Goal: Task Accomplishment & Management: Manage account settings

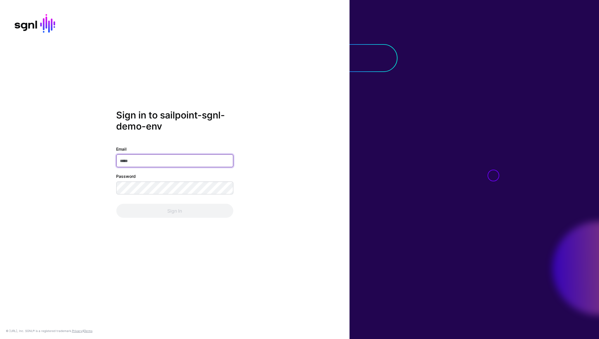
type input "*"
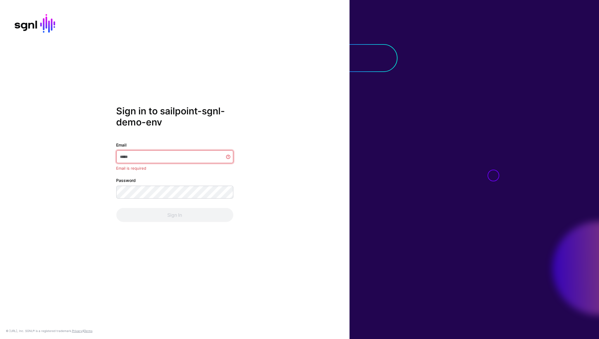
click at [0, 339] on com-1password-button at bounding box center [0, 339] width 0 height 0
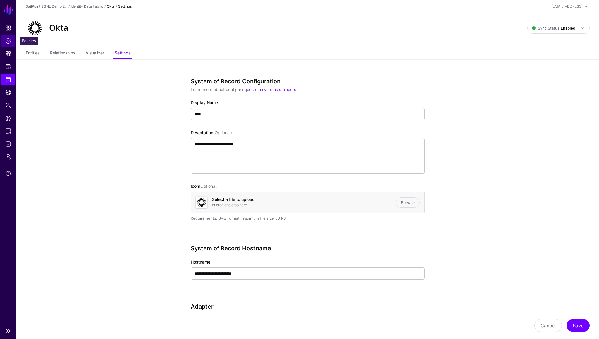
click at [11, 40] on span "Policies" at bounding box center [8, 41] width 6 height 6
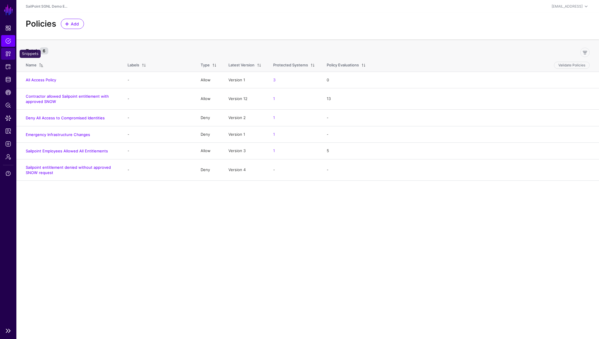
click at [9, 55] on span "Snippets" at bounding box center [8, 54] width 6 height 6
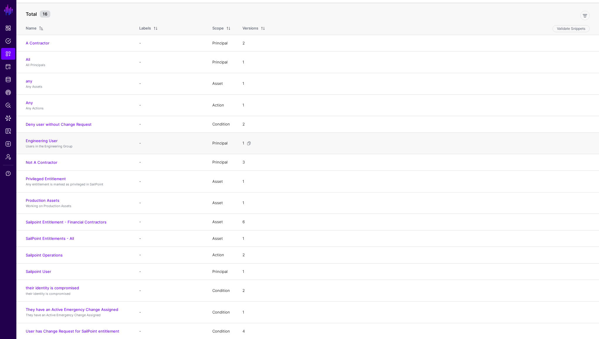
scroll to position [38, 0]
click at [82, 222] on link "Sailpoint Entitlement - Financial Contractors" at bounding box center [66, 221] width 81 height 5
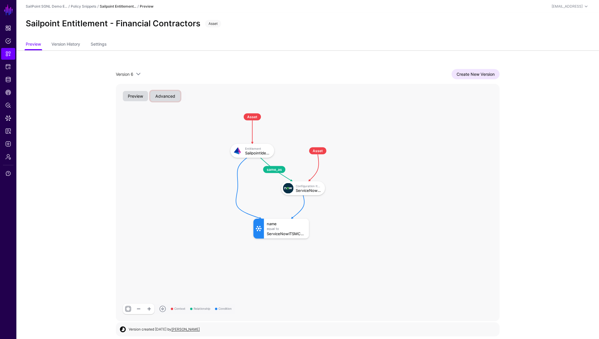
click at [163, 99] on button "Advanced" at bounding box center [165, 96] width 30 height 10
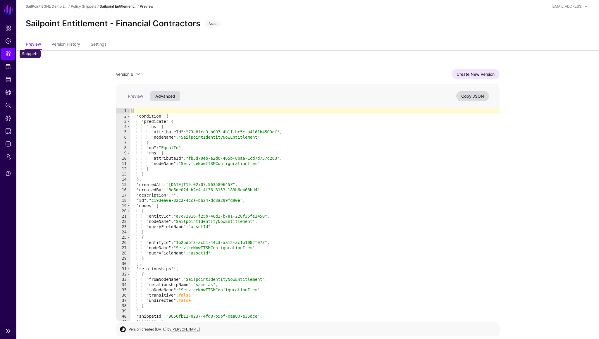
click at [9, 54] on span "Snippets" at bounding box center [8, 54] width 6 height 6
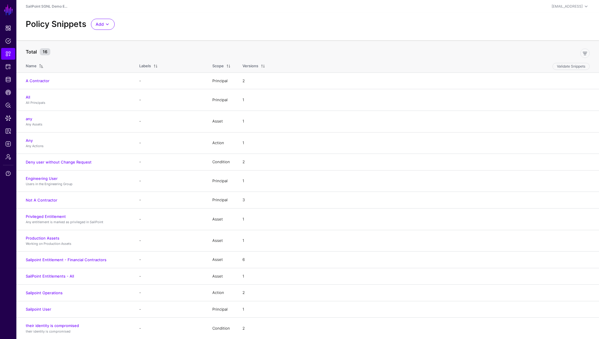
click at [563, 28] on div "Policy Snippets Add Start from a Snippet Template Start from a Blank Snippet" at bounding box center [307, 24] width 569 height 11
click at [108, 24] on span at bounding box center [107, 24] width 7 height 7
click at [118, 48] on span "Start from a Blank Snippet" at bounding box center [120, 46] width 48 height 5
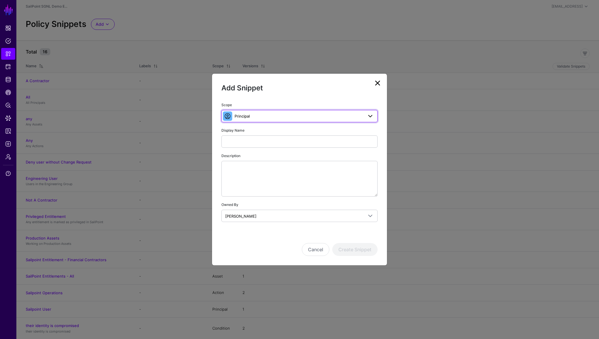
click at [253, 115] on span "Principal" at bounding box center [299, 116] width 129 height 6
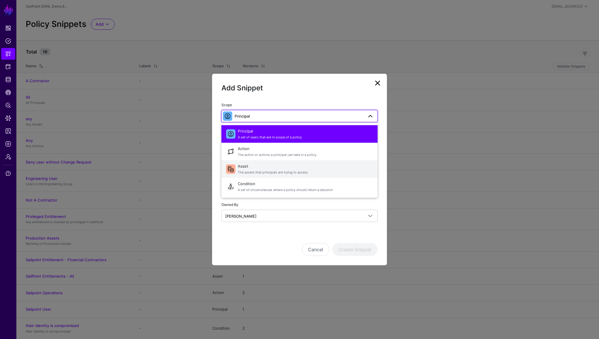
click at [254, 167] on span "Asset The assets that principals are trying to access" at bounding box center [305, 169] width 135 height 14
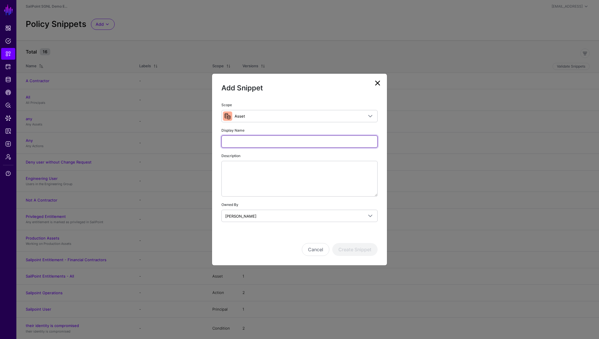
click at [270, 143] on input "Display Name" at bounding box center [300, 142] width 156 height 12
type input "**********"
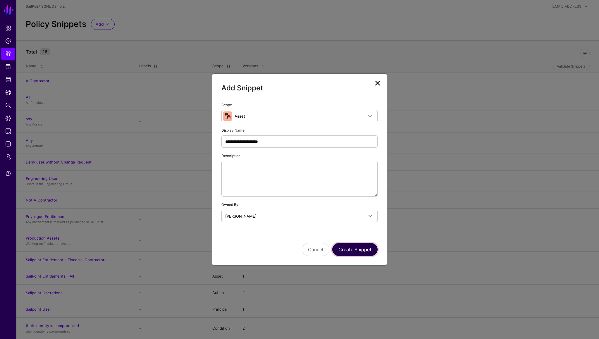
click at [347, 248] on button "Create Snippet" at bounding box center [354, 249] width 45 height 13
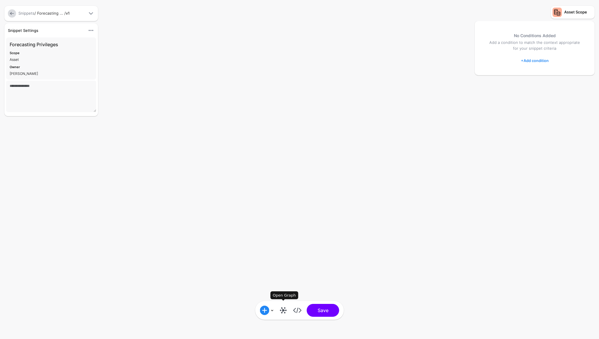
click at [283, 308] on link at bounding box center [283, 310] width 9 height 9
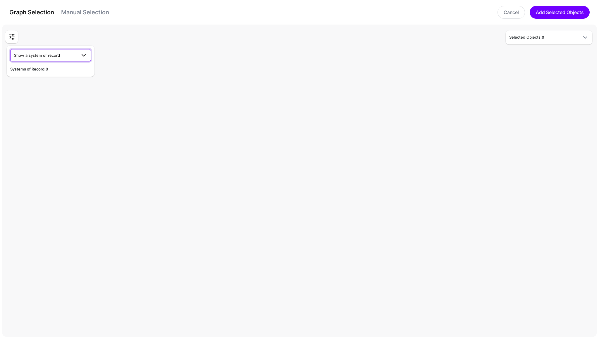
click at [61, 52] on span "Show a system of record" at bounding box center [50, 55] width 73 height 7
click at [49, 97] on span "Sailpoint IdentityNow" at bounding box center [34, 96] width 39 height 5
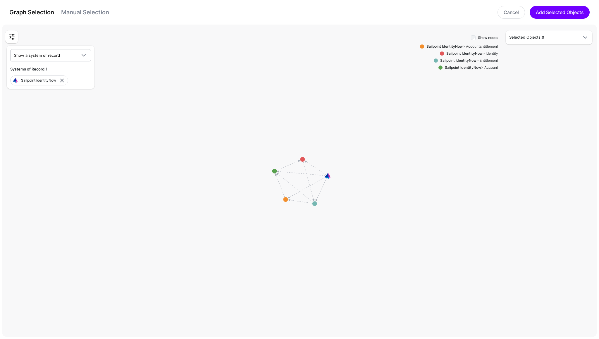
click at [469, 60] on strong "Sailpoint IdentityNow" at bounding box center [458, 60] width 36 height 4
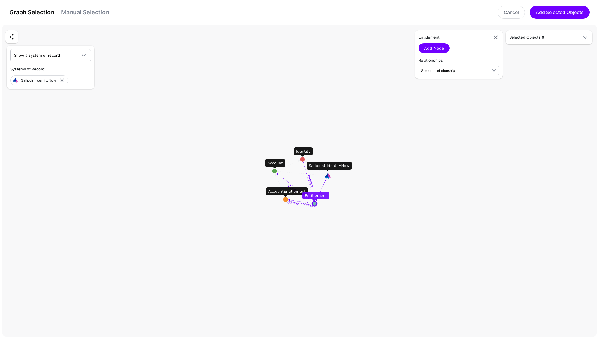
click at [92, 12] on link "Manual Selection" at bounding box center [85, 12] width 48 height 7
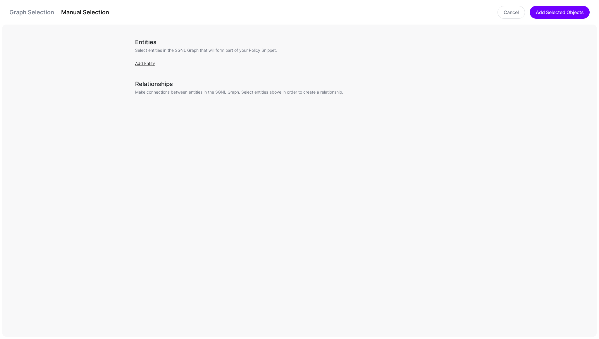
click at [147, 64] on link "Add Entity" at bounding box center [145, 63] width 20 height 5
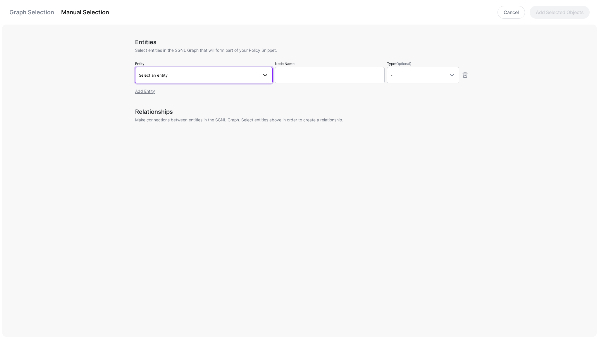
click at [159, 76] on span "Select an entity" at bounding box center [153, 75] width 29 height 5
click at [262, 112] on span at bounding box center [264, 111] width 7 height 7
click at [265, 121] on span at bounding box center [264, 123] width 7 height 7
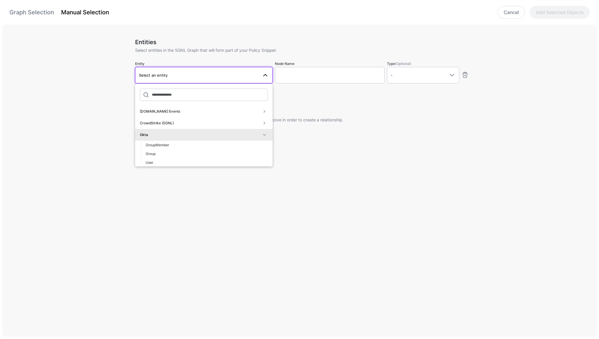
click at [265, 137] on span at bounding box center [264, 134] width 7 height 7
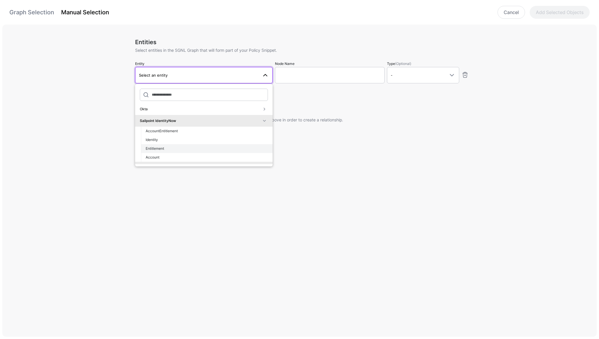
click at [161, 148] on span "Entitlement" at bounding box center [155, 148] width 18 height 4
type input "**********"
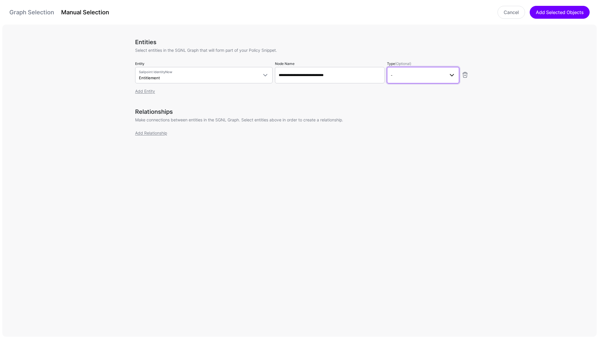
click at [411, 78] on span "-" at bounding box center [418, 75] width 54 height 6
click at [403, 117] on div "Asset" at bounding box center [423, 116] width 63 height 5
click at [201, 113] on h3 "Relationships" at bounding box center [302, 111] width 334 height 7
click at [554, 14] on button "Add Selected Objects" at bounding box center [560, 12] width 60 height 13
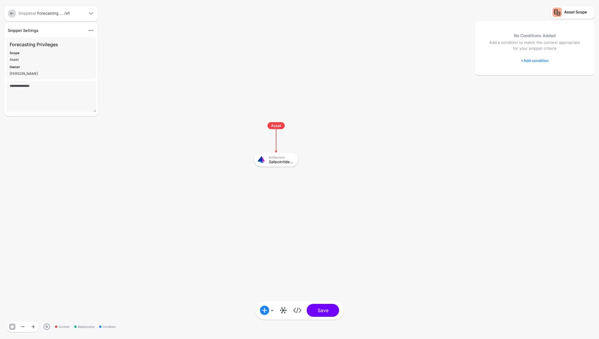
click at [541, 60] on link "+ Add condition" at bounding box center [535, 60] width 28 height 9
click at [553, 84] on div "Graph Condition" at bounding box center [558, 84] width 45 height 5
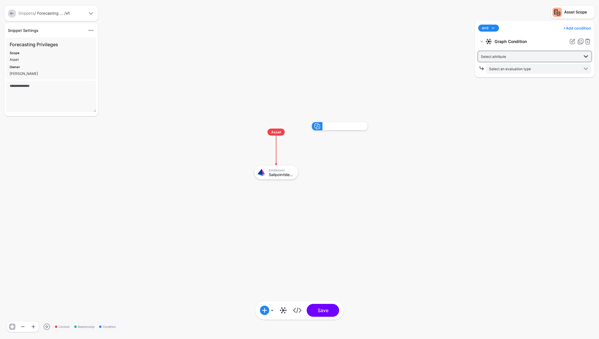
click at [511, 58] on span "Select attribute" at bounding box center [530, 56] width 98 height 6
click at [503, 130] on span "name" at bounding box center [499, 130] width 9 height 4
click at [512, 72] on span "Select an evaluation type" at bounding box center [534, 69] width 90 height 6
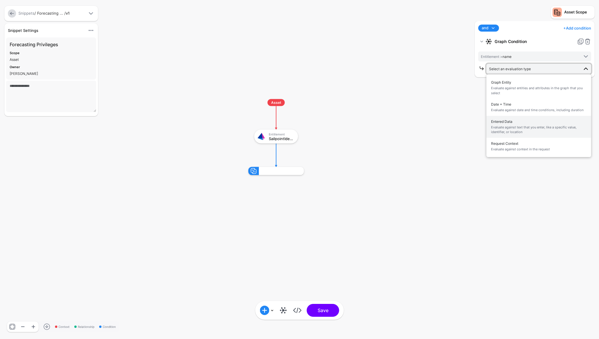
click at [514, 130] on span "Evaluate against text that you enter, like a specific value, identifier, or loc…" at bounding box center [538, 130] width 95 height 10
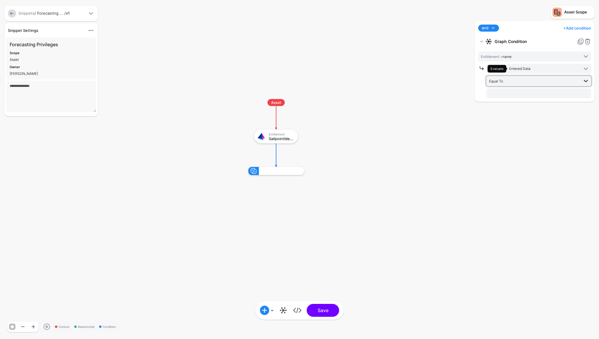
click at [513, 79] on span "Equal To" at bounding box center [534, 81] width 90 height 6
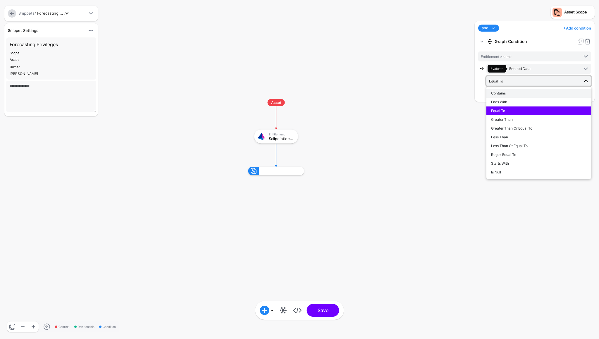
click at [505, 93] on span "Contains" at bounding box center [498, 93] width 15 height 4
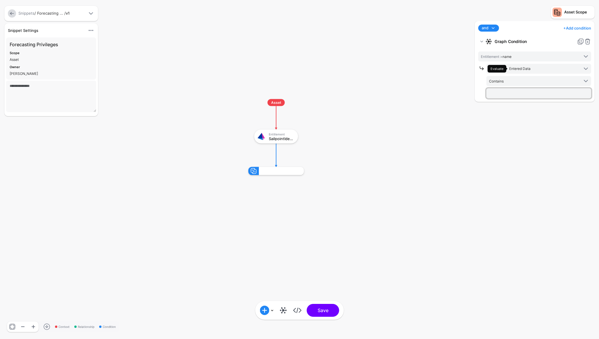
click at [508, 93] on input "text" at bounding box center [539, 93] width 105 height 10
type input "**********"
click at [510, 145] on div "**********" at bounding box center [535, 177] width 123 height 312
click at [517, 143] on div "**********" at bounding box center [535, 177] width 123 height 312
click at [326, 308] on button "Save" at bounding box center [323, 310] width 32 height 13
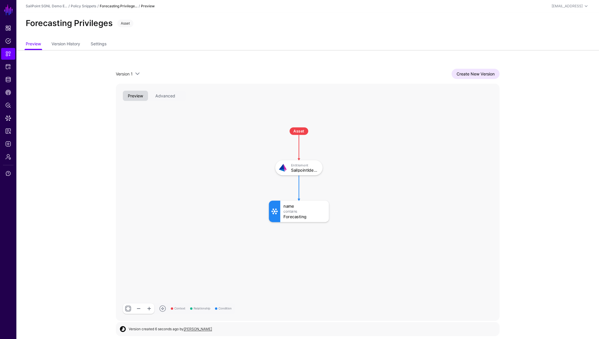
scroll to position [1, 0]
click at [9, 117] on span "Data Lens" at bounding box center [8, 118] width 6 height 6
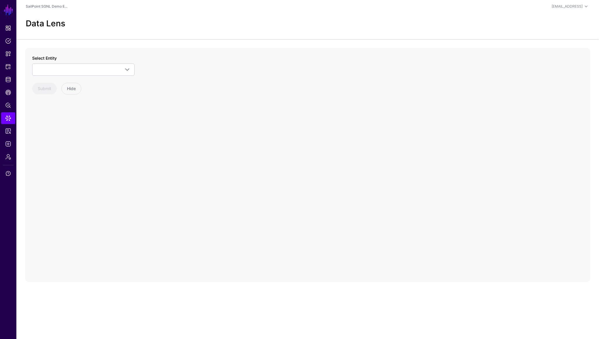
click at [91, 77] on div "Select Entity CAEP.dev Events Assurance Level Change Credential Change Device C…" at bounding box center [83, 75] width 102 height 40
click at [92, 72] on span at bounding box center [83, 69] width 95 height 7
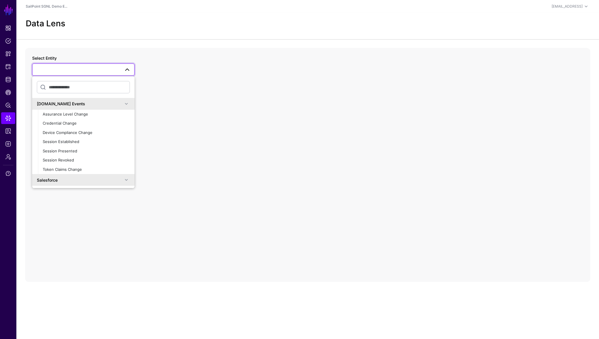
click at [125, 104] on span at bounding box center [126, 103] width 7 height 7
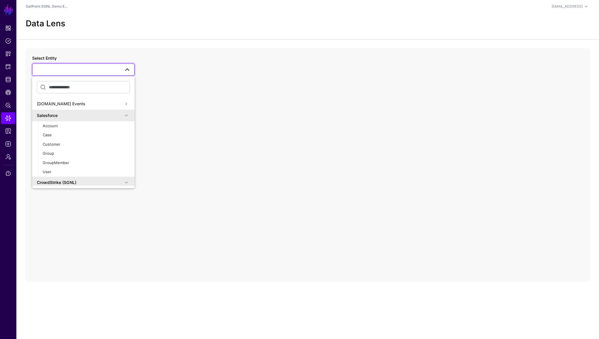
click at [128, 115] on span at bounding box center [126, 115] width 7 height 7
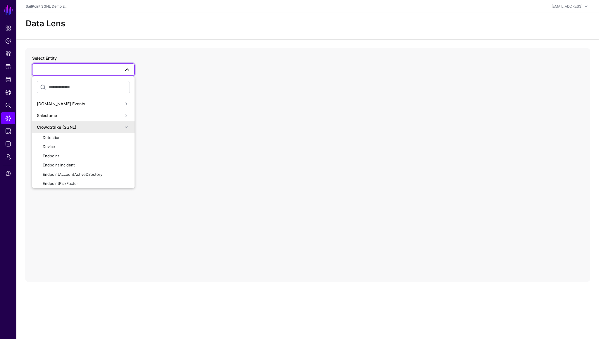
click at [127, 126] on span at bounding box center [126, 127] width 7 height 7
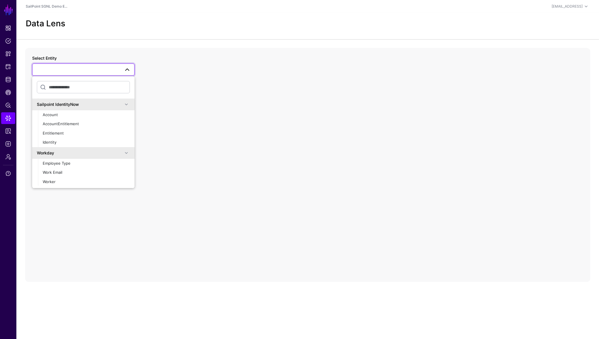
scroll to position [169, 0]
click at [47, 181] on span "Worker" at bounding box center [49, 181] width 13 height 5
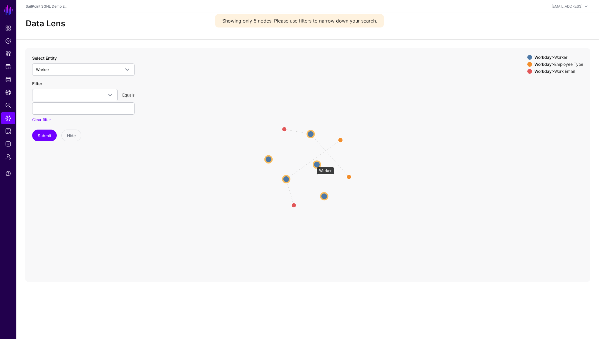
click at [316, 164] on circle at bounding box center [316, 164] width 7 height 7
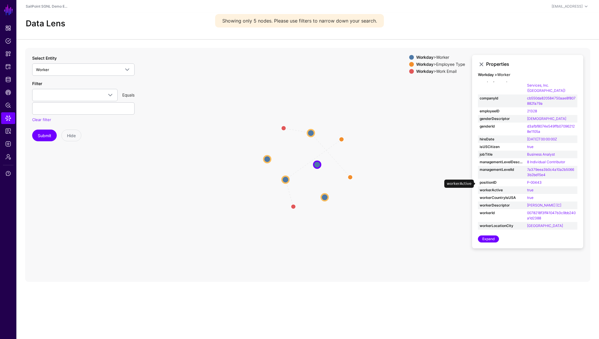
scroll to position [14, 0]
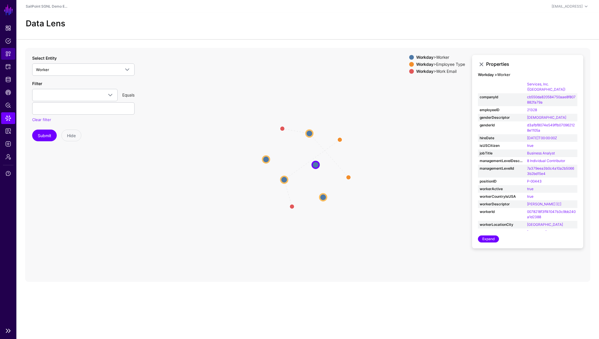
click at [8, 54] on span "Snippets" at bounding box center [8, 54] width 6 height 6
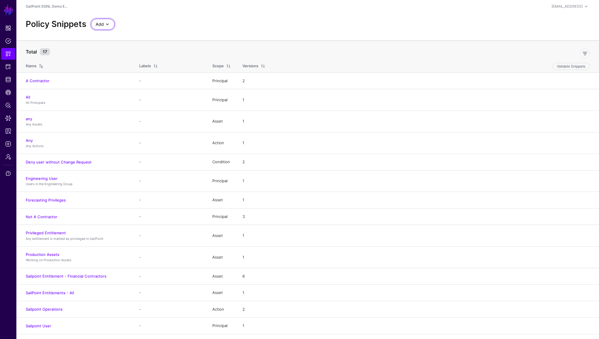
click at [106, 26] on span at bounding box center [107, 24] width 7 height 7
click at [113, 50] on button "Start from a Blank Snippet" at bounding box center [127, 46] width 73 height 9
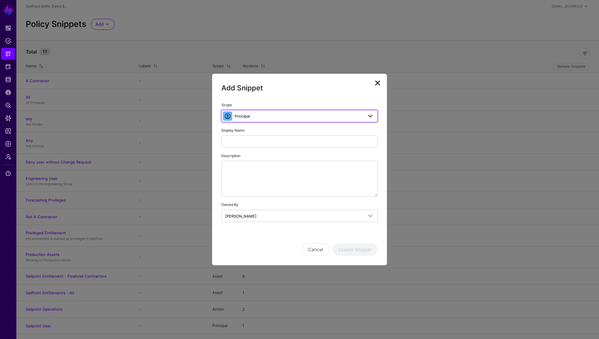
click at [273, 118] on span "Principal" at bounding box center [299, 116] width 129 height 6
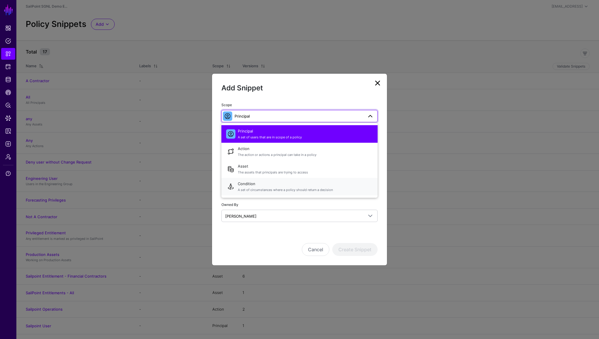
drag, startPoint x: 265, startPoint y: 187, endPoint x: 210, endPoint y: 184, distance: 54.8
click at [210, 184] on ngb-modal-window "Add Snippet Scope Principal Principal A set of users that are in scope of a pol…" at bounding box center [299, 169] width 599 height 339
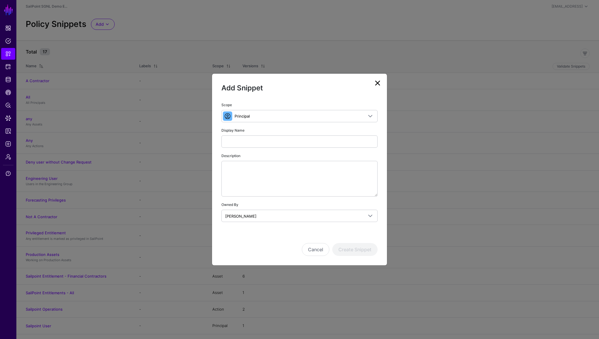
click at [380, 84] on link at bounding box center [377, 82] width 9 height 9
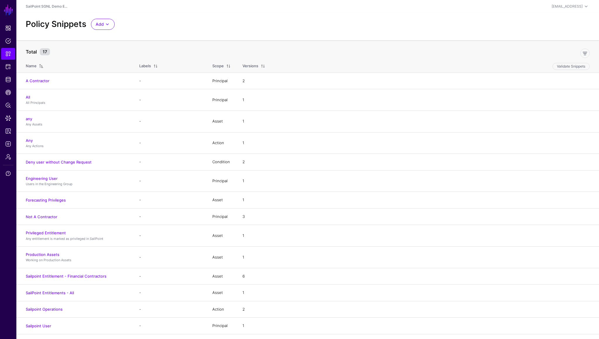
click at [218, 67] on div "Scope" at bounding box center [217, 66] width 11 height 6
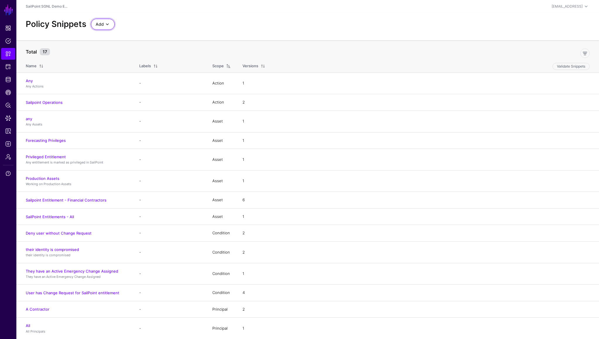
click at [105, 25] on span at bounding box center [107, 24] width 7 height 7
click at [115, 47] on span "Start from a Blank Snippet" at bounding box center [120, 46] width 48 height 5
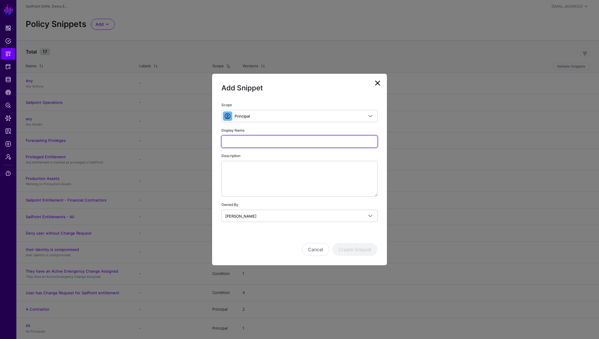
click at [255, 145] on input "Display Name" at bounding box center [300, 142] width 156 height 12
type input "******"
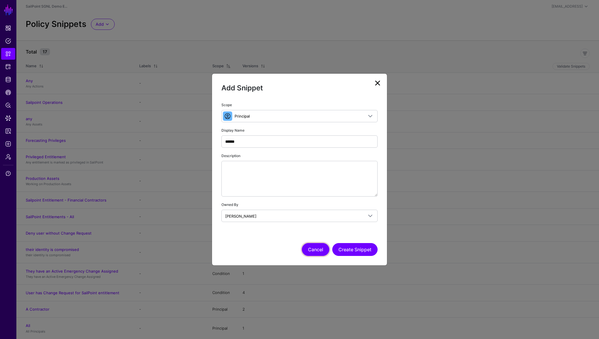
click at [319, 249] on button "Cancel" at bounding box center [316, 249] width 28 height 13
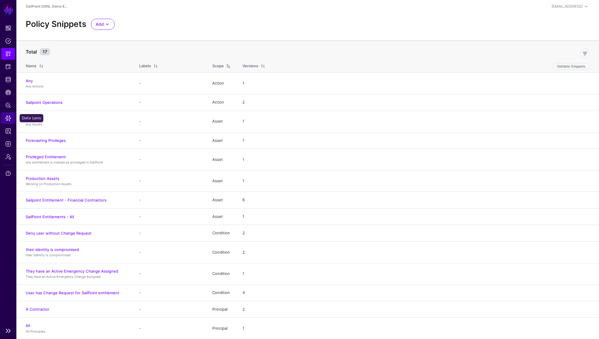
click at [7, 120] on span "Data Lens" at bounding box center [8, 118] width 6 height 6
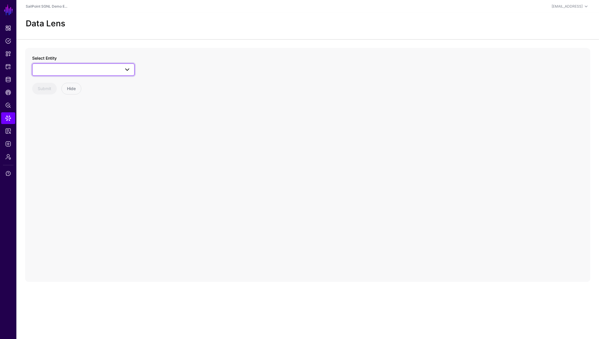
click at [82, 73] on span at bounding box center [83, 69] width 95 height 7
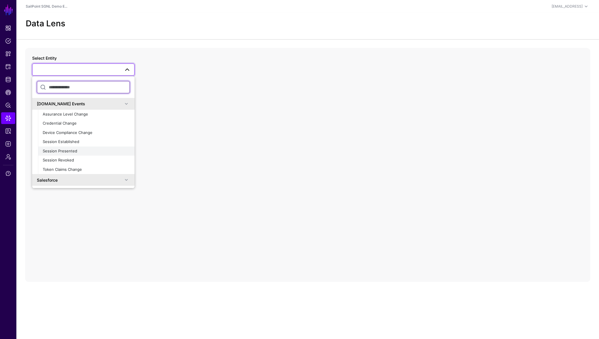
scroll to position [409, 0]
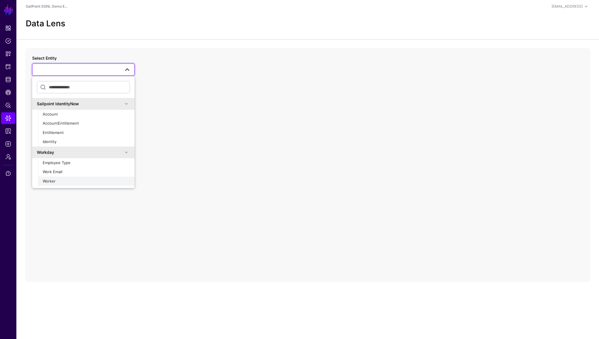
click at [52, 180] on span "Worker" at bounding box center [49, 181] width 13 height 5
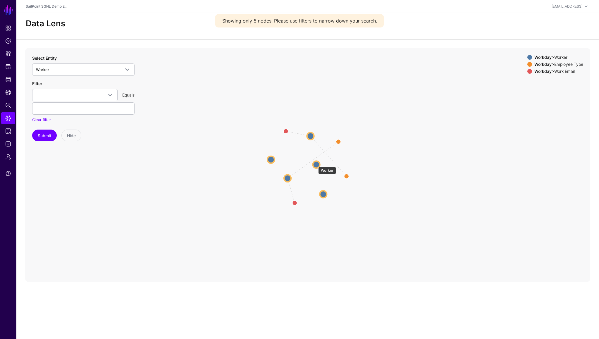
click at [315, 164] on circle at bounding box center [316, 164] width 7 height 7
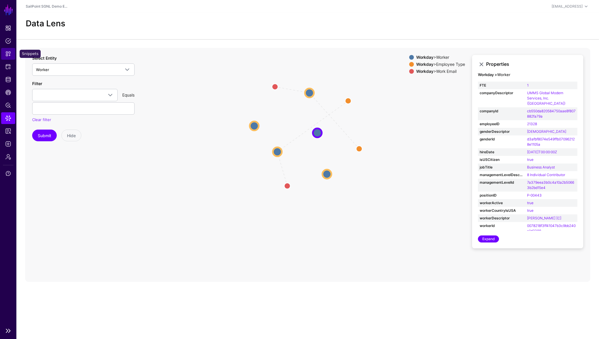
click at [9, 55] on span "Snippets" at bounding box center [8, 54] width 6 height 6
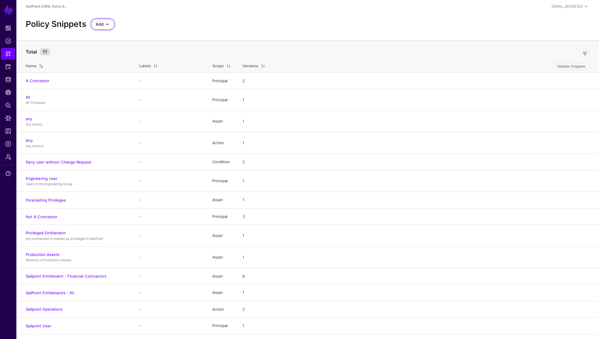
click at [110, 27] on span at bounding box center [107, 24] width 7 height 7
click at [111, 46] on span "Start from a Blank Snippet" at bounding box center [120, 46] width 48 height 5
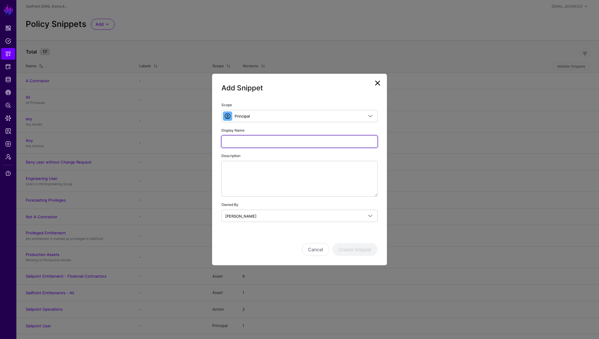
click at [260, 144] on input "Display Name" at bounding box center [300, 142] width 156 height 12
type input "**********"
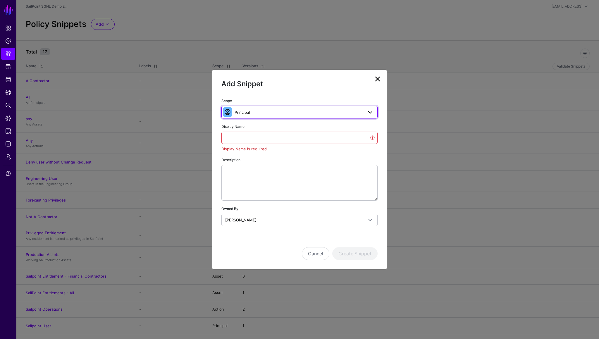
click at [273, 110] on span "Principal" at bounding box center [299, 112] width 129 height 6
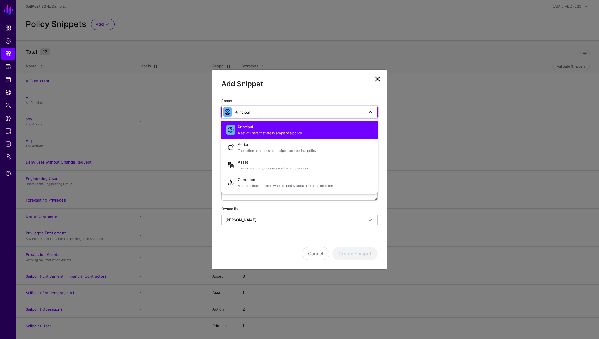
click at [264, 111] on span "Principal" at bounding box center [299, 112] width 129 height 6
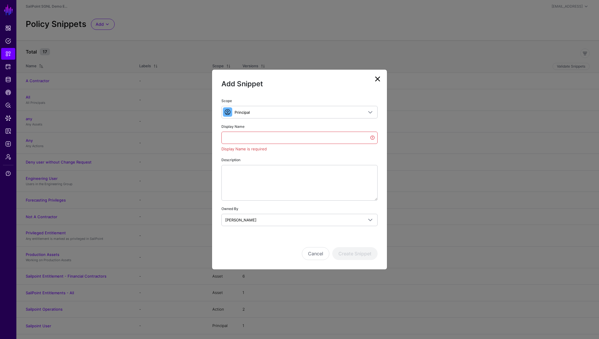
click at [379, 81] on link at bounding box center [377, 78] width 9 height 9
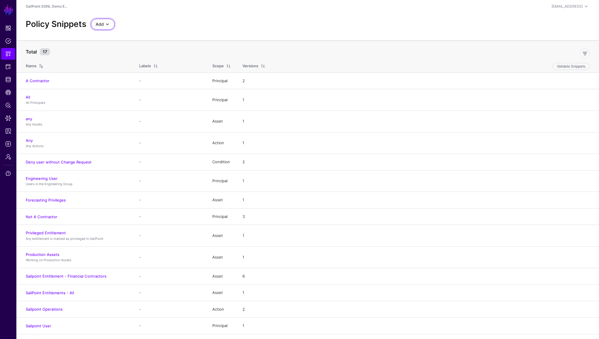
click at [104, 23] on span at bounding box center [107, 24] width 7 height 7
drag, startPoint x: 106, startPoint y: 40, endPoint x: 105, endPoint y: 60, distance: 20.5
click at [105, 60] on app-snippets-start "Policy Snippets Add Start from a Snippet Template Start from a Blank Snippet To…" at bounding box center [307, 203] width 583 height 381
click at [99, 29] on link "Add" at bounding box center [103, 24] width 24 height 11
click at [101, 46] on span "Start from a Blank Snippet" at bounding box center [120, 46] width 48 height 5
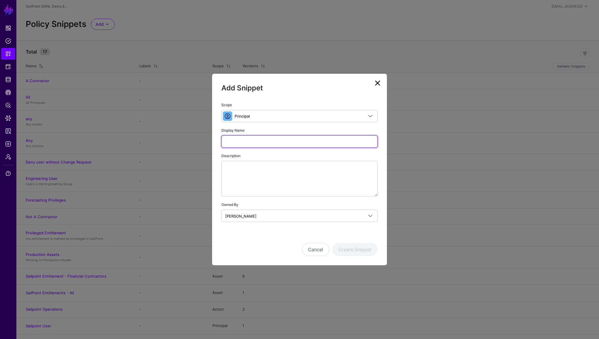
click at [248, 141] on input "Display Name" at bounding box center [300, 142] width 156 height 12
type input "**********"
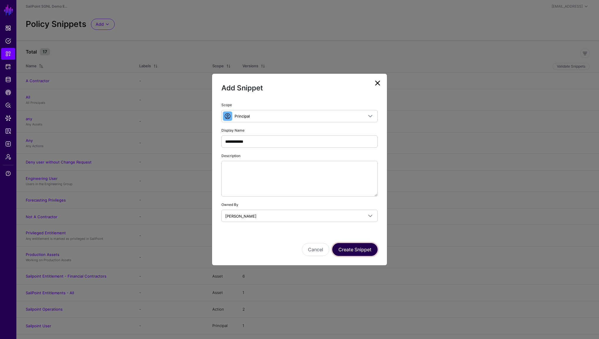
click at [348, 249] on button "Create Snippet" at bounding box center [354, 249] width 45 height 13
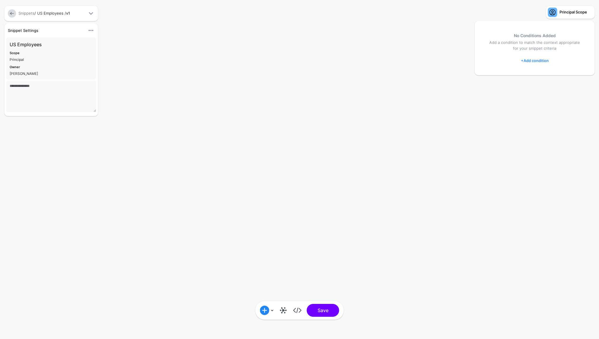
click at [55, 13] on div "Snippets / US Employees / v1" at bounding box center [51, 14] width 69 height 6
click at [92, 13] on span at bounding box center [91, 13] width 7 height 7
click at [284, 313] on link at bounding box center [283, 310] width 9 height 9
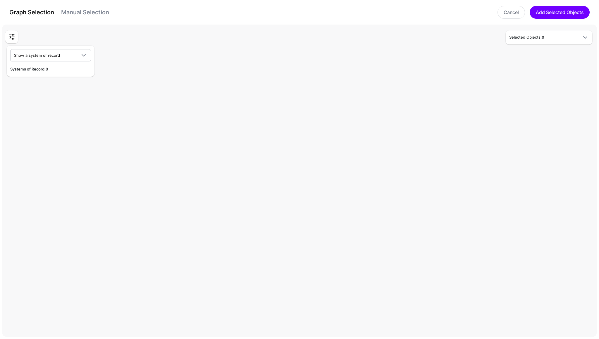
click at [95, 13] on link "Manual Selection" at bounding box center [85, 12] width 48 height 7
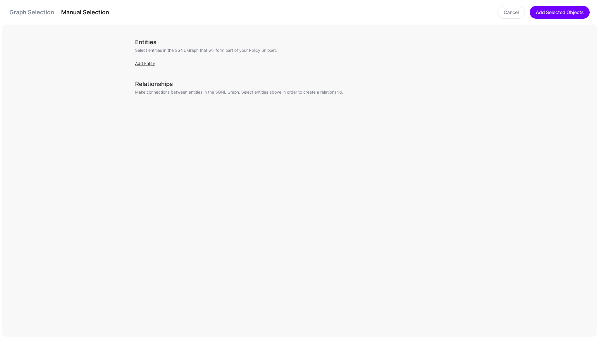
click at [140, 63] on link "Add Entity" at bounding box center [145, 63] width 20 height 5
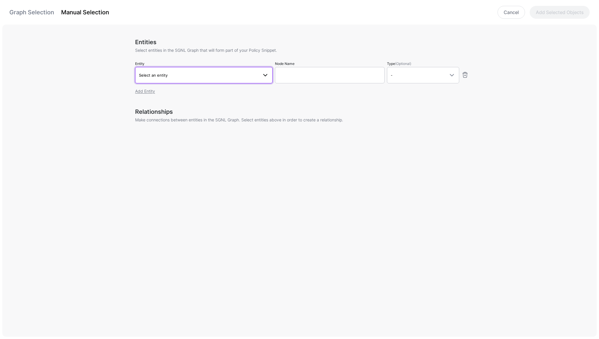
click at [160, 76] on span "Select an entity" at bounding box center [153, 75] width 29 height 5
click at [267, 112] on span at bounding box center [264, 111] width 7 height 7
click at [265, 123] on span at bounding box center [264, 123] width 7 height 7
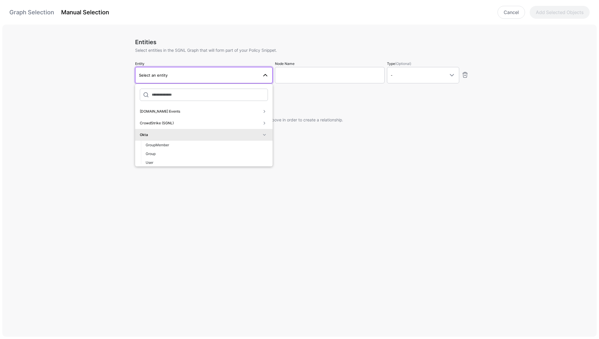
click at [265, 135] on span at bounding box center [264, 134] width 7 height 7
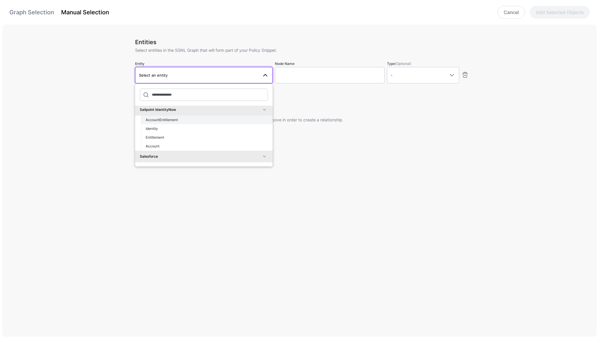
scroll to position [38, 0]
click at [264, 109] on span at bounding box center [264, 108] width 7 height 7
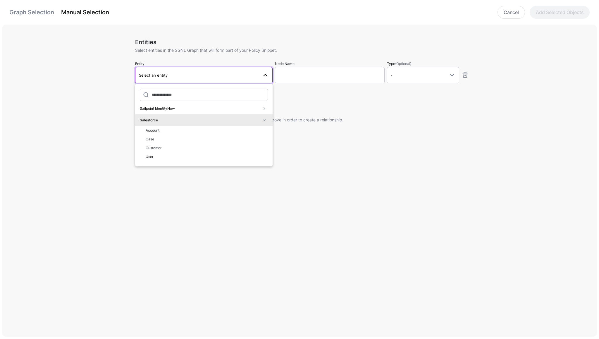
click at [264, 120] on span at bounding box center [264, 120] width 7 height 7
click at [265, 121] on span at bounding box center [264, 120] width 7 height 7
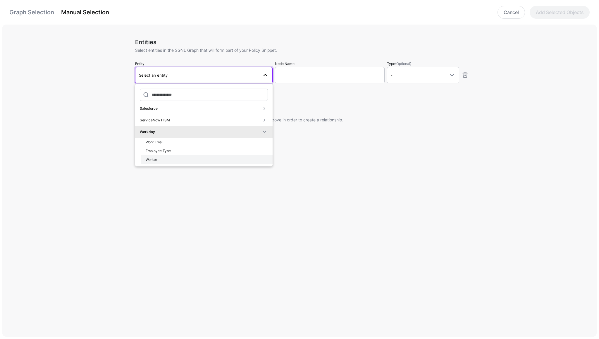
click at [155, 159] on span "Worker" at bounding box center [151, 159] width 11 height 4
type input "**********"
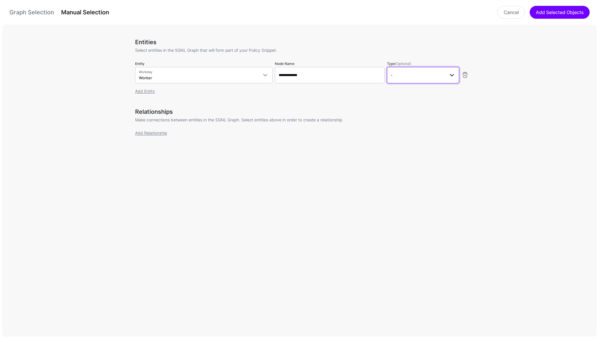
click at [399, 80] on link "-" at bounding box center [423, 75] width 72 height 16
click at [400, 97] on div "Principal" at bounding box center [423, 99] width 63 height 5
click at [551, 13] on button "Add Selected Objects" at bounding box center [560, 12] width 60 height 13
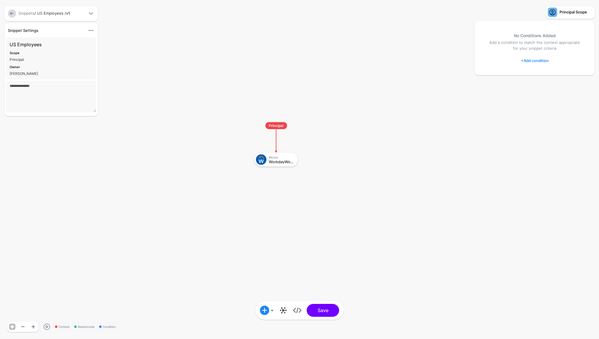
click at [533, 62] on link "+ Add condition" at bounding box center [535, 60] width 28 height 9
click at [544, 83] on div "Graph Condition" at bounding box center [558, 84] width 45 height 5
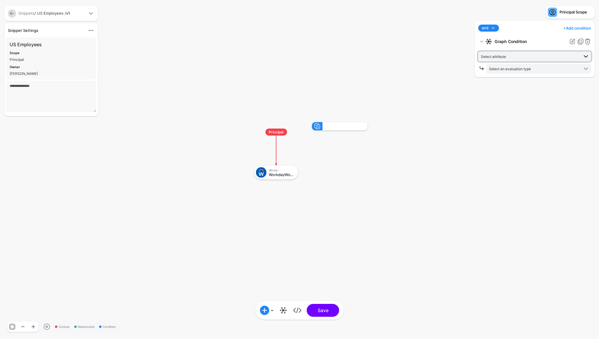
click at [496, 55] on span "Select attribute" at bounding box center [493, 56] width 25 height 4
click at [507, 124] on span "isUSCitizen" at bounding box center [504, 124] width 19 height 4
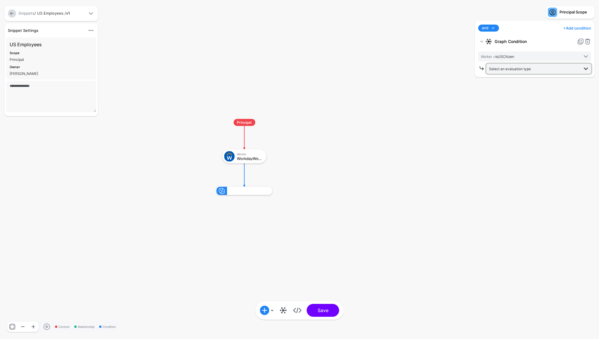
click at [502, 69] on span "Select an evaluation type" at bounding box center [510, 69] width 42 height 4
click at [505, 132] on span "Evaluate against text that you enter, like a specific value, identifier, or loc…" at bounding box center [538, 130] width 95 height 10
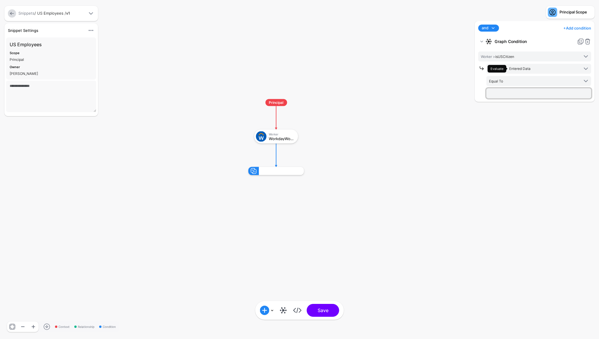
click at [500, 96] on input "text" at bounding box center [539, 93] width 105 height 10
type input "****"
click at [510, 122] on div "and and not or + Add condition Add Condition Graph Condition Time Condition Loc…" at bounding box center [535, 177] width 123 height 312
click at [581, 42] on link at bounding box center [580, 41] width 7 height 7
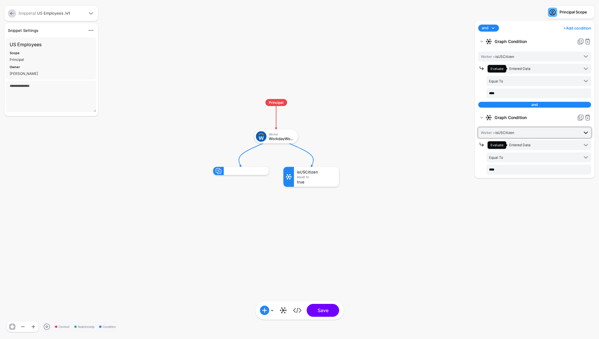
click at [516, 133] on span "Worker > isUSCitizen" at bounding box center [530, 132] width 98 height 6
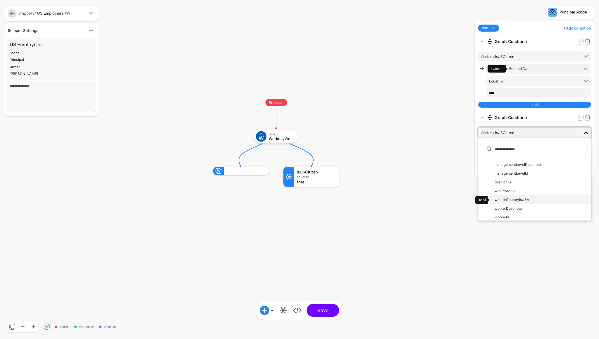
click at [511, 200] on span "workerCountryIsUSA" at bounding box center [512, 200] width 35 height 4
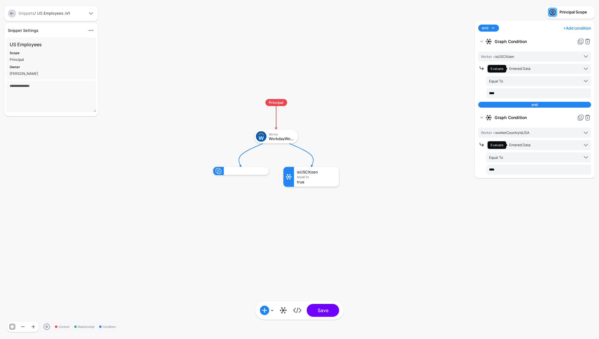
click at [505, 203] on div "and and or + Add condition Add Condition Graph Condition Time Condition Locatio…" at bounding box center [535, 177] width 123 height 312
click at [327, 313] on button "Save" at bounding box center [323, 310] width 32 height 13
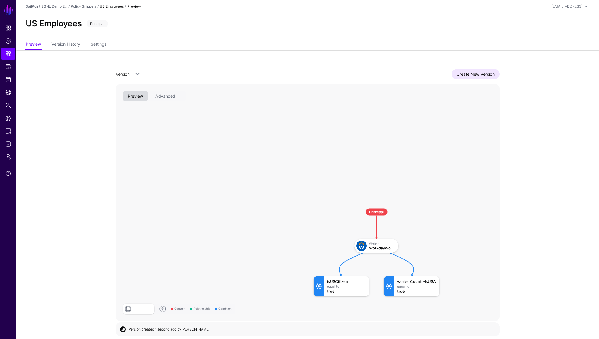
scroll to position [1, 0]
drag, startPoint x: 378, startPoint y: 245, endPoint x: 367, endPoint y: 238, distance: 13.5
click at [367, 237] on g "Principal Worker WorkdayWorker isUSCitizen Equal To true workerCountryIsUSA Equ…" at bounding box center [308, 201] width 38397 height 23735
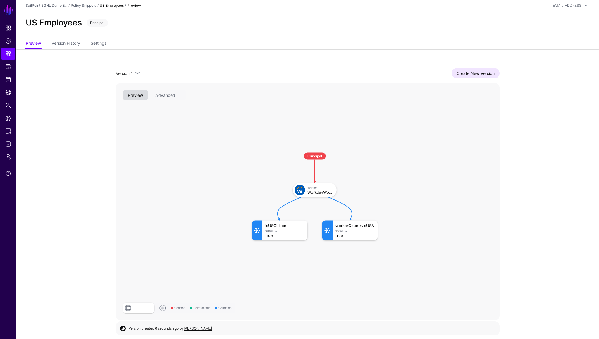
drag, startPoint x: 367, startPoint y: 231, endPoint x: 305, endPoint y: 176, distance: 82.7
click at [305, 176] on rect at bounding box center [246, 146] width 38397 height 23735
click at [9, 40] on span "Policies" at bounding box center [8, 41] width 6 height 6
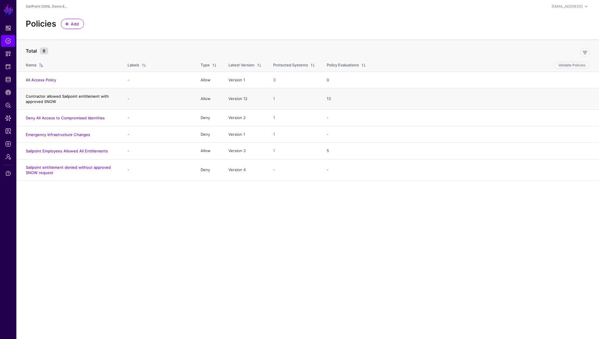
click at [64, 96] on link "Contractor allowed Sailpoint entitlement with approved SNOW" at bounding box center [67, 99] width 83 height 10
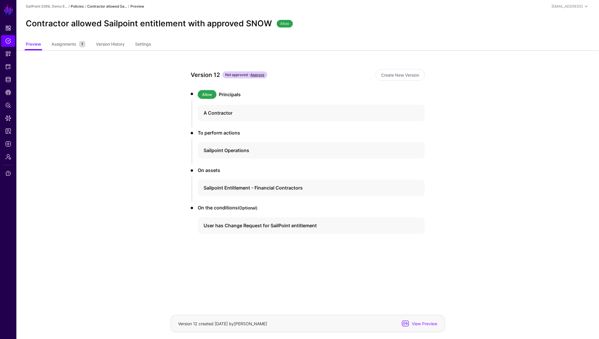
click at [81, 6] on link "Policies" at bounding box center [77, 6] width 13 height 4
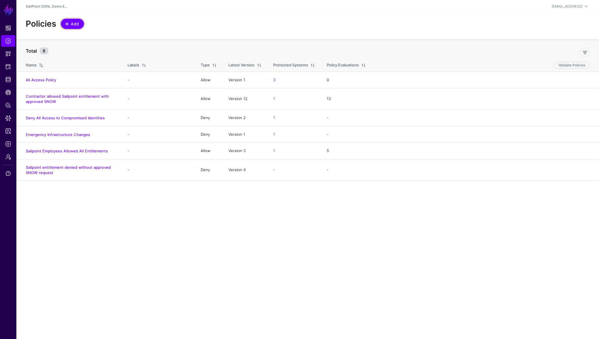
click at [72, 27] on link "Add" at bounding box center [72, 24] width 23 height 10
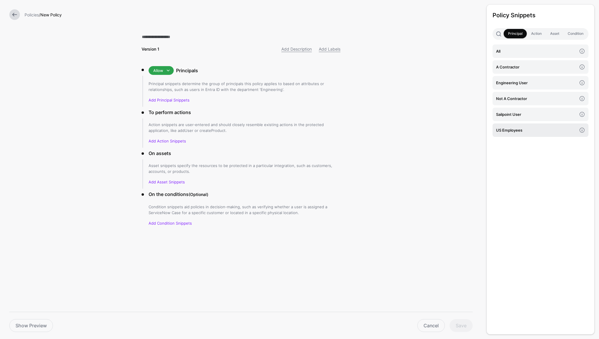
click at [513, 132] on h4 "US Employees" at bounding box center [536, 130] width 81 height 6
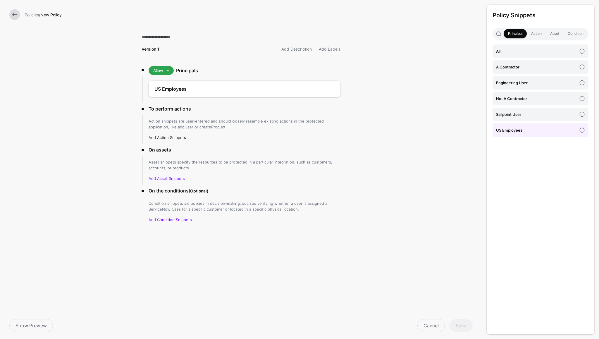
click at [183, 136] on link "Add Action Snippets" at bounding box center [167, 137] width 37 height 5
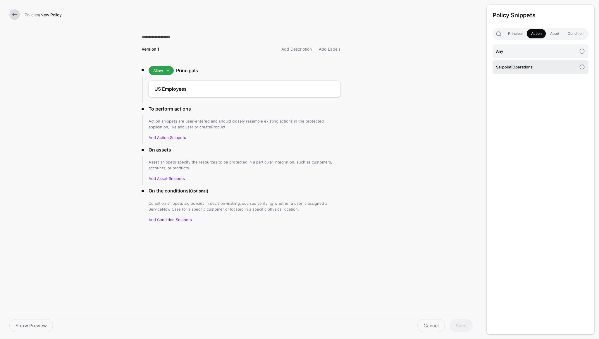
click at [513, 68] on h4 "Sailpoint Operations" at bounding box center [536, 67] width 81 height 6
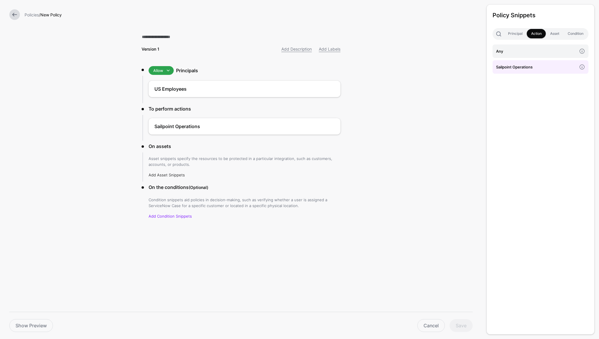
click at [165, 174] on link "Add Asset Snippets" at bounding box center [167, 175] width 36 height 5
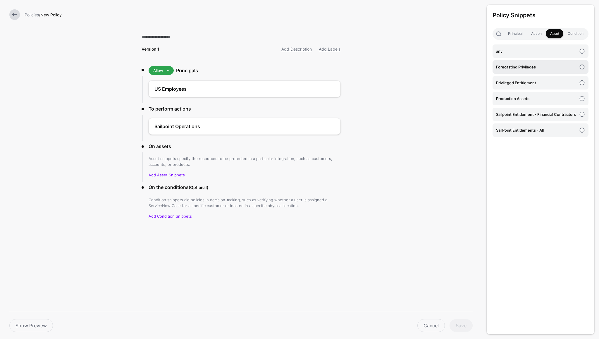
click at [513, 68] on h4 "Forecasting Privileges" at bounding box center [536, 67] width 81 height 6
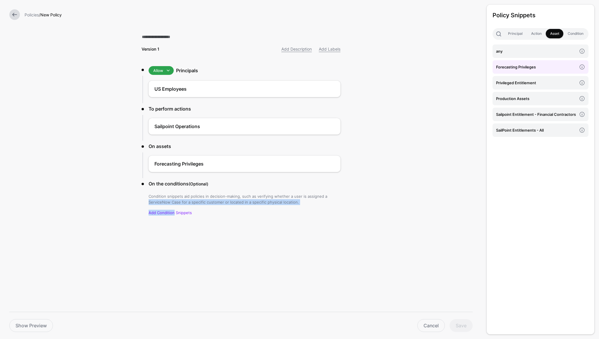
drag, startPoint x: 174, startPoint y: 212, endPoint x: 332, endPoint y: 195, distance: 158.4
click at [332, 195] on div "Condition snippets aid policies in decision-making, such as verifying whether a…" at bounding box center [245, 204] width 192 height 22
click at [571, 35] on link "Condition" at bounding box center [576, 33] width 24 height 9
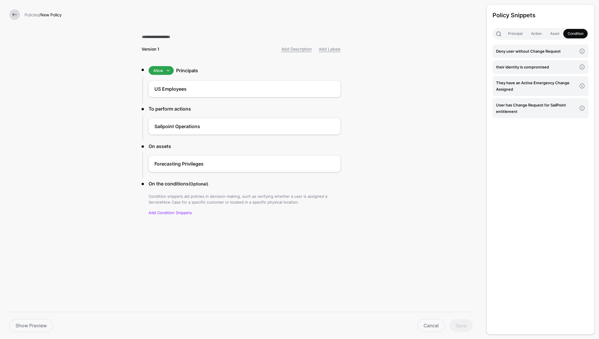
click at [451, 173] on form "Policies / New Policy Version 1 Add Description Add Labels Allow Allow Deny Pri…" at bounding box center [241, 135] width 482 height 270
click at [458, 324] on div "Cancel Save" at bounding box center [265, 325] width 420 height 13
click at [168, 38] on input "text" at bounding box center [241, 37] width 199 height 12
type input "*"
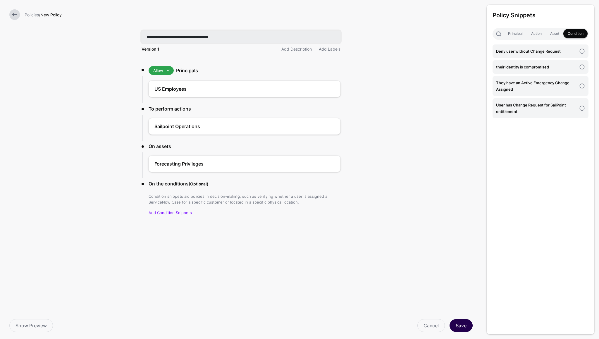
type input "**********"
click at [461, 326] on button "Save" at bounding box center [461, 325] width 23 height 13
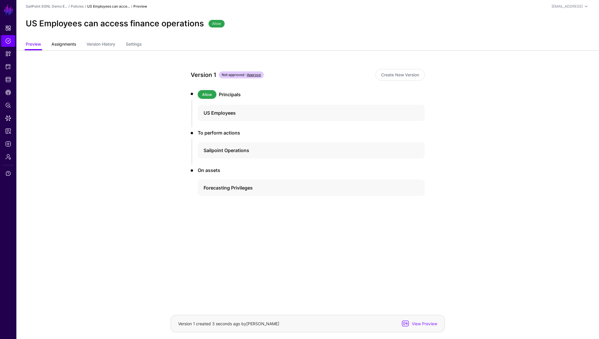
click at [61, 42] on span "Assignments" at bounding box center [64, 44] width 28 height 6
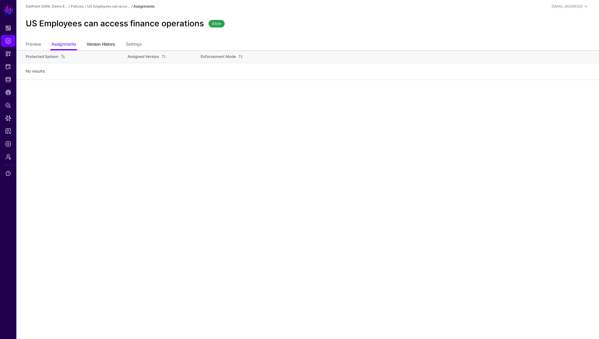
click at [104, 40] on link "Version History" at bounding box center [101, 44] width 29 height 11
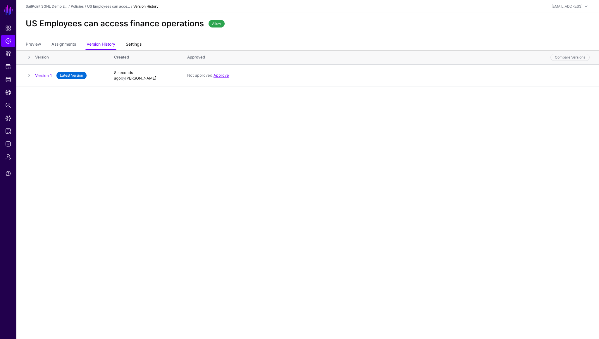
click at [135, 46] on link "Settings" at bounding box center [134, 44] width 16 height 11
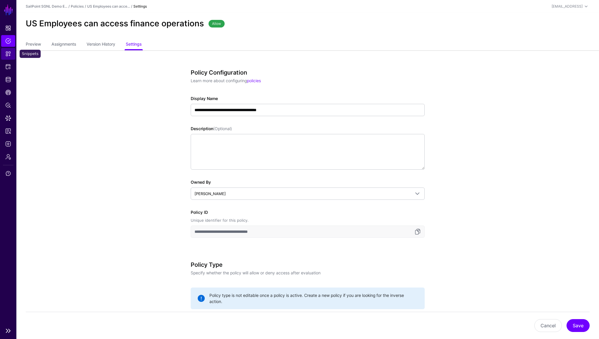
click at [7, 52] on span "Snippets" at bounding box center [8, 54] width 6 height 6
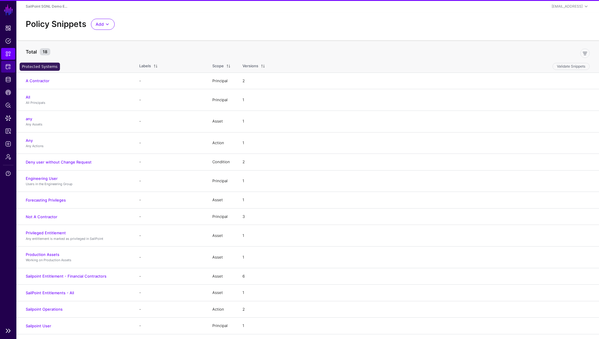
click at [10, 67] on span "Protected Systems" at bounding box center [8, 67] width 6 height 6
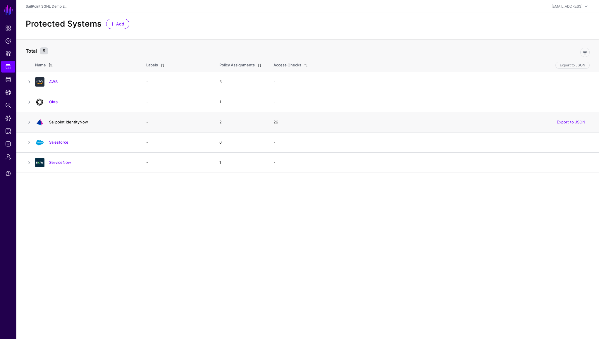
click at [78, 122] on link "Sailpoint IdentityNow" at bounding box center [68, 122] width 39 height 5
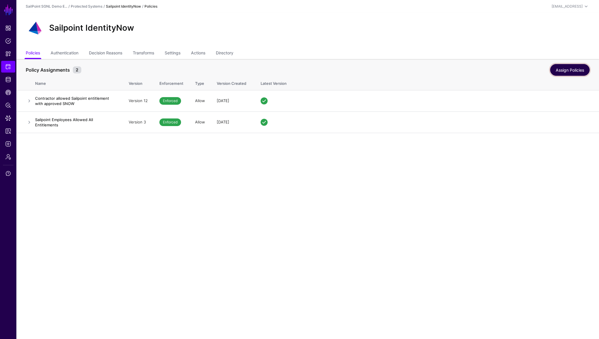
click at [562, 70] on link "Assign Policies" at bounding box center [570, 70] width 40 height 12
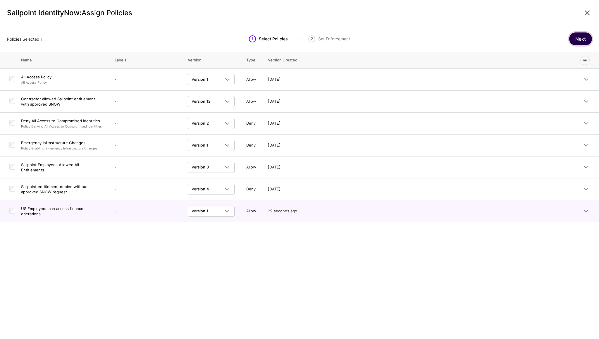
click at [583, 40] on button "Next" at bounding box center [581, 38] width 23 height 13
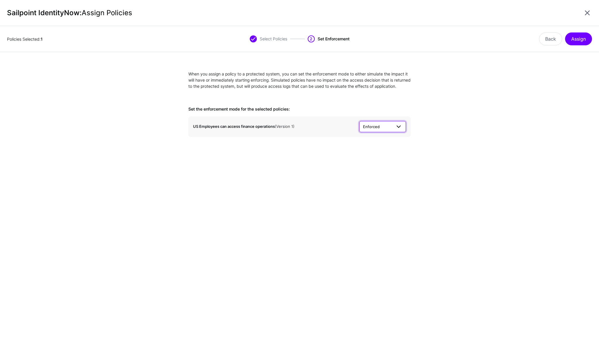
click at [387, 130] on span "Enforced" at bounding box center [377, 127] width 29 height 6
click at [575, 39] on button "Assign" at bounding box center [578, 38] width 27 height 13
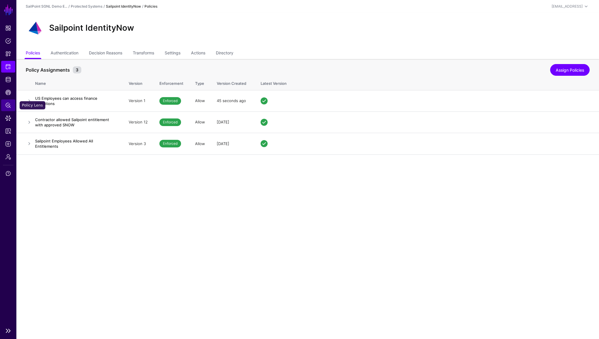
click at [7, 108] on link "Policy Lens" at bounding box center [8, 106] width 14 height 12
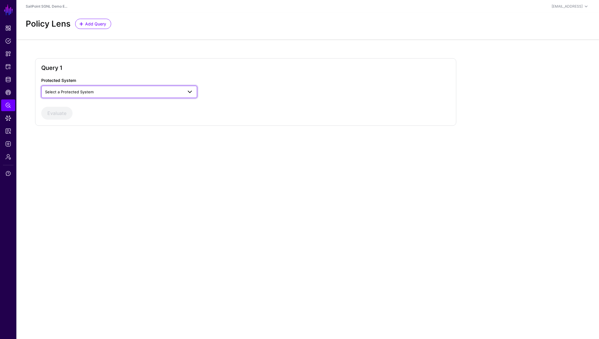
click at [96, 89] on span "Select a Protected System" at bounding box center [114, 92] width 138 height 6
click at [76, 124] on span "Sailpoint IdentityNow" at bounding box center [65, 123] width 39 height 5
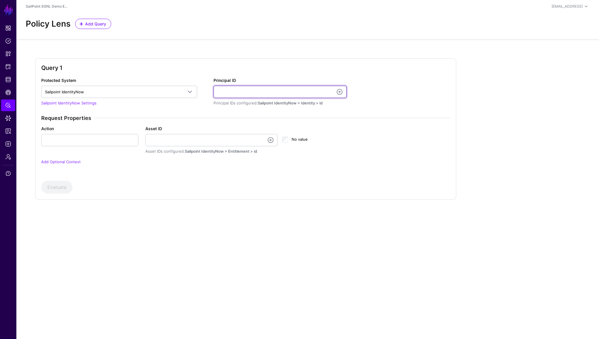
click at [247, 92] on input "Principal ID" at bounding box center [280, 92] width 133 height 12
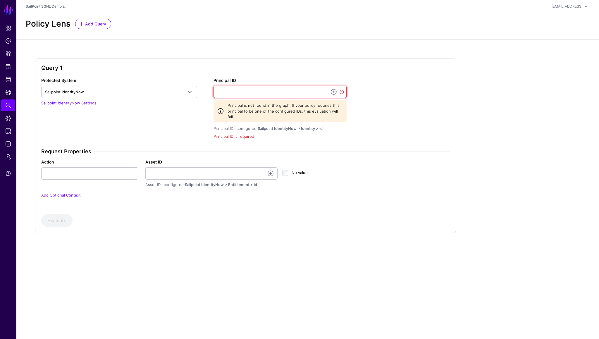
click at [247, 92] on input "Principal ID" at bounding box center [280, 92] width 133 height 12
click at [392, 101] on div "Protected System Sailpoint IdentityNow AWS Okta Sailpoint IdentityNow Salesforc…" at bounding box center [246, 141] width 414 height 128
click at [111, 171] on input "Action" at bounding box center [89, 173] width 97 height 12
type input "***"
click at [270, 170] on link at bounding box center [270, 173] width 7 height 7
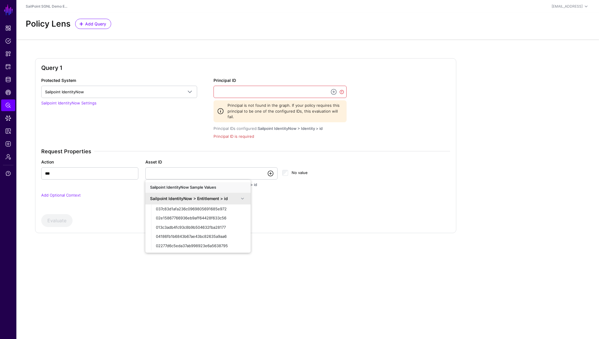
click at [270, 170] on link at bounding box center [270, 173] width 7 height 7
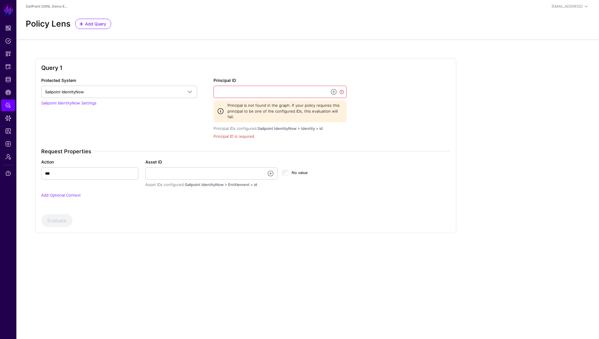
click at [337, 169] on div "No value" at bounding box center [314, 175] width 64 height 12
click at [342, 134] on div "Principal ID is required" at bounding box center [280, 137] width 133 height 6
click at [353, 101] on div "Protected System Sailpoint IdentityNow AWS Okta Sailpoint IdentityNow Salesforc…" at bounding box center [246, 141] width 414 height 128
click at [378, 102] on div "Protected System Sailpoint IdentityNow AWS Okta Sailpoint IdentityNow Salesforc…" at bounding box center [246, 141] width 414 height 128
click at [199, 167] on input "Asset ID" at bounding box center [211, 173] width 133 height 12
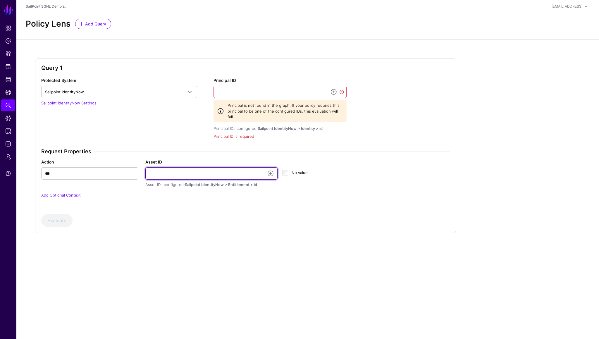
paste input "**********"
type input "**********"
click at [139, 148] on h3 "Request Properties" at bounding box center [245, 151] width 409 height 6
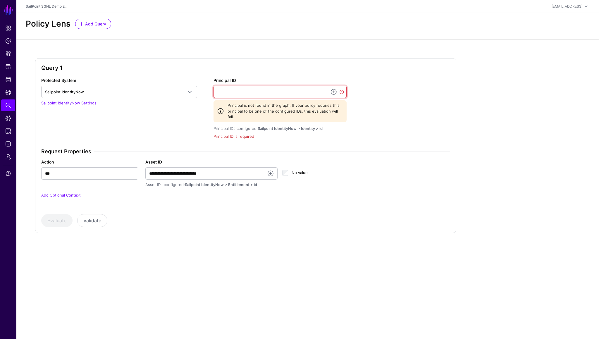
click at [225, 95] on input "Principal ID" at bounding box center [280, 92] width 133 height 12
paste input "**********"
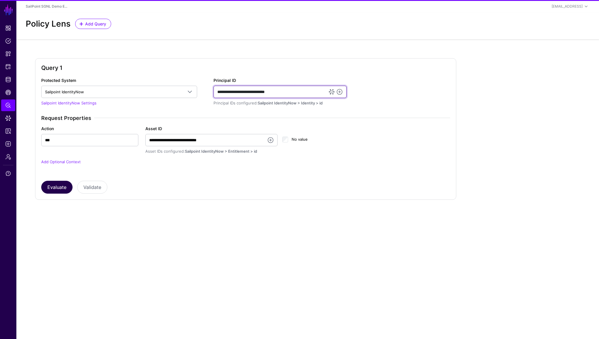
type input "**********"
click at [63, 190] on button "Evaluate" at bounding box center [56, 187] width 31 height 13
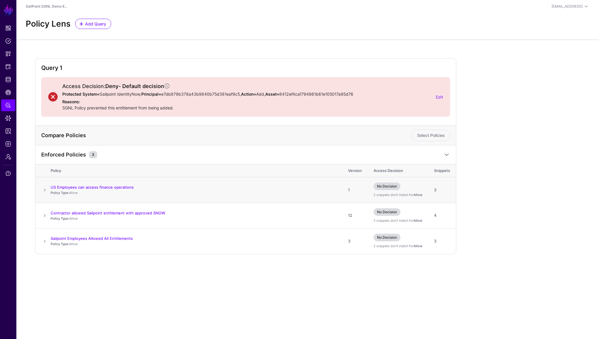
click at [47, 190] on span at bounding box center [44, 190] width 7 height 7
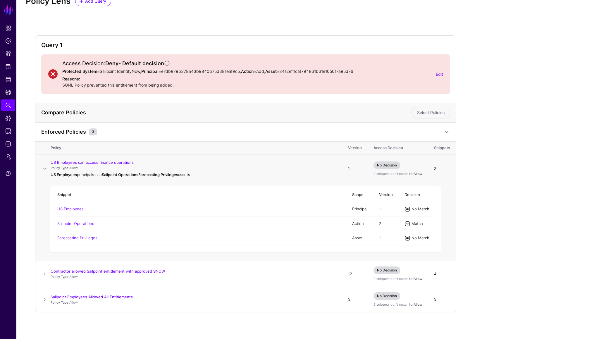
scroll to position [24, 0]
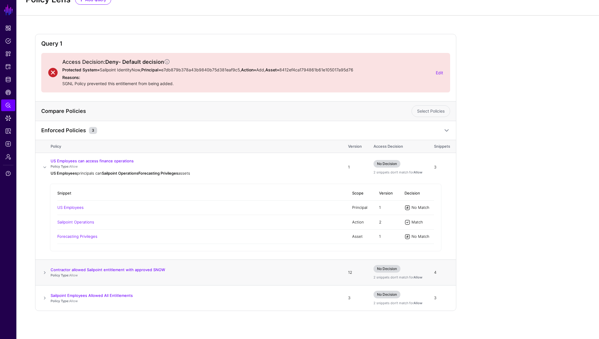
click at [45, 272] on span at bounding box center [44, 272] width 7 height 7
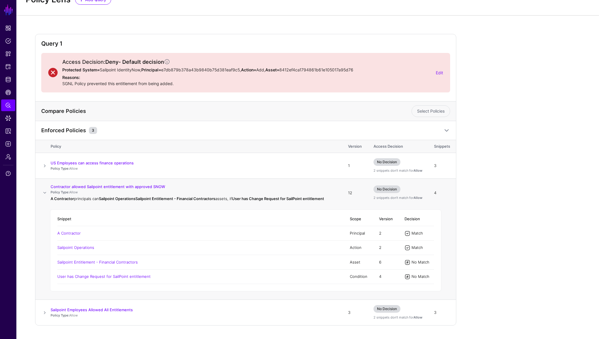
scroll to position [39, 0]
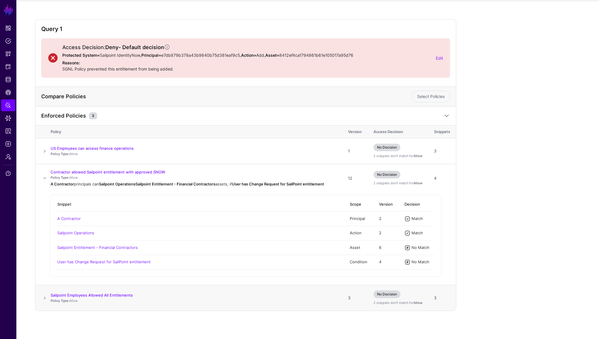
click at [45, 299] on span at bounding box center [44, 298] width 7 height 7
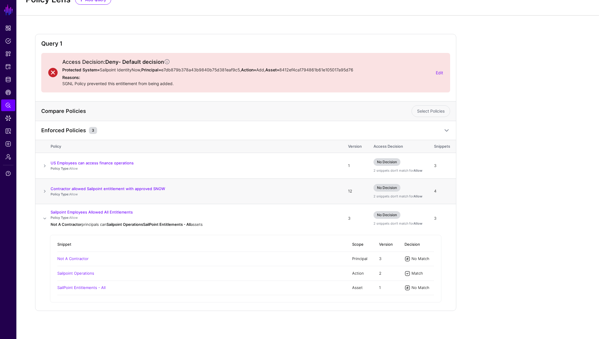
click at [45, 191] on span at bounding box center [44, 191] width 7 height 7
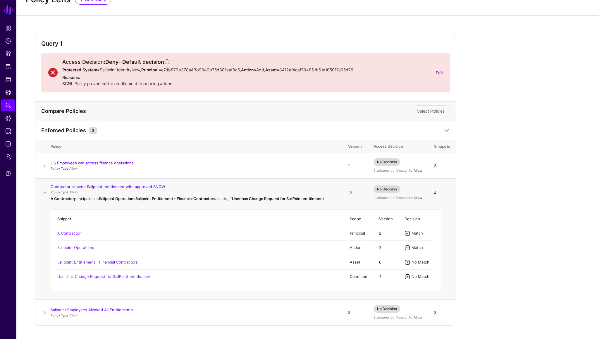
scroll to position [39, 0]
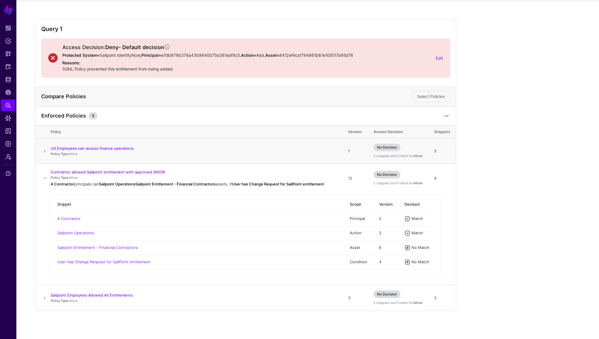
click at [46, 150] on span at bounding box center [44, 151] width 7 height 7
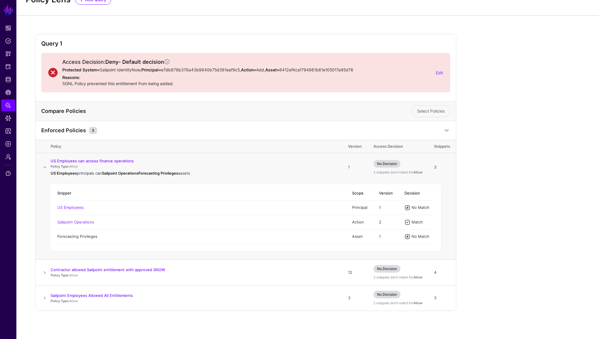
click at [80, 238] on link "Forecasting Privileges" at bounding box center [77, 236] width 40 height 5
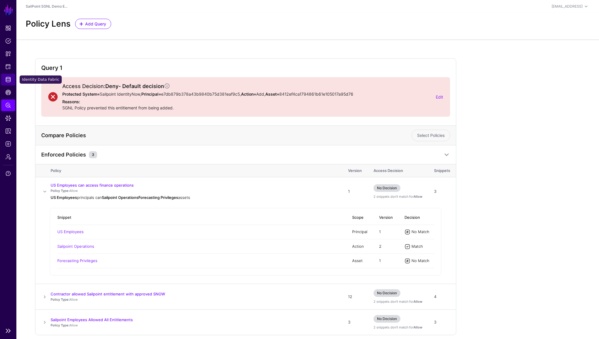
click at [8, 77] on span "Identity Data Fabric" at bounding box center [8, 80] width 6 height 6
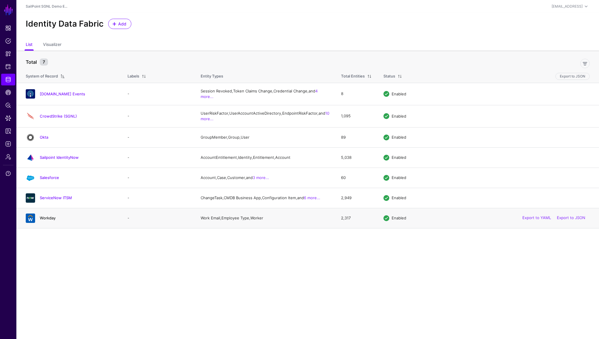
click at [47, 220] on link "Workday" at bounding box center [48, 218] width 16 height 5
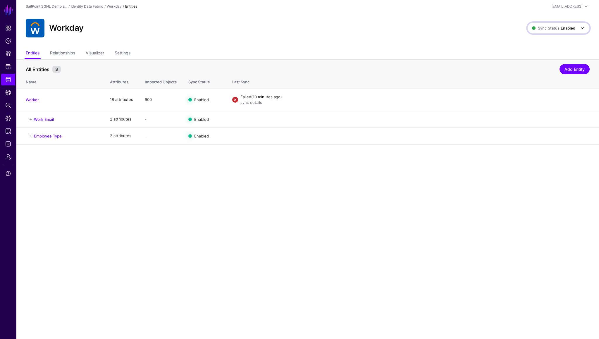
click at [552, 30] on span "Sync Status: Enabled" at bounding box center [553, 28] width 43 height 5
click at [536, 70] on span "Syncing inactive for all configured entities" at bounding box center [556, 73] width 60 height 10
click at [558, 27] on span "Sync Status: Disabled" at bounding box center [553, 28] width 44 height 5
click at [538, 47] on span "Syncing active for all configured entities that are enabled" at bounding box center [555, 51] width 61 height 10
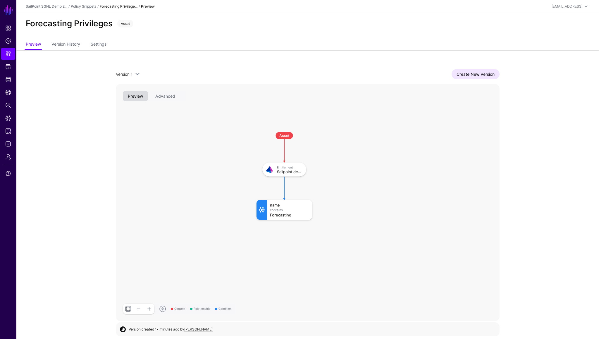
click at [96, 178] on app-snippets-item-preview "Version 1 Version 1 Create New Version Context Relationship Condition Asset Ent…" at bounding box center [307, 195] width 583 height 290
click at [9, 117] on span "Data Lens" at bounding box center [8, 118] width 6 height 6
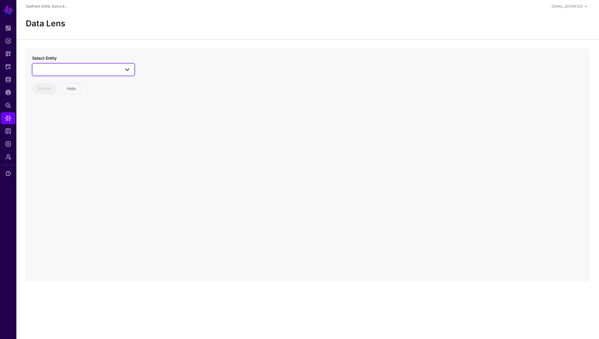
click at [74, 70] on span at bounding box center [83, 69] width 95 height 7
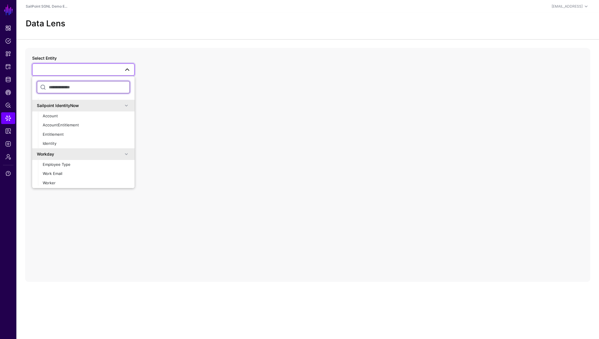
scroll to position [408, 0]
click at [55, 132] on span "Entitlement" at bounding box center [53, 133] width 21 height 5
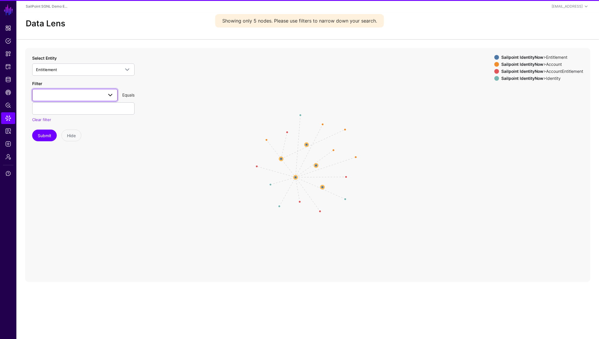
click at [107, 95] on span at bounding box center [110, 95] width 7 height 7
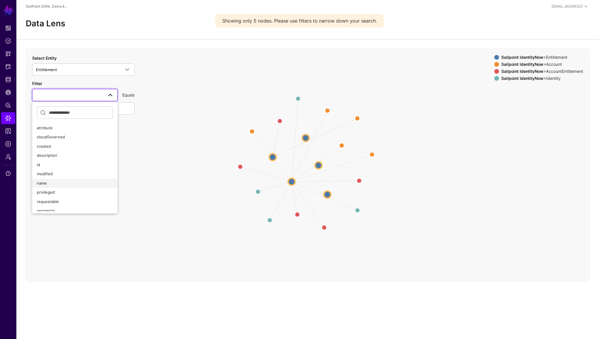
click at [59, 183] on div "name" at bounding box center [75, 184] width 76 height 6
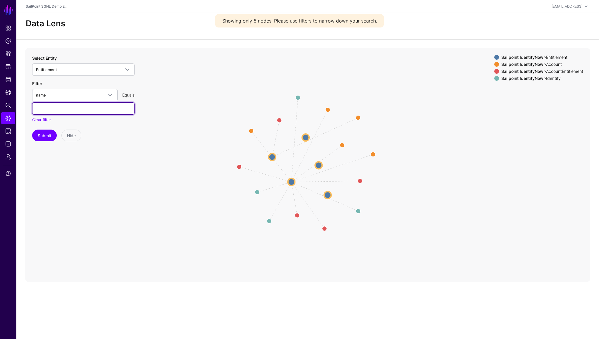
click at [93, 110] on input "text" at bounding box center [83, 108] width 102 height 12
type input "**********"
click at [32, 130] on button "Submit" at bounding box center [44, 136] width 25 height 12
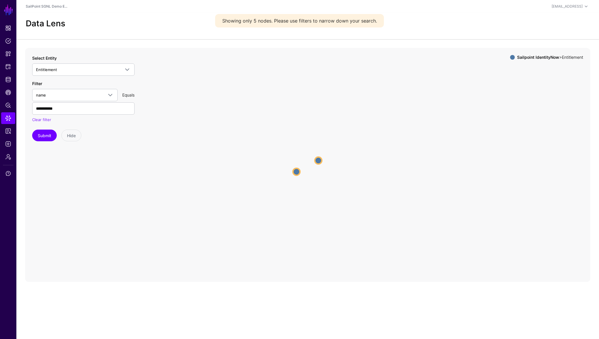
click at [318, 162] on circle at bounding box center [318, 160] width 7 height 7
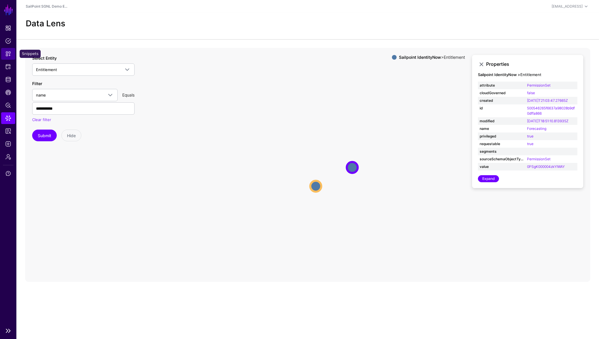
click at [9, 54] on span "Snippets" at bounding box center [8, 54] width 6 height 6
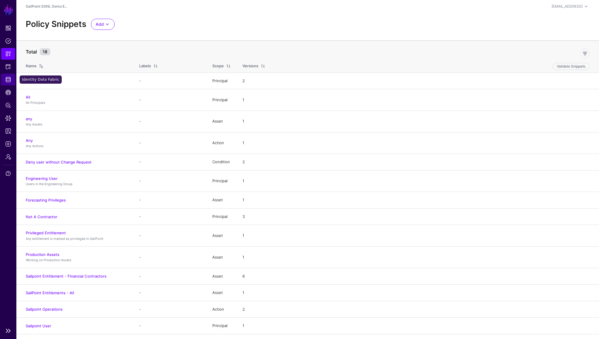
click at [8, 77] on span "Identity Data Fabric" at bounding box center [8, 80] width 6 height 6
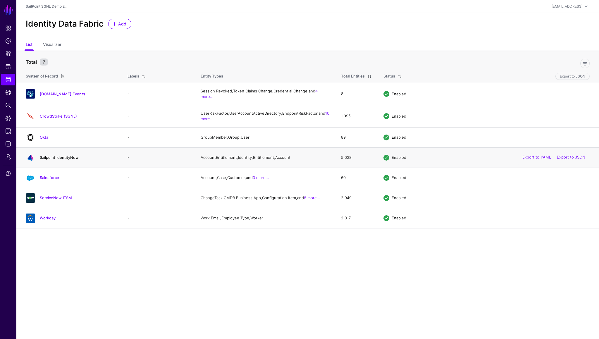
click at [52, 160] on link "Sailpoint IdentityNow" at bounding box center [59, 157] width 39 height 5
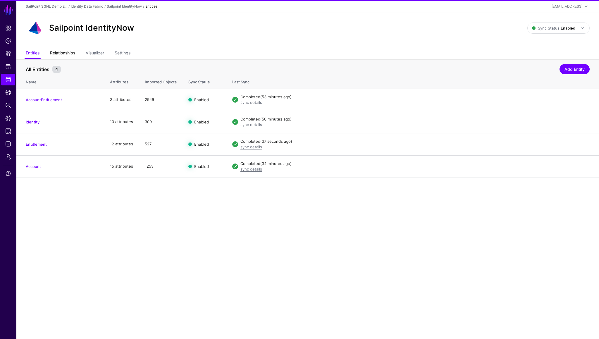
click at [65, 55] on link "Relationships" at bounding box center [62, 53] width 25 height 11
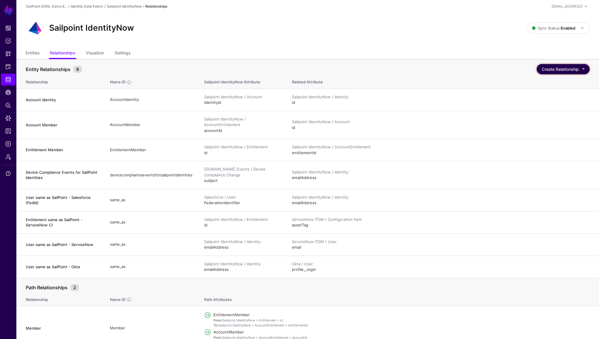
click at [564, 71] on button "Create Relationship" at bounding box center [563, 69] width 53 height 10
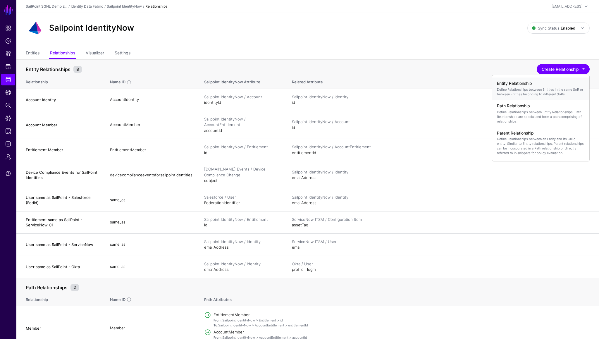
click at [540, 85] on h4 "Entity Relationship" at bounding box center [541, 83] width 88 height 5
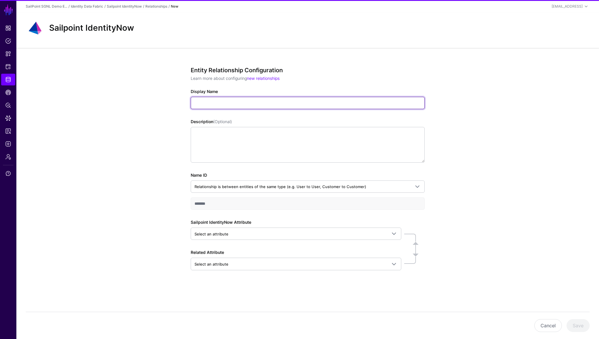
click at [251, 107] on input "Display Name" at bounding box center [308, 103] width 234 height 12
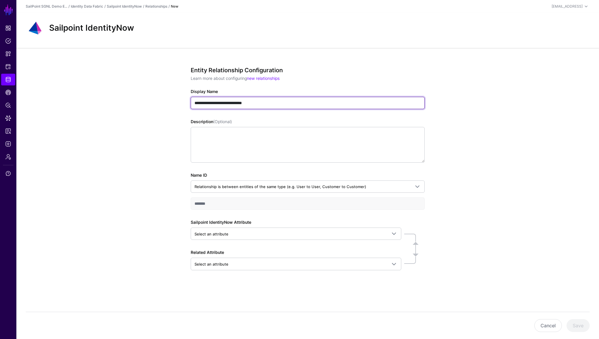
type input "**********"
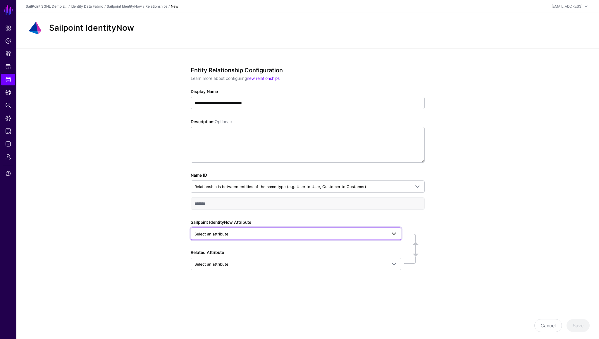
click at [219, 236] on span "Select an attribute" at bounding box center [212, 234] width 34 height 5
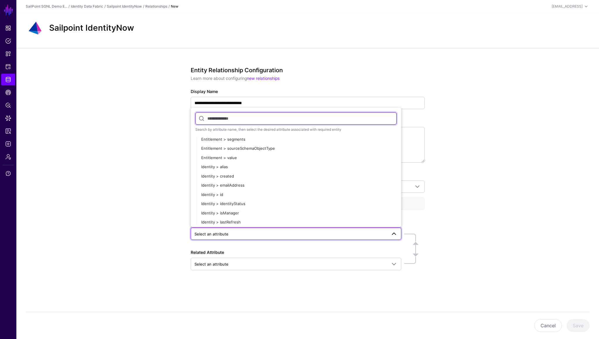
scroll to position [263, 0]
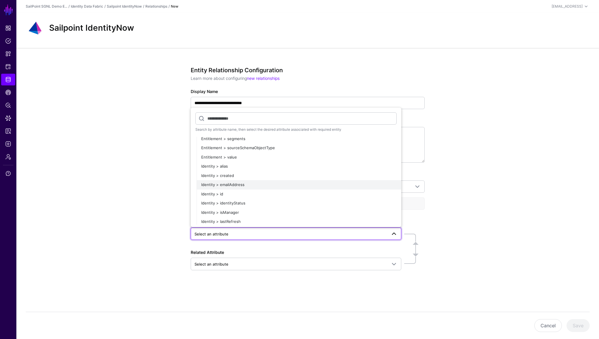
click at [231, 185] on span "Identity > emailAddress" at bounding box center [222, 184] width 43 height 5
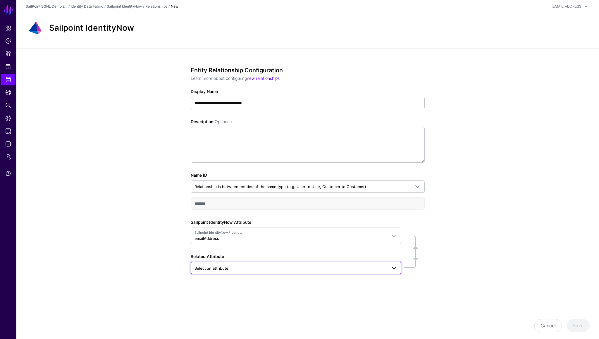
click at [229, 269] on span "Select an attribute" at bounding box center [291, 268] width 193 height 6
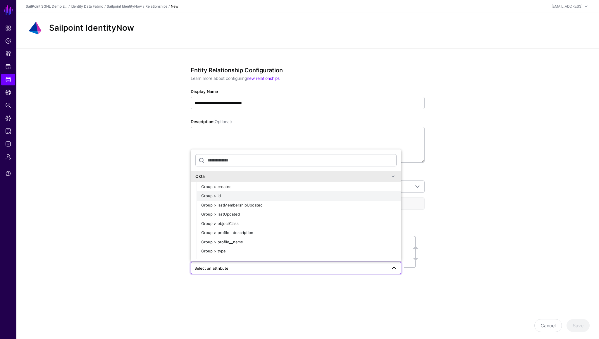
scroll to position [2672, 0]
click at [394, 175] on span at bounding box center [393, 174] width 7 height 7
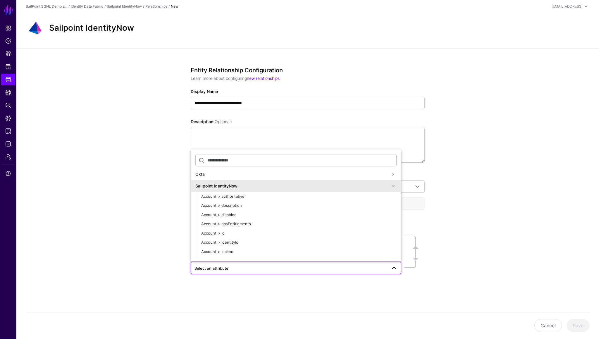
click at [394, 187] on span at bounding box center [393, 186] width 7 height 7
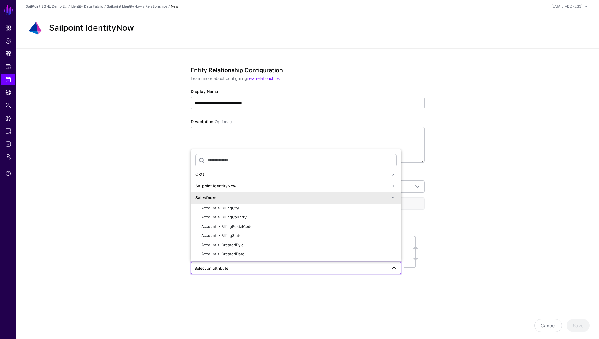
click at [393, 197] on span at bounding box center [393, 197] width 7 height 7
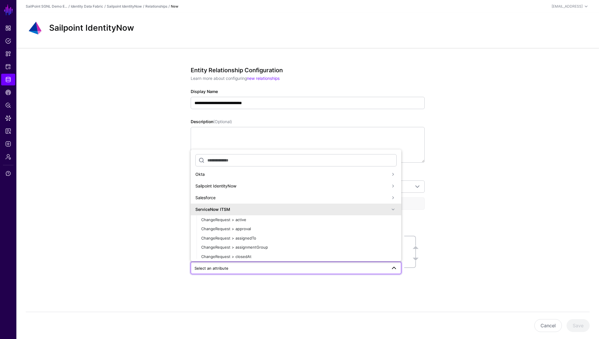
click at [394, 210] on span at bounding box center [393, 209] width 7 height 7
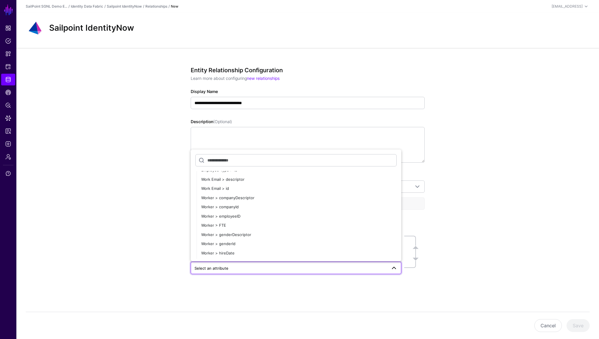
scroll to position [2746, 0]
click at [235, 213] on span "Worker > employeeID" at bounding box center [220, 212] width 39 height 5
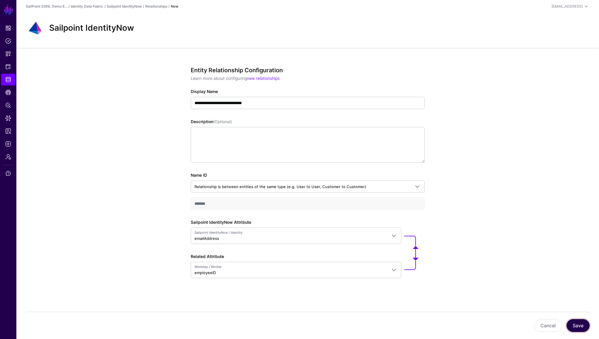
click at [576, 327] on button "Save" at bounding box center [578, 325] width 23 height 13
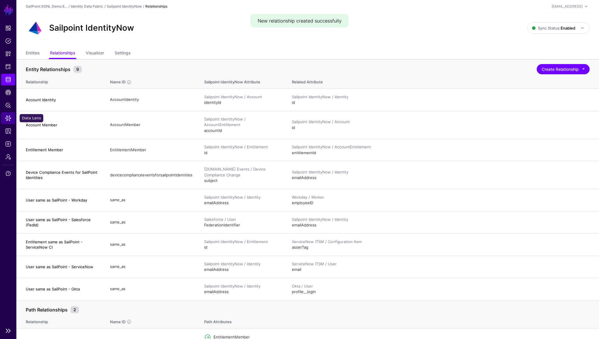
click at [8, 116] on span "Data Lens" at bounding box center [8, 118] width 6 height 6
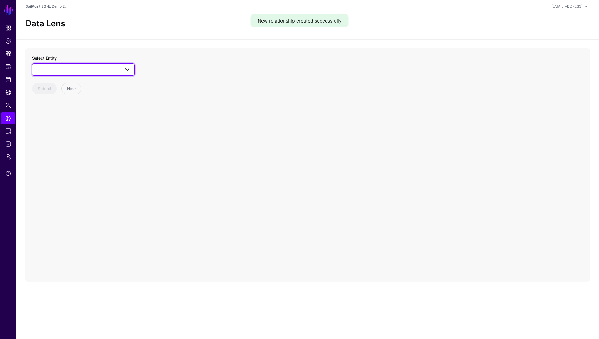
click at [75, 70] on span at bounding box center [83, 69] width 95 height 7
click at [48, 180] on span "Worker" at bounding box center [49, 181] width 13 height 5
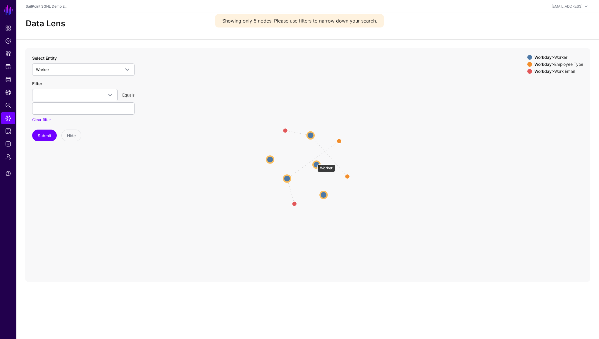
click at [316, 162] on circle at bounding box center [316, 164] width 7 height 7
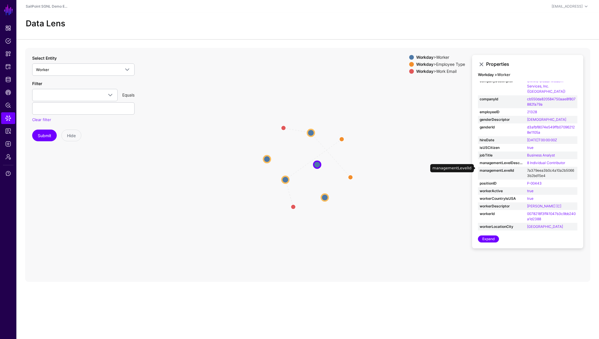
scroll to position [14, 0]
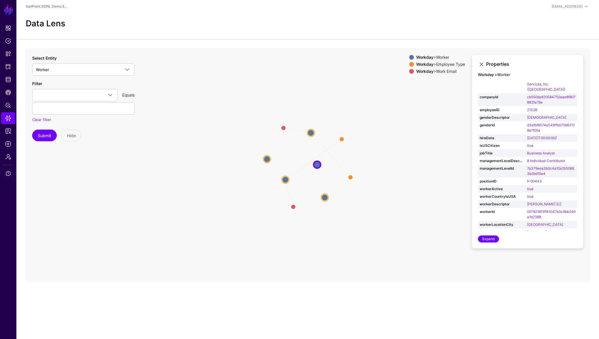
click at [411, 230] on icon "parent parent parent parent Employee Type Employee Type Work Email Work Email W…" at bounding box center [307, 165] width 565 height 234
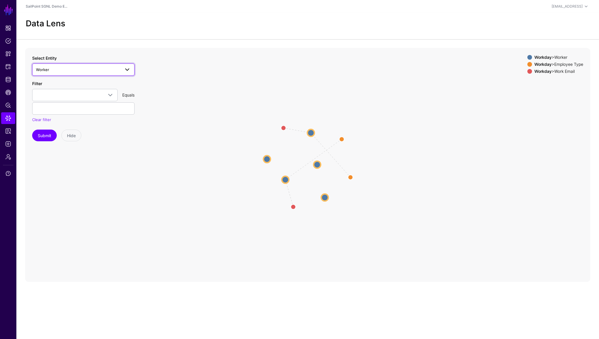
click at [69, 66] on span "Worker" at bounding box center [78, 69] width 84 height 6
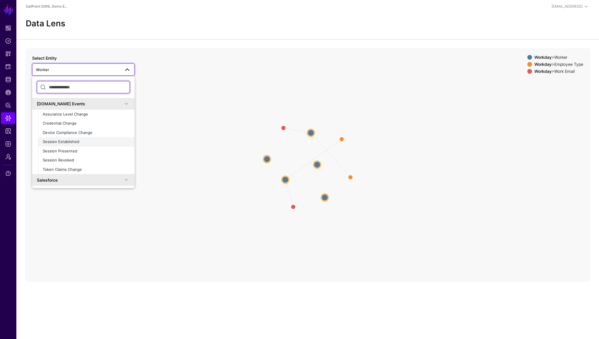
scroll to position [409, 0]
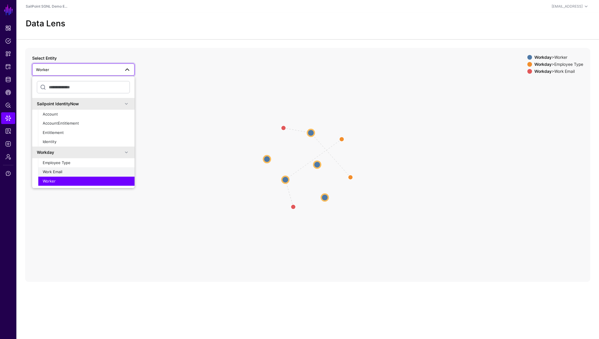
click at [60, 172] on span "Work Email" at bounding box center [53, 171] width 20 height 5
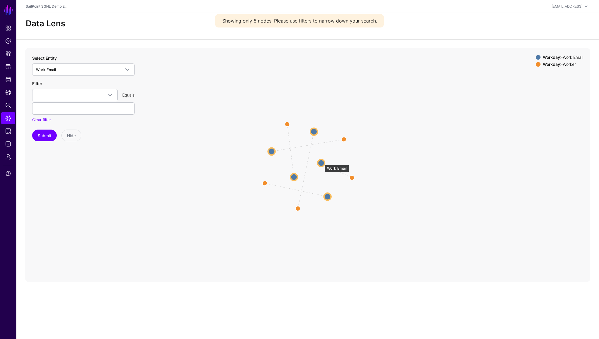
click at [322, 162] on circle at bounding box center [321, 162] width 7 height 7
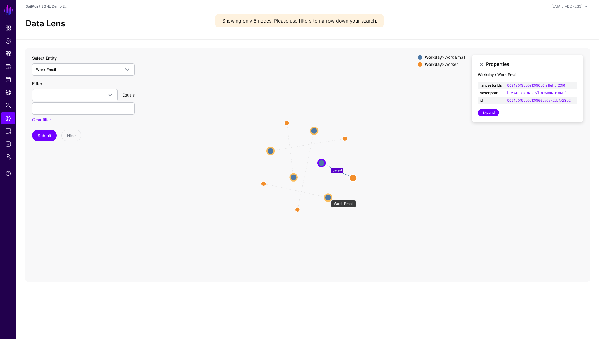
click at [328, 197] on circle at bounding box center [328, 197] width 7 height 7
click at [294, 177] on circle at bounding box center [293, 177] width 7 height 7
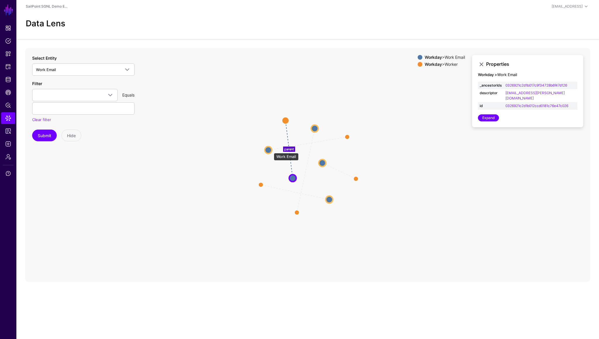
click at [271, 150] on circle at bounding box center [268, 150] width 7 height 7
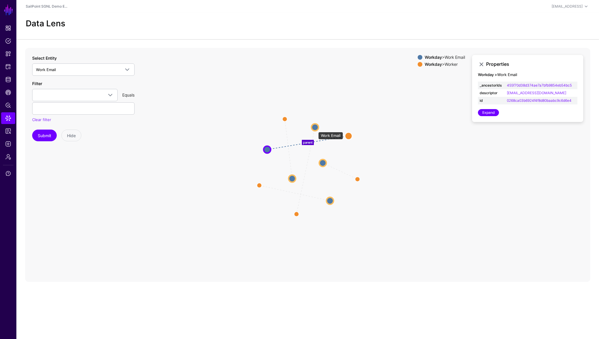
click at [315, 129] on circle at bounding box center [315, 127] width 7 height 7
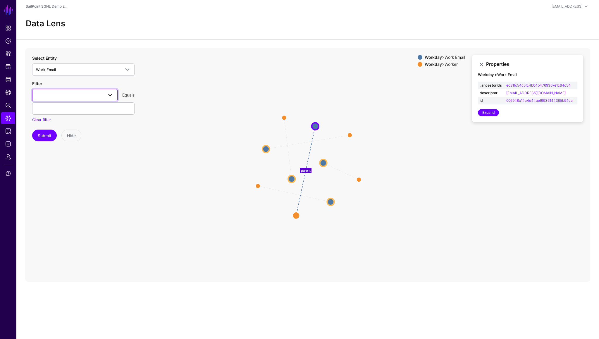
click at [102, 97] on span at bounding box center [75, 95] width 78 height 7
click at [62, 129] on div "descriptor" at bounding box center [75, 128] width 76 height 6
click at [80, 109] on input "text" at bounding box center [83, 108] width 102 height 12
type input "**********"
click at [48, 136] on button "Submit" at bounding box center [44, 136] width 25 height 12
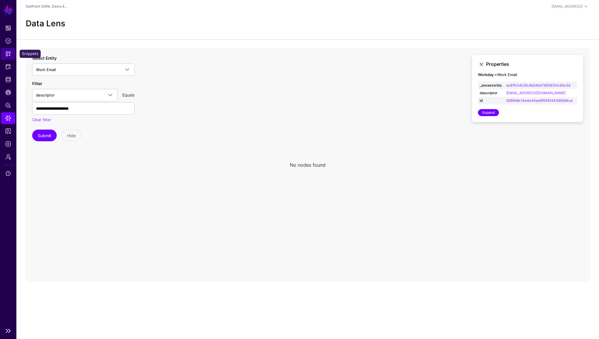
click at [11, 56] on span "Snippets" at bounding box center [8, 54] width 6 height 6
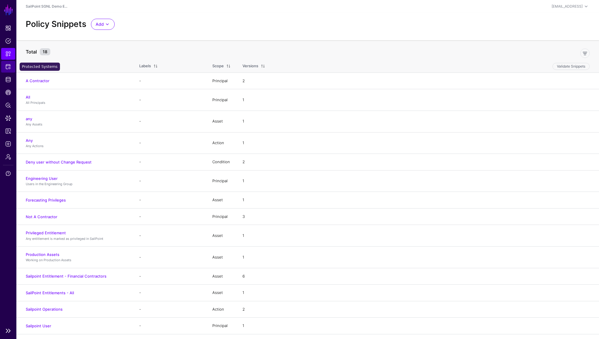
click at [9, 67] on span "Protected Systems" at bounding box center [8, 67] width 6 height 6
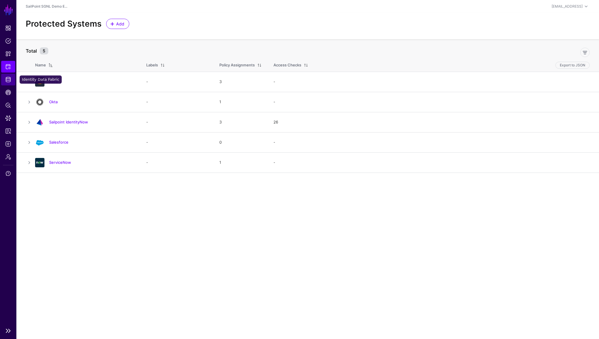
click at [7, 78] on span "Identity Data Fabric" at bounding box center [8, 80] width 6 height 6
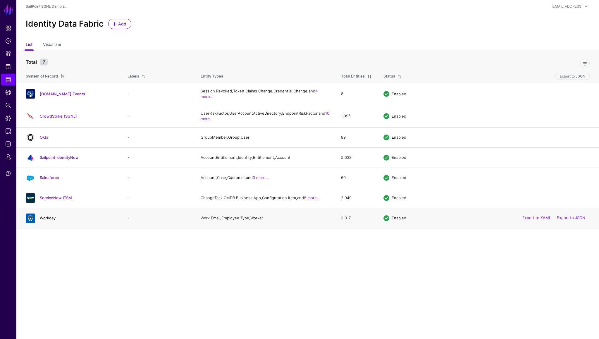
click at [48, 220] on link "Workday" at bounding box center [48, 218] width 16 height 5
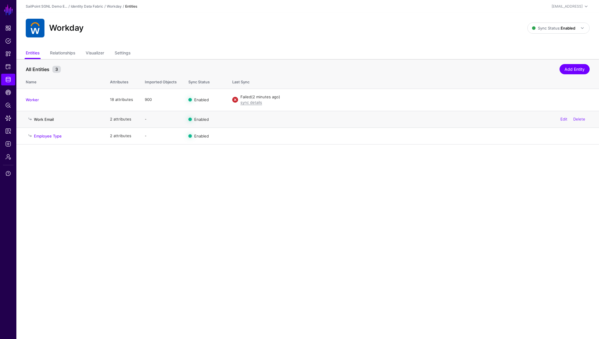
click at [44, 121] on link "Work Email" at bounding box center [44, 119] width 20 height 5
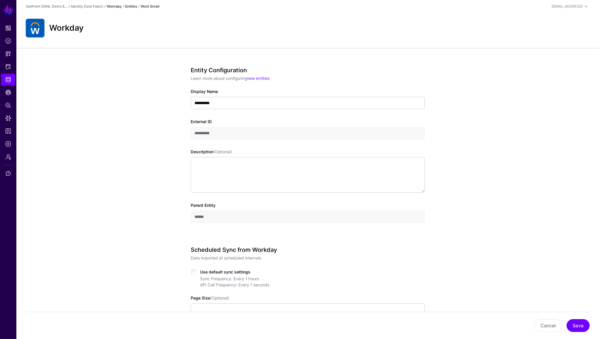
click at [116, 7] on link "Workday" at bounding box center [114, 6] width 15 height 4
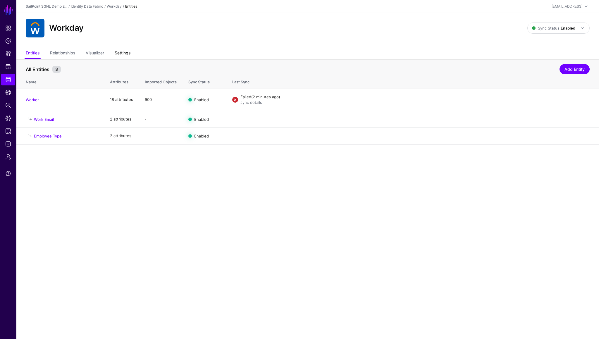
click at [126, 55] on link "Settings" at bounding box center [123, 53] width 16 height 11
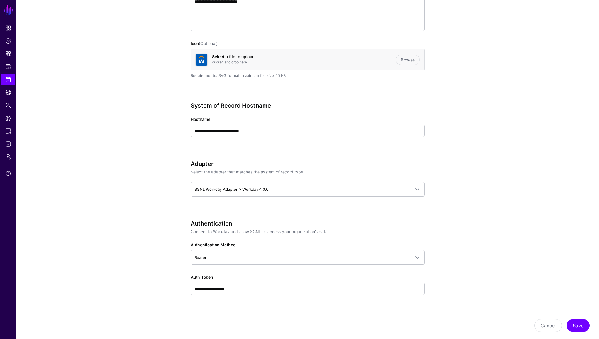
scroll to position [144, 0]
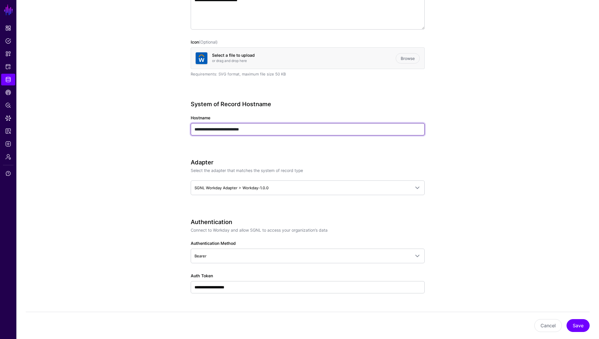
click at [229, 131] on input "**********" at bounding box center [308, 129] width 234 height 12
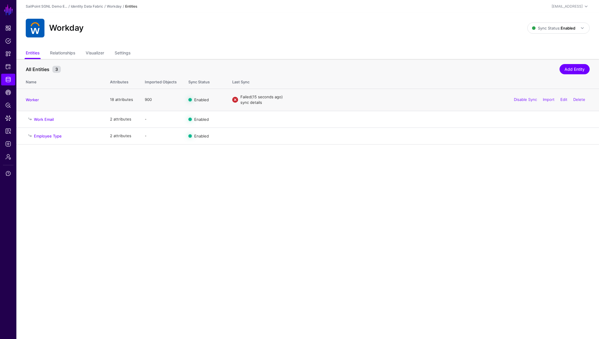
click at [253, 104] on link "sync details" at bounding box center [252, 102] width 22 height 5
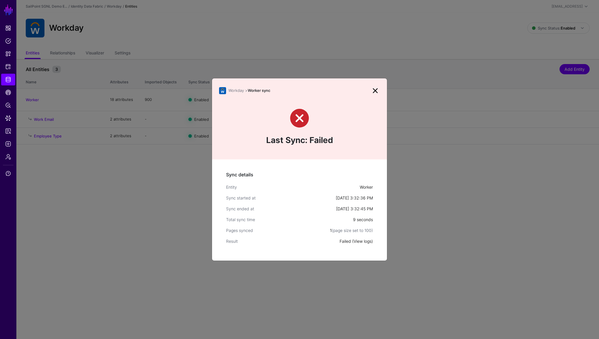
click at [359, 242] on link "View logs" at bounding box center [363, 241] width 18 height 5
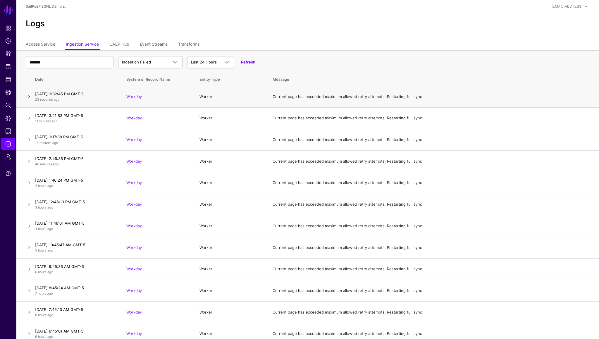
click at [30, 98] on link at bounding box center [29, 96] width 7 height 7
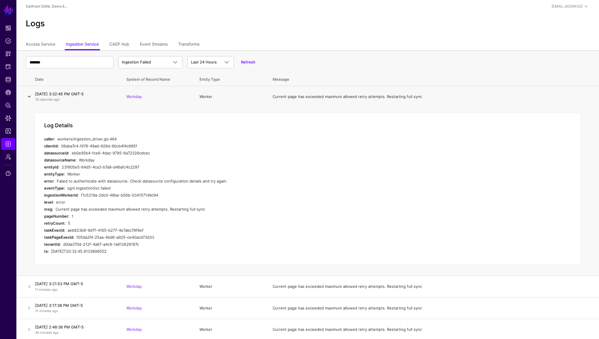
click at [28, 95] on link at bounding box center [29, 96] width 7 height 7
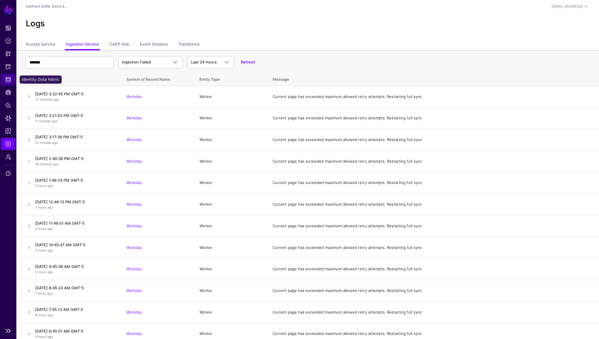
click at [8, 77] on span "Identity Data Fabric" at bounding box center [8, 80] width 6 height 6
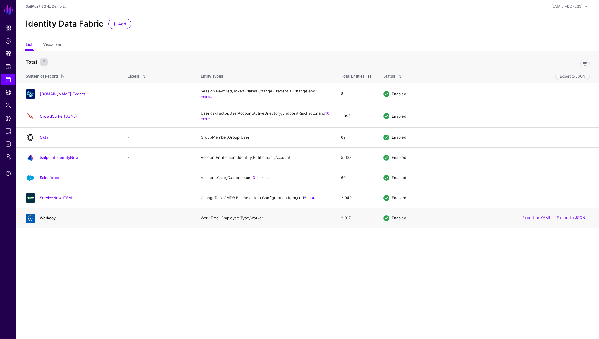
click at [53, 220] on link "Workday" at bounding box center [48, 218] width 16 height 5
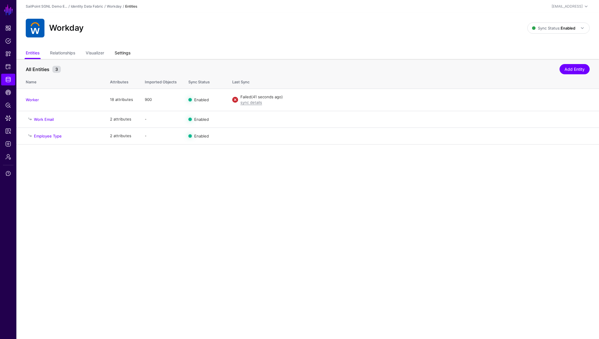
click at [126, 54] on link "Settings" at bounding box center [123, 53] width 16 height 11
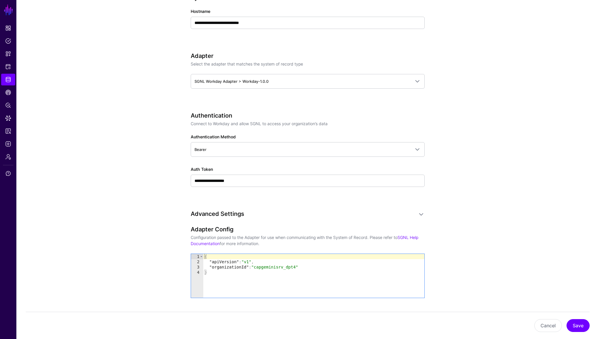
scroll to position [248, 0]
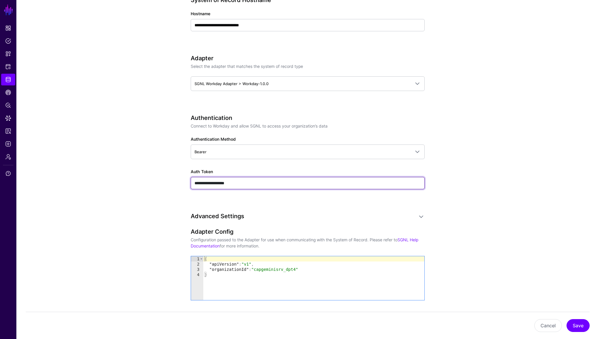
click at [214, 179] on input "**********" at bounding box center [308, 183] width 234 height 12
paste input "**********"
type input "**********"
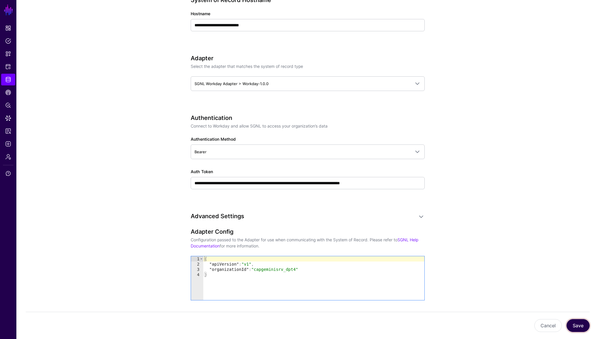
click at [572, 325] on button "Save" at bounding box center [578, 325] width 23 height 13
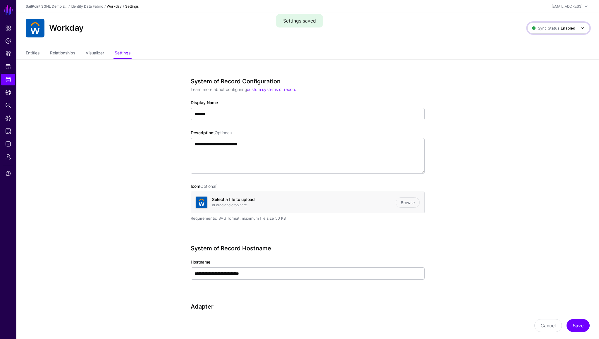
click at [555, 31] on span "Sync Status: Enabled" at bounding box center [559, 28] width 54 height 7
click at [543, 64] on span "Disabled Syncing inactive for all configured entities" at bounding box center [553, 70] width 66 height 19
click at [554, 27] on span "Sync Status: Disabled" at bounding box center [553, 28] width 44 height 5
click at [541, 47] on span "Syncing active for all configured entities that are enabled" at bounding box center [555, 51] width 61 height 10
click at [34, 54] on link "Entities" at bounding box center [33, 53] width 14 height 11
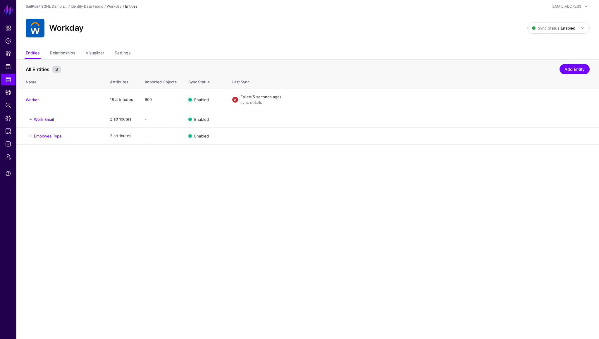
click at [254, 103] on link "sync details" at bounding box center [252, 102] width 22 height 5
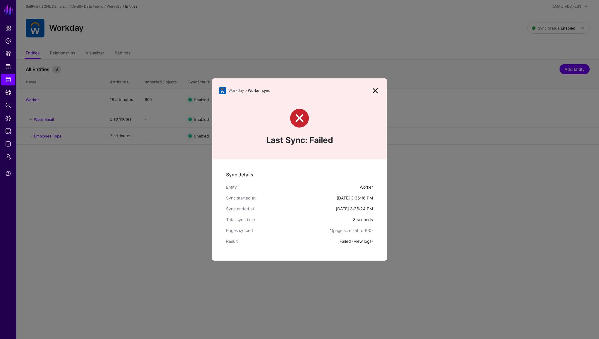
click at [361, 242] on link "View logs" at bounding box center [363, 241] width 18 height 5
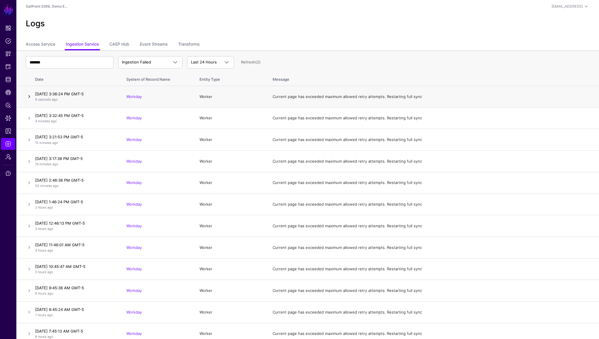
click at [29, 96] on link at bounding box center [29, 96] width 7 height 7
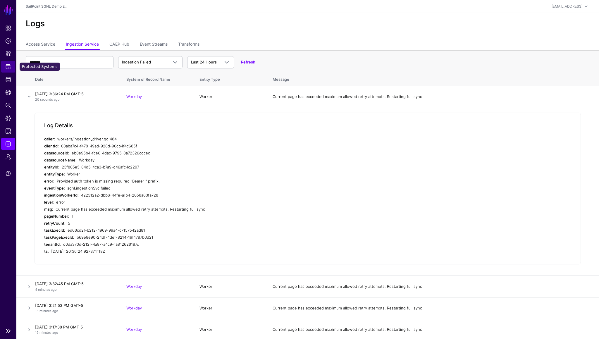
click at [7, 66] on span "Protected Systems" at bounding box center [8, 67] width 6 height 6
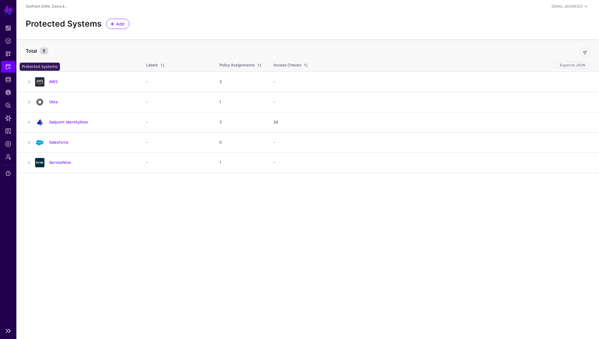
click at [4, 71] on link "Protected Systems" at bounding box center [8, 67] width 14 height 12
click at [7, 78] on span "Identity Data Fabric" at bounding box center [8, 80] width 6 height 6
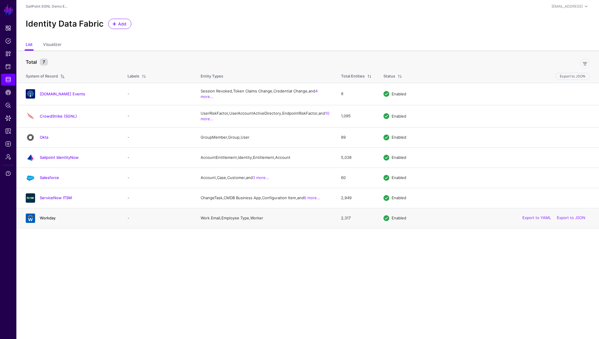
click at [50, 220] on link "Workday" at bounding box center [48, 218] width 16 height 5
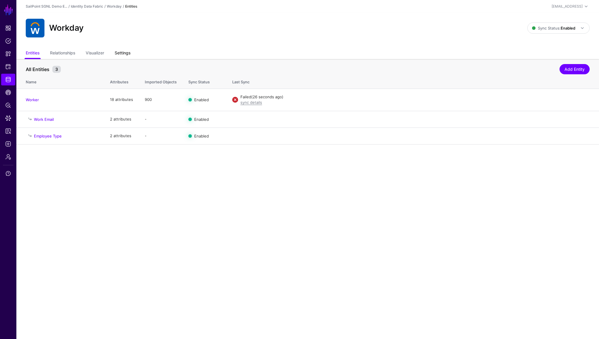
click at [127, 52] on link "Settings" at bounding box center [123, 53] width 16 height 11
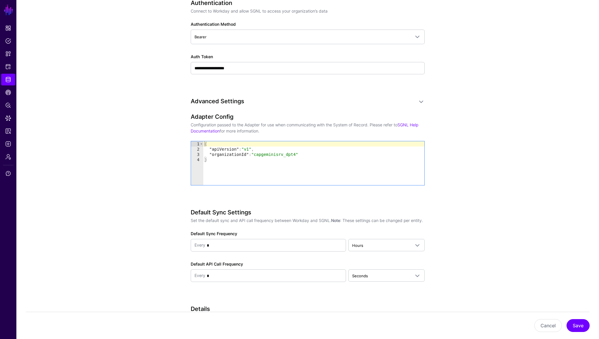
scroll to position [361, 0]
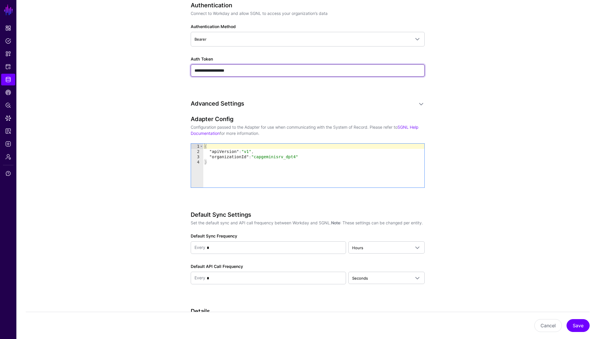
click at [248, 70] on input "**********" at bounding box center [308, 70] width 234 height 12
paste input "**********"
type input "**********"
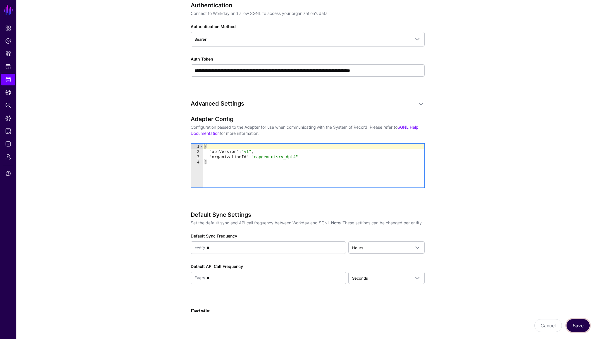
click at [585, 325] on button "Save" at bounding box center [578, 325] width 23 height 13
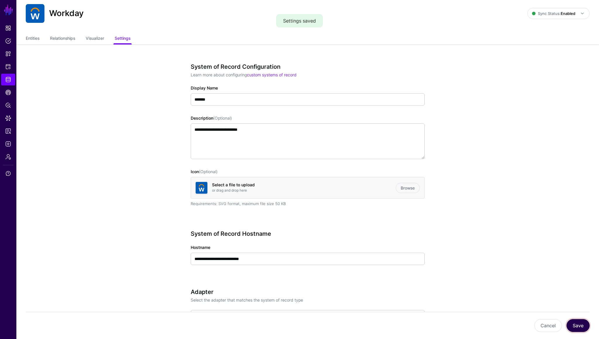
scroll to position [0, 0]
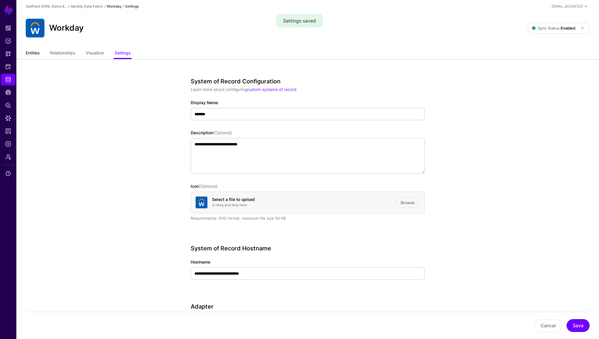
click at [36, 55] on link "Entities" at bounding box center [33, 53] width 14 height 11
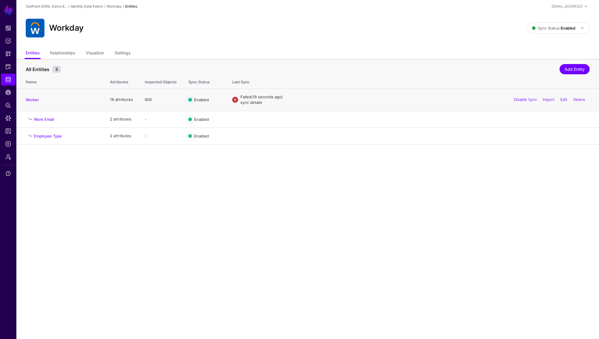
click at [247, 103] on link "sync details" at bounding box center [252, 102] width 22 height 5
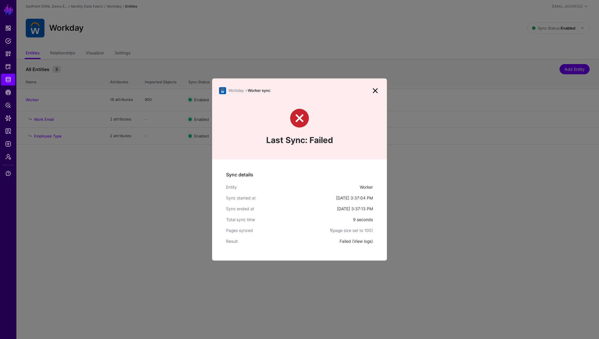
click at [359, 241] on link "View logs" at bounding box center [363, 241] width 18 height 5
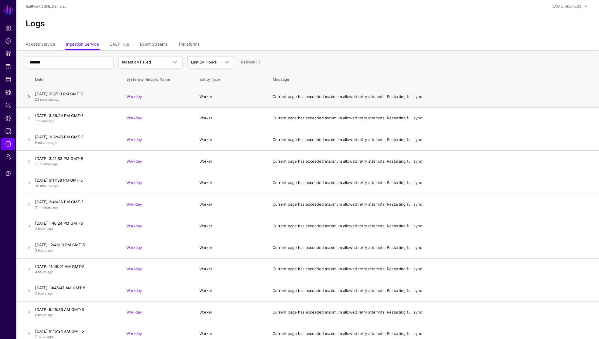
click at [31, 97] on link at bounding box center [29, 96] width 7 height 7
click at [9, 29] on span "Dashboard" at bounding box center [8, 28] width 6 height 6
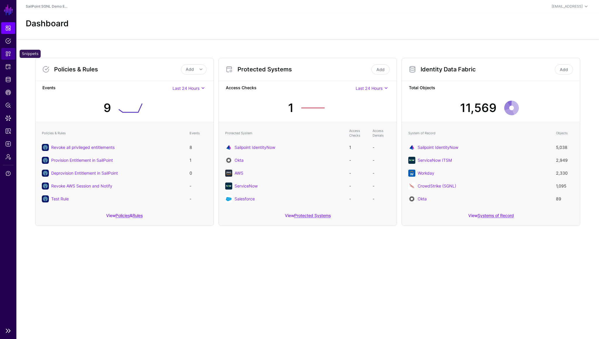
click at [8, 55] on span "Snippets" at bounding box center [8, 54] width 6 height 6
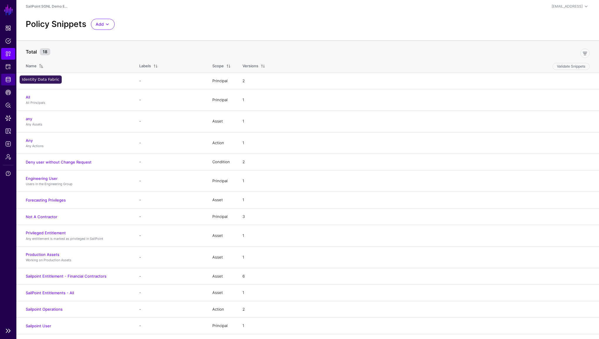
click at [8, 79] on span "Identity Data Fabric" at bounding box center [8, 80] width 6 height 6
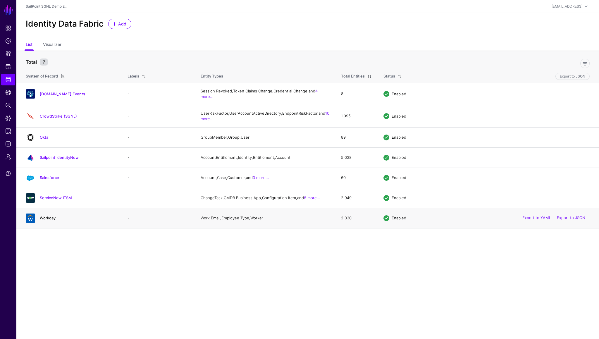
click at [51, 220] on link "Workday" at bounding box center [48, 218] width 16 height 5
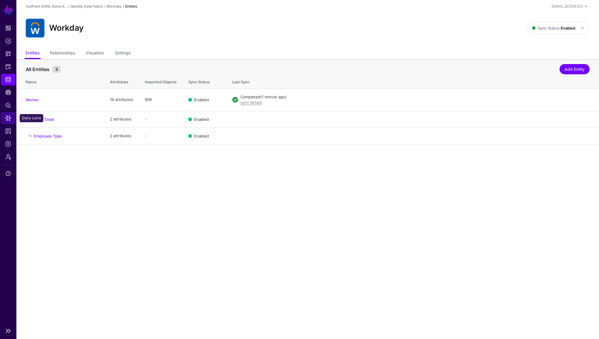
click at [8, 119] on span "Data Lens" at bounding box center [8, 118] width 6 height 6
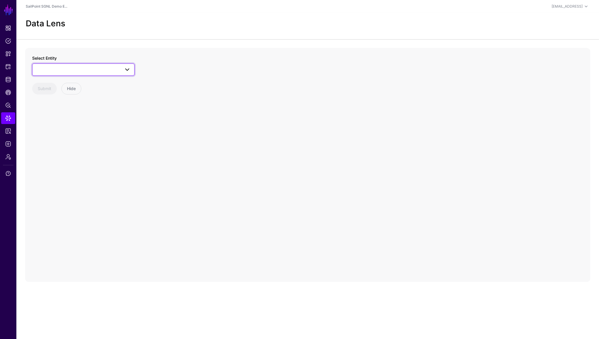
click at [102, 71] on span at bounding box center [83, 69] width 95 height 7
click at [63, 171] on div "Work Email" at bounding box center [86, 172] width 87 height 6
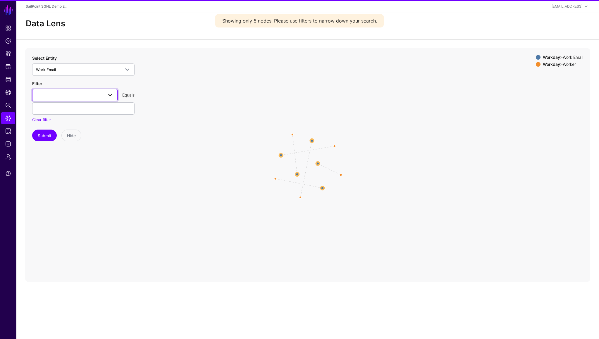
click at [94, 99] on link at bounding box center [74, 95] width 85 height 12
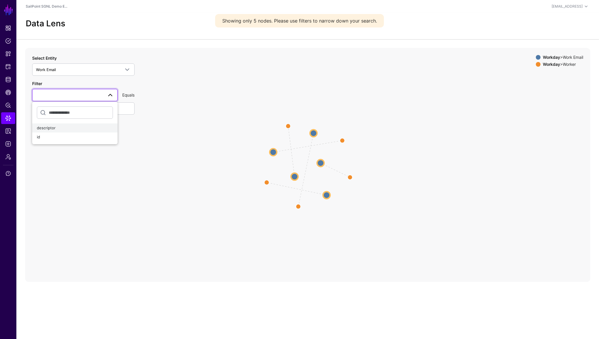
click at [62, 128] on div "descriptor" at bounding box center [75, 128] width 76 height 6
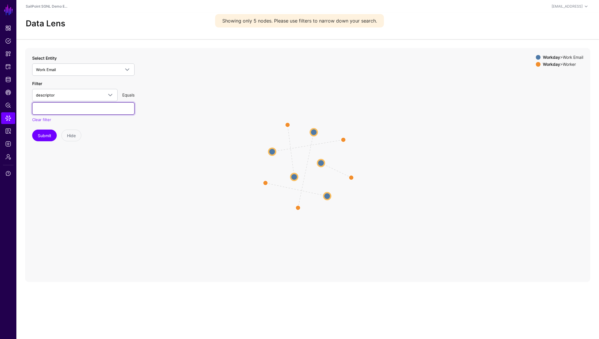
click at [72, 114] on input "text" at bounding box center [83, 108] width 102 height 12
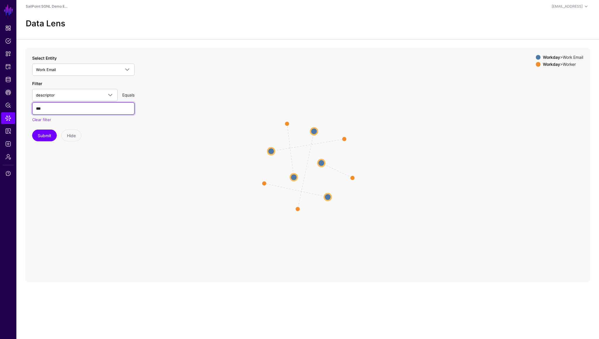
type input "***"
type input "**********"
click at [50, 136] on button "Submit" at bounding box center [44, 136] width 25 height 12
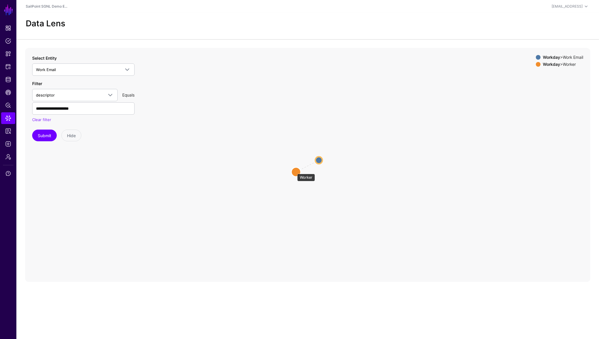
click at [294, 171] on circle at bounding box center [295, 171] width 9 height 9
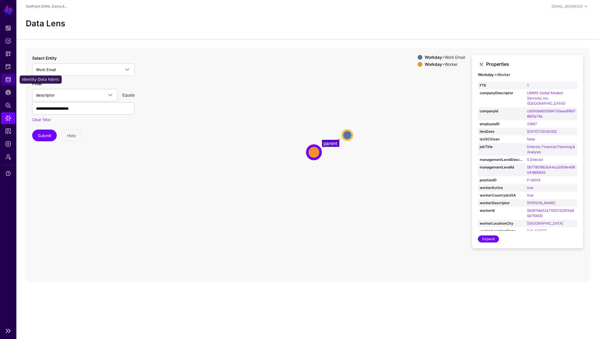
click at [10, 77] on span "Identity Data Fabric" at bounding box center [8, 80] width 6 height 6
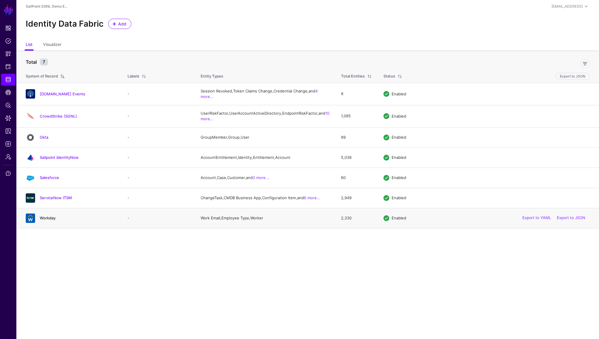
click at [46, 220] on link "Workday" at bounding box center [48, 218] width 16 height 5
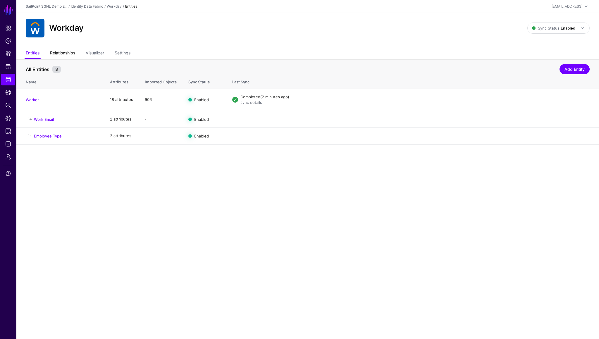
click at [69, 56] on link "Relationships" at bounding box center [62, 53] width 25 height 11
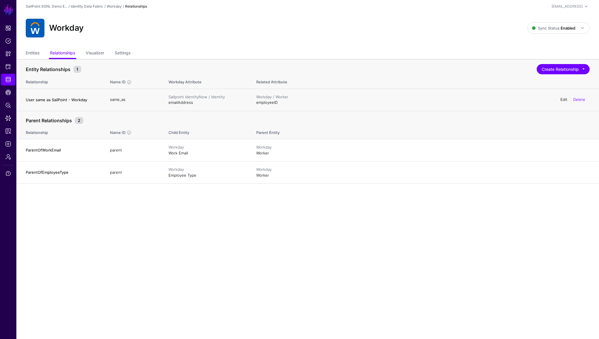
click at [564, 101] on link "Edit" at bounding box center [564, 99] width 7 height 5
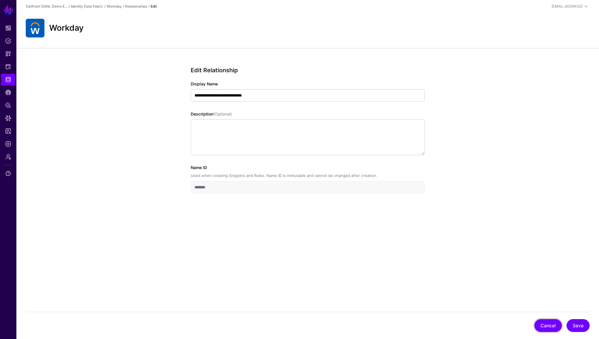
click at [548, 326] on button "Cancel" at bounding box center [549, 325] width 28 height 13
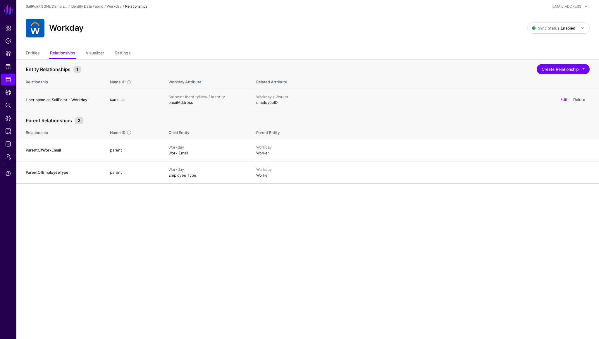
click at [580, 101] on link "Delete" at bounding box center [580, 99] width 12 height 5
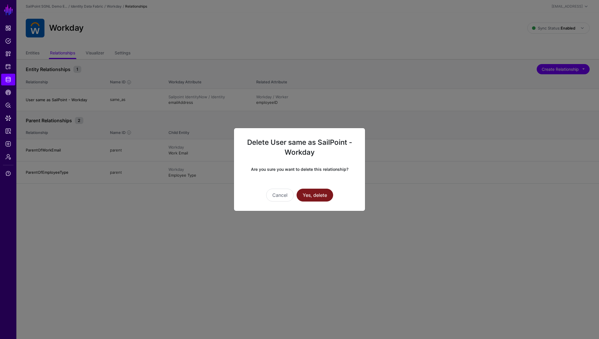
click at [320, 195] on button "Yes, delete" at bounding box center [315, 195] width 37 height 13
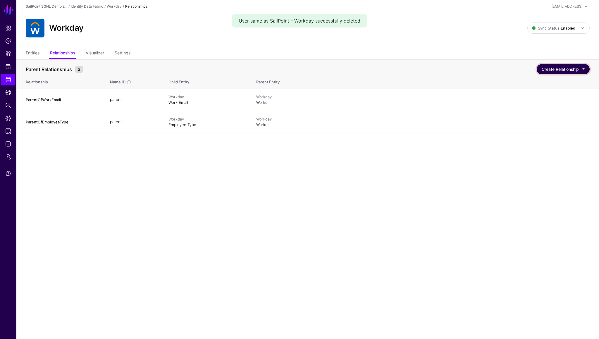
click at [560, 70] on button "Create Relationship" at bounding box center [563, 69] width 53 height 10
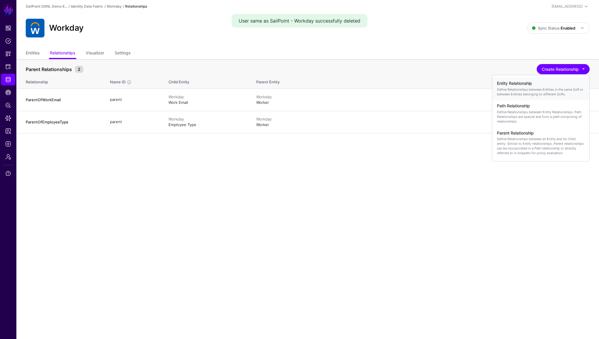
click at [538, 86] on h4 "Entity Relationship" at bounding box center [541, 83] width 88 height 5
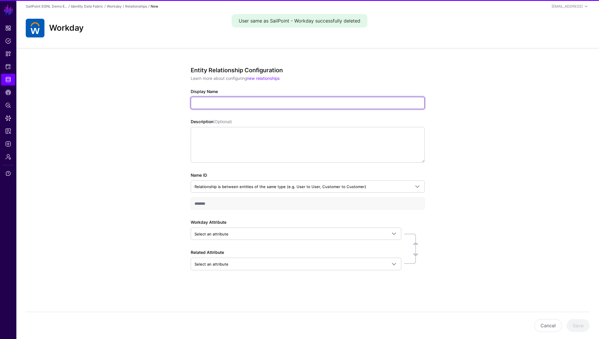
click at [262, 103] on input "Display Name" at bounding box center [308, 103] width 234 height 12
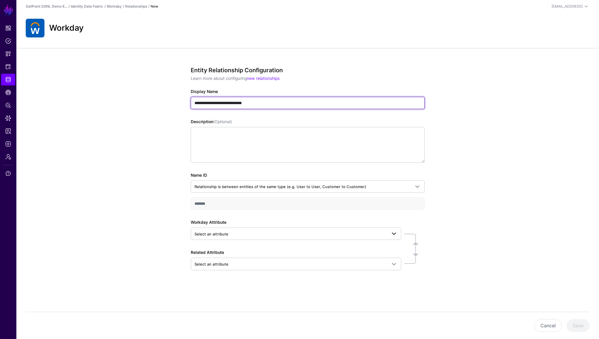
type input "**********"
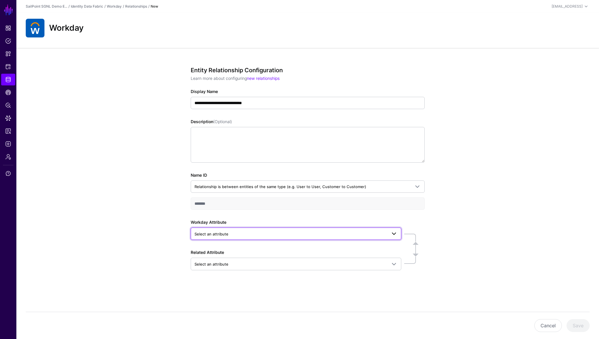
click at [246, 234] on span "Select an attribute" at bounding box center [291, 234] width 193 height 6
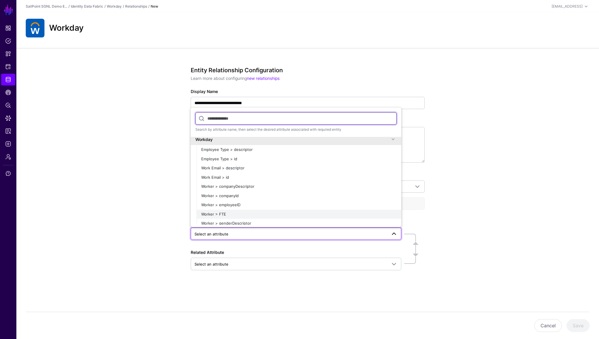
scroll to position [5, 0]
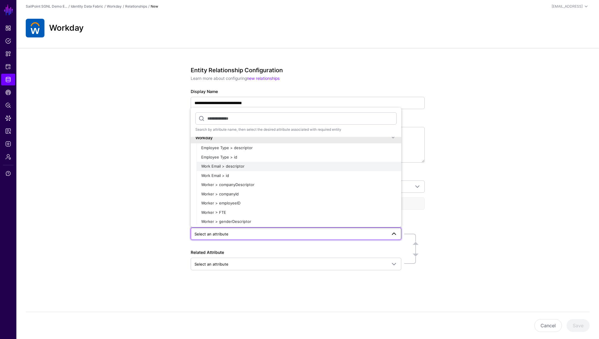
click at [236, 166] on span "Work Email > descriptor" at bounding box center [222, 166] width 43 height 5
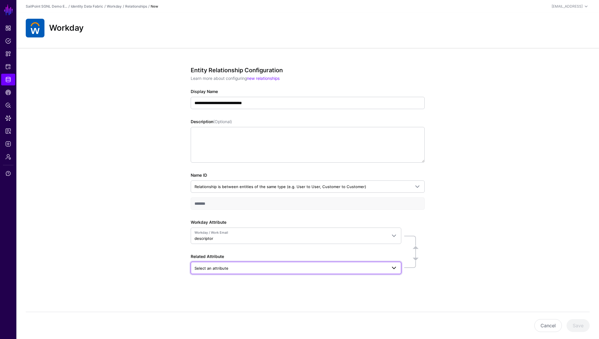
click at [230, 267] on span "Select an attribute" at bounding box center [291, 268] width 193 height 6
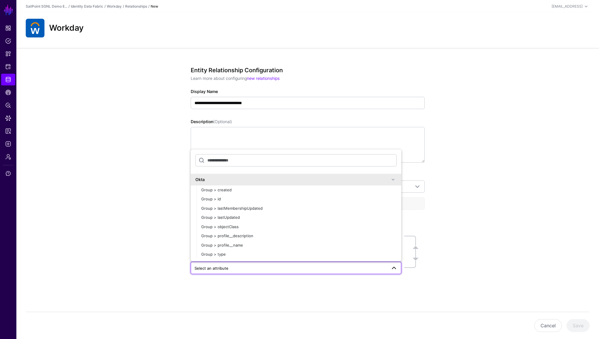
scroll to position [2668, 0]
click at [394, 179] on span at bounding box center [393, 178] width 7 height 7
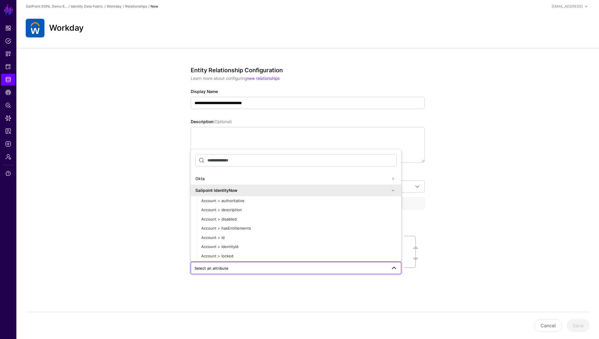
click at [393, 188] on span at bounding box center [393, 190] width 7 height 7
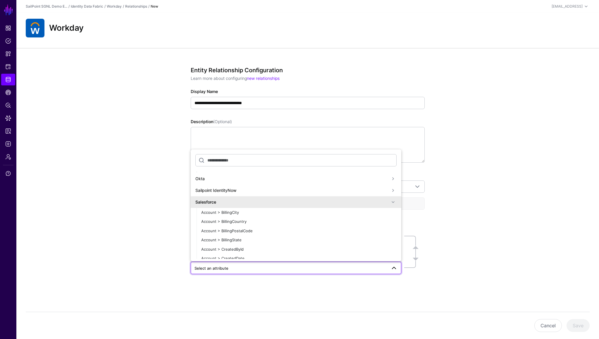
click at [393, 191] on span at bounding box center [393, 190] width 7 height 7
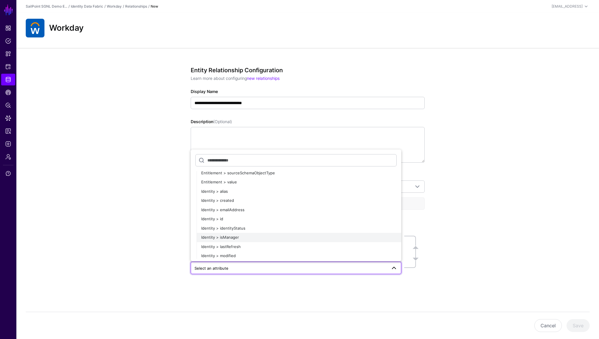
scroll to position [2952, 0]
click at [231, 210] on span "Identity > emailAddress" at bounding box center [222, 211] width 43 height 5
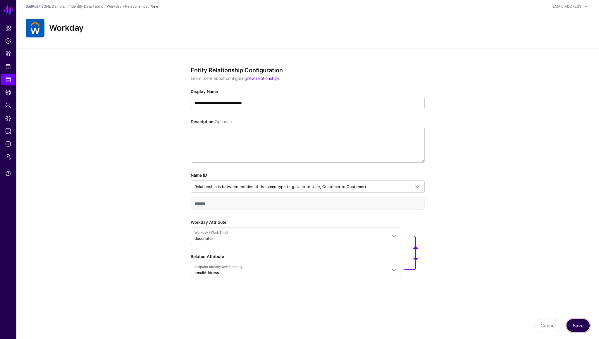
click at [580, 327] on button "Save" at bounding box center [578, 325] width 23 height 13
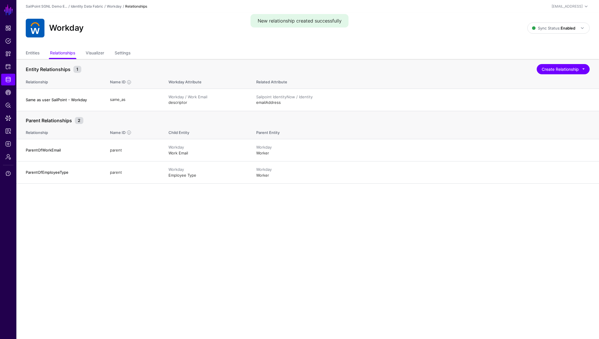
click at [580, 327] on main "SGNL Dashboard Policies Snippets Protected Systems Identity Data Fabric CAEP Hu…" at bounding box center [299, 169] width 599 height 339
click at [8, 117] on span "Data Lens" at bounding box center [8, 118] width 6 height 6
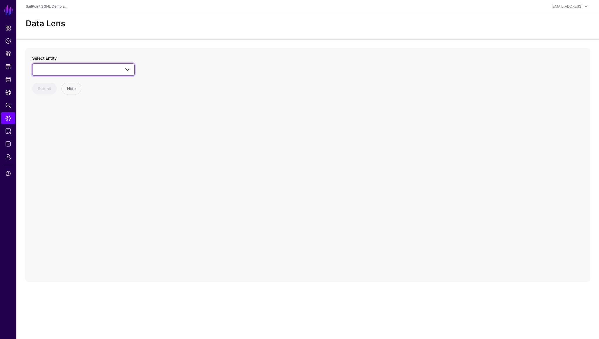
click at [83, 68] on span at bounding box center [83, 69] width 95 height 7
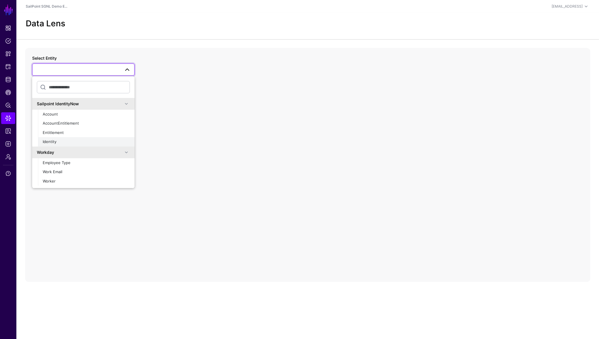
click at [55, 142] on span "Identity" at bounding box center [50, 141] width 14 height 5
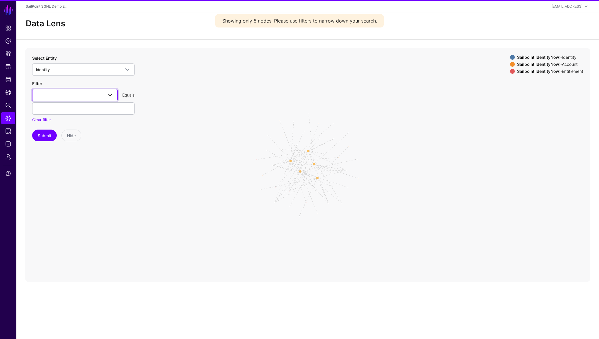
click at [75, 99] on link at bounding box center [74, 95] width 85 height 12
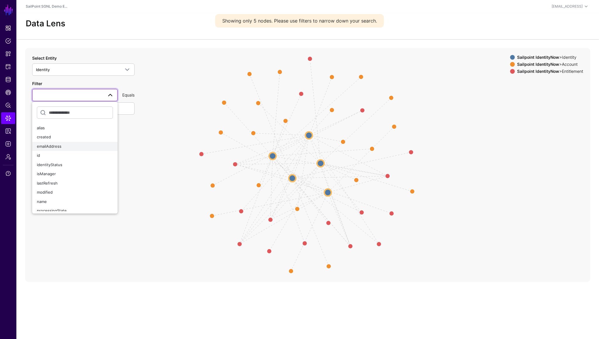
click at [61, 147] on div "emailAddress" at bounding box center [75, 147] width 76 height 6
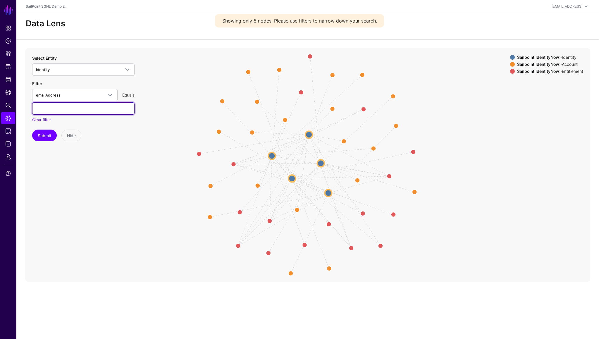
click at [62, 111] on input "text" at bounding box center [83, 108] width 102 height 12
type input "***"
type input "**********"
click at [49, 136] on button "Submit" at bounding box center [44, 136] width 25 height 12
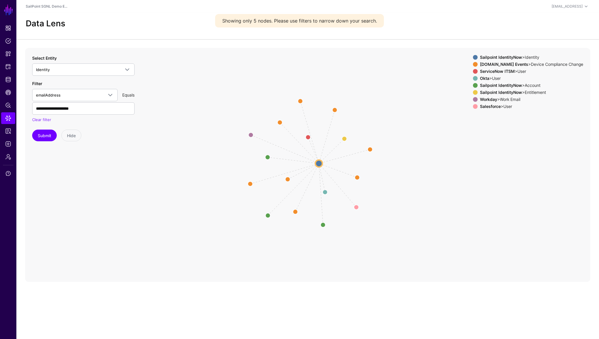
click at [498, 100] on strong "Workday" at bounding box center [488, 99] width 17 height 5
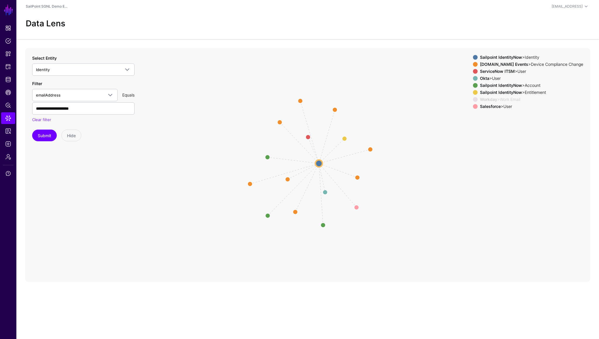
click at [498, 100] on strong "Workday" at bounding box center [488, 99] width 17 height 5
click at [251, 134] on circle at bounding box center [250, 134] width 9 height 9
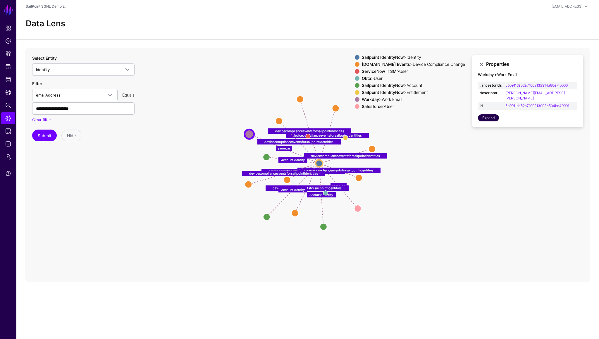
click at [491, 114] on link "Expand" at bounding box center [488, 117] width 21 height 7
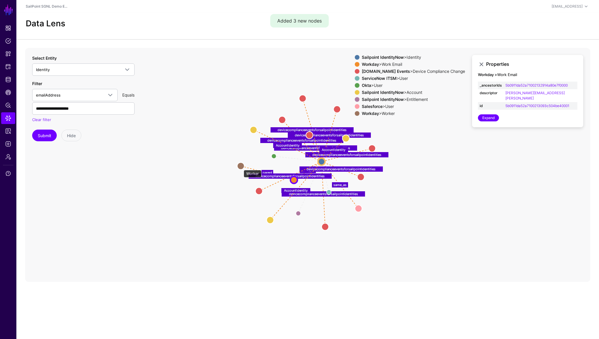
click at [241, 167] on circle at bounding box center [240, 165] width 7 height 7
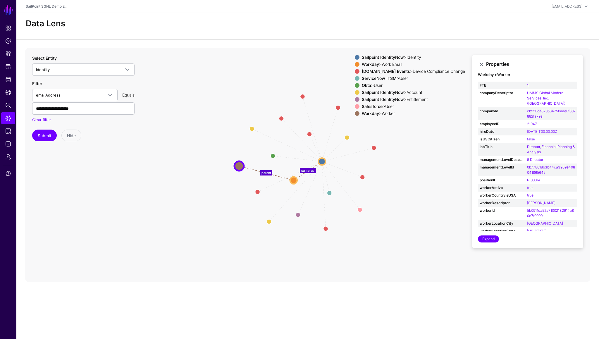
click at [198, 122] on icon "AccountIdentity AccountIdentity AccountIdentity devicecomplianceeventsforsailpo…" at bounding box center [307, 165] width 565 height 234
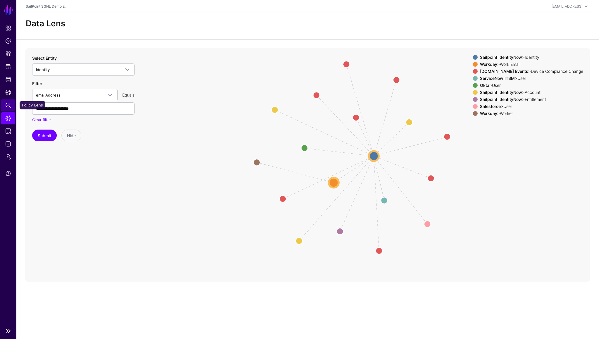
click at [9, 107] on span "Policy Lens" at bounding box center [8, 105] width 6 height 6
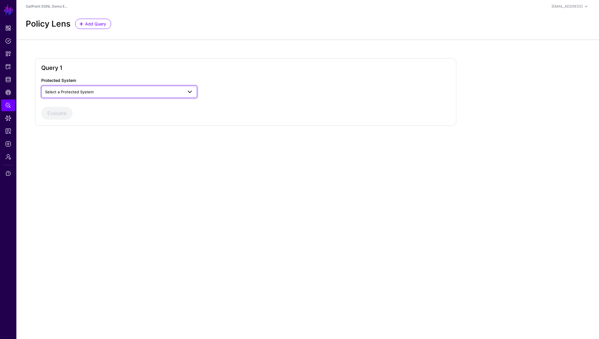
click at [78, 96] on link "Select a Protected System" at bounding box center [119, 92] width 156 height 12
click at [72, 126] on span "Sailpoint IdentityNow" at bounding box center [65, 123] width 39 height 5
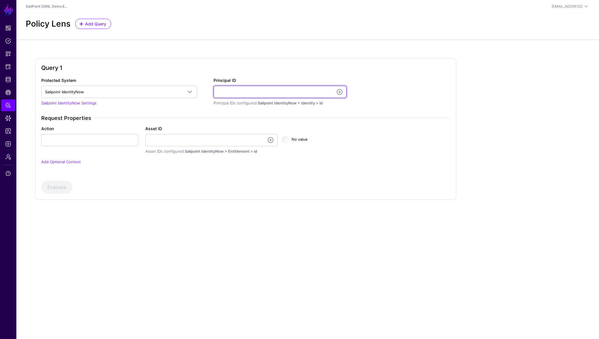
click at [236, 93] on input "Principal ID" at bounding box center [280, 92] width 133 height 12
paste input "**********"
type input "**********"
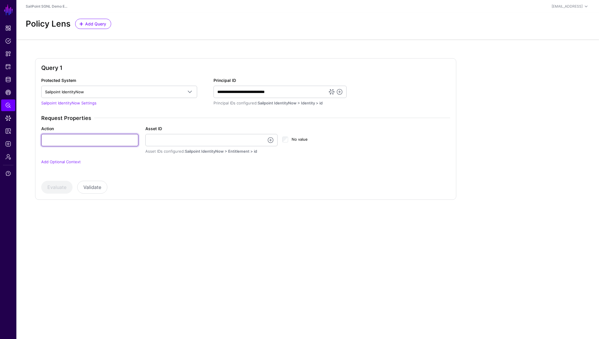
click at [81, 138] on input "Action" at bounding box center [89, 140] width 97 height 12
type input "***"
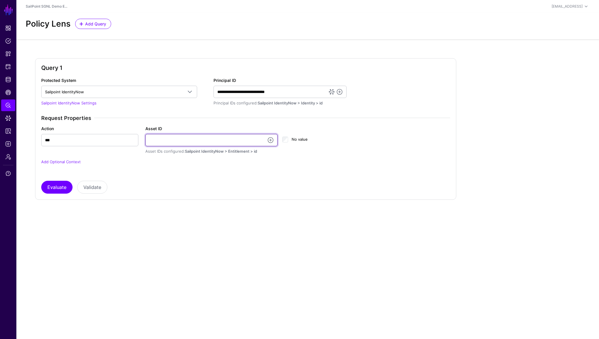
click at [169, 142] on input "Asset ID" at bounding box center [211, 140] width 133 height 12
paste input "**********"
type input "**********"
click at [180, 178] on div "**********" at bounding box center [245, 135] width 409 height 116
click at [63, 184] on button "Evaluate" at bounding box center [56, 187] width 31 height 13
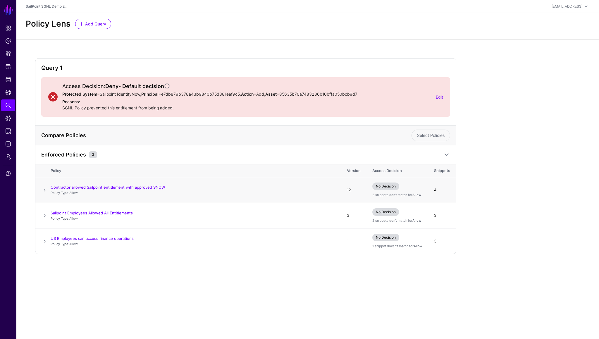
click at [45, 190] on span at bounding box center [44, 190] width 7 height 7
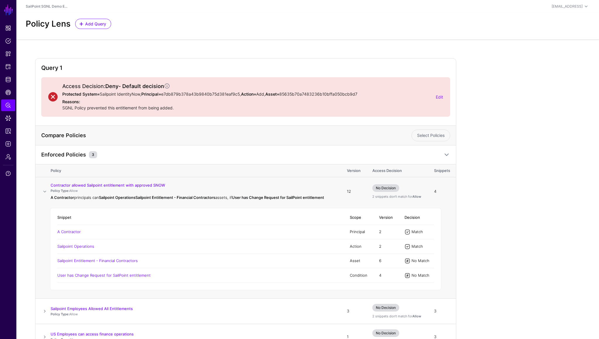
click at [44, 192] on span at bounding box center [44, 191] width 7 height 7
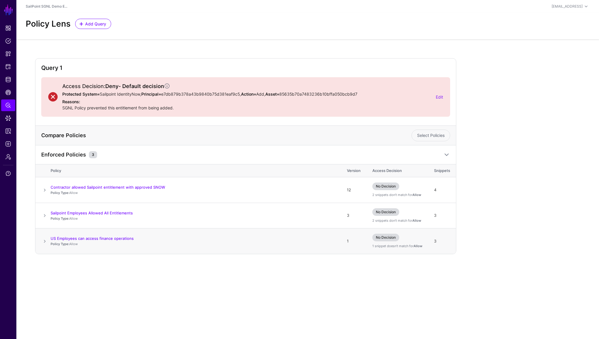
click at [45, 241] on span at bounding box center [44, 241] width 7 height 7
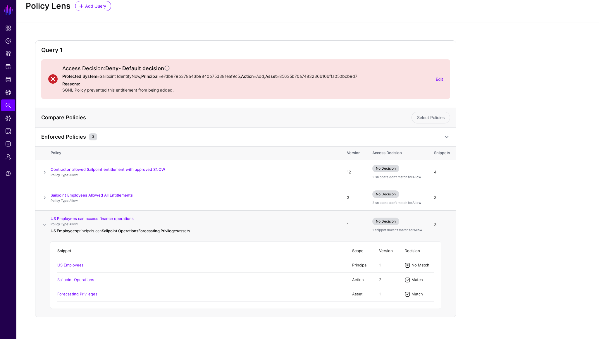
scroll to position [24, 0]
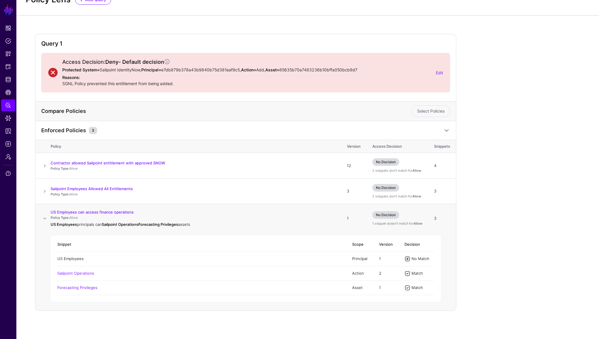
click at [76, 259] on link "US Employees" at bounding box center [70, 258] width 26 height 5
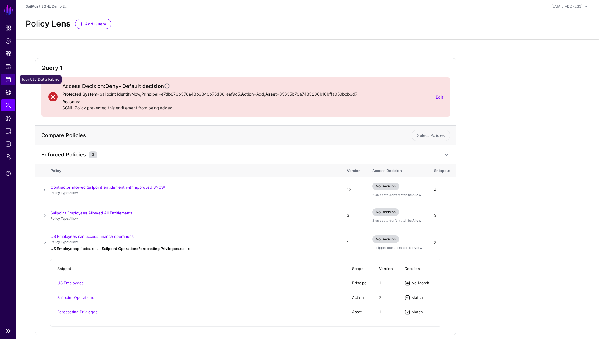
click at [10, 82] on span "Identity Data Fabric" at bounding box center [8, 80] width 6 height 6
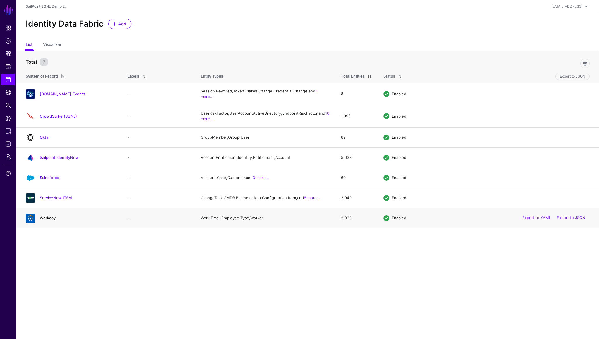
click at [50, 220] on link "Workday" at bounding box center [48, 218] width 16 height 5
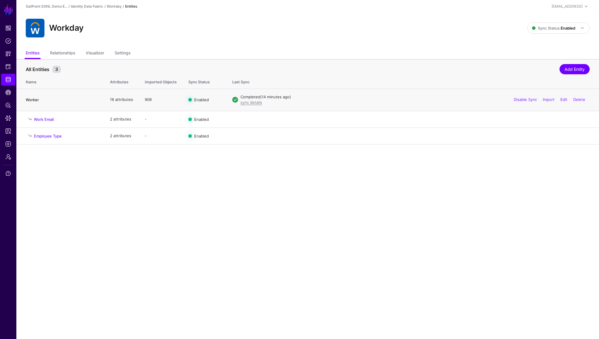
click at [33, 100] on link "Worker" at bounding box center [32, 99] width 13 height 5
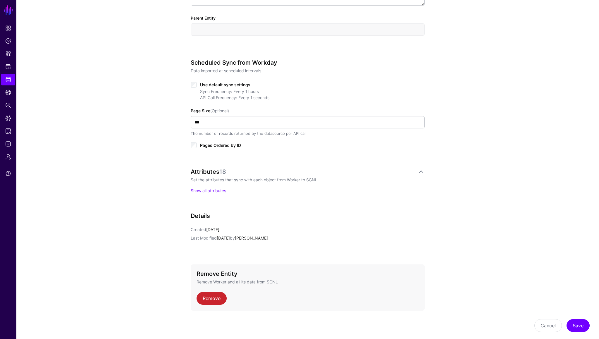
scroll to position [267, 0]
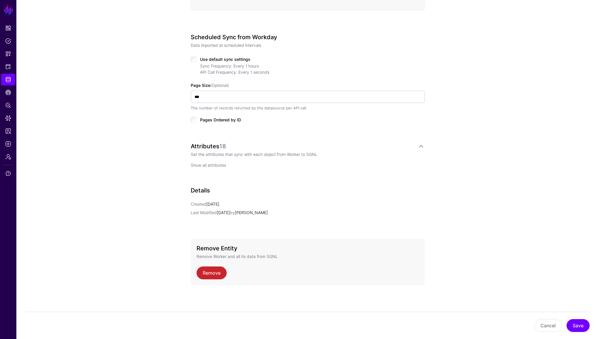
click at [210, 166] on link "Show all attributes" at bounding box center [208, 165] width 35 height 5
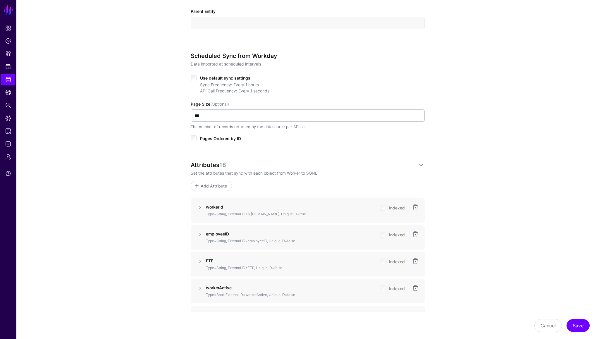
scroll to position [258, 0]
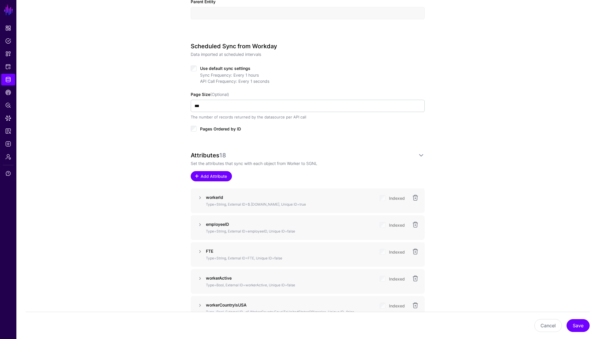
click at [215, 179] on span "Add Attribute" at bounding box center [214, 176] width 28 height 6
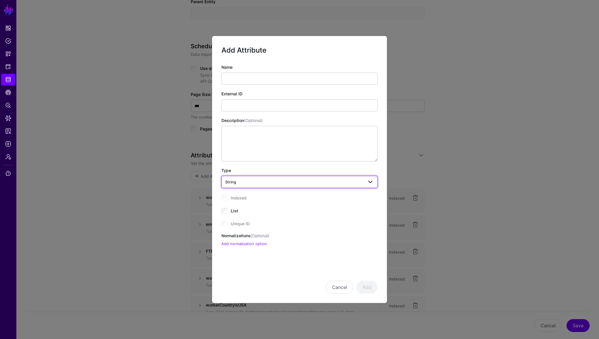
click at [260, 183] on span "String" at bounding box center [294, 182] width 138 height 6
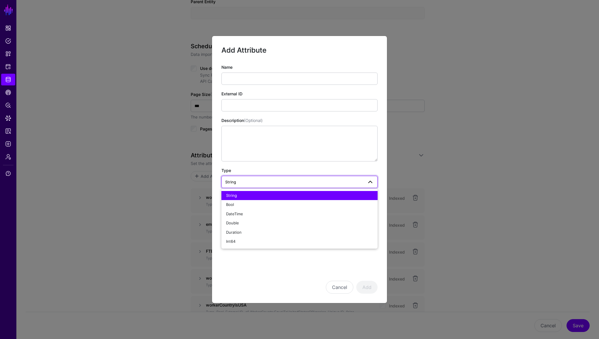
click at [254, 168] on div "Type String String Bool DateTime Double Duration Int64" at bounding box center [300, 177] width 156 height 21
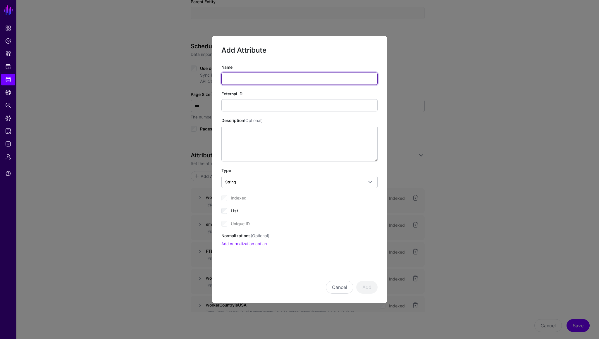
click at [244, 82] on input "Name" at bounding box center [300, 79] width 156 height 12
type input "**********"
click at [239, 189] on div "**********" at bounding box center [300, 155] width 156 height 183
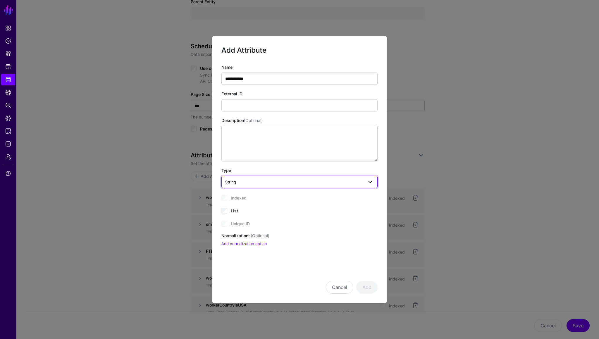
click at [243, 185] on span "String" at bounding box center [299, 182] width 149 height 7
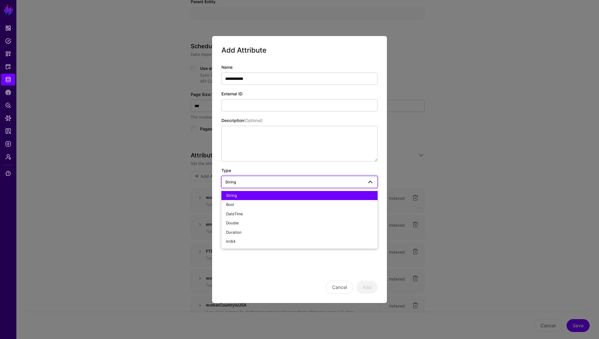
click at [246, 196] on div "String" at bounding box center [299, 196] width 147 height 6
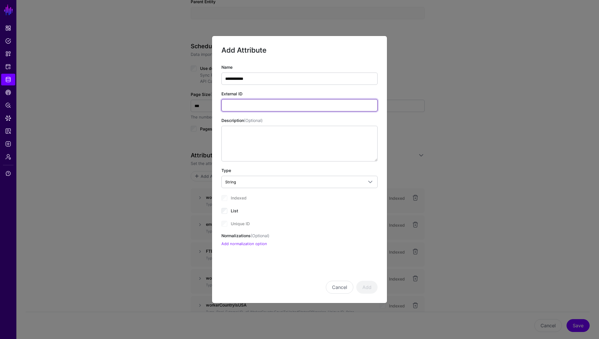
click at [236, 105] on input "External ID" at bounding box center [300, 105] width 156 height 12
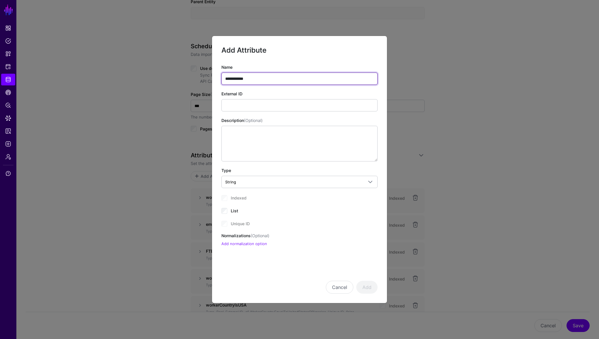
click at [249, 81] on input "**********" at bounding box center [300, 79] width 156 height 12
click at [225, 198] on div "Indexed" at bounding box center [300, 197] width 156 height 7
click at [241, 244] on link "Add normalization option" at bounding box center [245, 243] width 46 height 5
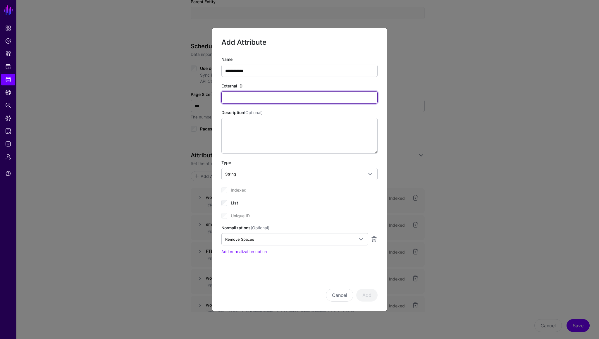
click at [245, 93] on input "External ID" at bounding box center [300, 97] width 156 height 12
type input "*"
type input "**********"
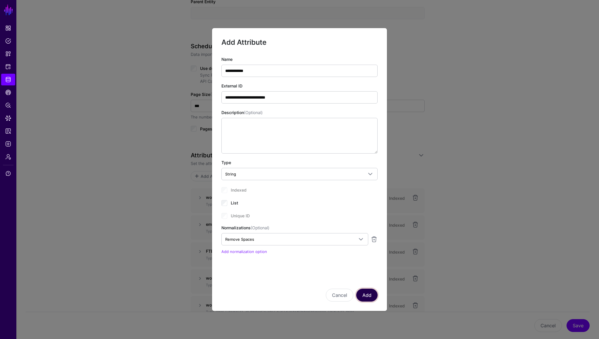
click at [371, 293] on button "Add" at bounding box center [366, 295] width 21 height 13
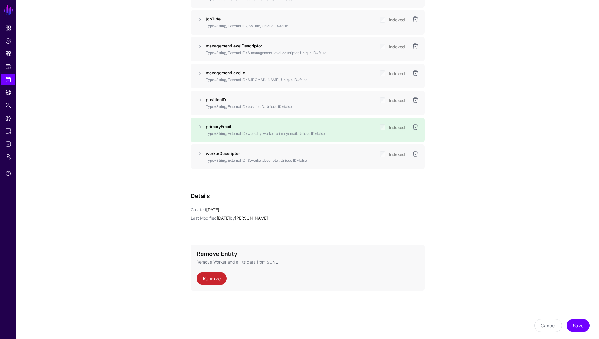
scroll to position [793, 0]
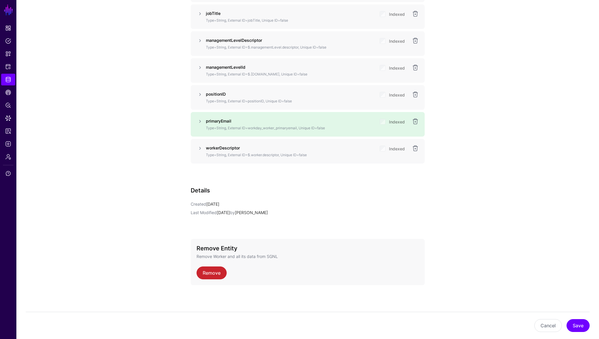
click at [288, 130] on p "Type=String, External ID=workday_worker_primaryemail, Unique ID=false" at bounding box center [290, 128] width 169 height 5
click at [284, 126] on p "Type=String, External ID=workday_worker_primaryemail, Unique ID=false" at bounding box center [290, 128] width 169 height 5
click at [200, 121] on link at bounding box center [200, 121] width 7 height 7
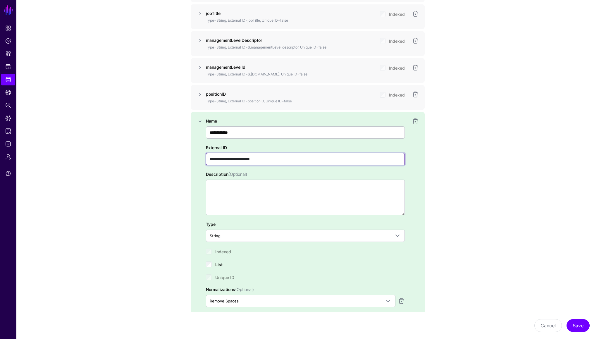
click at [285, 161] on input "**********" at bounding box center [305, 159] width 199 height 12
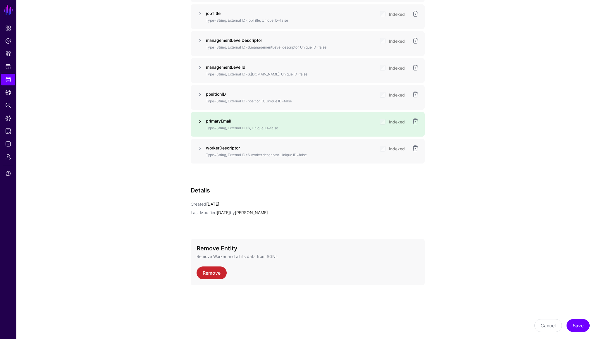
click at [200, 121] on link at bounding box center [200, 121] width 7 height 7
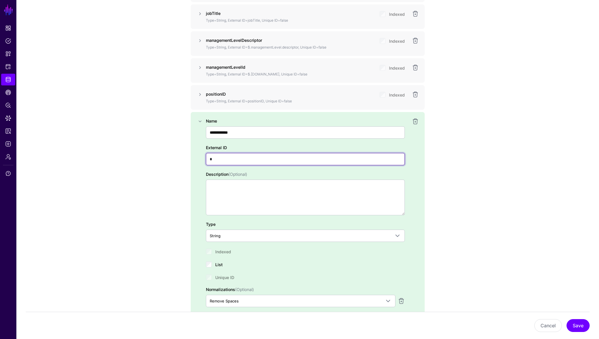
click at [231, 159] on input "*" at bounding box center [305, 159] width 199 height 12
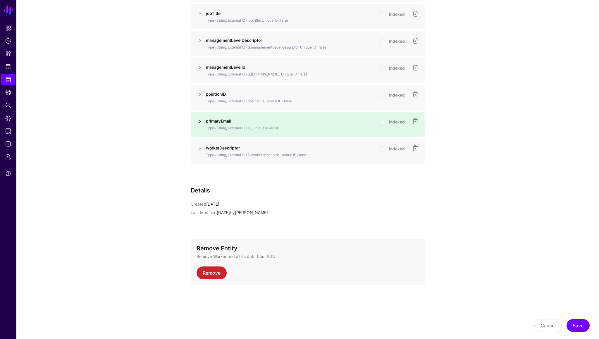
click at [199, 122] on link at bounding box center [200, 121] width 7 height 7
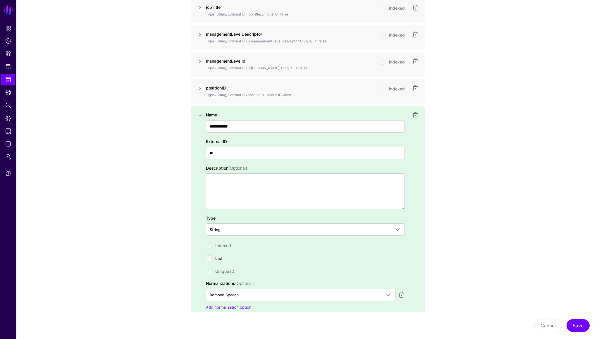
scroll to position [800, 0]
click at [257, 154] on input "**" at bounding box center [305, 152] width 199 height 12
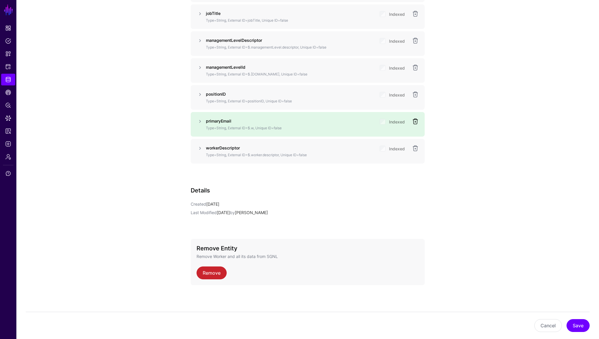
click at [417, 123] on link at bounding box center [415, 121] width 7 height 7
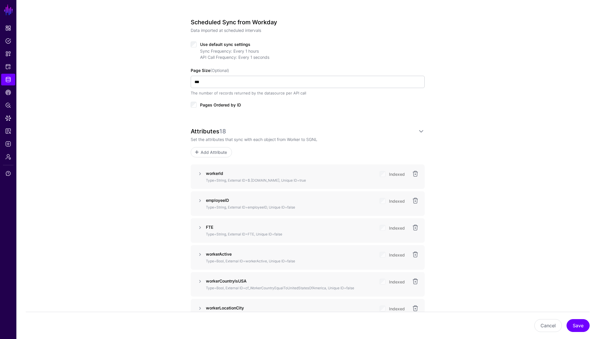
scroll to position [283, 0]
click at [219, 152] on span "Add Attribute" at bounding box center [214, 152] width 28 height 6
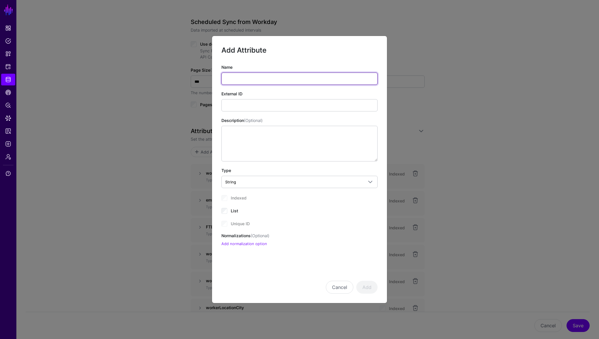
click at [250, 75] on input "Name" at bounding box center [300, 79] width 156 height 12
type input "**********"
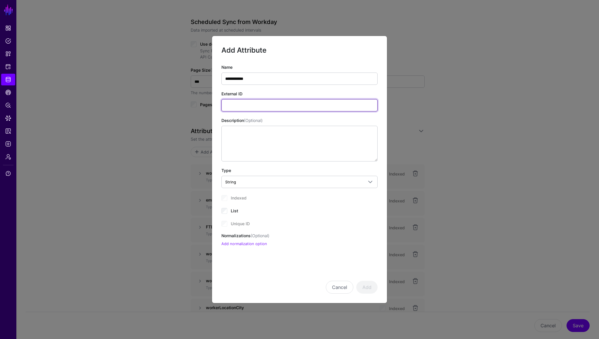
paste input "**********"
type input "**********"
click at [365, 287] on button "Add" at bounding box center [366, 287] width 21 height 13
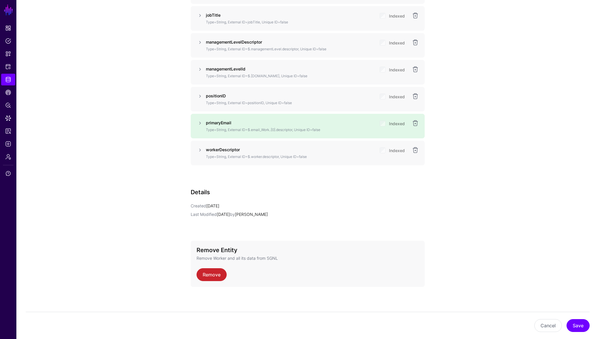
scroll to position [793, 0]
click at [385, 122] on div "Indexed" at bounding box center [392, 124] width 25 height 12
click at [200, 121] on link at bounding box center [200, 121] width 7 height 7
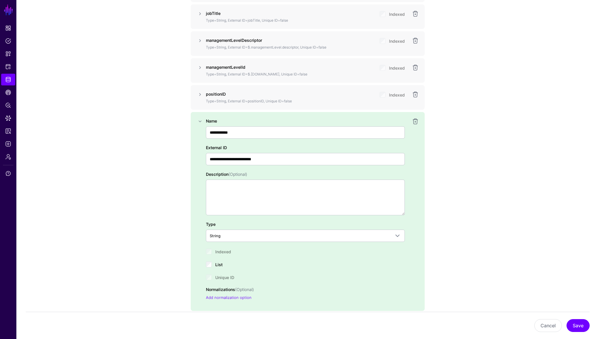
click at [209, 248] on div "Indexed" at bounding box center [305, 251] width 199 height 7
click at [209, 249] on div "Indexed" at bounding box center [305, 251] width 199 height 7
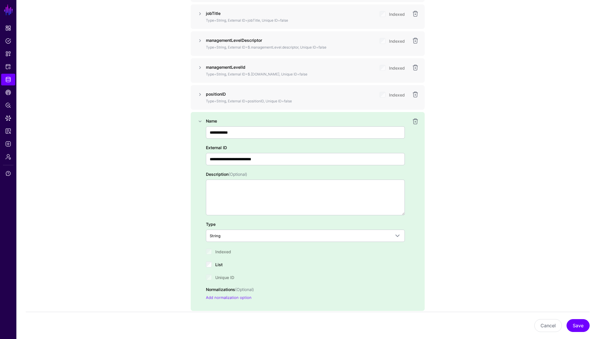
click at [209, 249] on div "Indexed" at bounding box center [305, 251] width 199 height 7
click at [579, 328] on button "Save" at bounding box center [578, 325] width 23 height 13
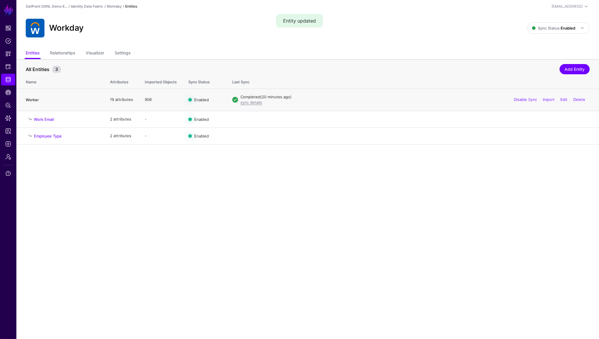
click at [36, 101] on link "Worker" at bounding box center [32, 99] width 13 height 5
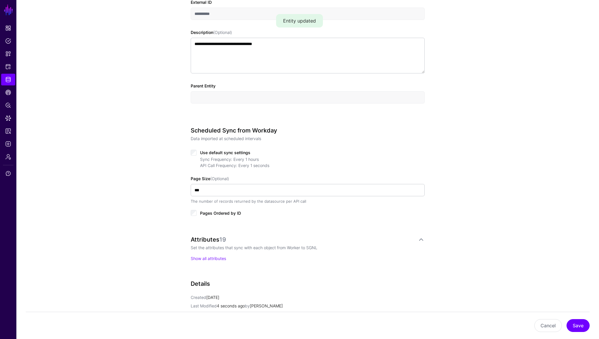
scroll to position [267, 0]
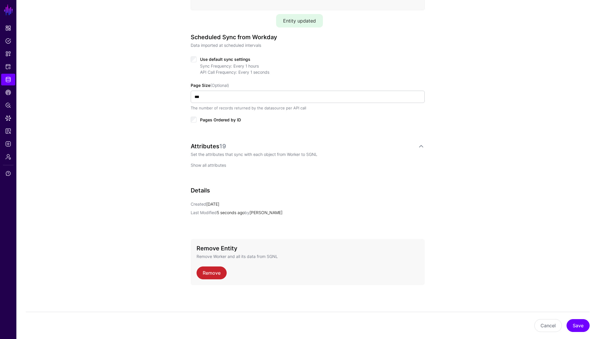
click at [219, 165] on link "Show all attributes" at bounding box center [208, 165] width 35 height 5
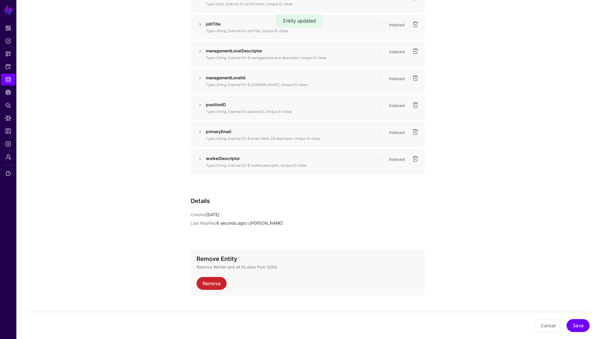
scroll to position [793, 0]
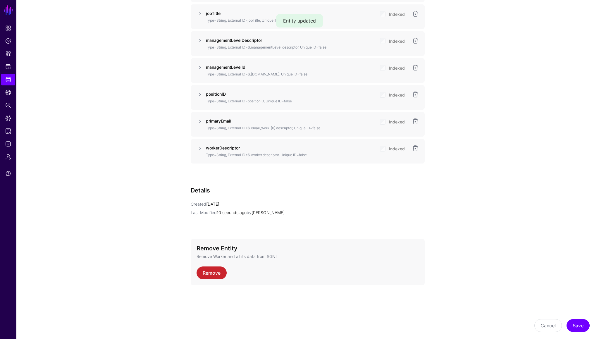
click at [383, 123] on div "Indexed" at bounding box center [392, 124] width 25 height 12
click at [202, 122] on link at bounding box center [200, 121] width 7 height 7
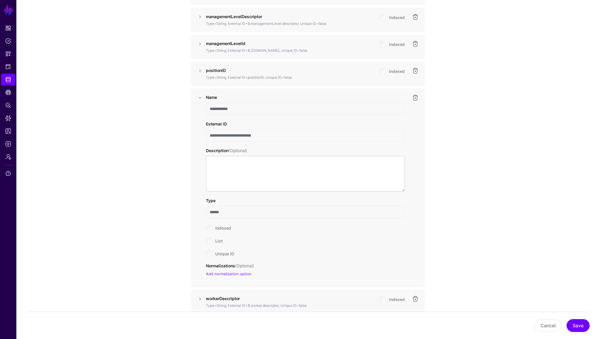
scroll to position [819, 0]
click at [202, 68] on link at bounding box center [200, 68] width 7 height 7
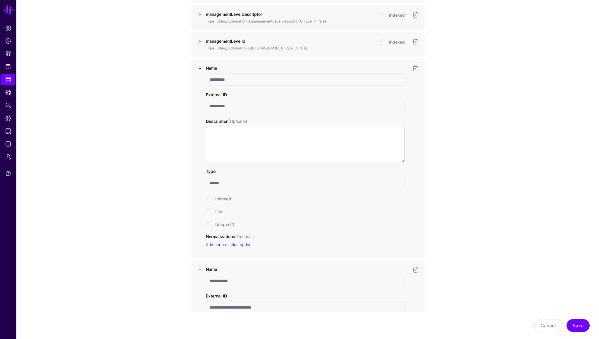
click at [202, 68] on link at bounding box center [200, 68] width 7 height 7
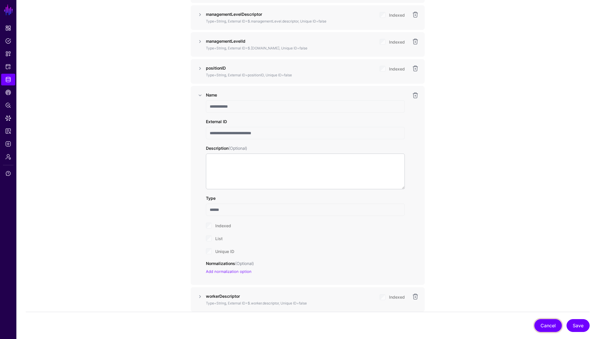
click at [549, 325] on button "Cancel" at bounding box center [549, 325] width 28 height 13
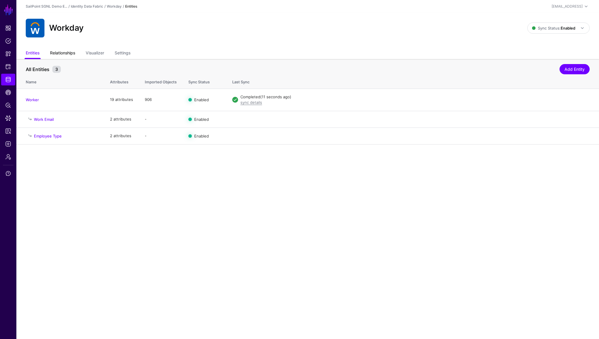
click at [73, 50] on link "Relationships" at bounding box center [62, 53] width 25 height 11
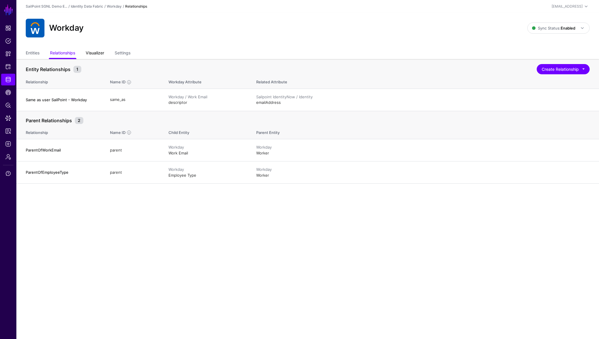
click at [100, 56] on link "Visualizer" at bounding box center [95, 53] width 18 height 11
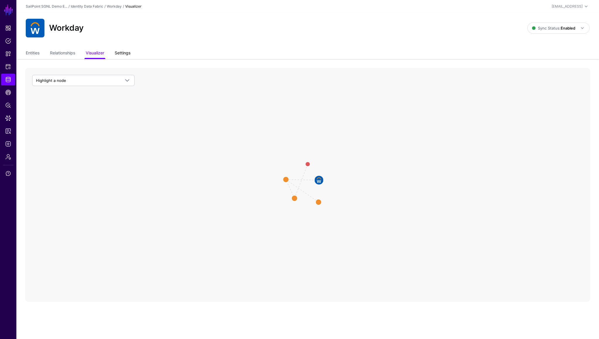
click at [128, 54] on link "Settings" at bounding box center [123, 53] width 16 height 11
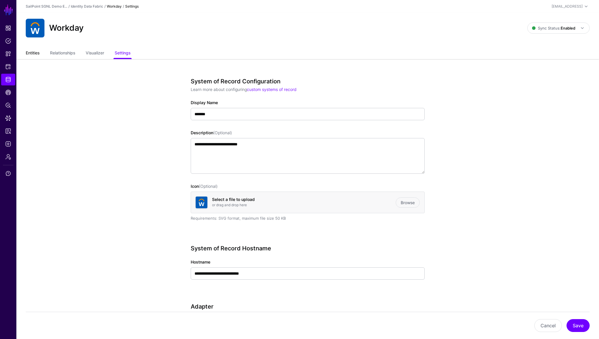
click at [34, 55] on link "Entities" at bounding box center [33, 53] width 14 height 11
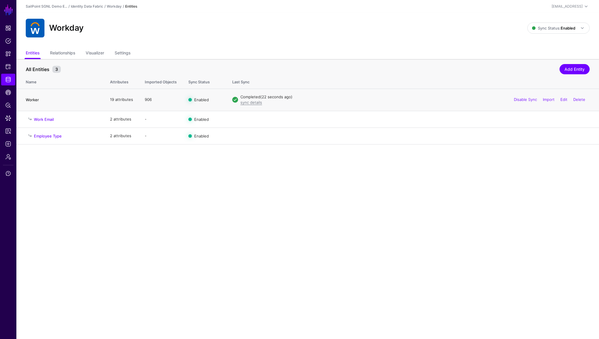
click at [32, 100] on link "Worker" at bounding box center [32, 99] width 13 height 5
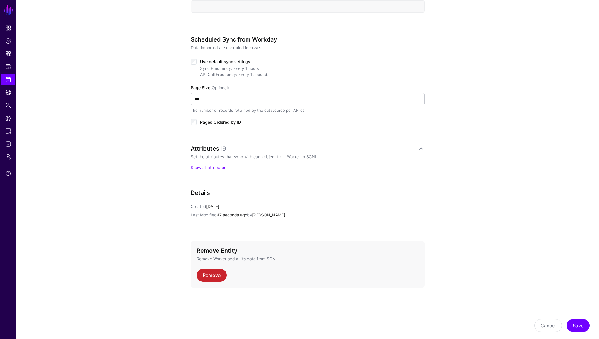
scroll to position [267, 0]
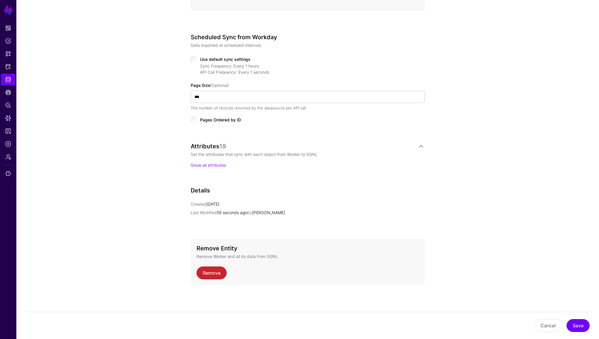
click at [212, 169] on div "Attributes 19 Set the attributes that sync with each object from Worker to SGNL…" at bounding box center [308, 161] width 234 height 37
click at [215, 167] on link "Show all attributes" at bounding box center [208, 165] width 35 height 5
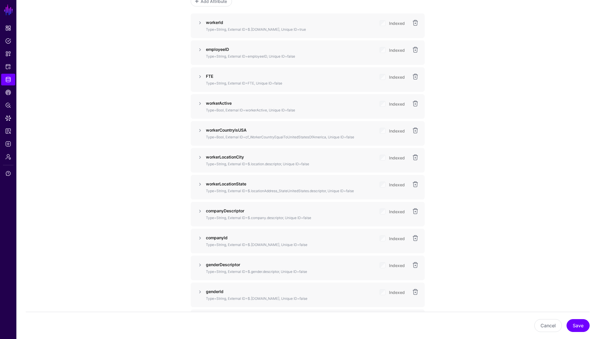
scroll to position [395, 0]
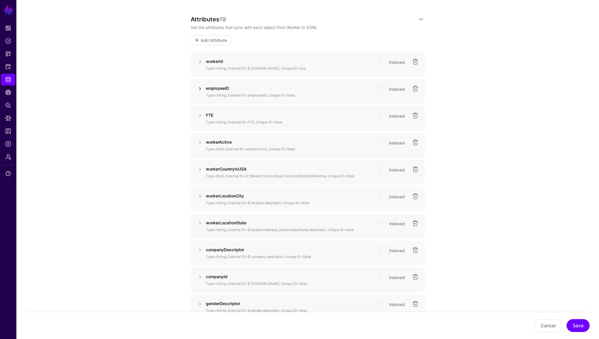
click at [202, 90] on link at bounding box center [200, 88] width 7 height 7
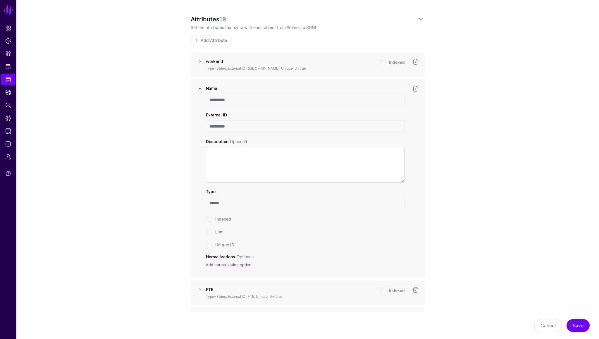
click at [202, 90] on link at bounding box center [200, 88] width 7 height 7
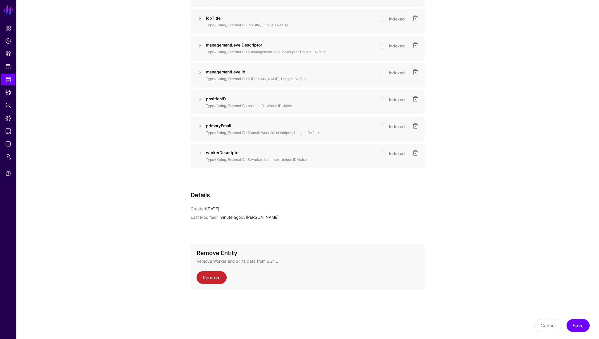
scroll to position [793, 0]
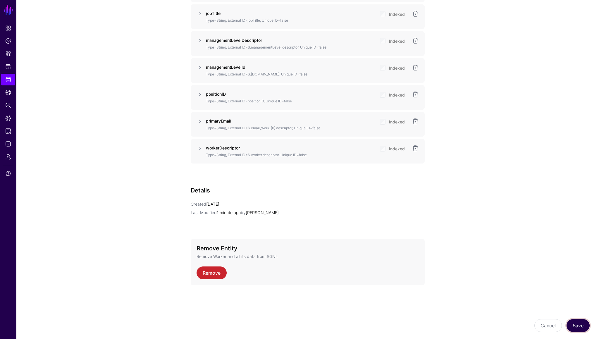
click at [578, 323] on button "Save" at bounding box center [578, 325] width 23 height 13
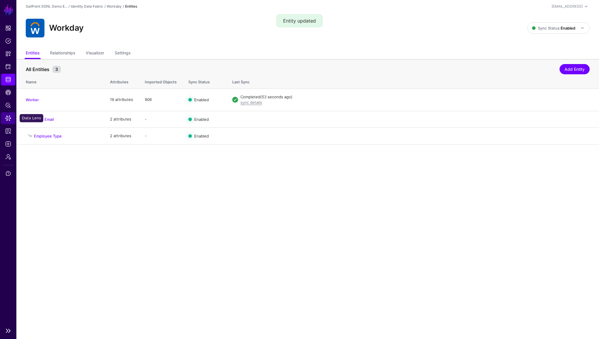
click at [7, 118] on span "Data Lens" at bounding box center [8, 118] width 6 height 6
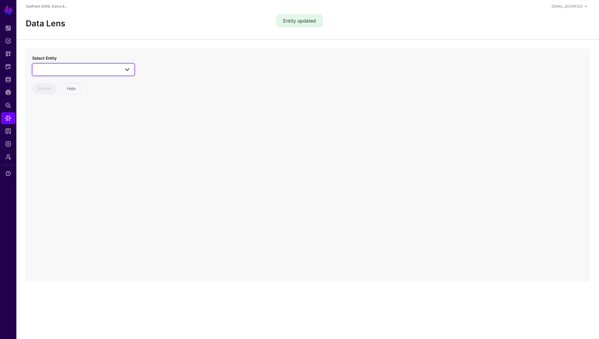
click at [99, 70] on span at bounding box center [83, 69] width 95 height 7
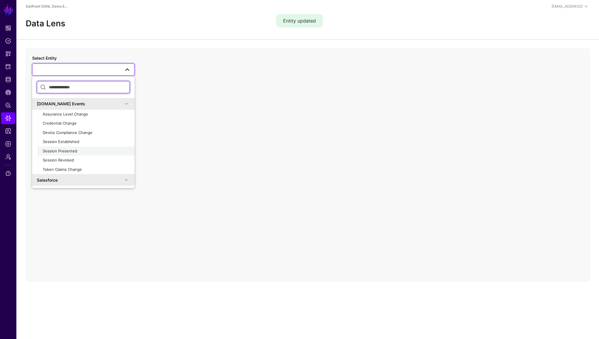
scroll to position [409, 0]
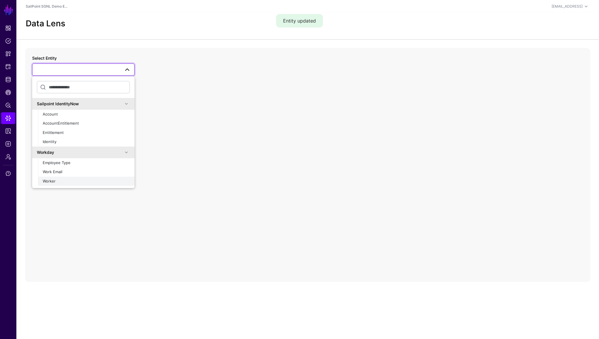
click at [52, 183] on div "Worker" at bounding box center [86, 182] width 87 height 6
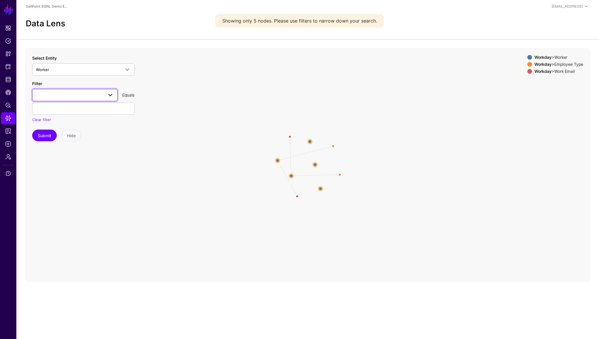
click at [90, 100] on link at bounding box center [74, 95] width 85 height 12
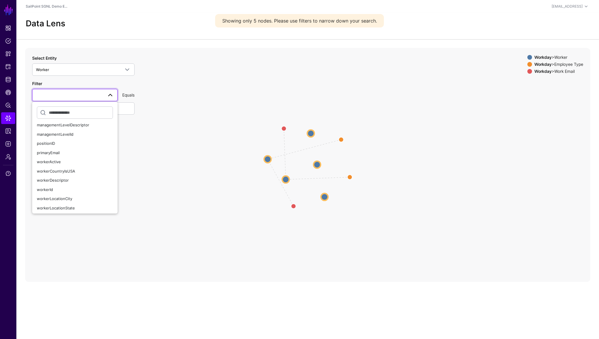
scroll to position [87, 0]
click at [59, 152] on span "primaryEmail" at bounding box center [48, 151] width 23 height 5
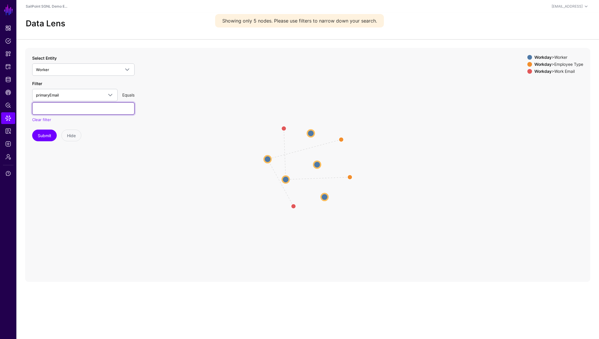
click at [64, 107] on input "text" at bounding box center [83, 108] width 102 height 12
type input "***"
type input "**********"
click at [47, 137] on button "Submit" at bounding box center [44, 136] width 25 height 12
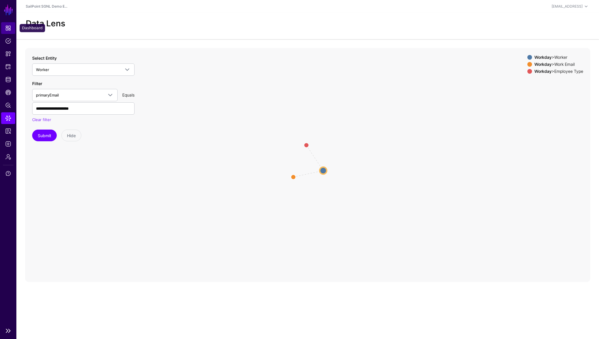
click at [10, 30] on span "Dashboard" at bounding box center [8, 28] width 6 height 6
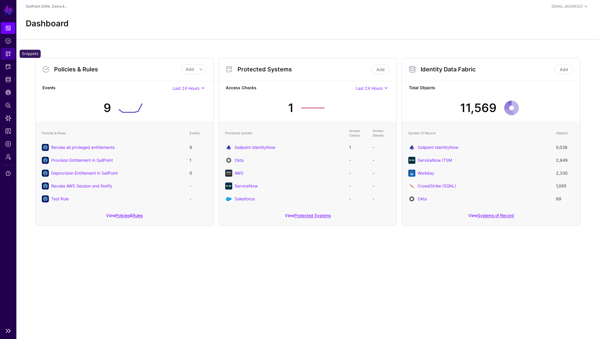
click at [9, 51] on span "Snippets" at bounding box center [8, 54] width 6 height 6
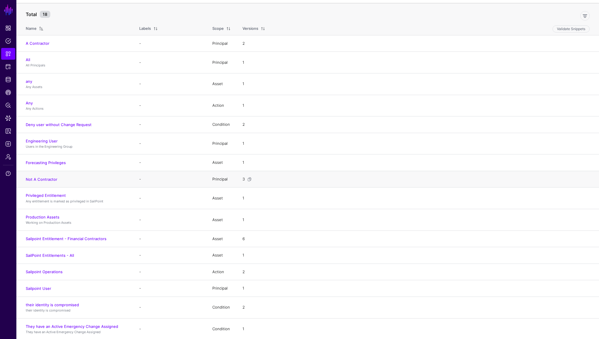
scroll to position [71, 0]
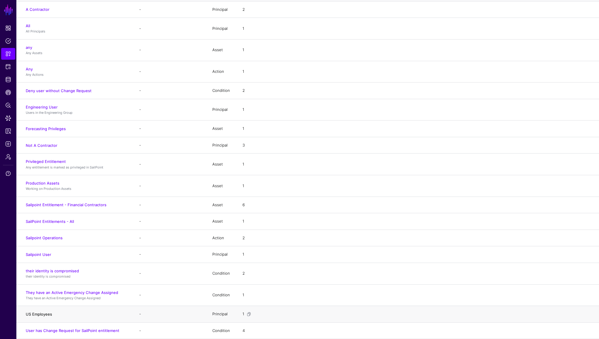
click at [44, 314] on link "US Employees" at bounding box center [39, 314] width 26 height 5
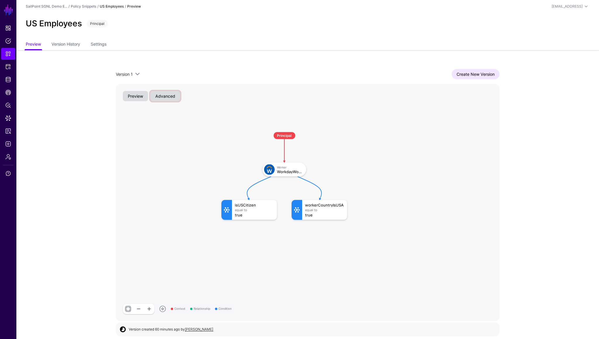
click at [171, 99] on button "Advanced" at bounding box center [165, 96] width 30 height 10
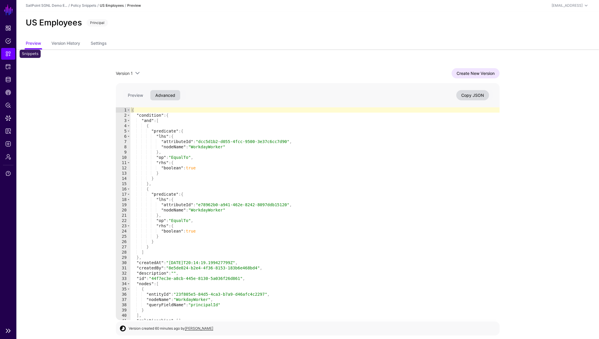
click at [12, 51] on link "Snippets" at bounding box center [8, 54] width 14 height 12
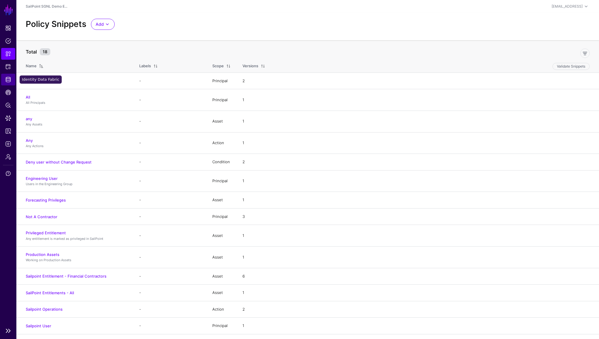
click at [9, 82] on span "Identity Data Fabric" at bounding box center [8, 80] width 6 height 6
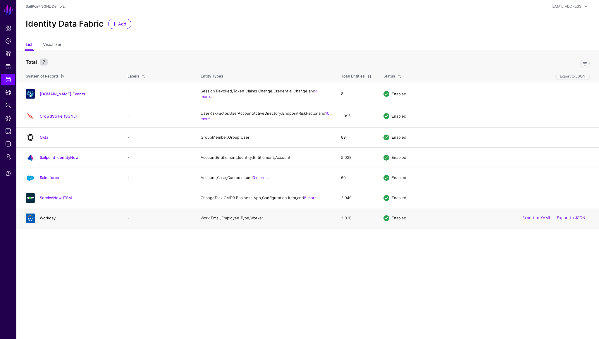
click at [46, 220] on link "Workday" at bounding box center [48, 218] width 16 height 5
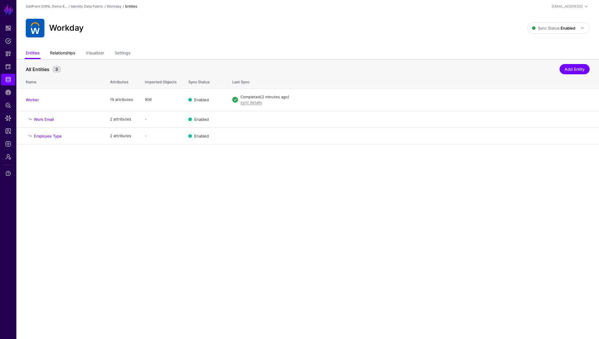
click at [68, 54] on link "Relationships" at bounding box center [62, 53] width 25 height 11
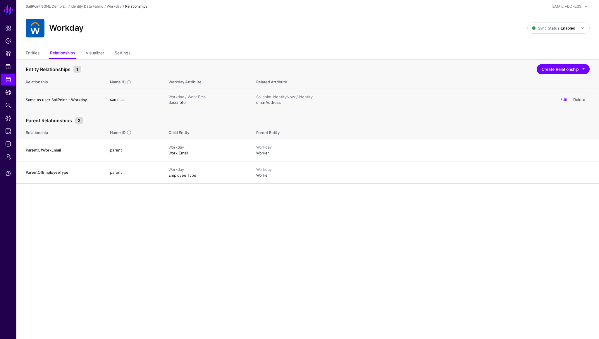
click at [576, 99] on link "Delete" at bounding box center [580, 99] width 12 height 5
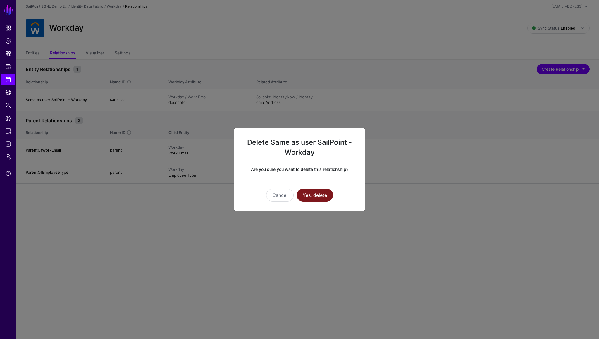
click at [320, 191] on button "Yes, delete" at bounding box center [315, 195] width 37 height 13
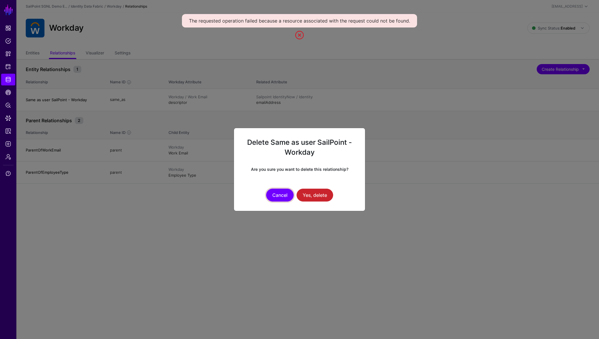
click at [281, 196] on button "Cancel" at bounding box center [280, 195] width 28 height 13
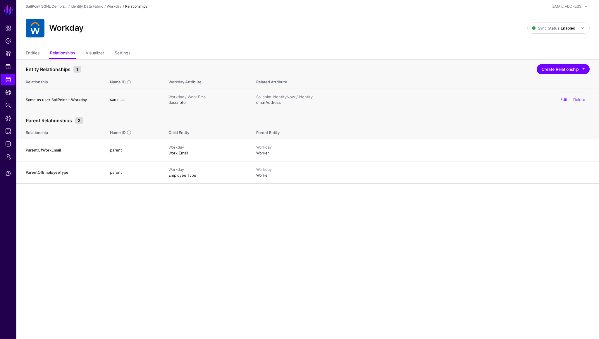
click at [179, 99] on div "Workday / Work Email" at bounding box center [207, 97] width 76 height 6
click at [80, 100] on h4 "Same as user SailPoint - Workday" at bounding box center [62, 99] width 73 height 5
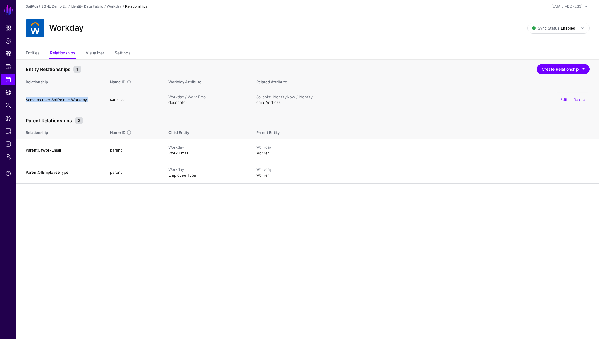
click at [80, 100] on h4 "Same as user SailPoint - Workday" at bounding box center [62, 99] width 73 height 5
click at [579, 100] on link "Delete" at bounding box center [580, 99] width 12 height 5
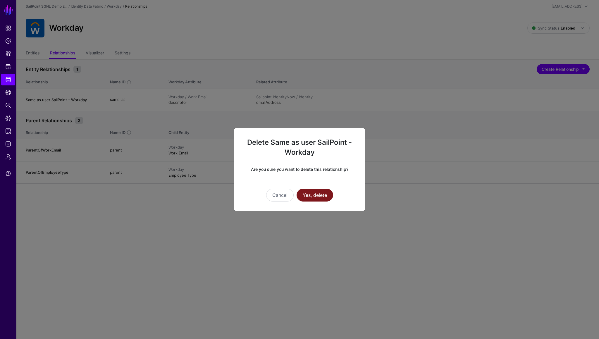
click at [313, 199] on button "Yes, delete" at bounding box center [315, 195] width 37 height 13
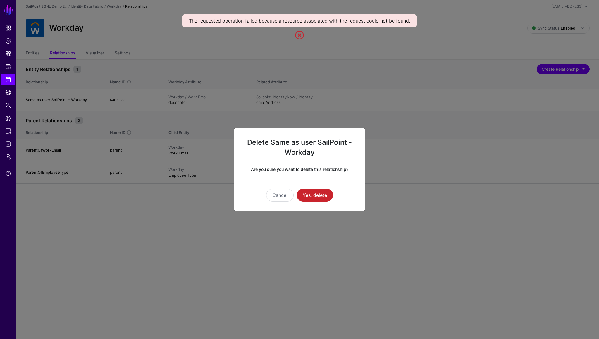
click at [200, 40] on ngb-modal-window "Delete Same as user SailPoint - Workday Are you sure you want to delete this re…" at bounding box center [299, 169] width 599 height 339
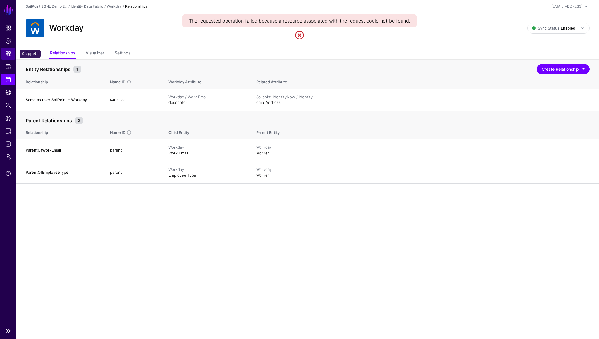
click at [10, 52] on span "Snippets" at bounding box center [8, 54] width 6 height 6
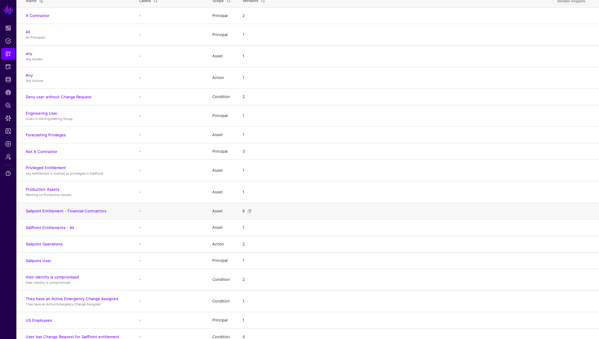
scroll to position [71, 0]
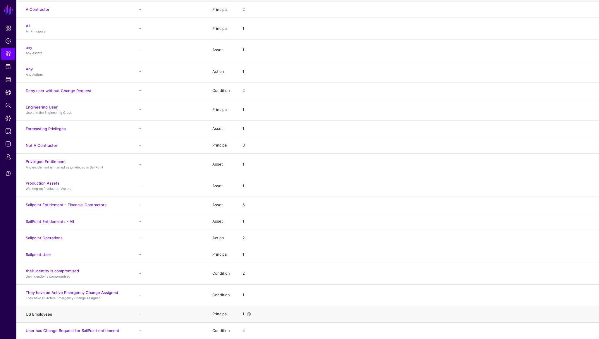
click at [42, 315] on link "US Employees" at bounding box center [39, 314] width 26 height 5
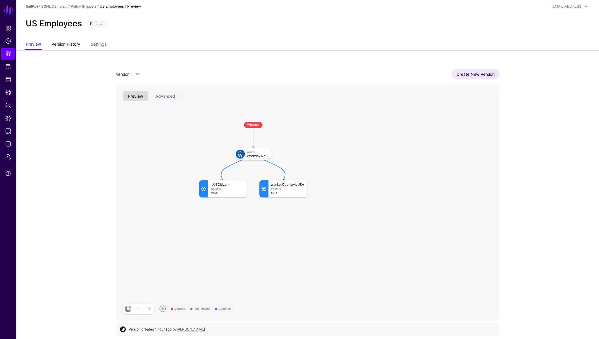
click at [77, 46] on link "Version History" at bounding box center [66, 44] width 29 height 11
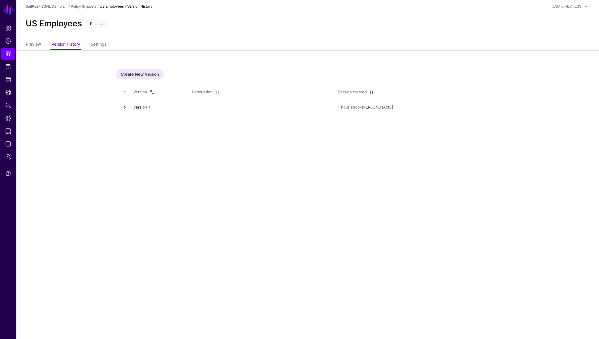
click at [124, 106] on link at bounding box center [125, 107] width 6 height 6
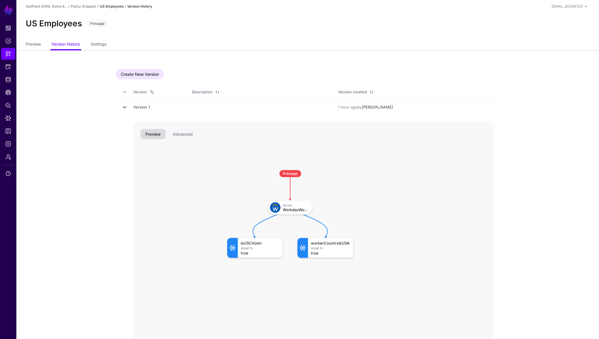
click at [124, 106] on link at bounding box center [125, 107] width 6 height 6
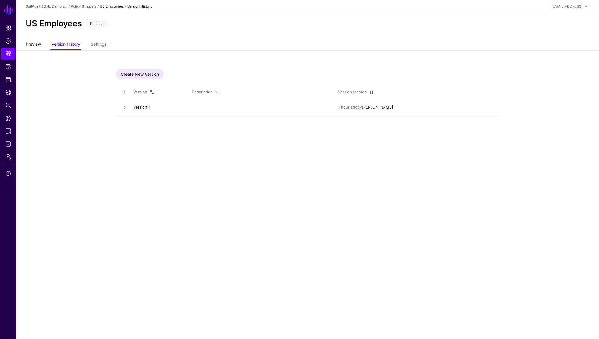
click at [35, 46] on link "Preview" at bounding box center [33, 44] width 15 height 11
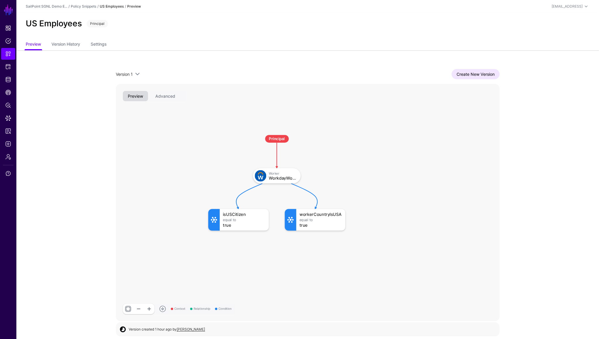
scroll to position [1, 0]
click at [175, 95] on button "Advanced" at bounding box center [165, 95] width 30 height 10
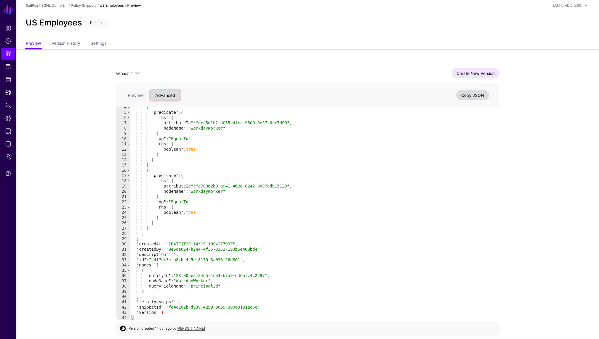
scroll to position [0, 0]
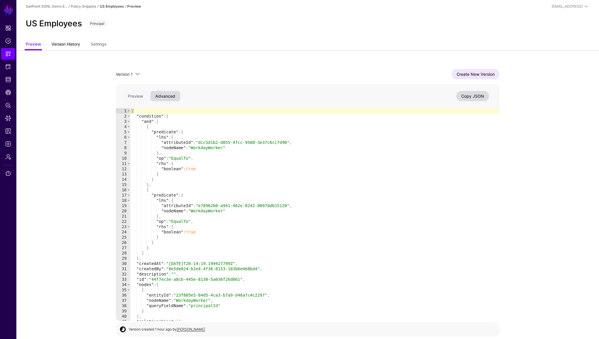
click at [68, 44] on link "Version History" at bounding box center [66, 44] width 29 height 11
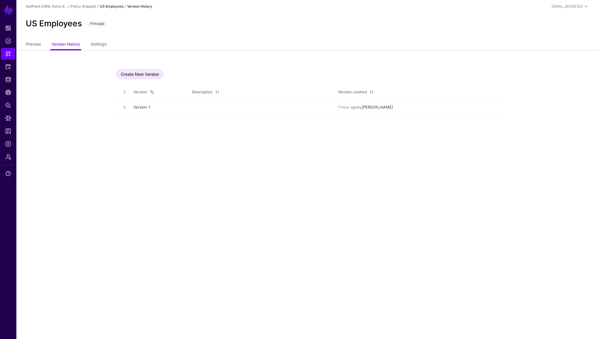
click at [128, 107] on td "Version 1" at bounding box center [157, 107] width 59 height 18
click at [123, 107] on link at bounding box center [125, 107] width 6 height 6
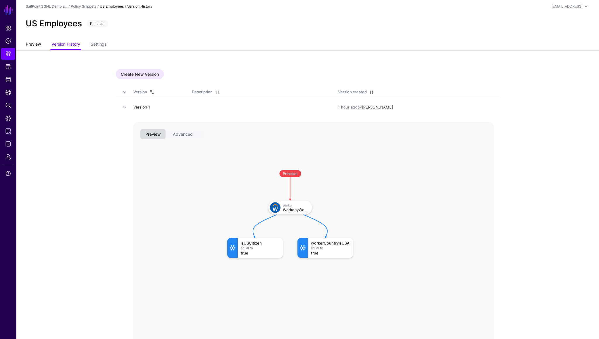
click at [36, 44] on link "Preview" at bounding box center [33, 44] width 15 height 11
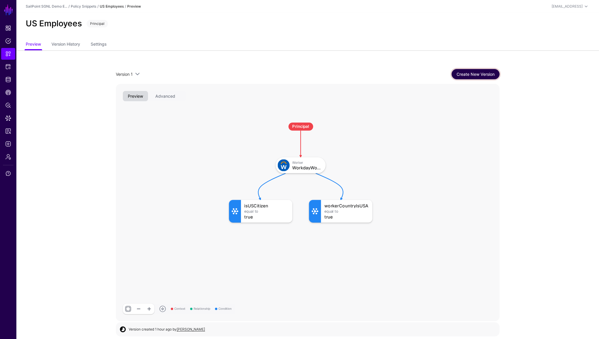
click at [483, 75] on link "Create New Version" at bounding box center [476, 74] width 48 height 10
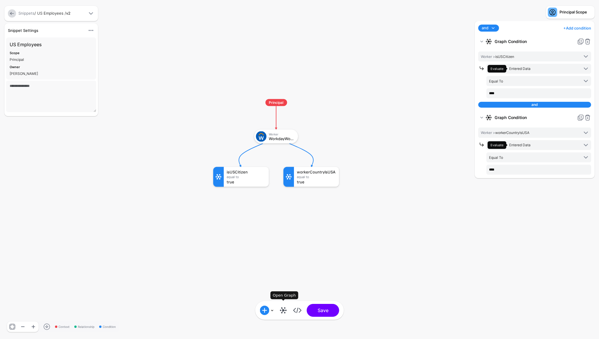
click at [280, 312] on link at bounding box center [283, 310] width 9 height 9
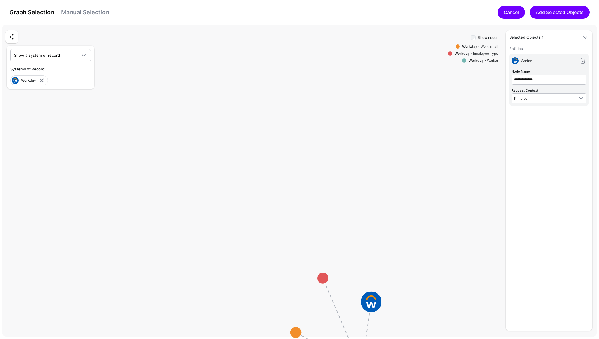
click at [499, 12] on link "Cancel" at bounding box center [512, 12] width 28 height 13
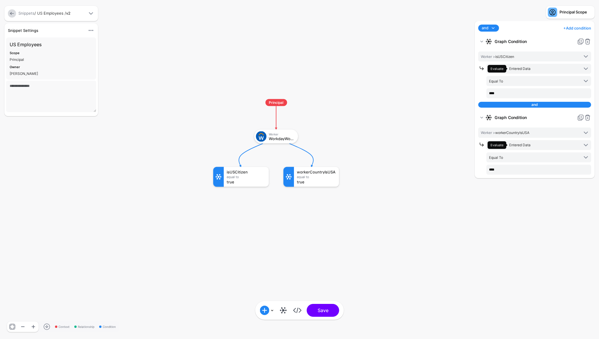
click at [315, 271] on rect at bounding box center [207, 93] width 59936 height 33919
click at [12, 17] on link at bounding box center [12, 13] width 8 height 8
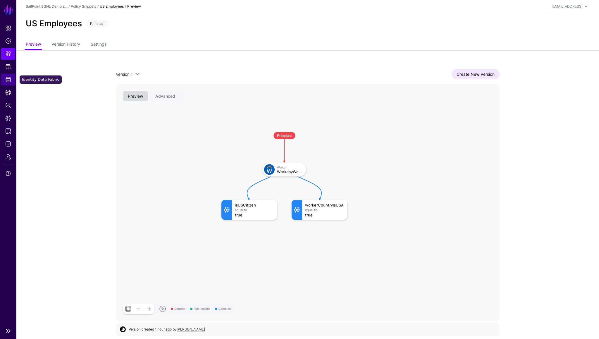
click at [9, 77] on span "Identity Data Fabric" at bounding box center [8, 80] width 6 height 6
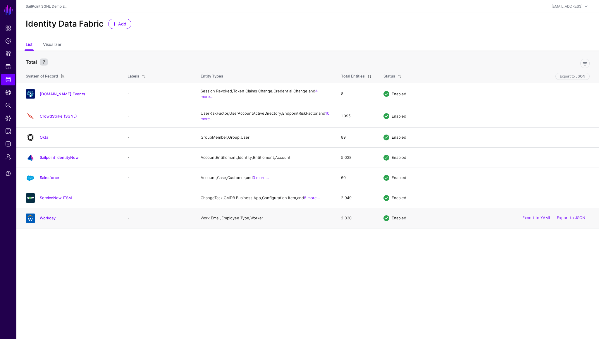
click at [49, 223] on div "Workday" at bounding box center [70, 218] width 95 height 9
click at [50, 220] on link "Workday" at bounding box center [48, 218] width 16 height 5
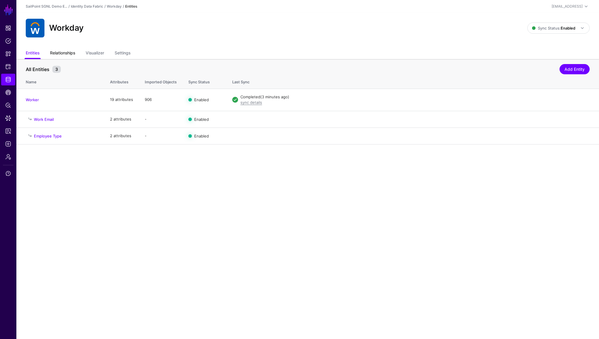
click at [66, 56] on link "Relationships" at bounding box center [62, 53] width 25 height 11
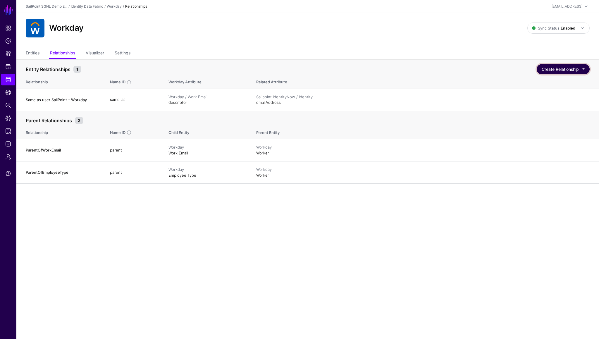
click at [555, 71] on button "Create Relationship" at bounding box center [563, 69] width 53 height 10
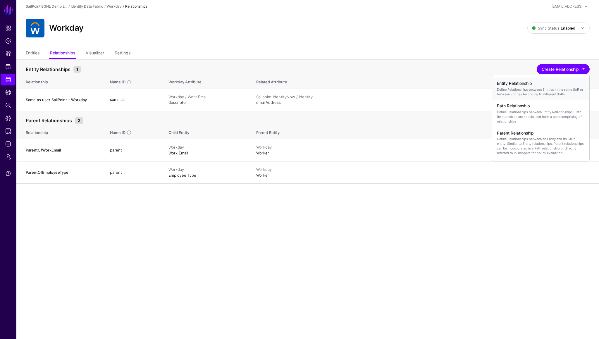
click at [536, 88] on p "Define Relationships between Entities in the same SoR or between Entities belon…" at bounding box center [541, 91] width 88 height 9
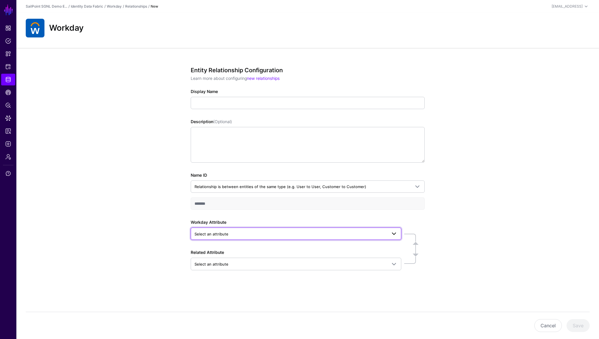
click at [210, 236] on span "Select an attribute" at bounding box center [212, 234] width 34 height 5
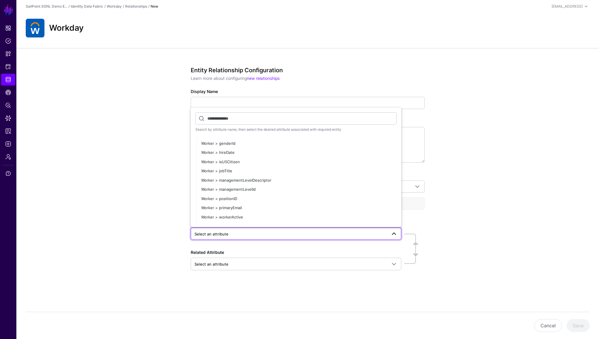
scroll to position [95, 0]
click at [232, 206] on span "Worker > primaryEmail" at bounding box center [221, 205] width 41 height 5
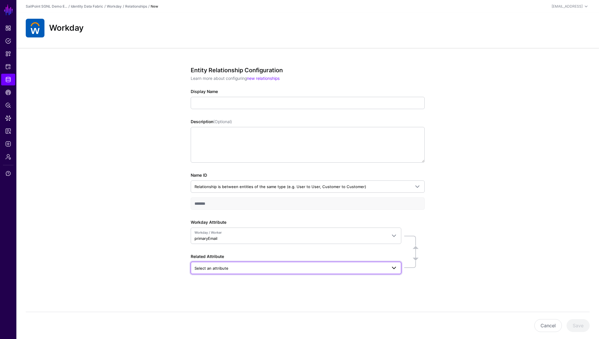
click at [222, 268] on span "Select an attribute" at bounding box center [212, 268] width 34 height 5
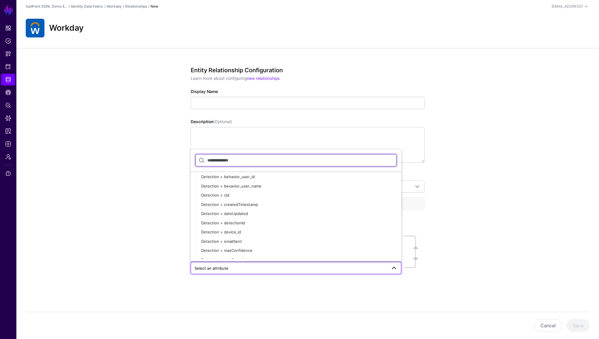
scroll to position [970, 0]
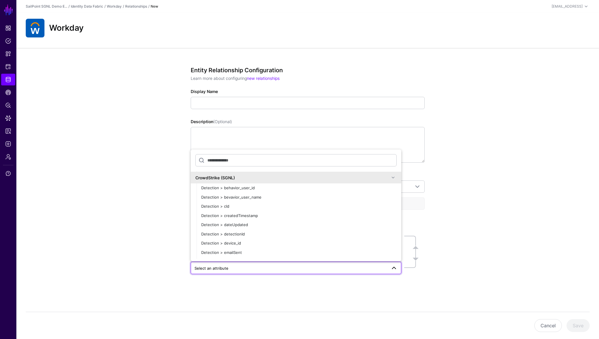
click at [391, 177] on span at bounding box center [393, 177] width 7 height 7
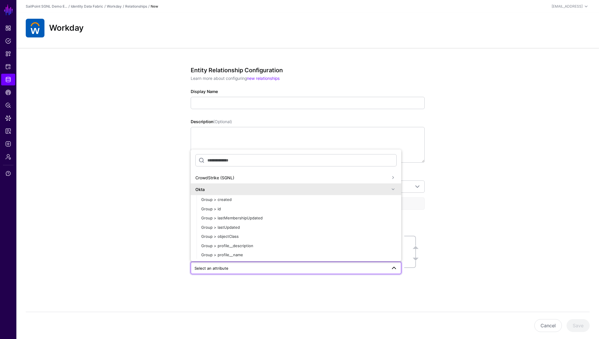
click at [394, 189] on span at bounding box center [393, 189] width 7 height 7
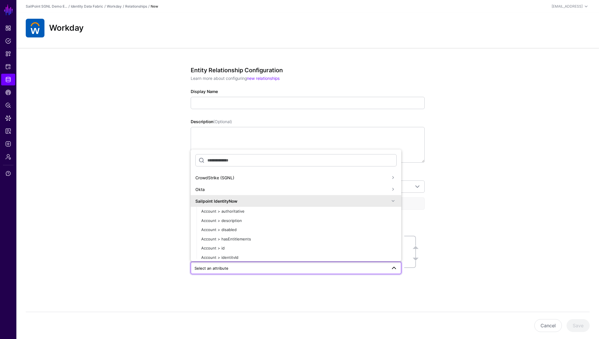
click at [394, 200] on span at bounding box center [393, 201] width 7 height 7
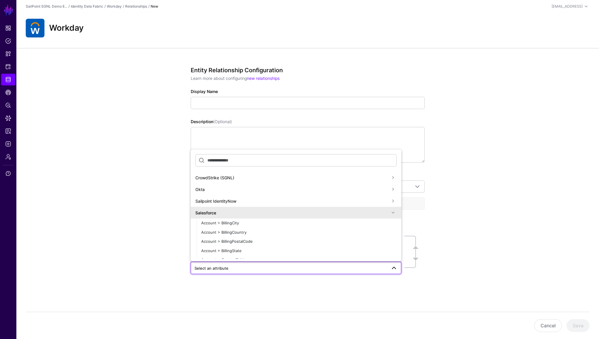
click at [394, 198] on span at bounding box center [393, 201] width 7 height 7
click at [230, 189] on span "Identity > emailAddress" at bounding box center [222, 187] width 43 height 5
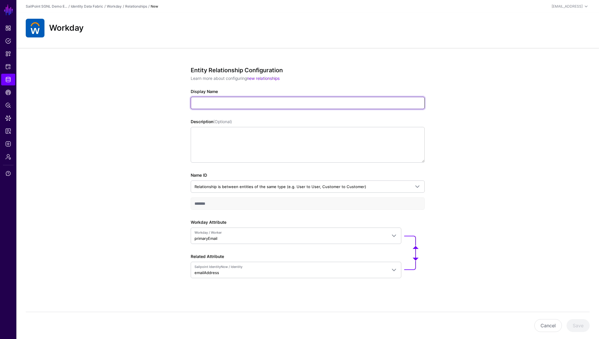
click at [221, 103] on input "Display Name" at bounding box center [308, 103] width 234 height 12
type input "**********"
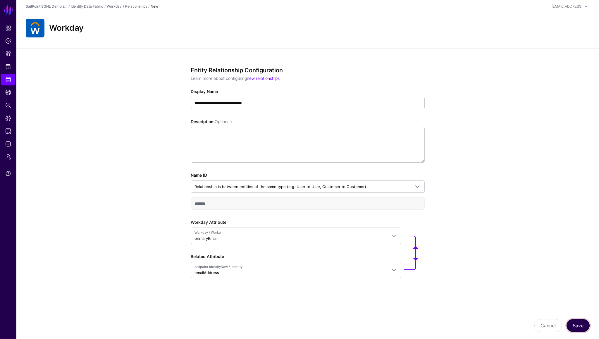
click at [578, 321] on button "Save" at bounding box center [578, 325] width 23 height 13
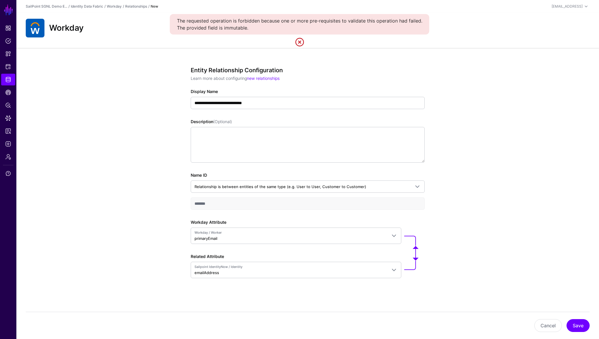
click at [339, 74] on div "Entity Relationship Configuration Learn more about configuring new relationships" at bounding box center [308, 74] width 234 height 15
click at [308, 86] on div "**********" at bounding box center [308, 181] width 234 height 228
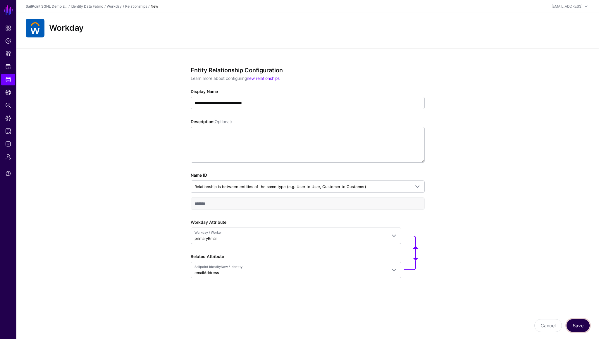
click at [577, 327] on button "Save" at bounding box center [578, 325] width 23 height 13
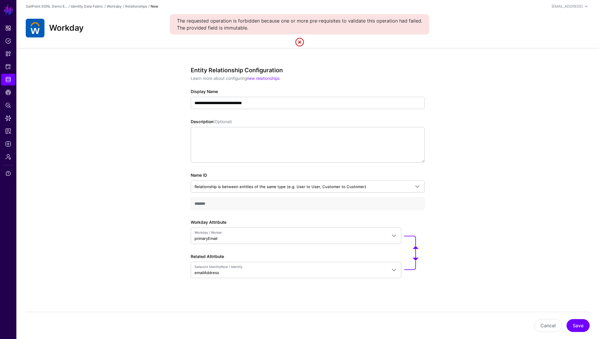
click at [302, 43] on link at bounding box center [299, 41] width 9 height 9
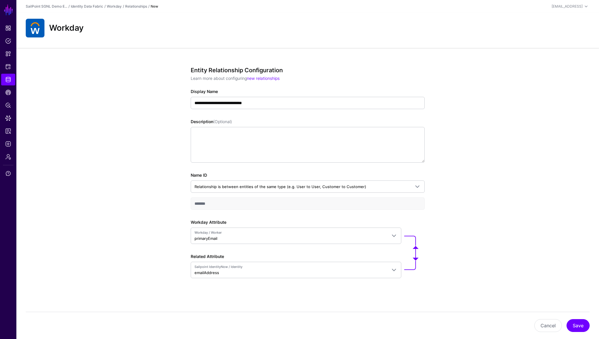
click at [104, 69] on div "**********" at bounding box center [307, 193] width 583 height 291
click at [551, 327] on button "Cancel" at bounding box center [549, 325] width 28 height 13
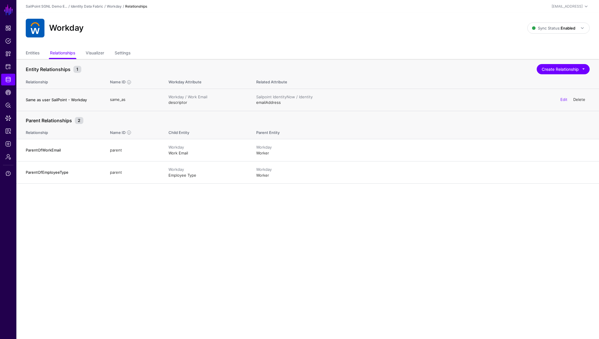
click at [578, 100] on link "Delete" at bounding box center [580, 99] width 12 height 5
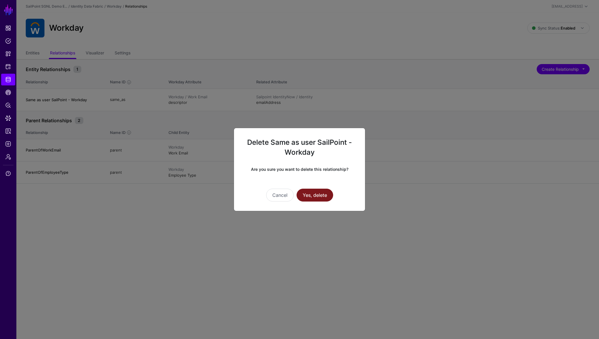
click at [318, 189] on button "Yes, delete" at bounding box center [315, 195] width 37 height 13
click at [314, 198] on button "Yes, delete" at bounding box center [315, 195] width 37 height 13
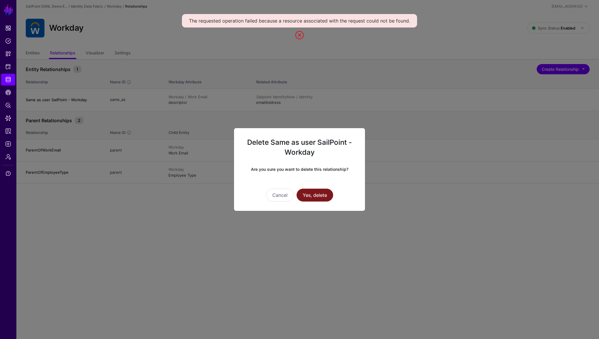
click at [322, 192] on button "Yes, delete" at bounding box center [315, 195] width 37 height 13
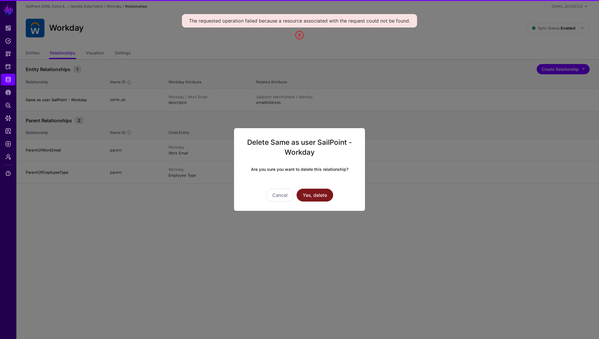
click at [322, 192] on button "Yes, delete" at bounding box center [315, 195] width 37 height 13
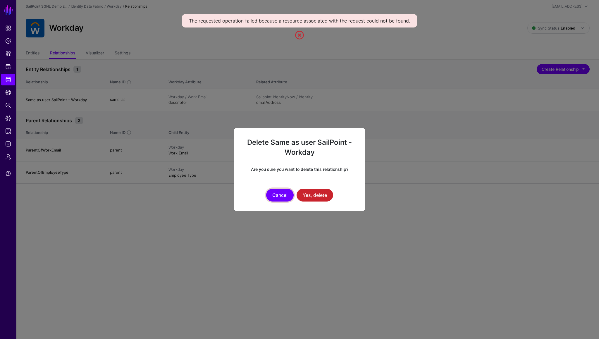
click at [276, 198] on button "Cancel" at bounding box center [280, 195] width 28 height 13
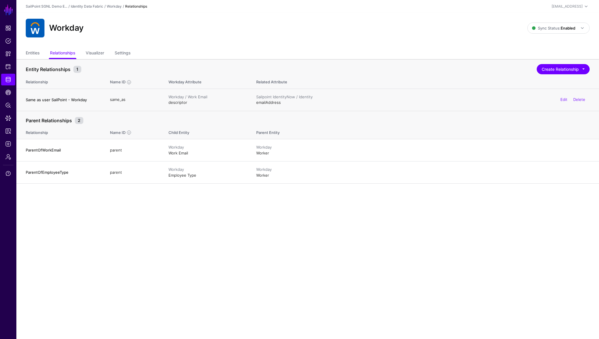
click at [74, 100] on h4 "Same as user SailPoint - Workday" at bounding box center [62, 99] width 73 height 5
click at [563, 100] on link "Edit" at bounding box center [564, 99] width 7 height 5
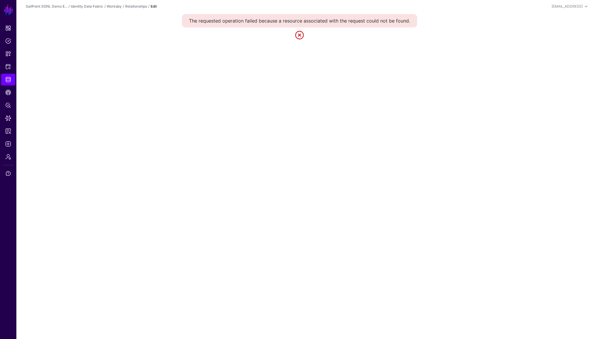
click at [301, 34] on link at bounding box center [299, 34] width 9 height 9
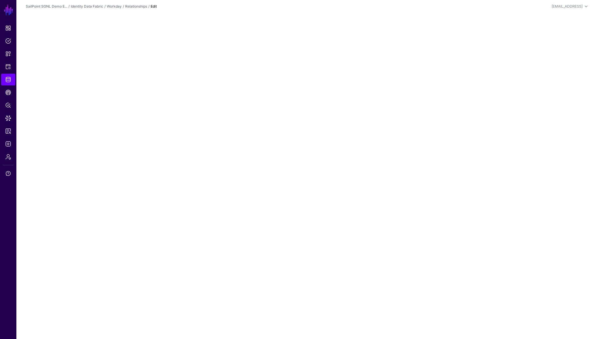
click at [287, 27] on main "SGNL Dashboard Policies Snippets Protected Systems Identity Data Fabric CAEP Hu…" at bounding box center [299, 169] width 599 height 339
click at [288, 28] on main "SGNL Dashboard Policies Snippets Protected Systems Identity Data Fabric CAEP Hu…" at bounding box center [299, 169] width 599 height 339
click at [140, 5] on link "Relationships" at bounding box center [136, 6] width 22 height 4
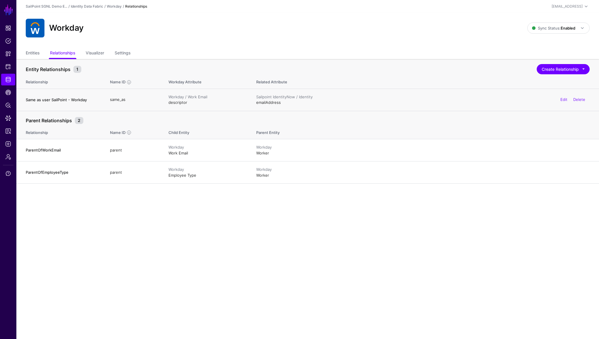
click at [73, 101] on h4 "Same as user SailPoint - Workday" at bounding box center [62, 99] width 73 height 5
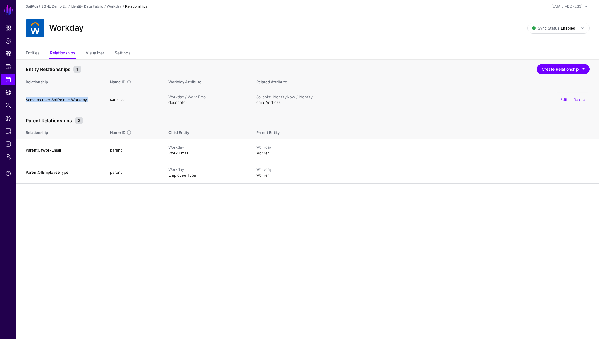
click at [73, 101] on h4 "Same as user SailPoint - Workday" at bounding box center [62, 99] width 73 height 5
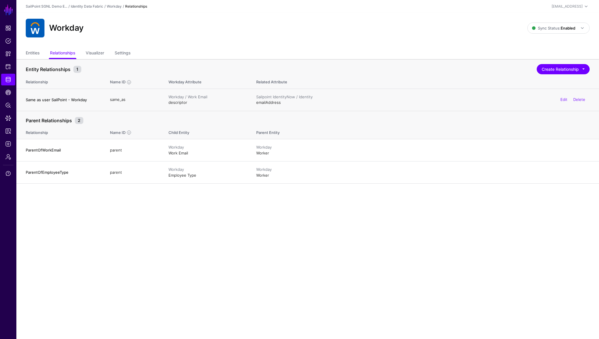
click at [118, 98] on td "same_as" at bounding box center [133, 100] width 59 height 22
click at [76, 98] on h4 "Same as user SailPoint - Workday" at bounding box center [62, 99] width 73 height 5
click at [96, 58] on link "Visualizer" at bounding box center [95, 53] width 18 height 11
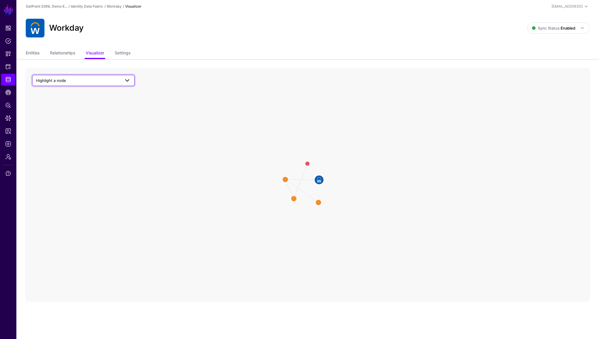
click at [95, 78] on span "Highlight a node" at bounding box center [78, 80] width 84 height 6
click at [78, 141] on div "Worker" at bounding box center [86, 143] width 87 height 6
click at [293, 199] on circle at bounding box center [293, 199] width 12 height 12
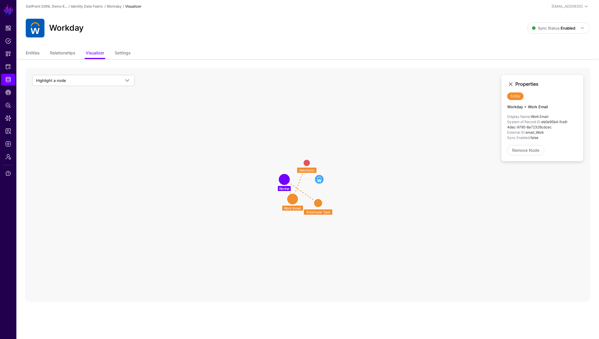
click at [303, 192] on line at bounding box center [301, 192] width 34 height 24
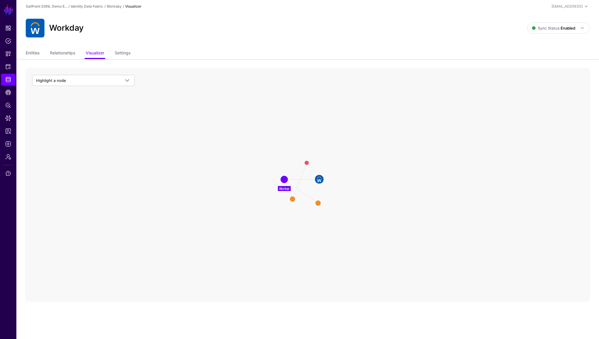
click at [303, 192] on icon "Workday Workday Worker Worker Employee Type Employee Type descriptor descriptor…" at bounding box center [307, 185] width 565 height 234
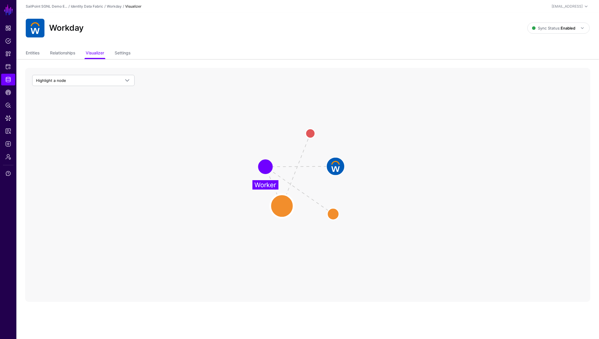
click at [280, 205] on circle at bounding box center [281, 205] width 23 height 23
click at [337, 212] on circle at bounding box center [332, 214] width 23 height 23
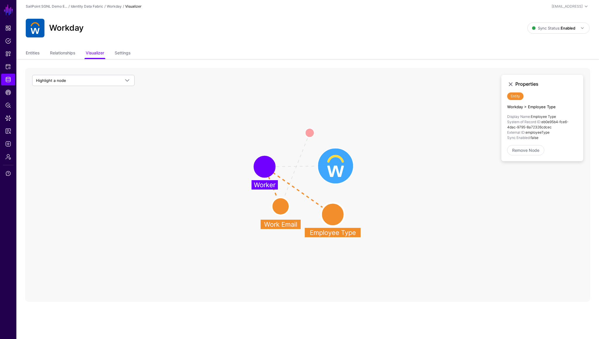
click at [331, 163] on image at bounding box center [335, 165] width 35 height 35
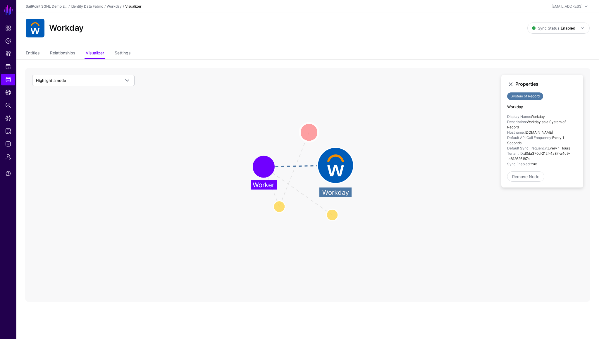
click at [311, 134] on circle at bounding box center [309, 132] width 19 height 19
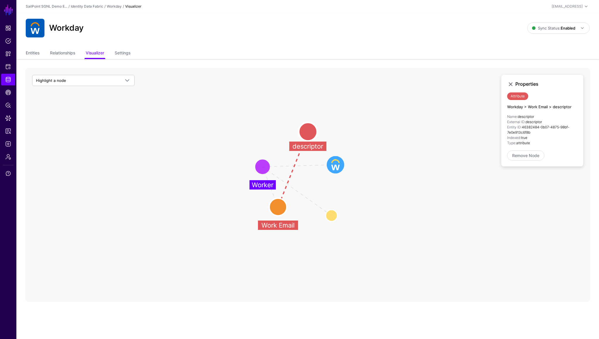
click at [280, 205] on circle at bounding box center [279, 207] width 18 height 18
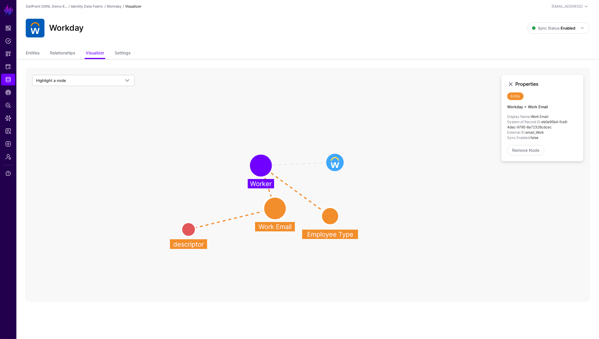
drag, startPoint x: 312, startPoint y: 130, endPoint x: 196, endPoint y: 224, distance: 149.4
click at [196, 224] on circle at bounding box center [189, 230] width 14 height 14
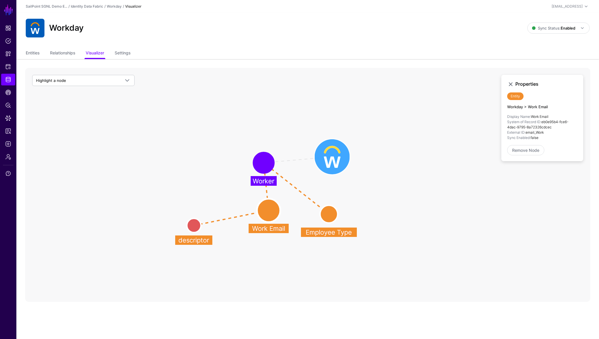
click at [332, 156] on image at bounding box center [332, 156] width 35 height 35
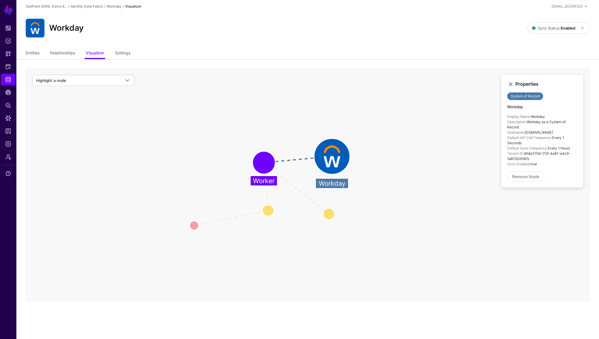
click at [271, 163] on circle at bounding box center [264, 163] width 18 height 18
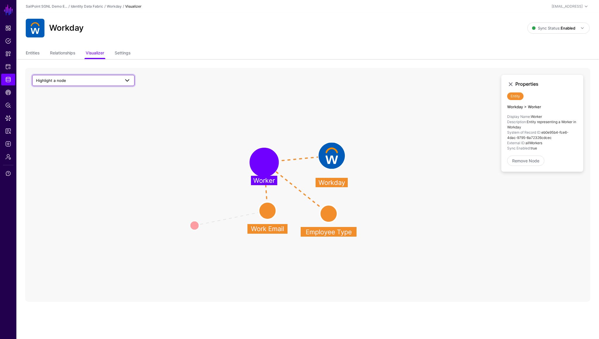
click at [73, 83] on span "Highlight a node" at bounding box center [78, 80] width 84 height 6
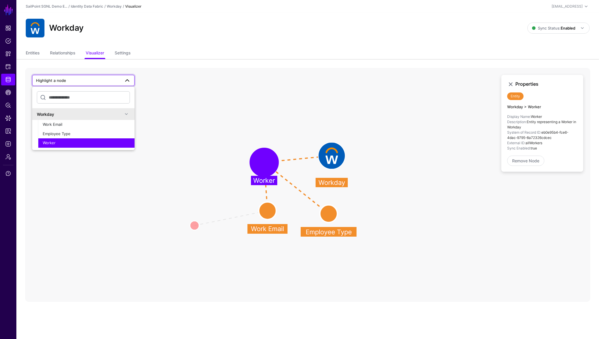
click at [73, 83] on span "Highlight a node" at bounding box center [78, 80] width 84 height 6
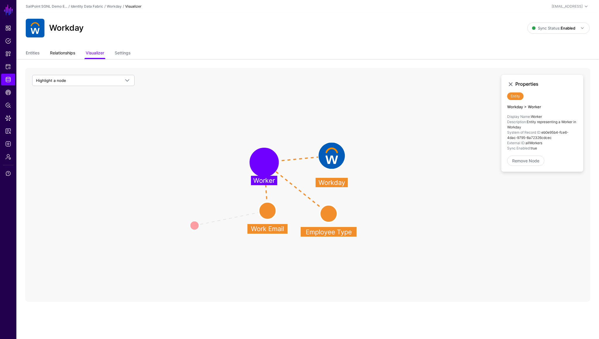
click at [71, 53] on link "Relationships" at bounding box center [62, 53] width 25 height 11
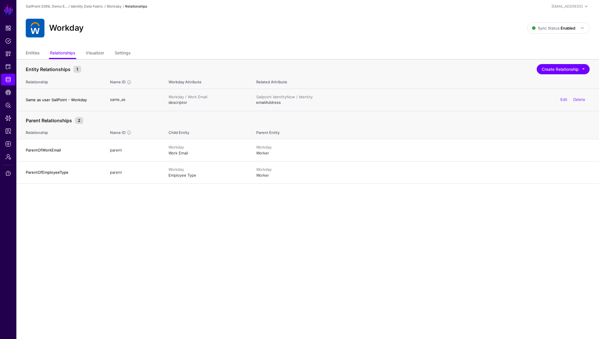
click at [66, 100] on h4 "Same as user SailPoint - Workday" at bounding box center [62, 99] width 73 height 5
click at [580, 100] on link "Delete" at bounding box center [580, 99] width 12 height 5
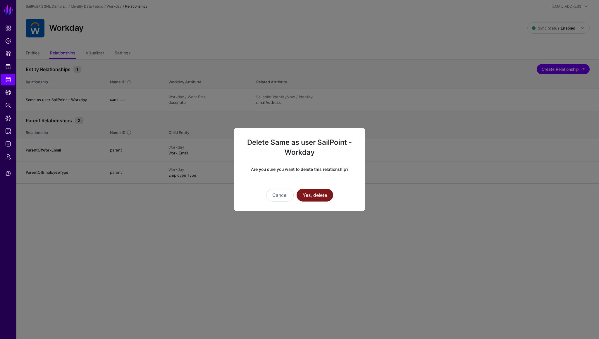
click at [324, 195] on button "Yes, delete" at bounding box center [315, 195] width 37 height 13
click at [283, 195] on button "Cancel" at bounding box center [280, 195] width 28 height 13
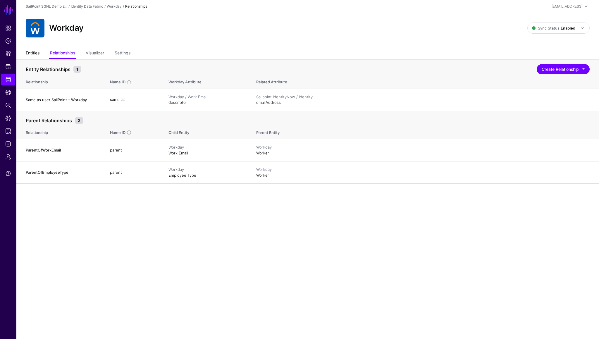
click at [34, 52] on link "Entities" at bounding box center [33, 53] width 14 height 11
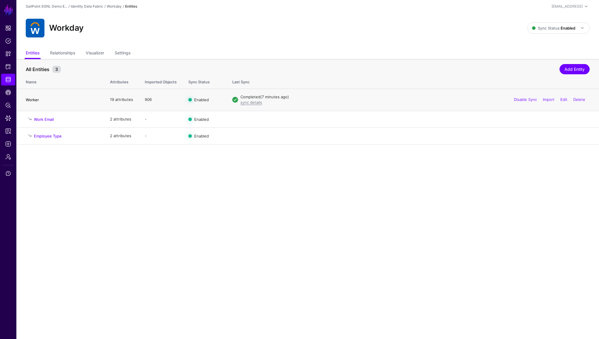
click at [34, 99] on link "Worker" at bounding box center [32, 99] width 13 height 5
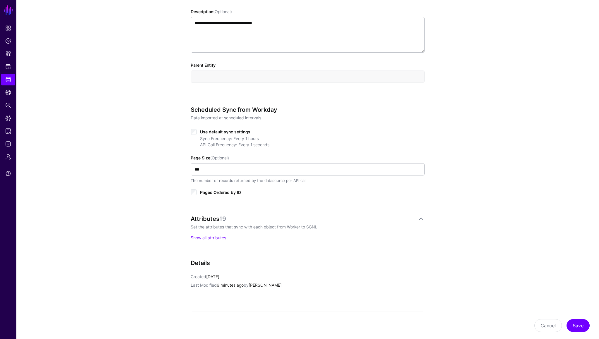
scroll to position [267, 0]
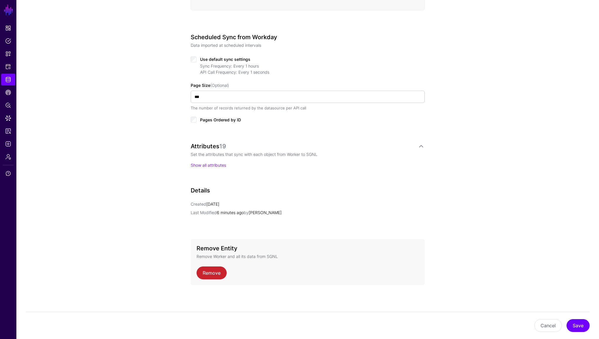
click at [214, 168] on p "Show all attributes" at bounding box center [308, 165] width 234 height 6
click at [219, 163] on link "Show all attributes" at bounding box center [208, 165] width 35 height 5
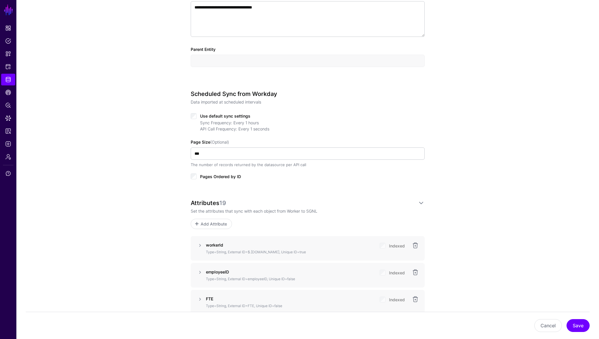
scroll to position [0, 0]
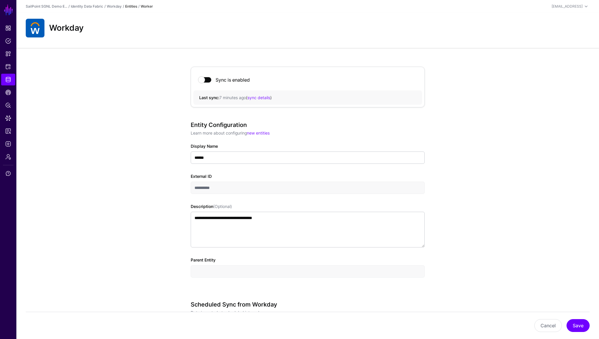
click at [204, 81] on span at bounding box center [205, 80] width 13 height 6
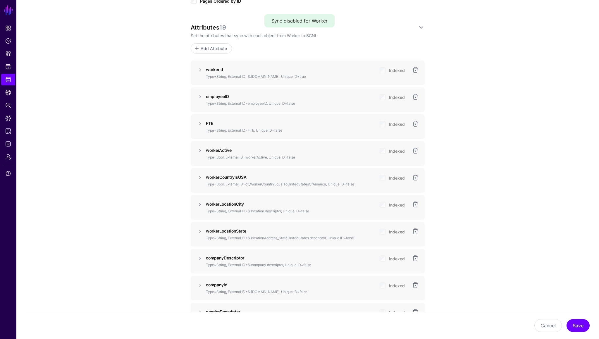
scroll to position [388, 0]
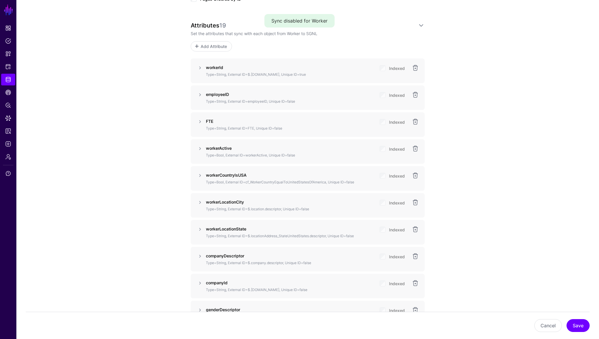
click at [225, 110] on div "workerId Type=String, External ID=$.worker.id, Unique ID=true Indexed employeeI…" at bounding box center [308, 313] width 234 height 509
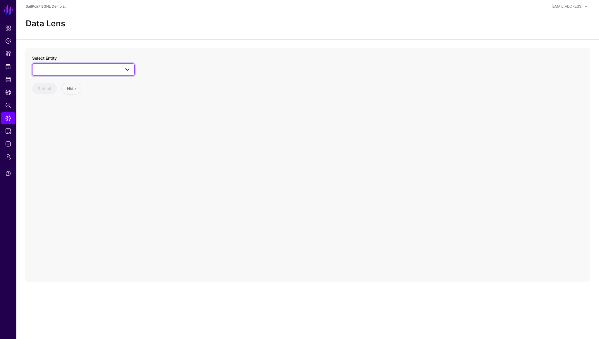
click at [64, 65] on link at bounding box center [83, 70] width 102 height 12
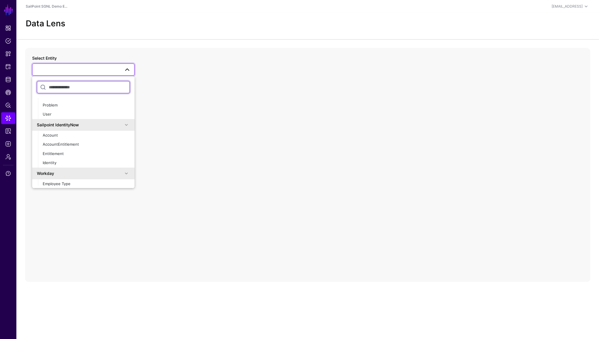
scroll to position [397, 0]
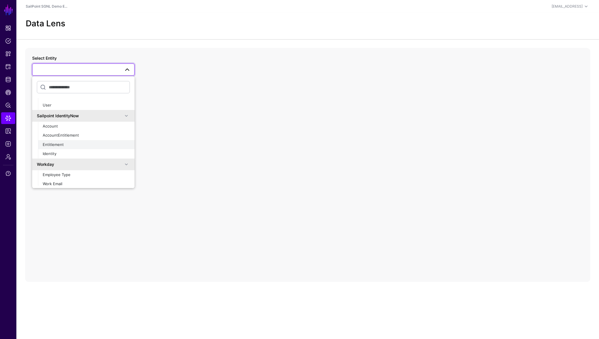
click at [57, 144] on span "Entitlement" at bounding box center [53, 144] width 21 height 5
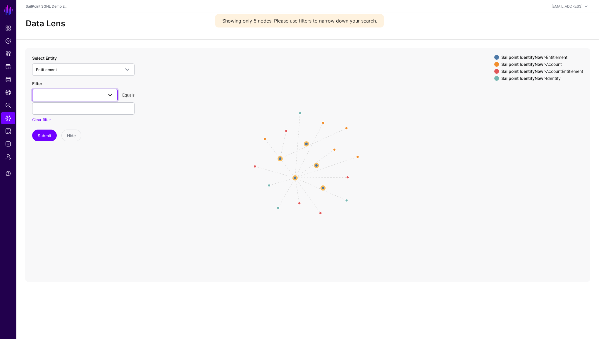
click at [91, 98] on span at bounding box center [75, 95] width 78 height 7
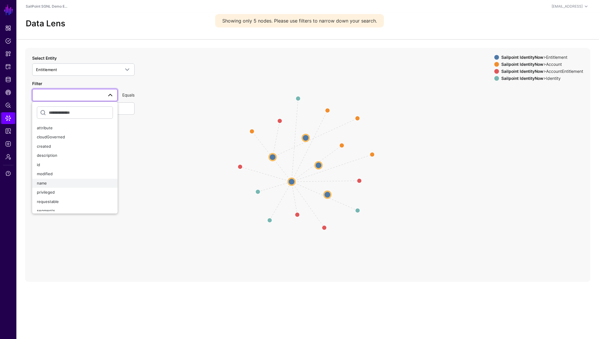
click at [50, 186] on button "name" at bounding box center [74, 183] width 85 height 9
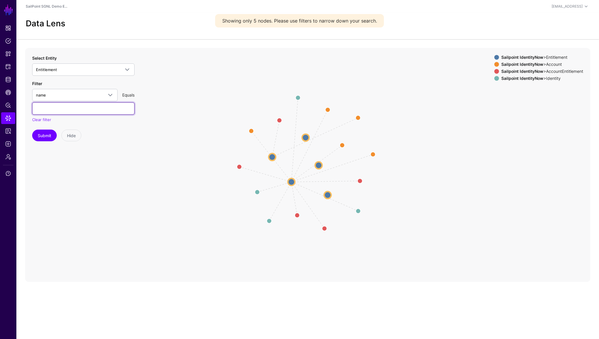
click at [68, 111] on input "text" at bounding box center [83, 108] width 102 height 12
type input "**********"
click at [49, 136] on button "Submit" at bounding box center [44, 136] width 25 height 12
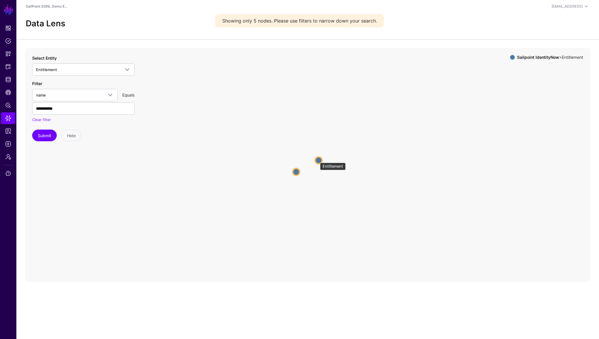
click at [317, 160] on circle at bounding box center [318, 160] width 7 height 7
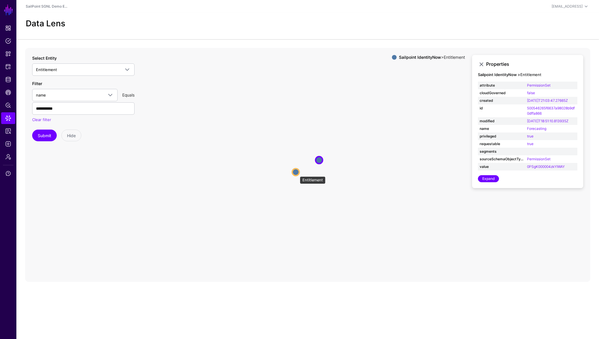
click at [297, 174] on circle at bounding box center [295, 172] width 7 height 7
drag, startPoint x: 547, startPoint y: 119, endPoint x: 527, endPoint y: 116, distance: 20.2
click at [527, 116] on td "85635b70a7483236b10bffa050bcb9d7" at bounding box center [552, 110] width 52 height 13
copy link "85635b70a7483236b10bffa050bcb9d7"
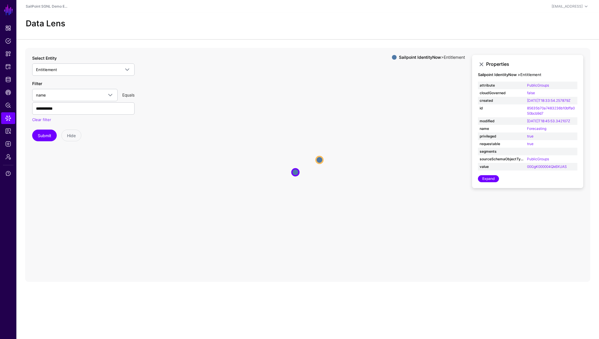
click at [76, 62] on div "Select Entity Entitlement [DOMAIN_NAME] Events Assurance Level Change Credentia…" at bounding box center [83, 65] width 102 height 21
click at [73, 69] on span "Entitlement" at bounding box center [78, 69] width 84 height 6
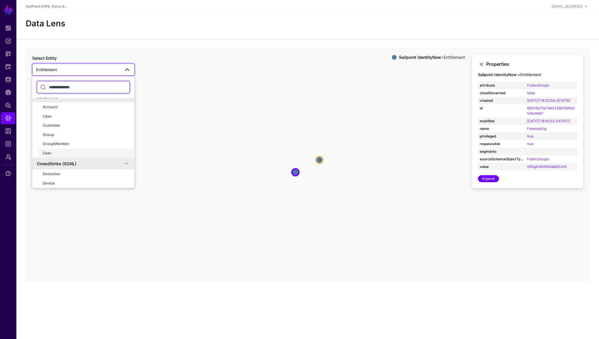
scroll to position [86, 0]
click at [58, 153] on div "User" at bounding box center [86, 151] width 87 height 6
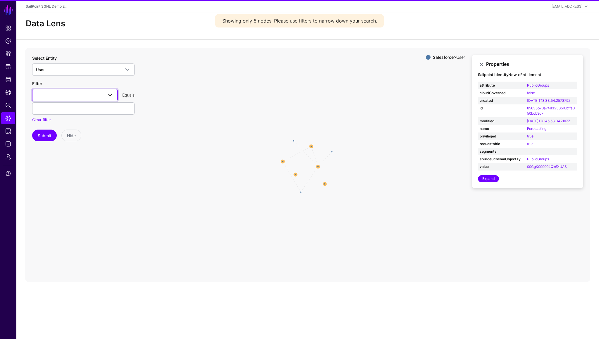
click at [95, 100] on link at bounding box center [74, 95] width 85 height 12
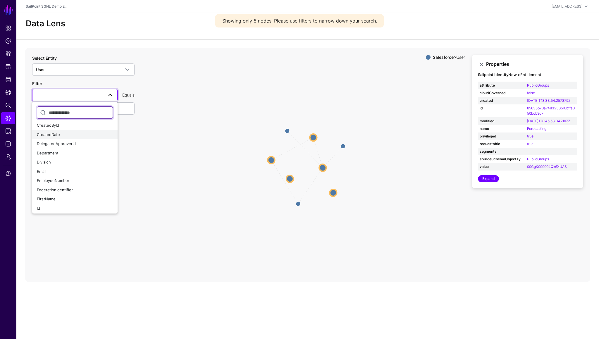
scroll to position [55, 0]
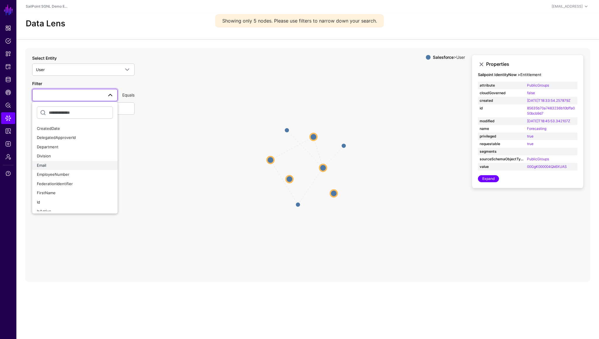
click at [45, 165] on span "Email" at bounding box center [41, 165] width 9 height 5
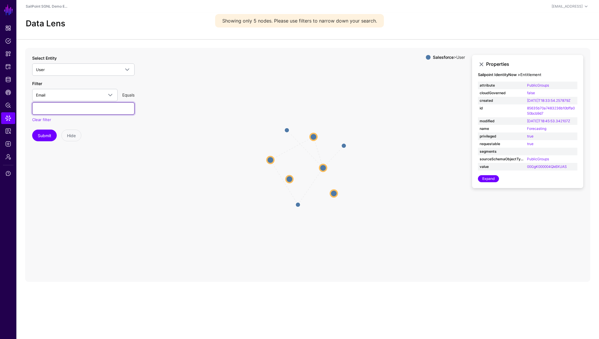
click at [77, 112] on input "text" at bounding box center [83, 108] width 102 height 12
click at [78, 93] on span "Email" at bounding box center [69, 95] width 67 height 6
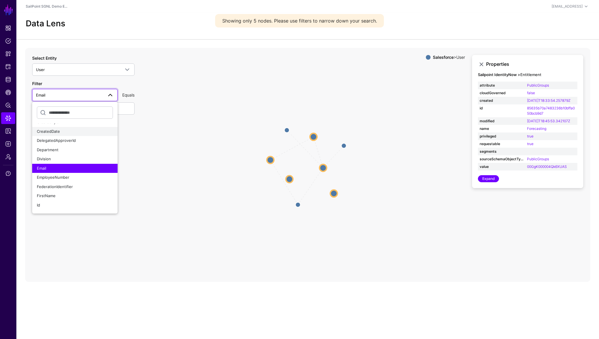
scroll to position [52, 0]
click at [57, 184] on span "FederationIdentifier" at bounding box center [55, 186] width 36 height 5
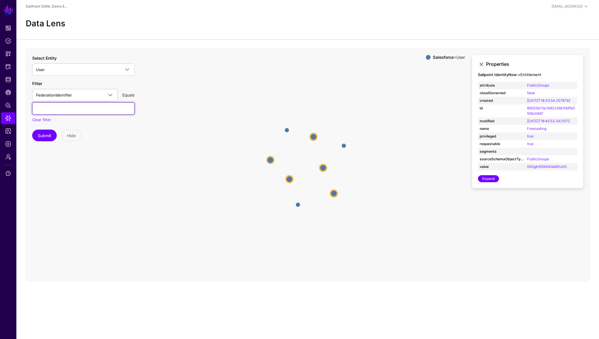
click at [65, 108] on input "text" at bounding box center [83, 108] width 102 height 12
type input "***"
click at [50, 131] on button "Submit" at bounding box center [44, 136] width 25 height 12
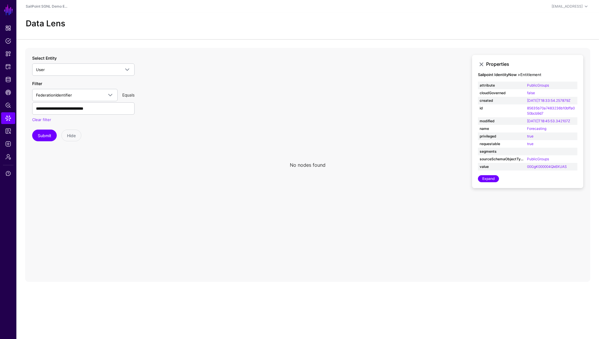
click at [83, 101] on div "**********" at bounding box center [83, 101] width 102 height 42
click at [78, 99] on link "FederationIdentifier" at bounding box center [74, 95] width 85 height 12
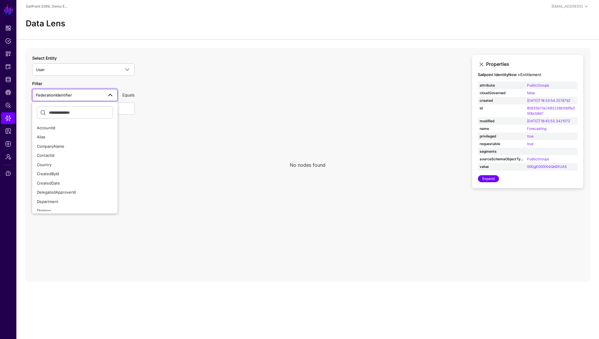
click at [78, 94] on span "FederationIdentifier" at bounding box center [69, 95] width 67 height 6
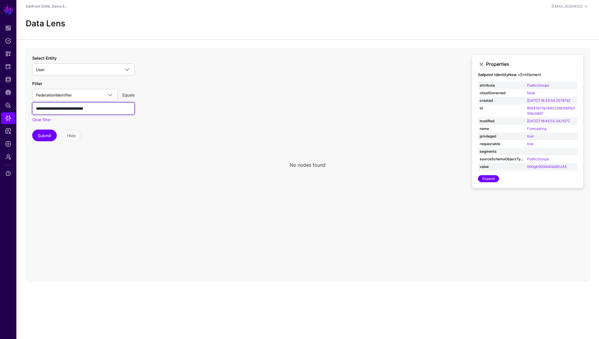
click at [76, 109] on input "**********" at bounding box center [83, 108] width 102 height 12
type input "**********"
click at [38, 141] on icon at bounding box center [307, 165] width 565 height 234
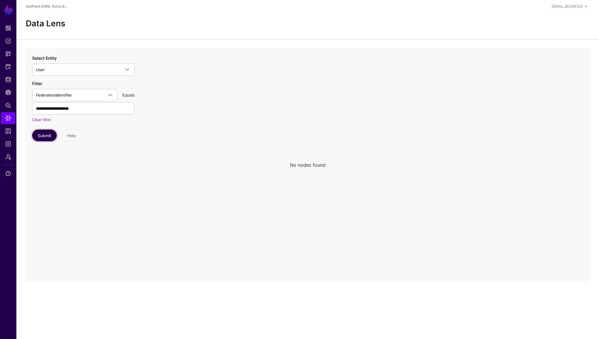
click at [39, 140] on button "Submit" at bounding box center [44, 136] width 25 height 12
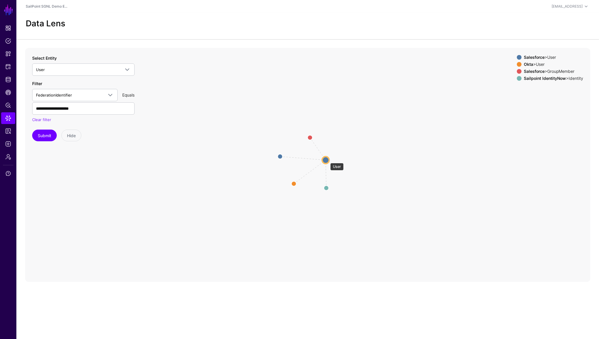
click at [327, 160] on circle at bounding box center [325, 160] width 7 height 7
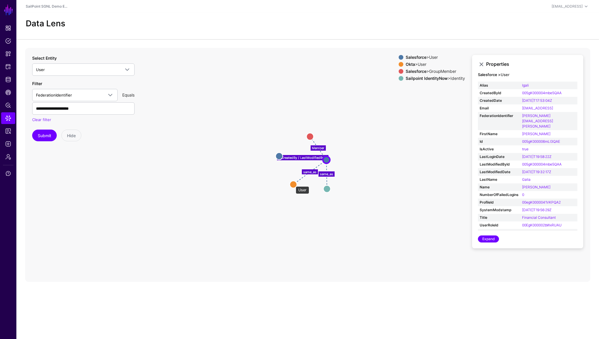
click at [293, 183] on circle at bounding box center [293, 184] width 7 height 7
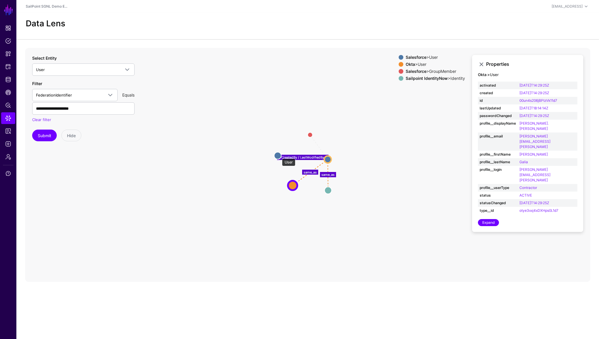
click at [279, 156] on circle at bounding box center [277, 155] width 7 height 7
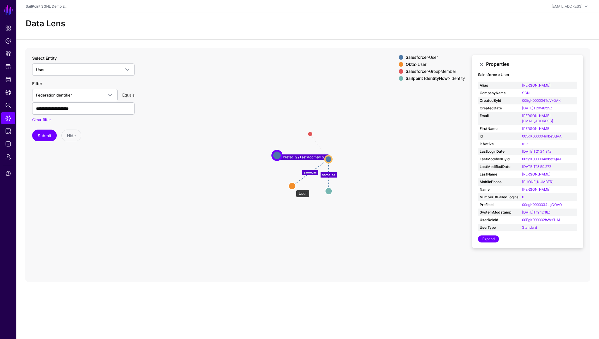
click at [293, 187] on circle at bounding box center [292, 186] width 7 height 7
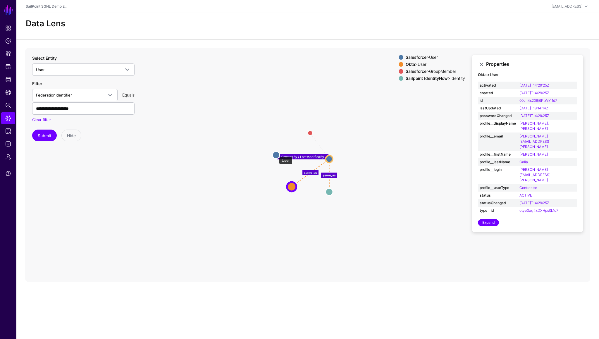
click at [276, 154] on circle at bounding box center [276, 155] width 7 height 7
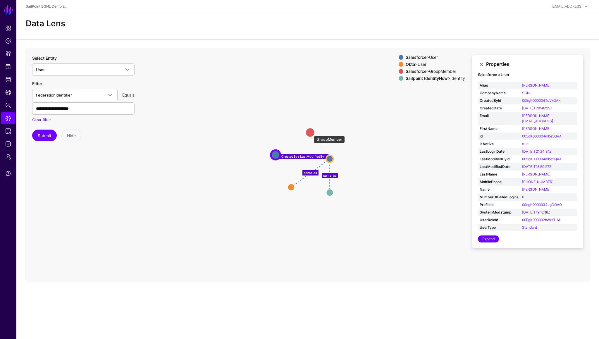
click at [311, 133] on circle at bounding box center [310, 132] width 9 height 9
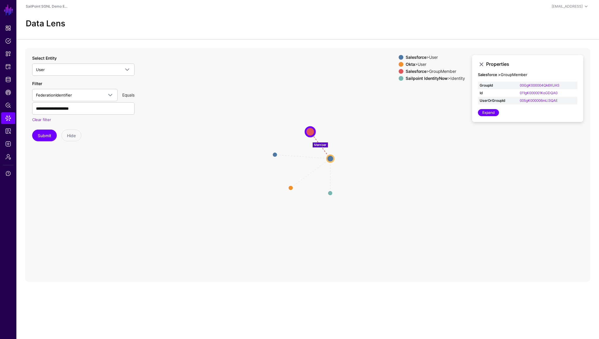
click at [281, 129] on icon "CreatedBy / LastModifiedBy same_as same_as Member User User Identity Identity U…" at bounding box center [307, 165] width 565 height 234
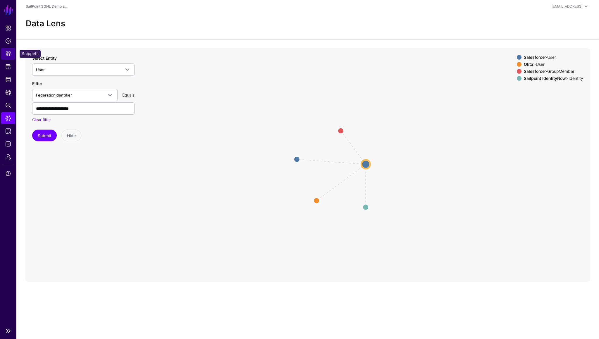
click at [8, 52] on span "Snippets" at bounding box center [8, 54] width 6 height 6
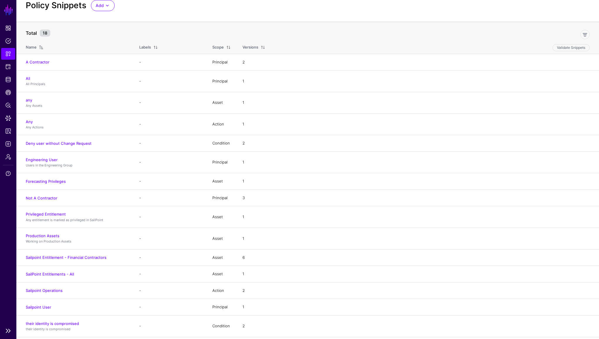
scroll to position [24, 0]
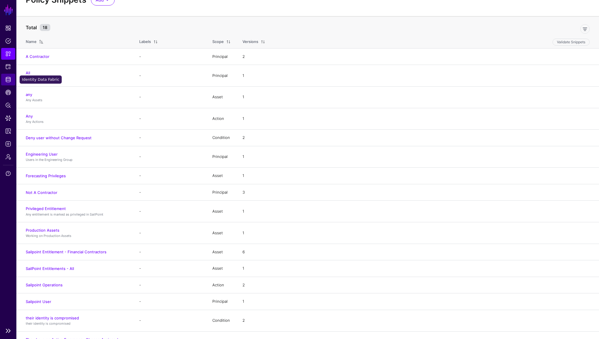
click at [10, 79] on span "Identity Data Fabric" at bounding box center [8, 80] width 6 height 6
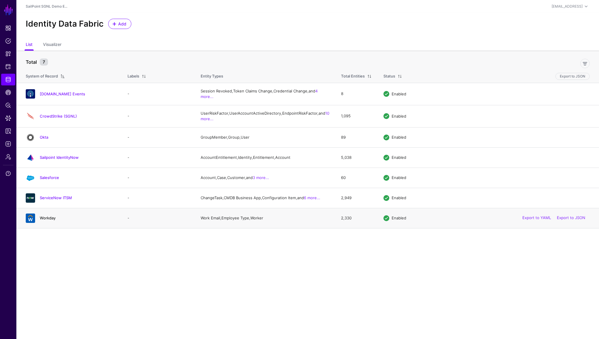
click at [49, 220] on link "Workday" at bounding box center [48, 218] width 16 height 5
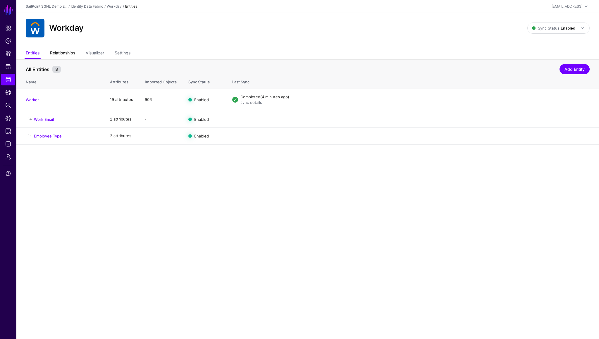
click at [67, 55] on link "Relationships" at bounding box center [62, 53] width 25 height 11
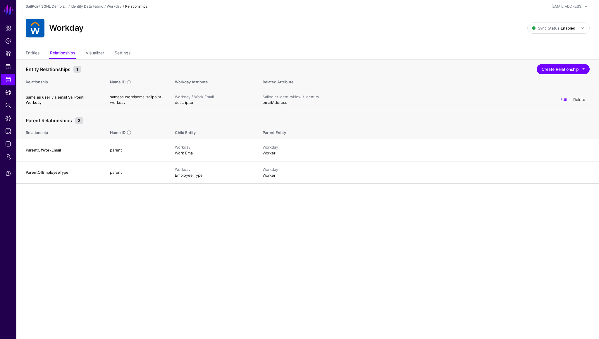
click at [585, 99] on link "Delete" at bounding box center [580, 99] width 12 height 5
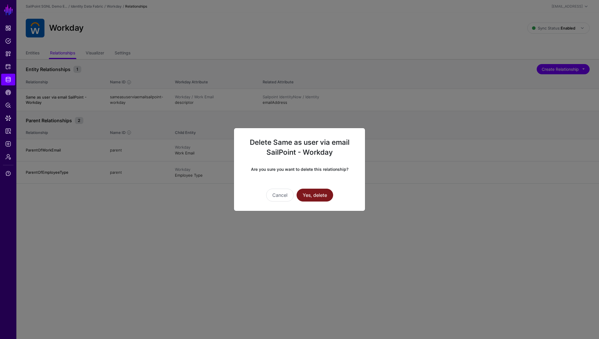
click at [315, 195] on button "Yes, delete" at bounding box center [315, 195] width 37 height 13
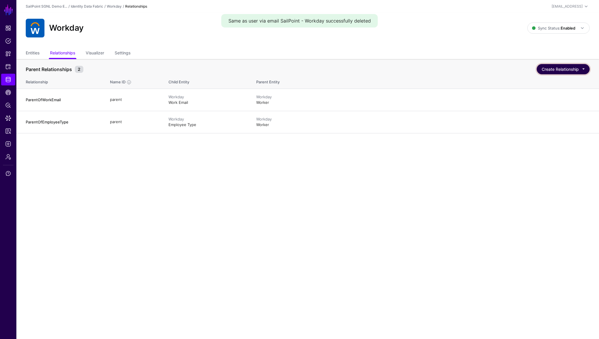
click at [553, 68] on button "Create Relationship" at bounding box center [563, 69] width 53 height 10
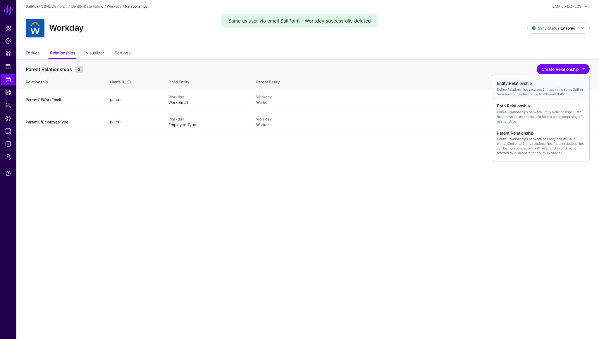
click at [518, 86] on div "Entity Relationship Define Relationships between Entities in the same SoR or be…" at bounding box center [541, 89] width 88 height 20
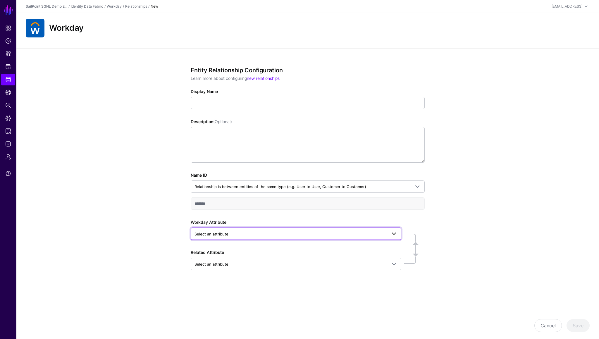
click at [220, 232] on span "Select an attribute" at bounding box center [212, 234] width 34 height 5
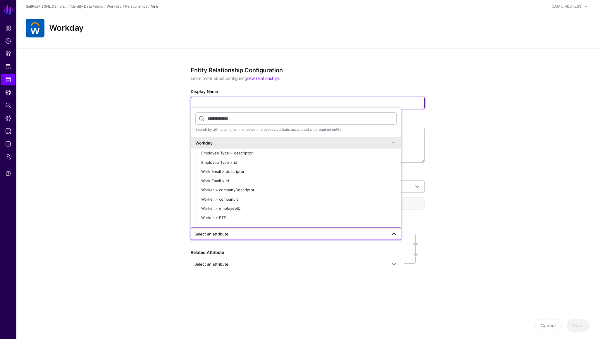
click at [246, 102] on input "Display Name" at bounding box center [308, 103] width 234 height 12
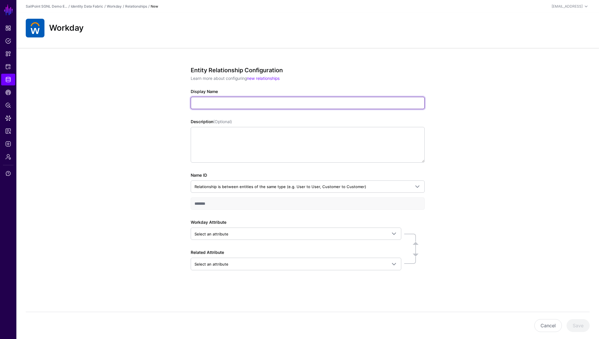
click at [238, 103] on input "Display Name" at bounding box center [308, 103] width 234 height 12
type input "**********"
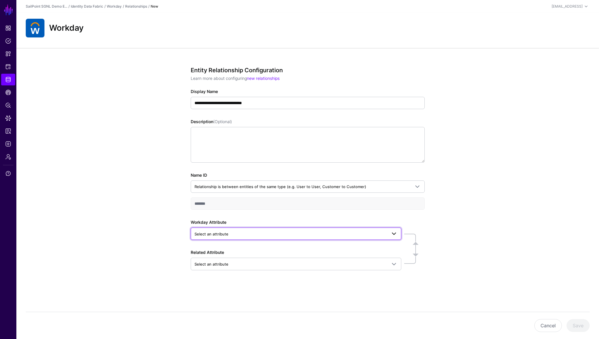
click at [212, 239] on link "Select an attribute" at bounding box center [296, 234] width 211 height 12
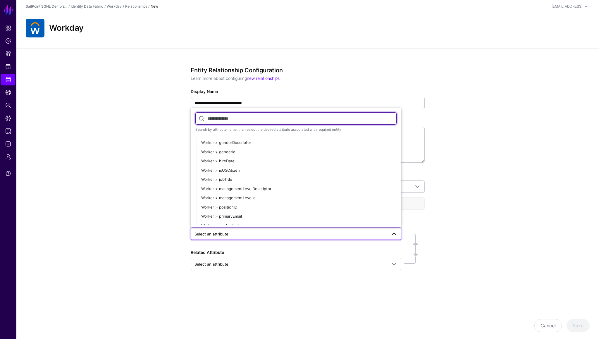
scroll to position [101, 0]
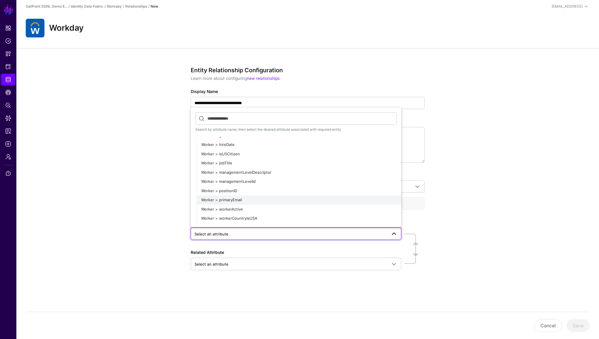
click at [230, 201] on span "Worker > primaryEmail" at bounding box center [221, 200] width 41 height 5
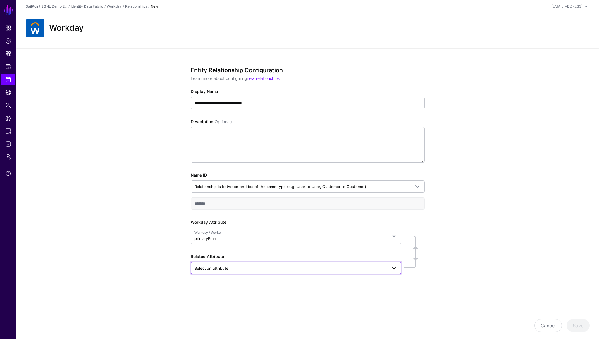
click at [223, 269] on span "Select an attribute" at bounding box center [212, 268] width 34 height 5
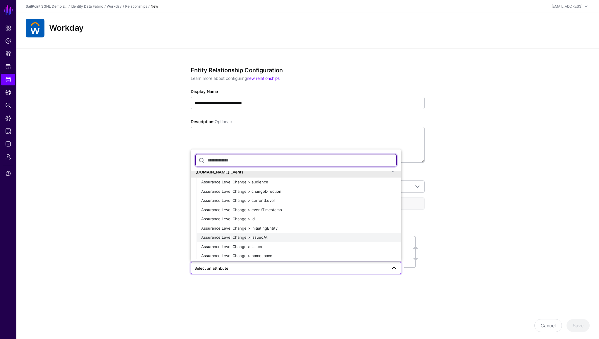
scroll to position [0, 0]
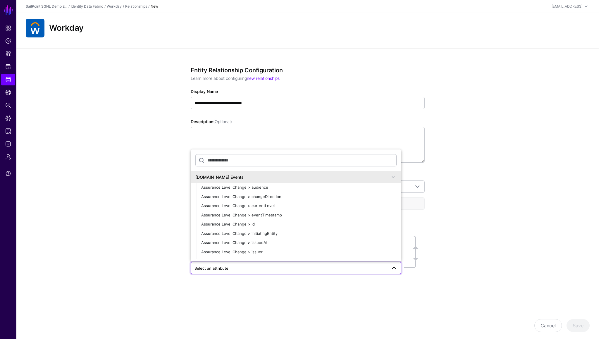
click at [394, 179] on span at bounding box center [393, 177] width 7 height 7
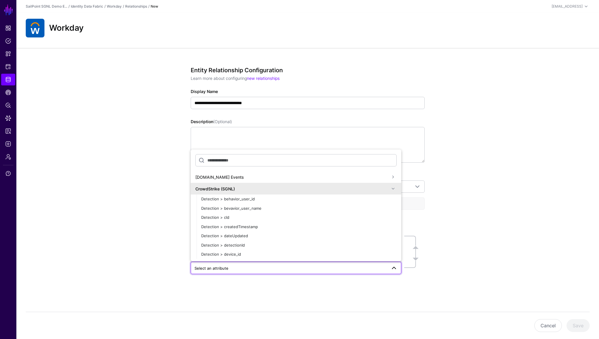
click at [394, 188] on span at bounding box center [393, 188] width 7 height 7
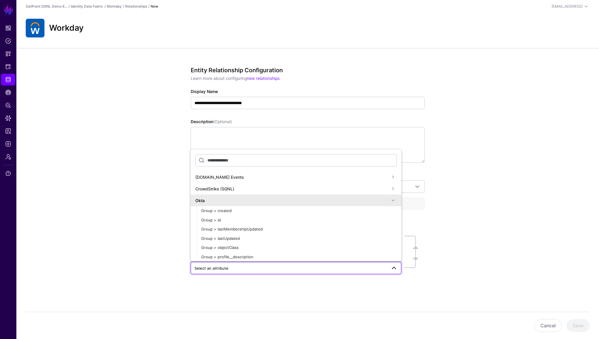
click at [394, 201] on span at bounding box center [393, 200] width 7 height 7
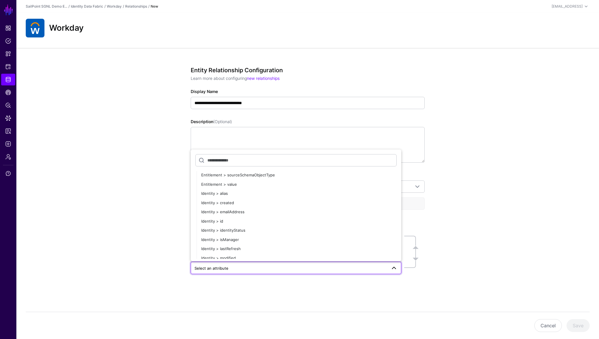
scroll to position [311, 0]
click at [233, 205] on span "Identity > emailAddress" at bounding box center [222, 206] width 43 height 5
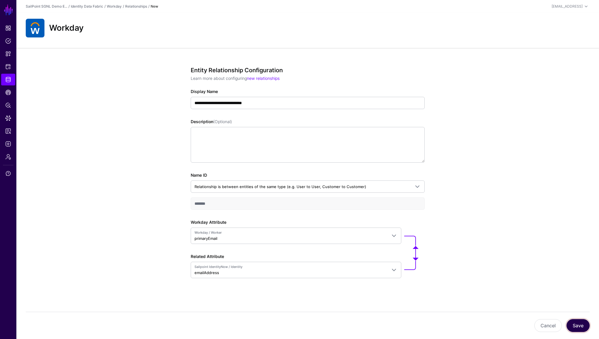
click at [575, 324] on button "Save" at bounding box center [578, 325] width 23 height 13
click at [174, 92] on div "**********" at bounding box center [308, 193] width 272 height 291
click at [8, 78] on span "Identity Data Fabric" at bounding box center [8, 80] width 6 height 6
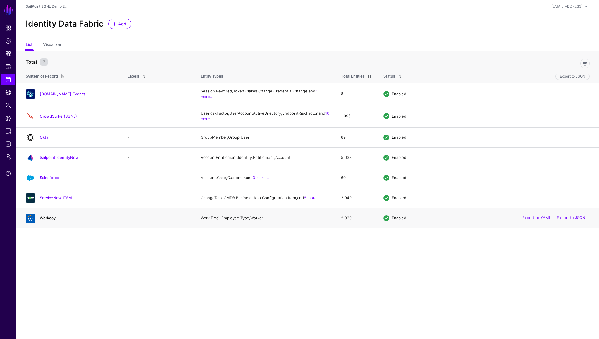
click at [48, 220] on link "Workday" at bounding box center [48, 218] width 16 height 5
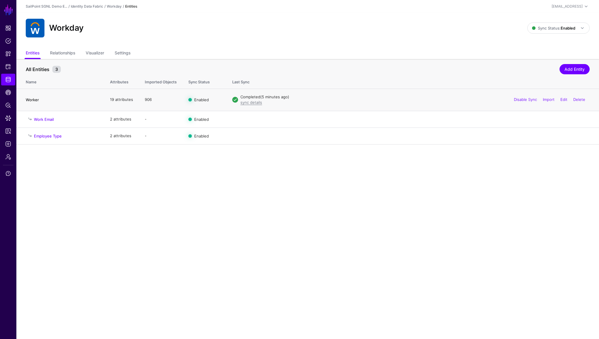
click at [28, 100] on link "Worker" at bounding box center [32, 99] width 13 height 5
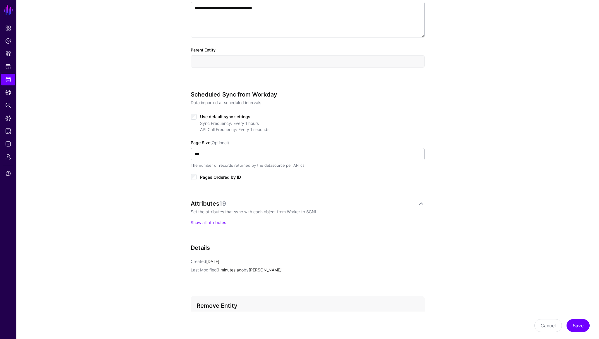
scroll to position [267, 0]
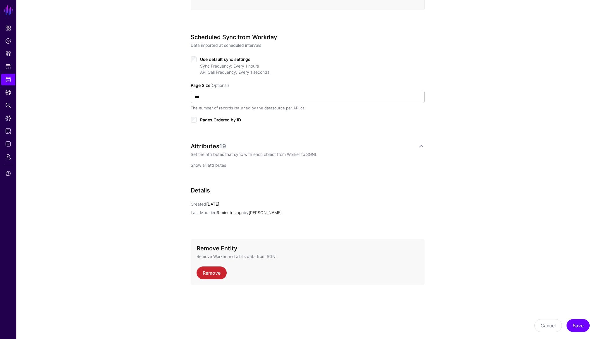
click at [219, 163] on link "Show all attributes" at bounding box center [208, 165] width 35 height 5
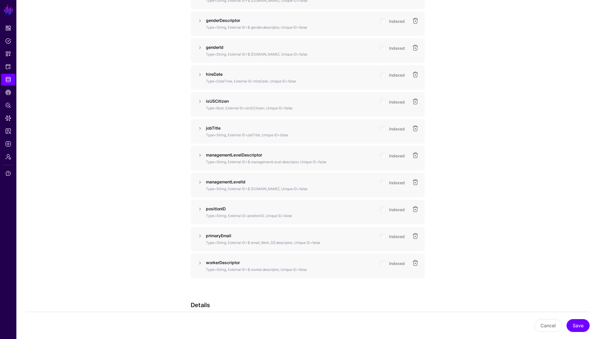
scroll to position [682, 0]
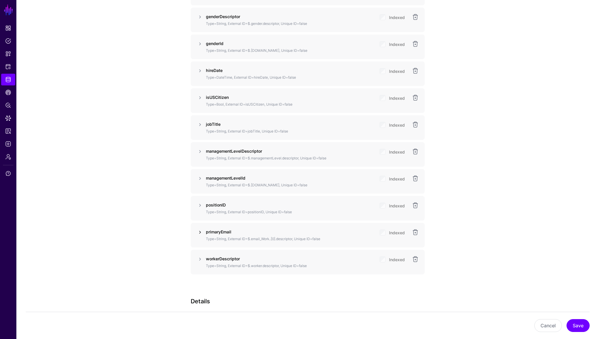
click at [200, 231] on link at bounding box center [200, 232] width 7 height 7
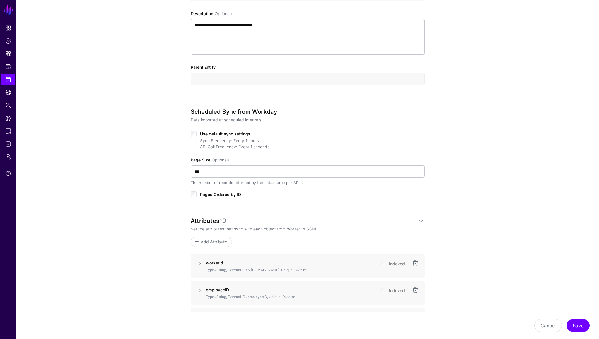
scroll to position [0, 0]
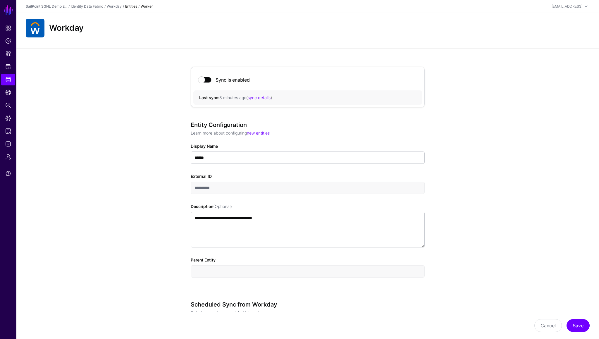
click at [128, 6] on strong "Entities" at bounding box center [131, 6] width 12 height 4
click at [136, 8] on strong "Entities" at bounding box center [131, 6] width 12 height 4
click at [124, 8] on div "/" at bounding box center [124, 6] width 4 height 5
click at [114, 8] on link "Workday" at bounding box center [114, 6] width 15 height 4
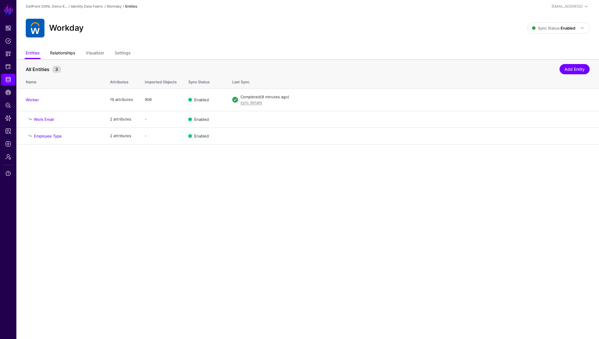
click at [63, 54] on link "Relationships" at bounding box center [62, 53] width 25 height 11
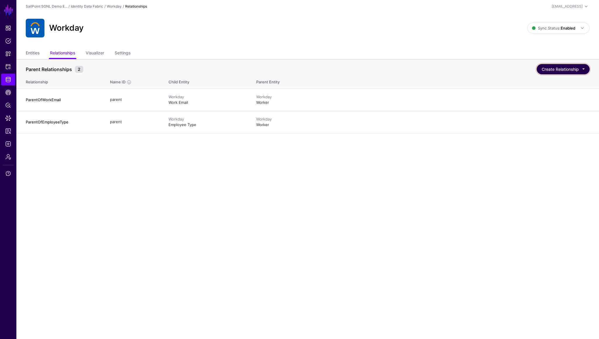
click at [551, 70] on button "Create Relationship" at bounding box center [563, 69] width 53 height 10
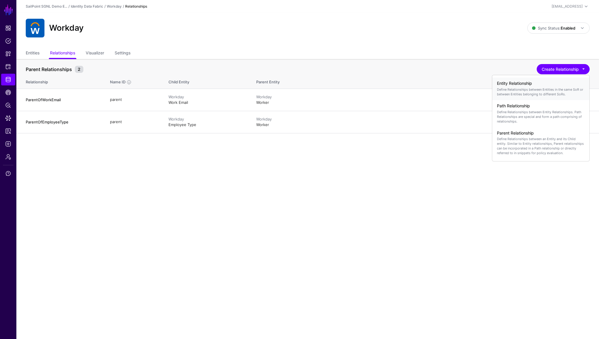
click at [521, 93] on p "Define Relationships between Entities in the same SoR or between Entities belon…" at bounding box center [541, 91] width 88 height 9
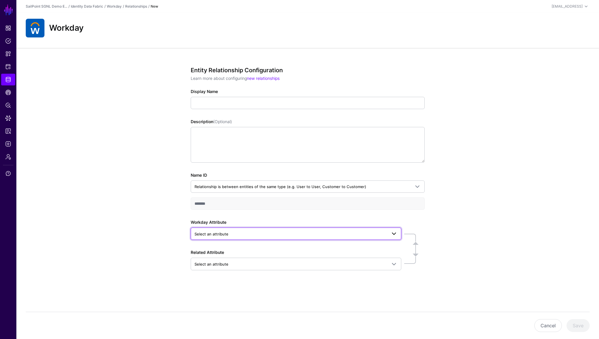
click at [212, 229] on link "Select an attribute" at bounding box center [296, 234] width 211 height 12
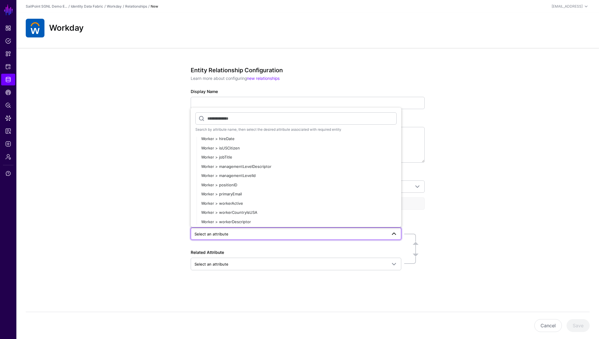
scroll to position [113, 0]
click at [228, 190] on span "Worker > primaryEmail" at bounding box center [221, 187] width 41 height 5
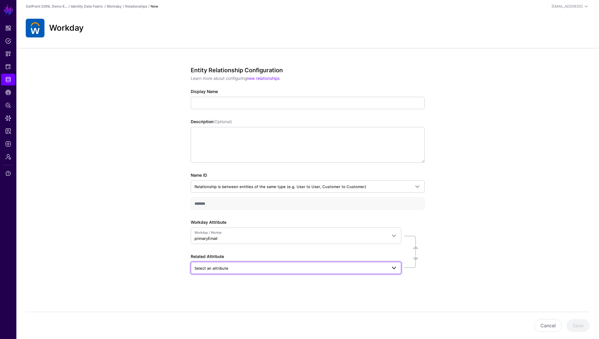
click at [223, 270] on span "Select an attribute" at bounding box center [212, 268] width 34 height 5
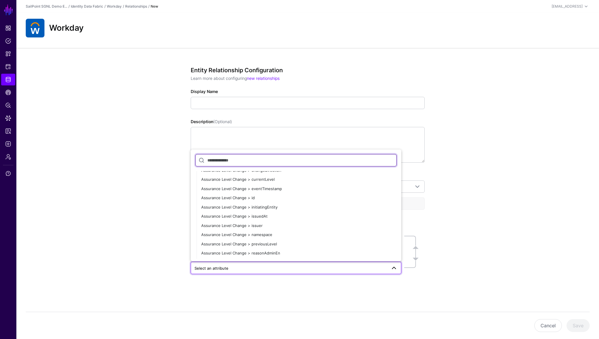
scroll to position [0, 0]
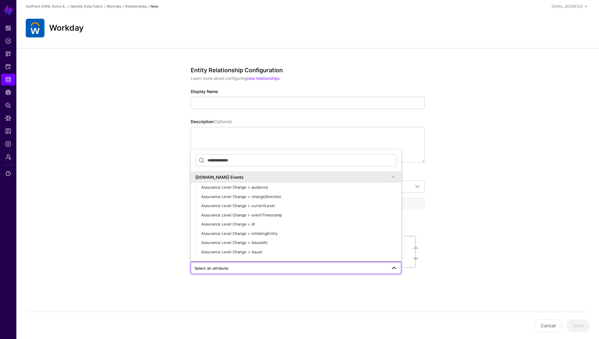
click at [394, 175] on span at bounding box center [393, 177] width 7 height 7
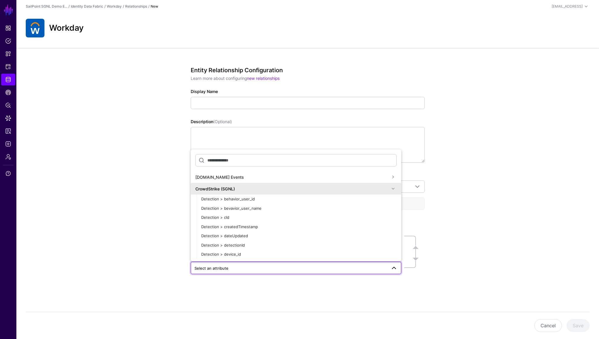
click at [394, 187] on span at bounding box center [393, 188] width 7 height 7
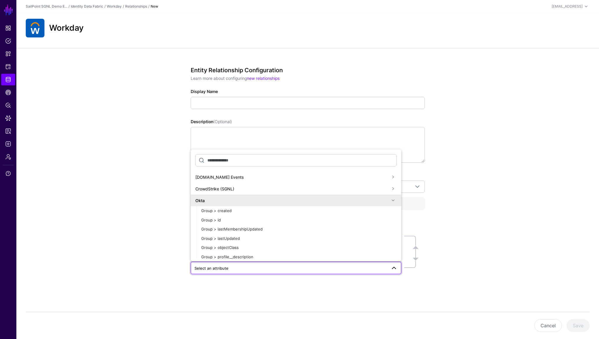
click at [393, 200] on span at bounding box center [393, 200] width 7 height 7
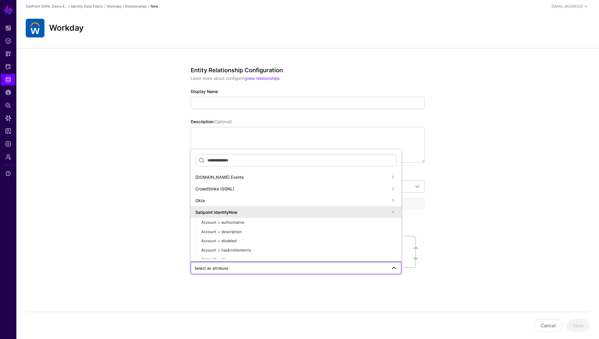
click at [393, 211] on span at bounding box center [393, 212] width 7 height 7
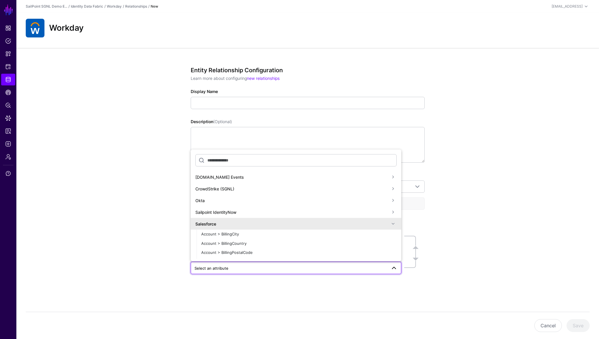
click at [393, 211] on span at bounding box center [393, 212] width 7 height 7
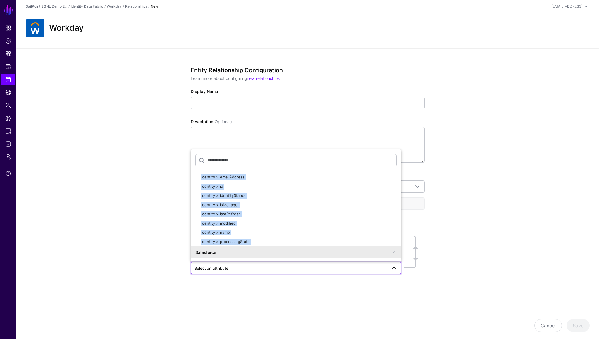
scroll to position [340, 0]
click at [232, 176] on span "Identity > emailAddress" at bounding box center [222, 177] width 43 height 5
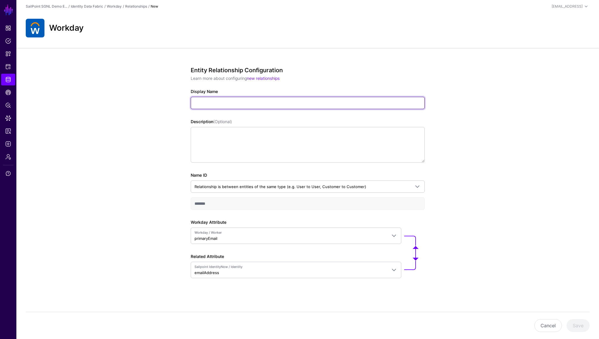
click at [217, 106] on input "Display Name" at bounding box center [308, 103] width 234 height 12
type input "****"
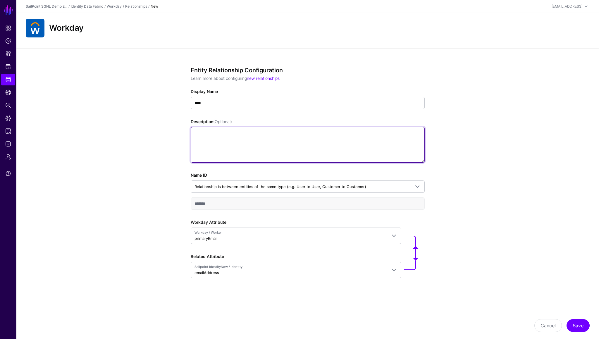
click at [214, 147] on textarea "Description (Optional)" at bounding box center [308, 145] width 234 height 36
type textarea "****"
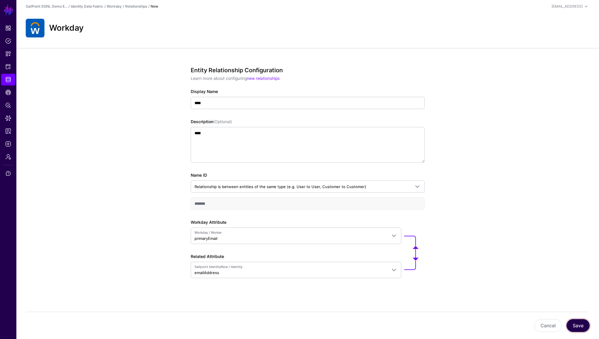
click at [578, 329] on button "Save" at bounding box center [578, 325] width 23 height 13
click at [176, 119] on div "Entity Relationship Configuration Learn more about configuring new relationship…" at bounding box center [308, 193] width 272 height 291
click at [119, 114] on div "Entity Relationship Configuration Learn more about configuring new relationship…" at bounding box center [307, 193] width 583 height 291
click at [118, 6] on link "Workday" at bounding box center [114, 6] width 15 height 4
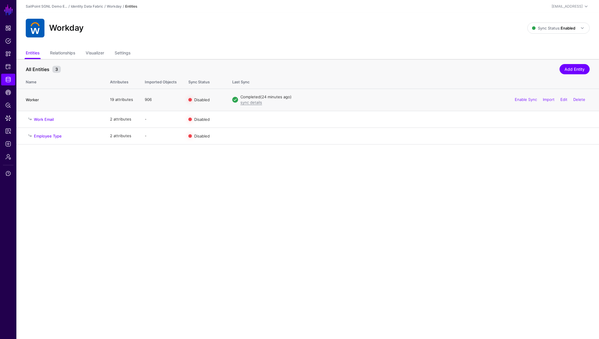
click at [37, 100] on link "Worker" at bounding box center [32, 99] width 13 height 5
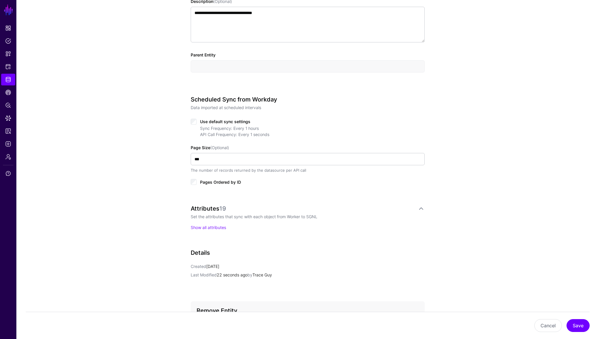
scroll to position [206, 0]
click at [200, 227] on link "Show all attributes" at bounding box center [208, 226] width 35 height 5
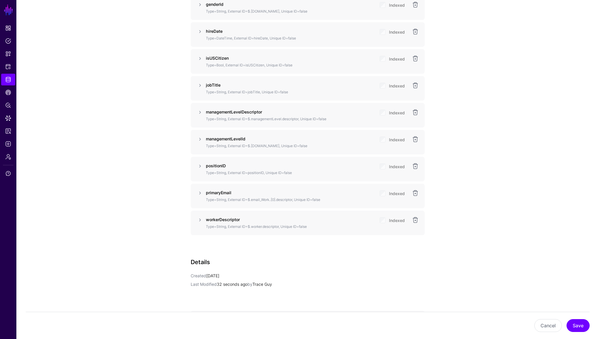
scroll to position [714, 0]
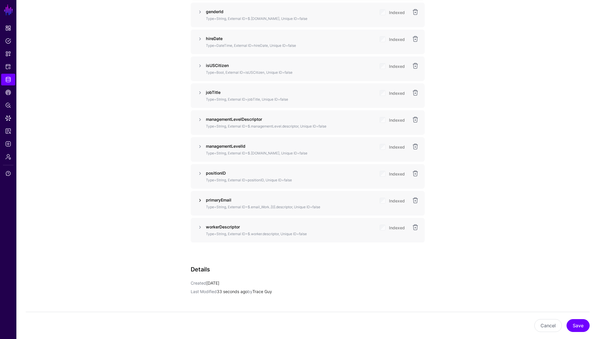
click at [200, 201] on link at bounding box center [200, 200] width 7 height 7
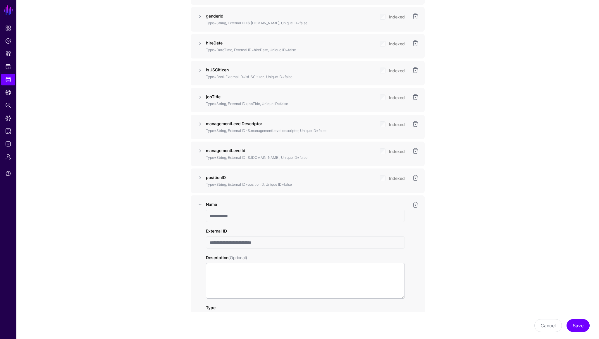
scroll to position [665, 0]
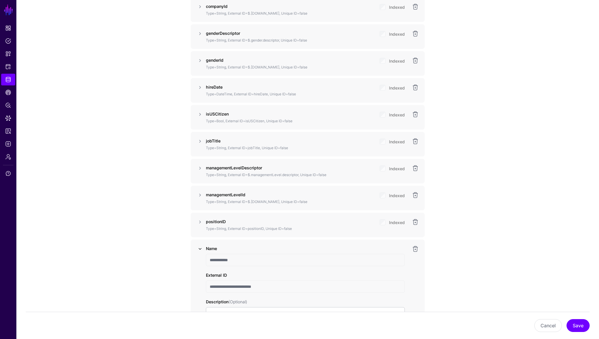
click at [201, 248] on link at bounding box center [200, 249] width 7 height 7
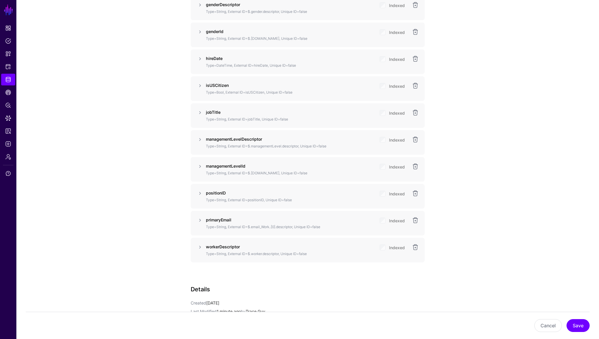
scroll to position [700, 0]
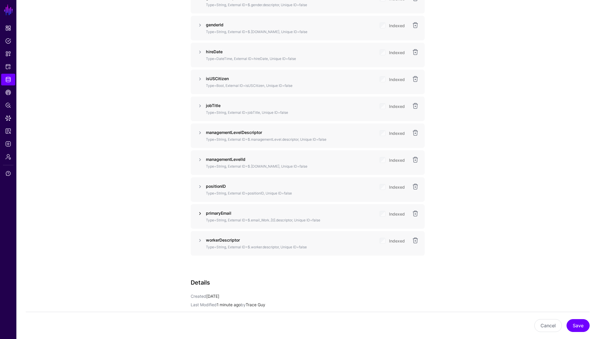
click at [200, 214] on link at bounding box center [200, 213] width 7 height 7
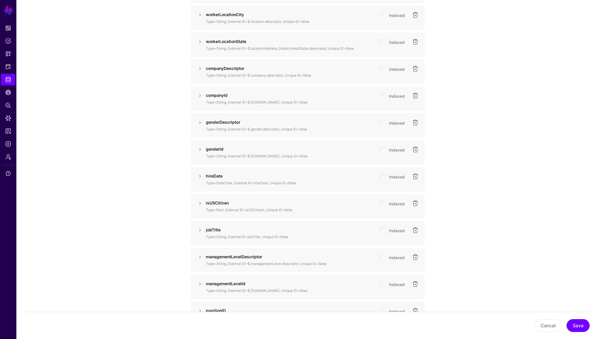
scroll to position [516, 0]
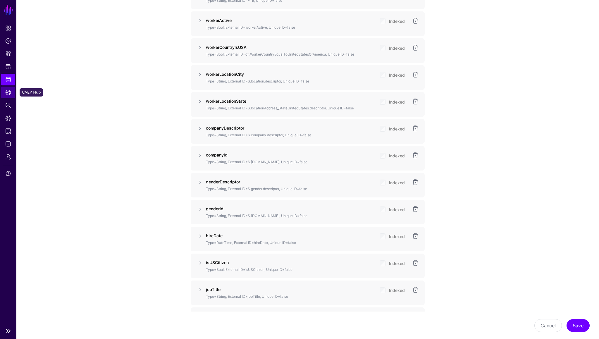
click at [7, 92] on span "CAEP Hub" at bounding box center [8, 93] width 6 height 6
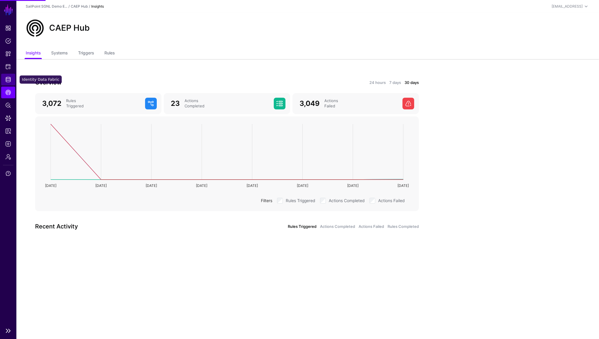
click at [7, 80] on span "Identity Data Fabric" at bounding box center [8, 80] width 6 height 6
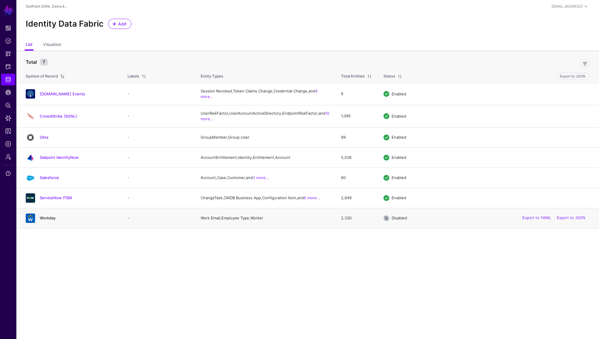
click at [49, 220] on link "Workday" at bounding box center [48, 218] width 16 height 5
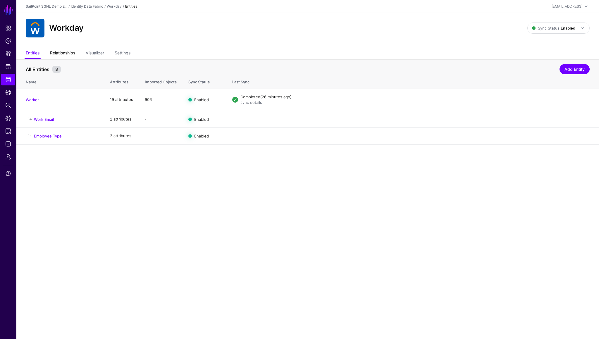
click at [73, 55] on link "Relationships" at bounding box center [62, 53] width 25 height 11
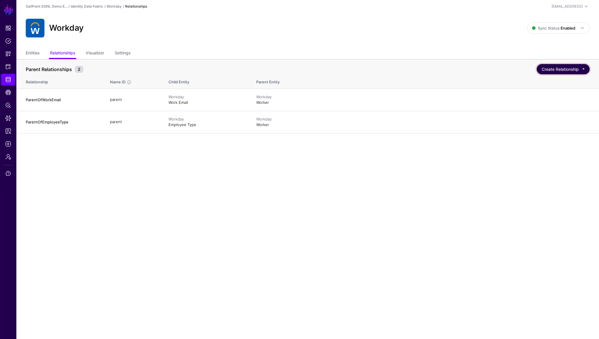
click at [553, 70] on button "Create Relationship" at bounding box center [563, 69] width 53 height 10
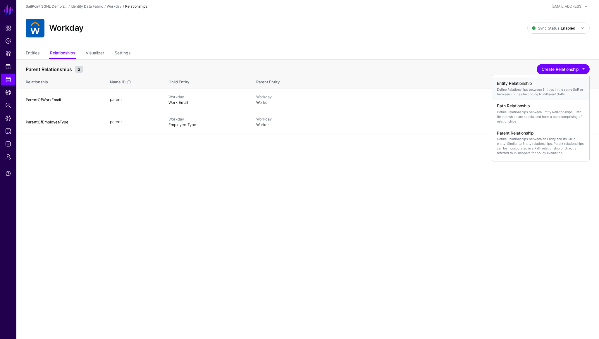
click at [528, 90] on p "Define Relationships between Entities in the same SoR or between Entities belon…" at bounding box center [541, 91] width 88 height 9
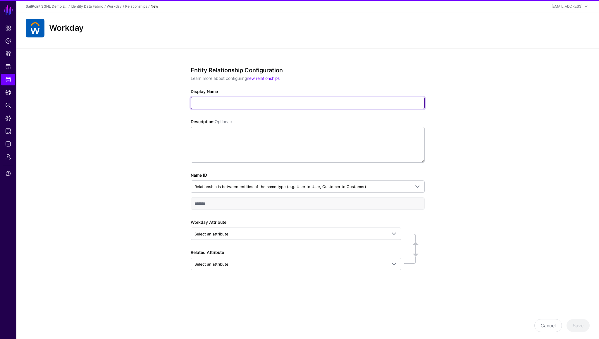
click at [282, 107] on input "Display Name" at bounding box center [308, 103] width 234 height 12
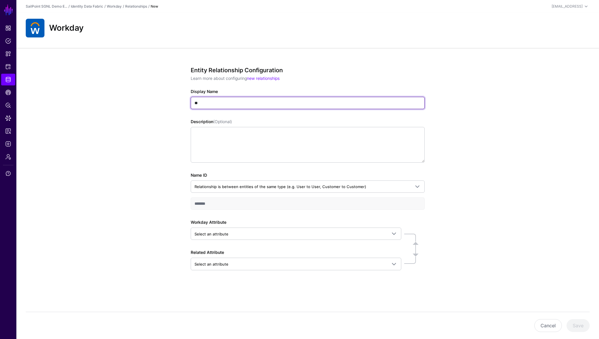
type input "*"
type input "**********"
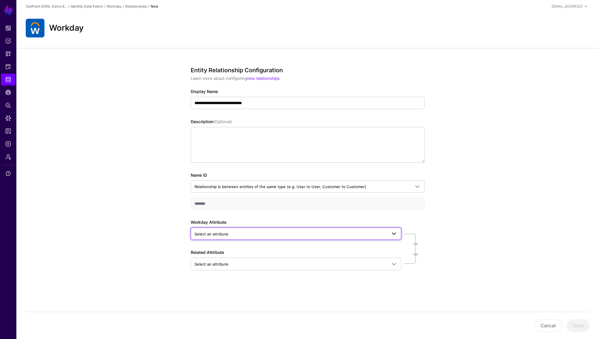
click at [215, 229] on link "Select an attribute" at bounding box center [296, 234] width 211 height 12
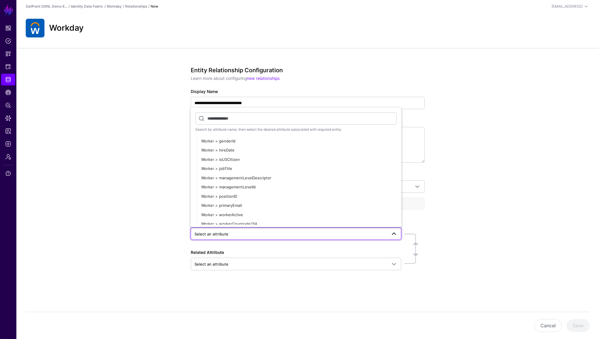
scroll to position [96, 0]
click at [229, 204] on span "Worker > primaryEmail" at bounding box center [221, 204] width 41 height 5
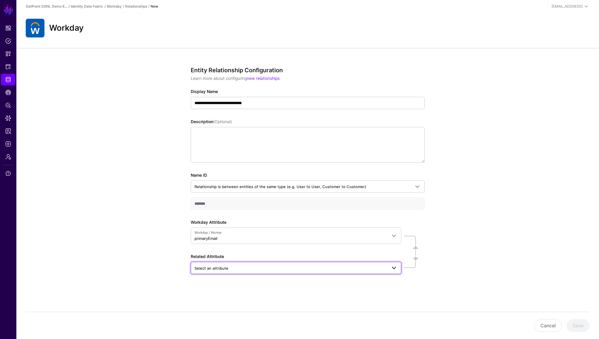
click at [215, 271] on span "Select an attribute" at bounding box center [291, 268] width 193 height 6
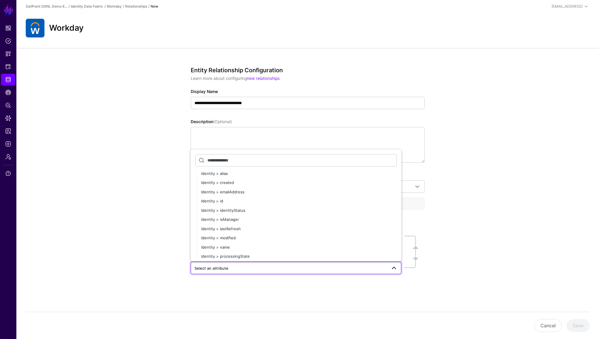
scroll to position [3464, 0]
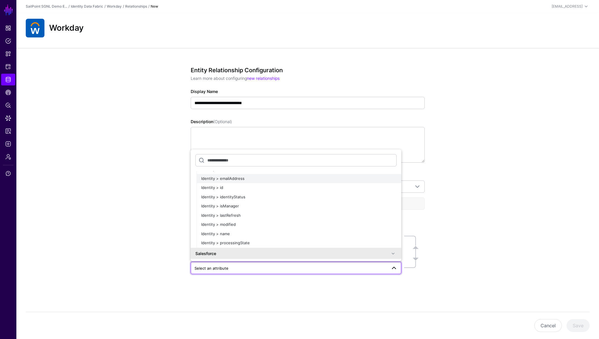
click at [226, 179] on span "Identity > emailAddress" at bounding box center [222, 178] width 43 height 5
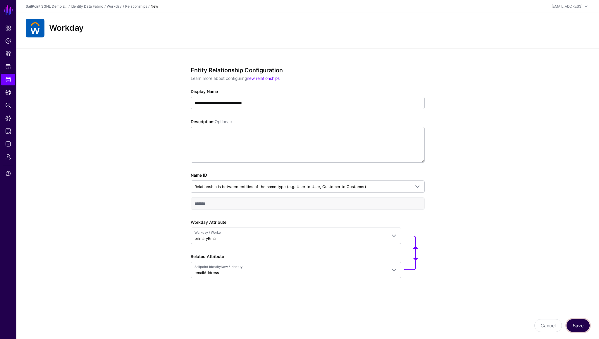
click at [574, 328] on button "Save" at bounding box center [578, 325] width 23 height 13
click at [7, 118] on span "Data Lens" at bounding box center [8, 118] width 6 height 6
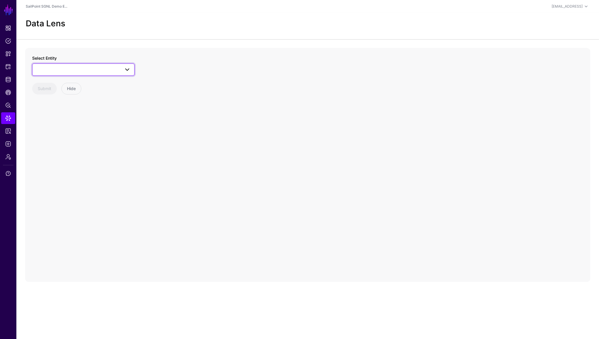
click at [85, 75] on link at bounding box center [83, 70] width 102 height 12
type input "********"
click at [55, 141] on span "Identity" at bounding box center [50, 140] width 14 height 5
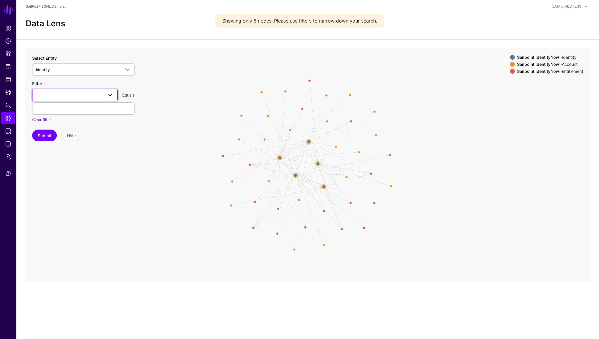
click at [108, 95] on span at bounding box center [110, 95] width 7 height 7
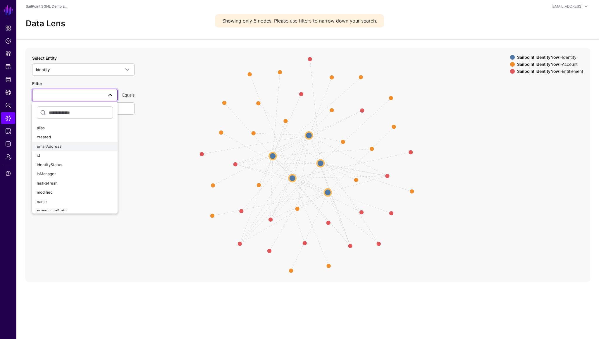
click at [57, 145] on span "emailAddress" at bounding box center [49, 146] width 25 height 5
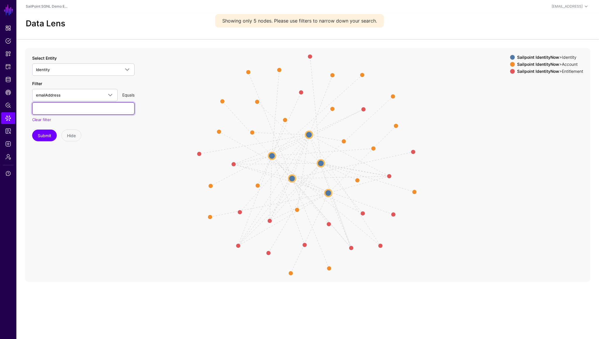
click at [61, 113] on input "text" at bounding box center [83, 108] width 102 height 12
type input "***"
type input "**********"
click at [47, 135] on button "Submit" at bounding box center [44, 136] width 25 height 12
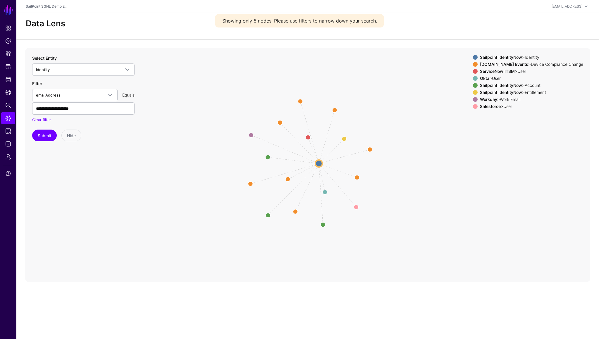
click at [478, 100] on span at bounding box center [475, 99] width 5 height 5
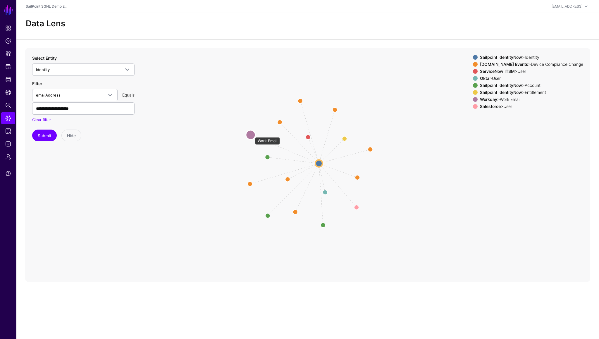
click at [252, 134] on circle at bounding box center [250, 134] width 9 height 9
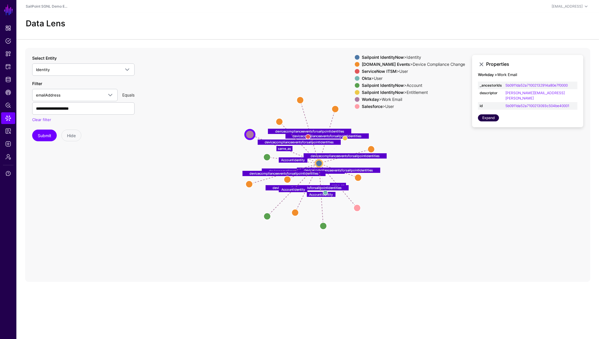
click at [490, 114] on link "Expand" at bounding box center [488, 117] width 21 height 7
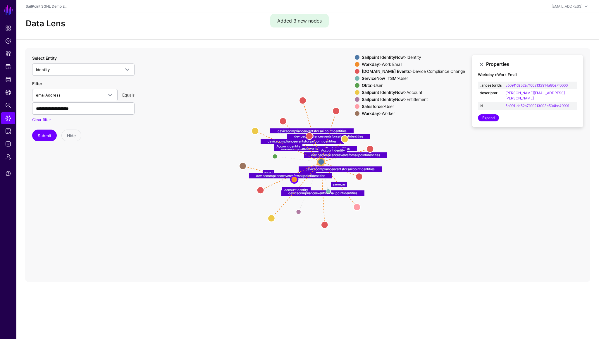
click at [360, 113] on span at bounding box center [357, 113] width 5 height 5
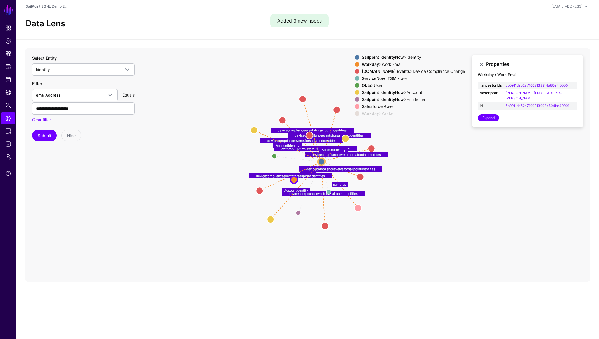
click at [360, 113] on span at bounding box center [357, 113] width 5 height 5
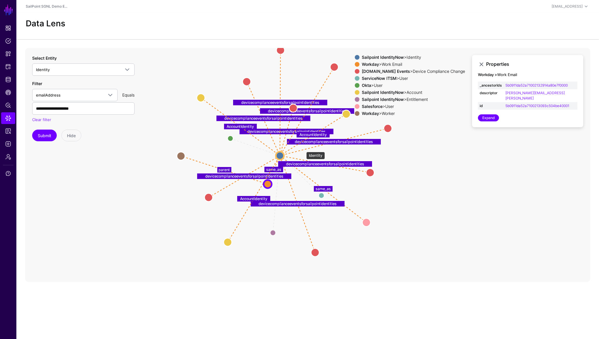
drag, startPoint x: 303, startPoint y: 149, endPoint x: 281, endPoint y: 154, distance: 23.0
click at [281, 154] on circle at bounding box center [280, 156] width 8 height 8
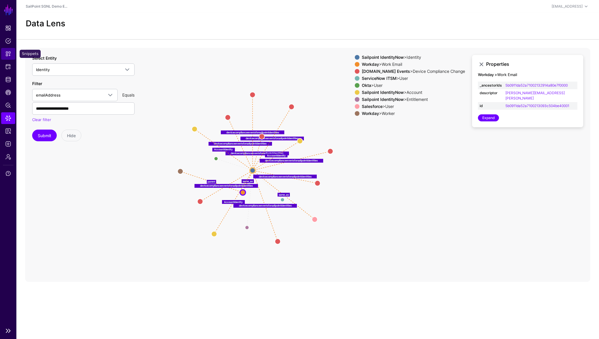
click at [8, 54] on span "Snippets" at bounding box center [8, 54] width 6 height 6
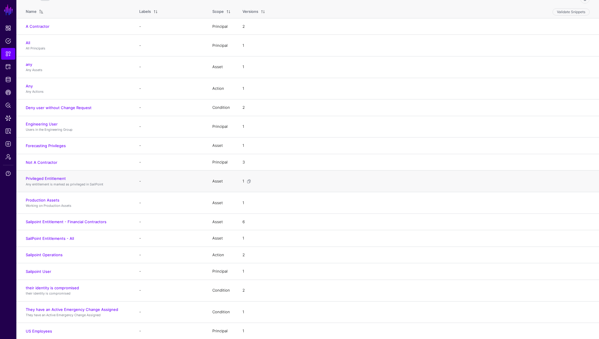
scroll to position [71, 0]
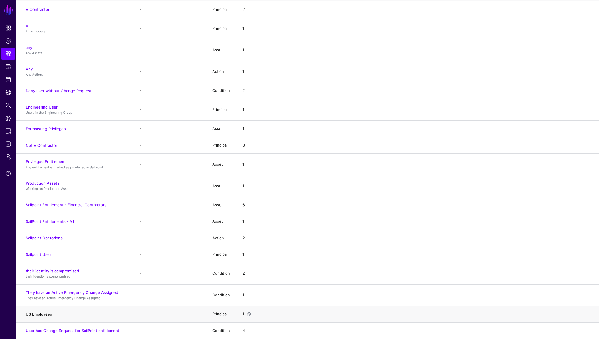
click at [39, 314] on link "US Employees" at bounding box center [39, 314] width 26 height 5
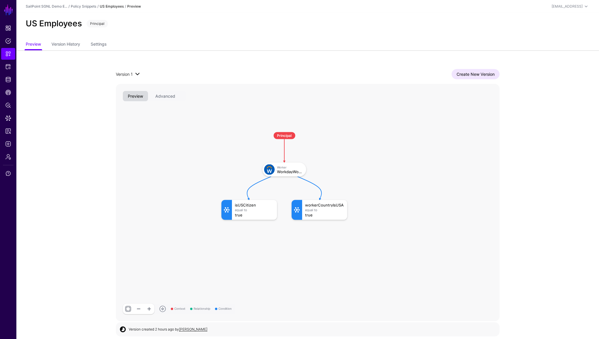
click at [138, 75] on span at bounding box center [137, 74] width 7 height 7
click at [167, 59] on div "Version 1 Version 1 Create New Version Context Relationship Condition Principal…" at bounding box center [307, 195] width 421 height 290
click at [164, 97] on button "Advanced" at bounding box center [165, 96] width 30 height 10
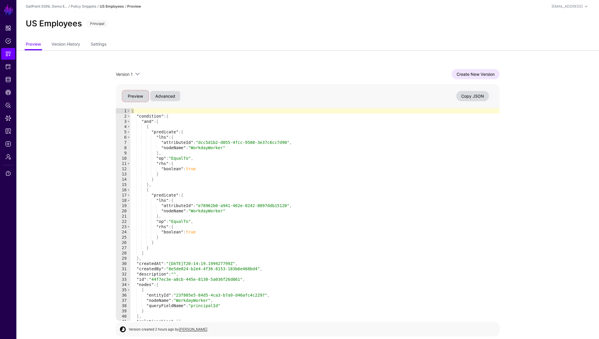
click at [137, 96] on button "Preview" at bounding box center [135, 96] width 25 height 10
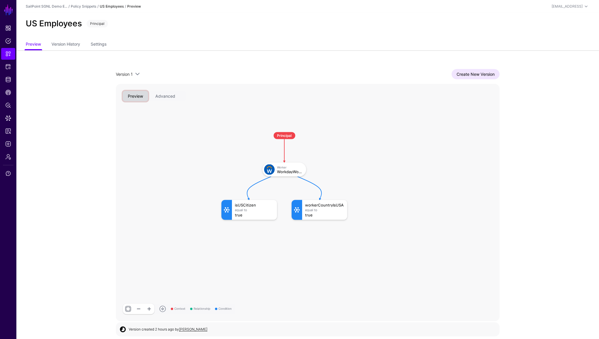
scroll to position [1, 0]
click at [30, 44] on link "Preview" at bounding box center [33, 43] width 15 height 11
click at [90, 7] on link "Policy Snippets" at bounding box center [83, 5] width 25 height 4
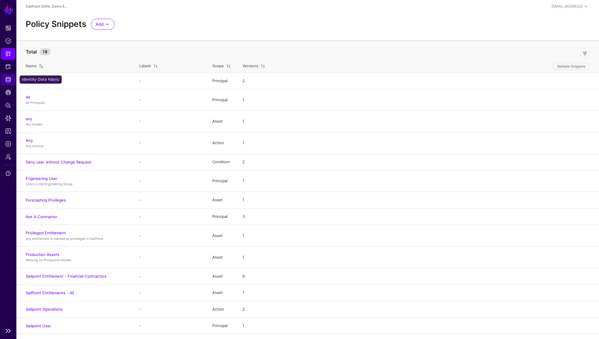
click at [9, 78] on span "Identity Data Fabric" at bounding box center [8, 80] width 6 height 6
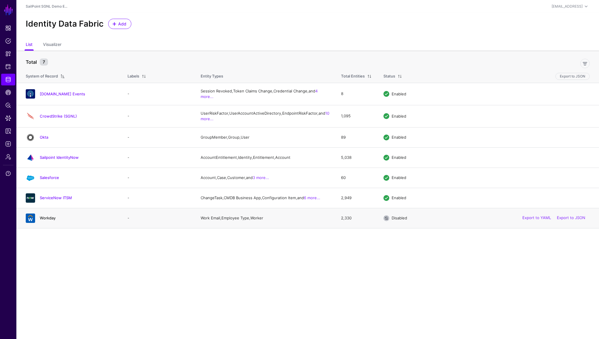
click at [44, 220] on link "Workday" at bounding box center [48, 218] width 16 height 5
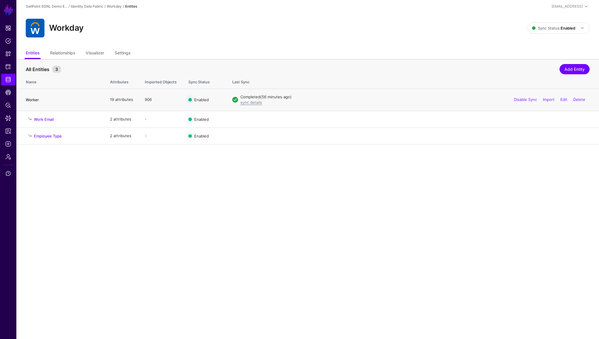
click at [28, 98] on link "Worker" at bounding box center [32, 99] width 13 height 5
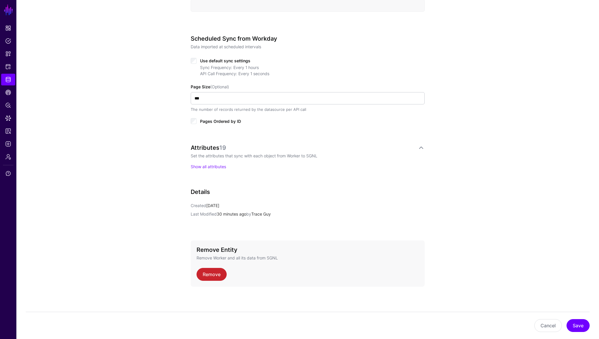
scroll to position [267, 0]
click at [217, 167] on link "Show all attributes" at bounding box center [208, 165] width 35 height 5
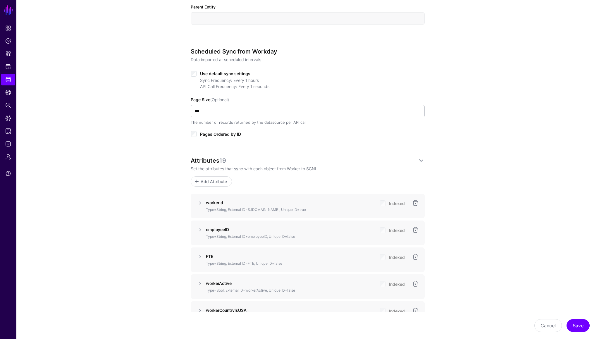
scroll to position [0, 0]
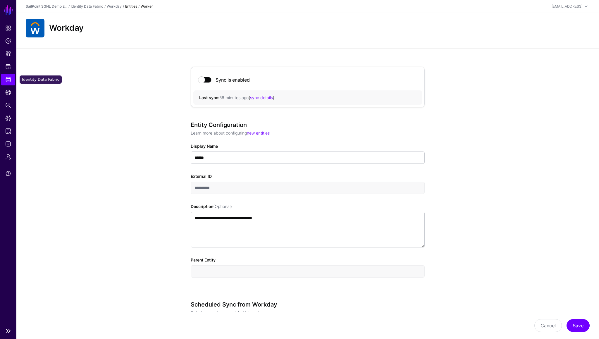
click at [10, 77] on span "Identity Data Fabric" at bounding box center [8, 80] width 6 height 6
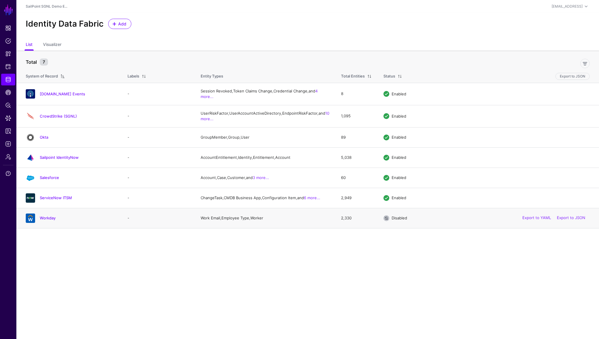
click at [50, 223] on div "Workday" at bounding box center [70, 218] width 95 height 9
click at [50, 220] on link "Workday" at bounding box center [48, 218] width 16 height 5
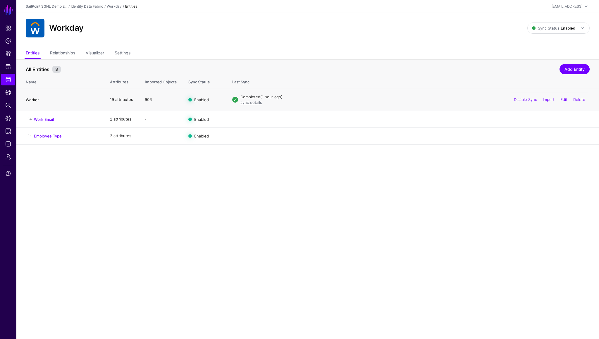
click at [35, 101] on link "Worker" at bounding box center [32, 99] width 13 height 5
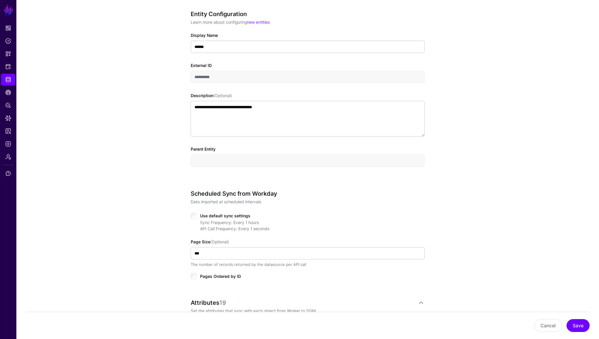
scroll to position [156, 0]
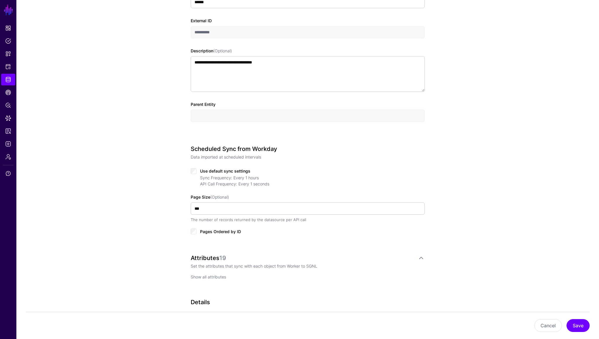
click at [205, 278] on link "Show all attributes" at bounding box center [208, 277] width 35 height 5
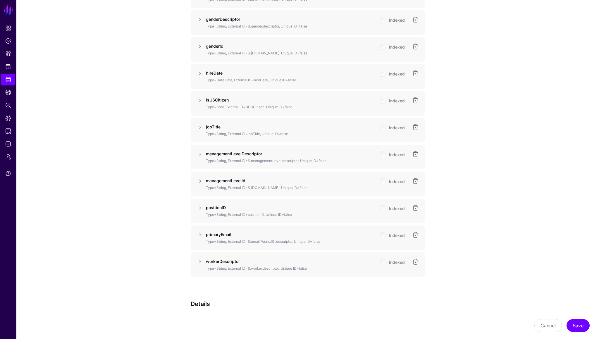
scroll to position [686, 0]
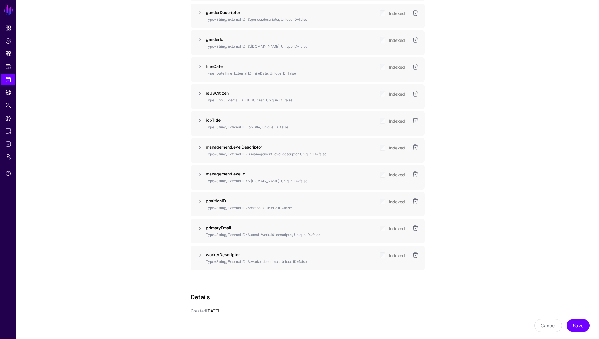
click at [199, 228] on link at bounding box center [200, 228] width 7 height 7
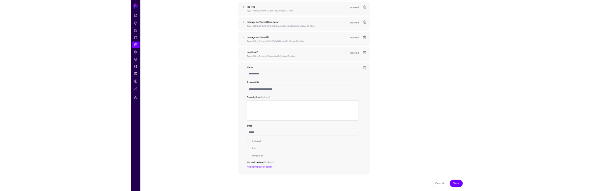
scroll to position [797, 0]
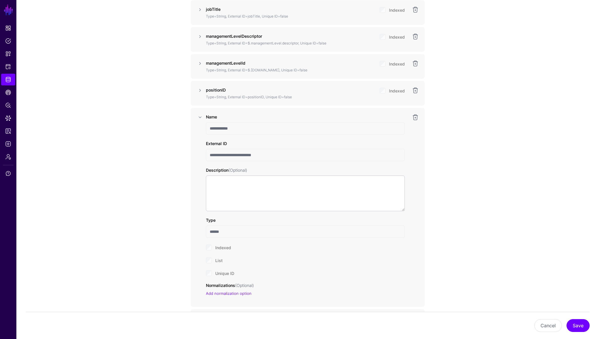
click at [228, 250] on span "Indexed" at bounding box center [223, 247] width 16 height 5
click at [221, 247] on span "Indexed" at bounding box center [223, 247] width 16 height 5
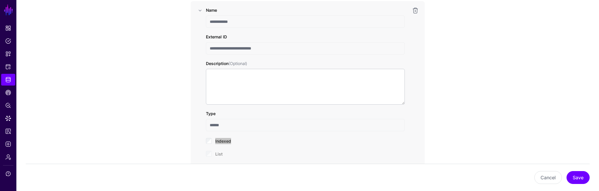
scroll to position [925, 0]
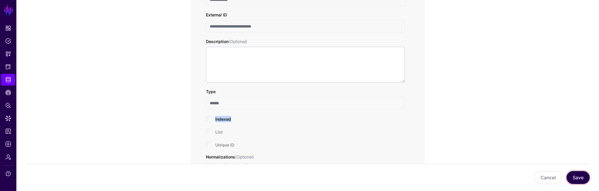
click at [575, 180] on button "Save" at bounding box center [578, 177] width 23 height 13
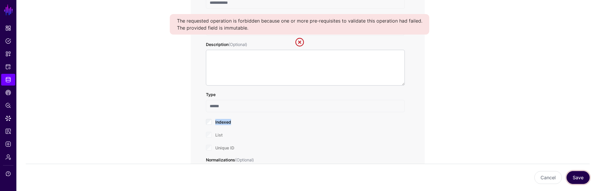
scroll to position [922, 0]
click at [299, 42] on link at bounding box center [299, 41] width 9 height 9
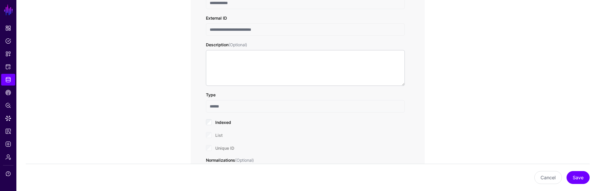
click at [299, 42] on div "Description (Optional)" at bounding box center [305, 64] width 199 height 44
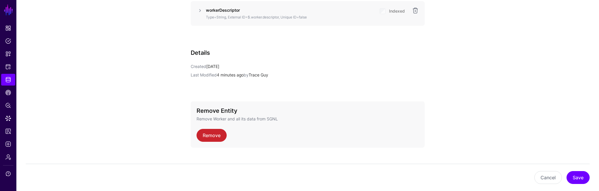
scroll to position [1115, 0]
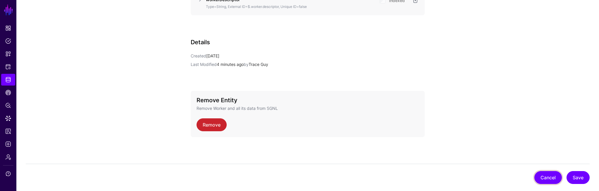
click at [537, 177] on button "Cancel" at bounding box center [549, 177] width 28 height 13
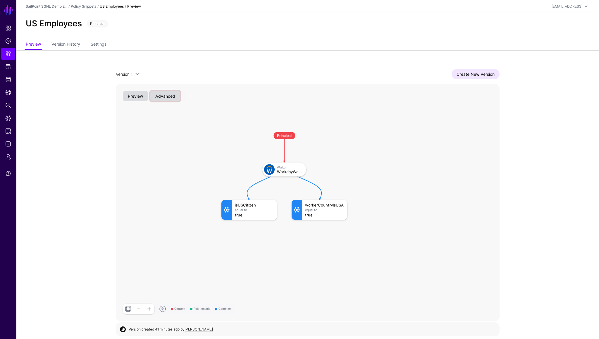
click at [161, 95] on button "Advanced" at bounding box center [165, 96] width 30 height 10
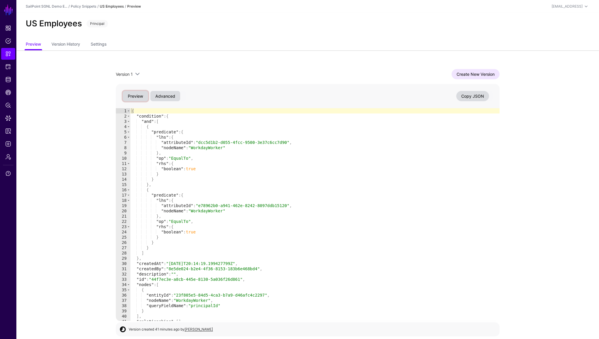
click at [134, 94] on button "Preview" at bounding box center [135, 96] width 25 height 10
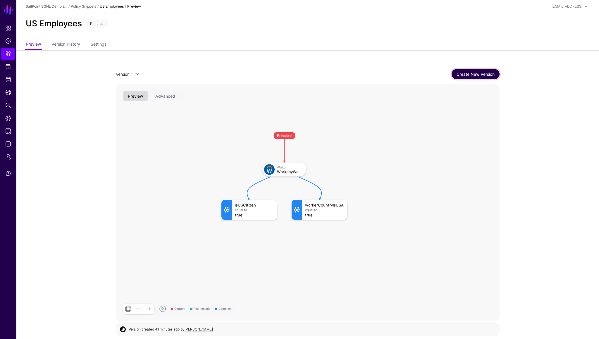
click at [484, 73] on link "Create New Version" at bounding box center [476, 74] width 48 height 10
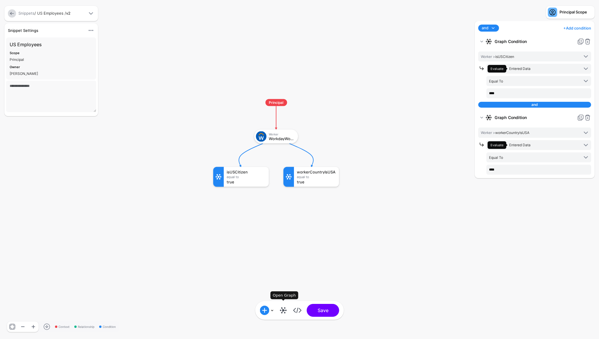
click at [282, 311] on link at bounding box center [283, 310] width 9 height 9
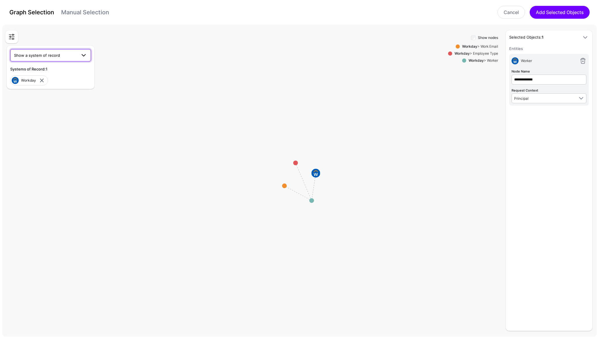
click at [52, 55] on span "Show a system of record" at bounding box center [37, 55] width 46 height 5
click at [43, 96] on span "Sailpoint IdentityNow" at bounding box center [34, 96] width 39 height 5
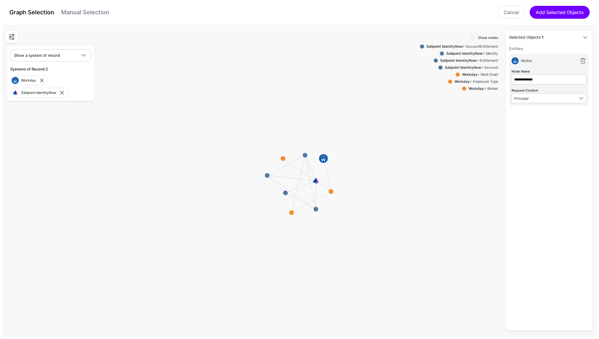
click at [469, 53] on strong "Sailpoint IdentityNow" at bounding box center [465, 53] width 36 height 4
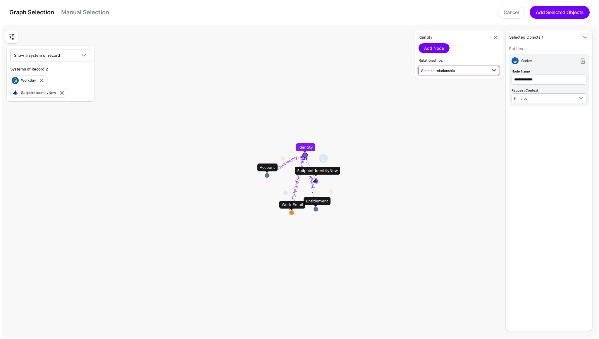
click at [462, 70] on span "Select a relationship" at bounding box center [454, 70] width 66 height 6
click at [461, 89] on span "Work Email (Workday) - Identity (Sailpoi...)" at bounding box center [458, 89] width 71 height 5
click at [438, 47] on link "Add Node" at bounding box center [434, 48] width 31 height 10
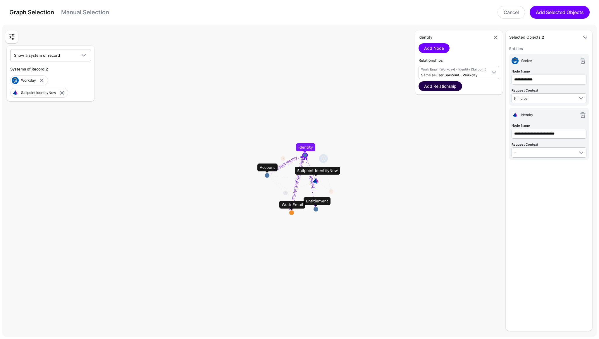
click at [442, 87] on link "Add Relationship" at bounding box center [441, 86] width 44 height 10
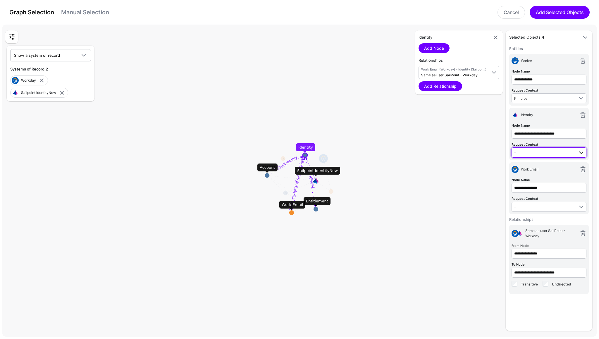
click at [580, 152] on span at bounding box center [581, 152] width 7 height 7
click at [578, 154] on span at bounding box center [581, 152] width 7 height 7
click at [555, 172] on div "Principal" at bounding box center [550, 173] width 66 height 5
drag, startPoint x: 583, startPoint y: 168, endPoint x: 565, endPoint y: 173, distance: 18.2
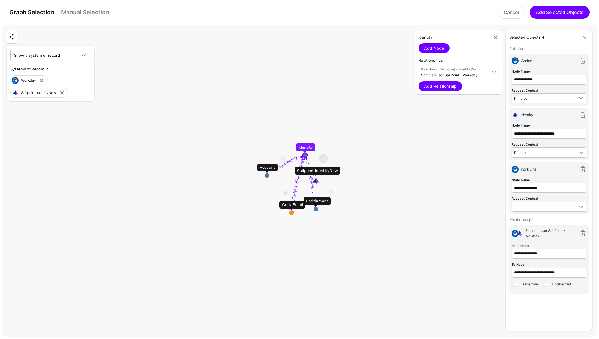
click at [565, 173] on div "Work Email" at bounding box center [549, 171] width 75 height 12
click at [553, 13] on button "Add Selected Objects" at bounding box center [560, 12] width 60 height 13
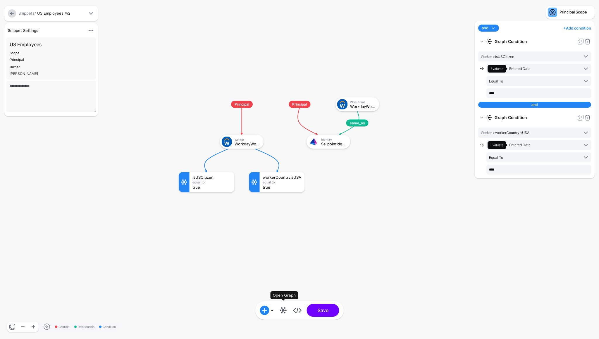
click at [283, 311] on link at bounding box center [283, 310] width 9 height 9
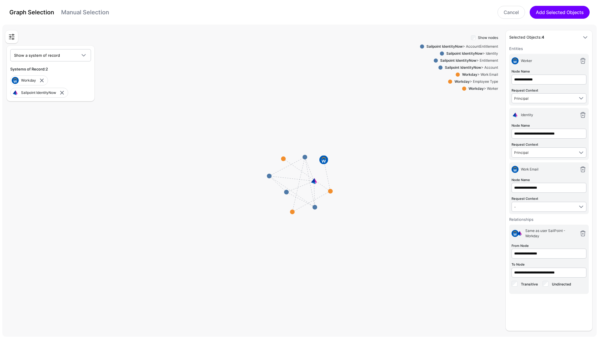
click at [85, 13] on link "Manual Selection" at bounding box center [85, 12] width 48 height 7
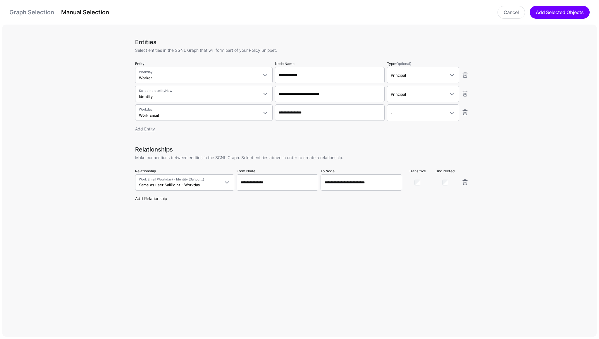
click at [156, 199] on link "Add Relationship" at bounding box center [151, 198] width 32 height 5
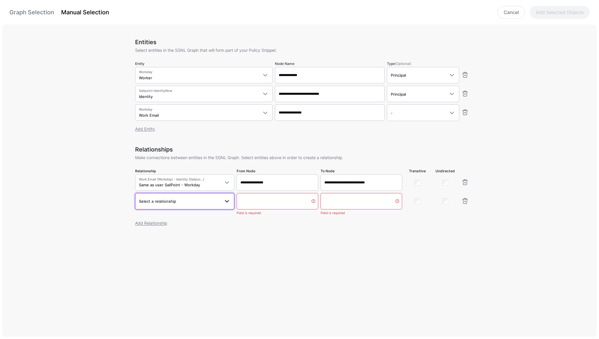
click at [164, 201] on span "Select a relationship" at bounding box center [157, 201] width 37 height 5
click at [162, 253] on span "Worker > Work Email" at bounding box center [185, 252] width 90 height 5
type input "**********"
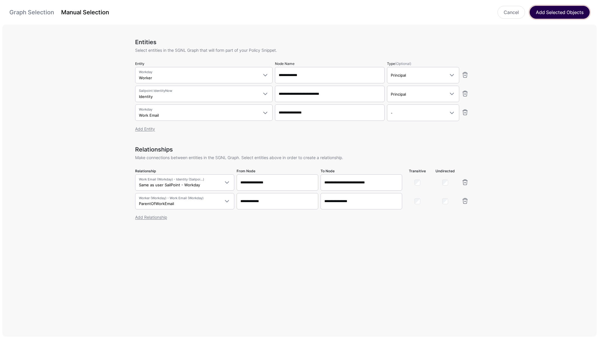
click at [543, 15] on button "Add Selected Objects" at bounding box center [560, 12] width 60 height 13
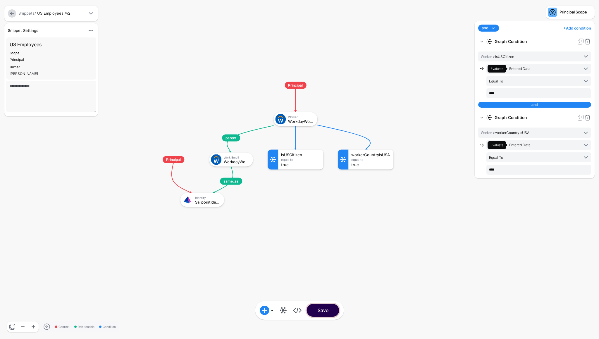
click at [320, 313] on button "Save" at bounding box center [323, 310] width 32 height 13
click at [284, 308] on link at bounding box center [283, 310] width 9 height 9
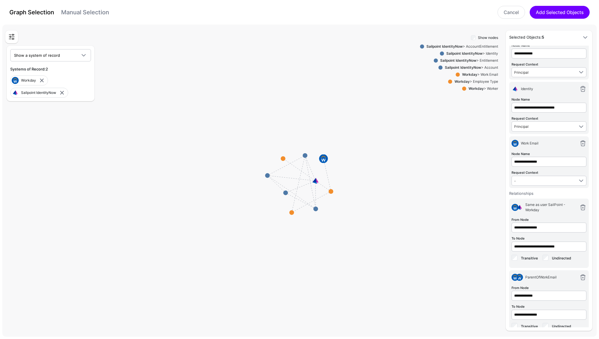
scroll to position [37, 0]
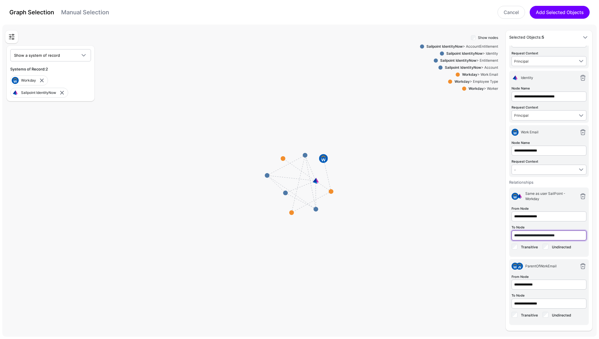
click at [532, 236] on input "**********" at bounding box center [549, 236] width 75 height 10
click at [494, 243] on div "Show nodes Sailpoint IdentityNow > AccountEntitlement Sailpoint IdentityNow > I…" at bounding box center [459, 182] width 78 height 297
click at [543, 216] on input "**********" at bounding box center [549, 217] width 75 height 10
click at [583, 197] on link at bounding box center [583, 196] width 7 height 7
type input "**********"
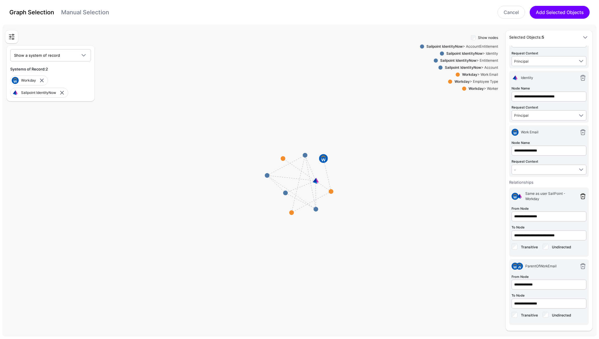
type input "**********"
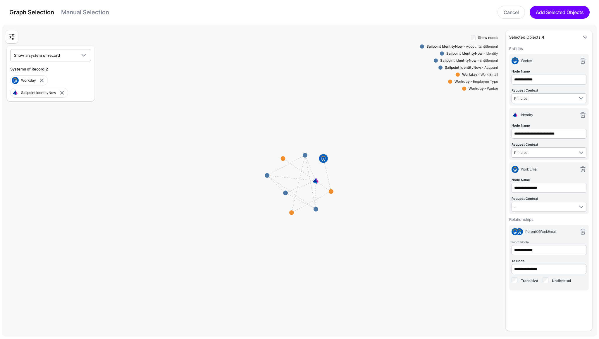
click at [89, 15] on link "Manual Selection" at bounding box center [85, 12] width 48 height 7
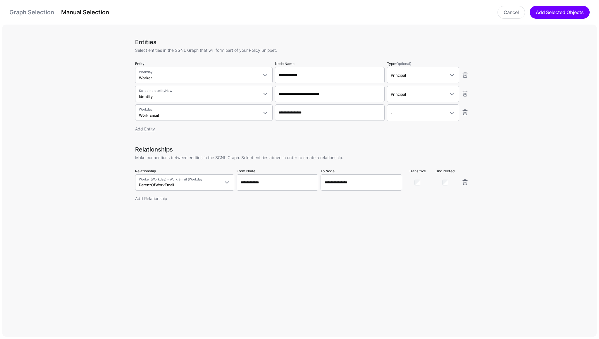
click at [157, 201] on div "Add Relationship" at bounding box center [302, 198] width 334 height 6
click at [160, 197] on link "Add Relationship" at bounding box center [151, 198] width 32 height 5
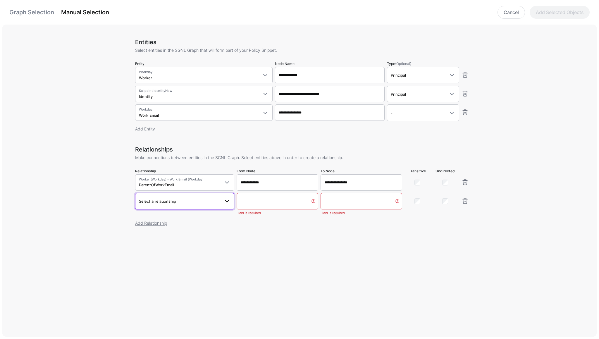
click at [187, 199] on span "Select a relationship" at bounding box center [179, 201] width 81 height 6
click at [168, 242] on span "Work Email.descriptor - Identity.emailAddress" at bounding box center [185, 243] width 90 height 5
type input "**********"
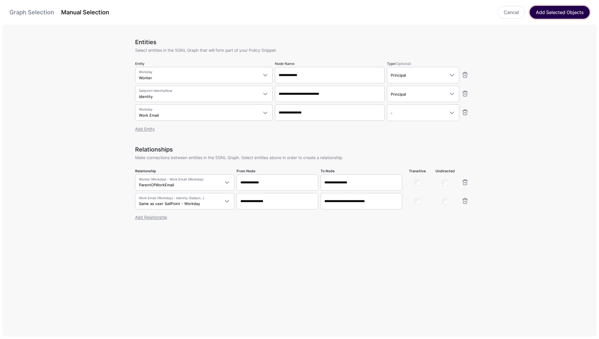
click at [555, 16] on button "Add Selected Objects" at bounding box center [560, 12] width 60 height 13
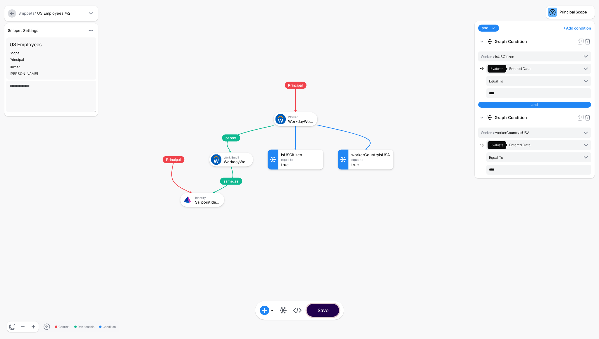
click at [326, 306] on button "Save" at bounding box center [323, 310] width 32 height 13
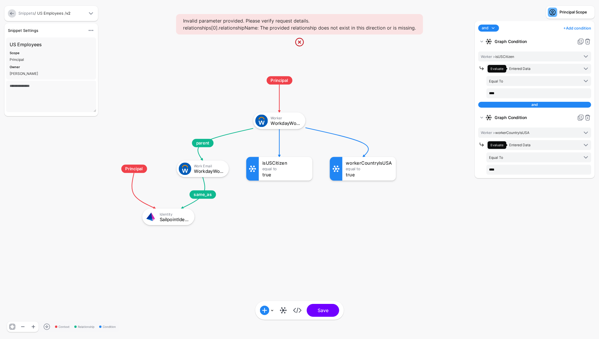
click at [301, 44] on link at bounding box center [299, 41] width 9 height 9
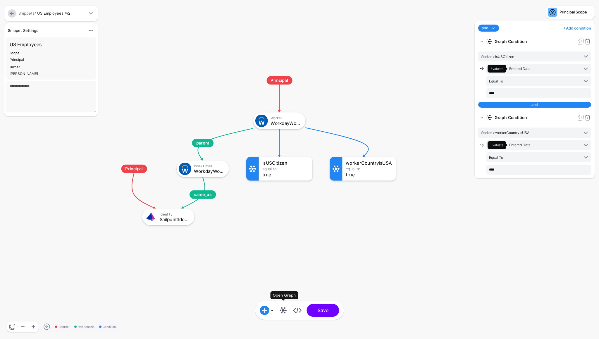
click at [287, 310] on link at bounding box center [283, 310] width 9 height 9
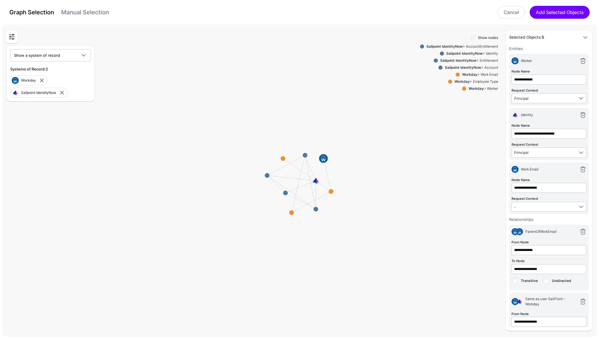
click at [464, 82] on strong "Workday" at bounding box center [462, 81] width 15 height 4
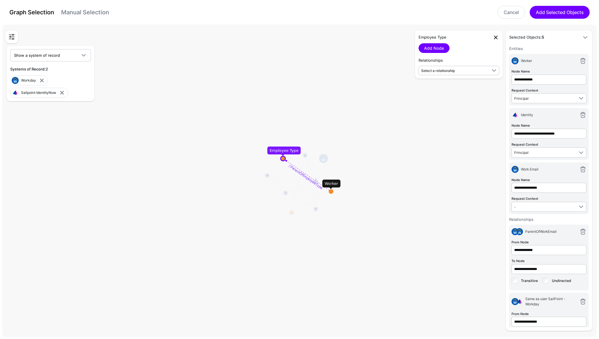
click at [495, 38] on link at bounding box center [496, 37] width 7 height 7
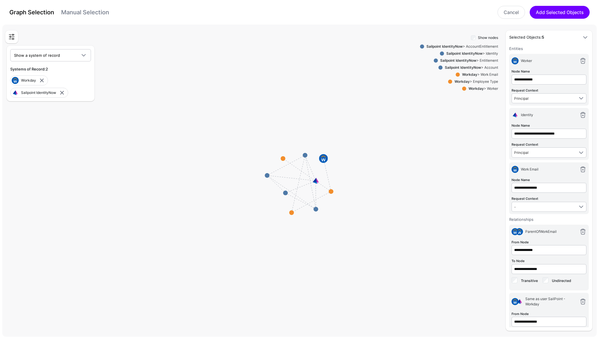
click at [76, 15] on link "Manual Selection" at bounding box center [85, 12] width 48 height 7
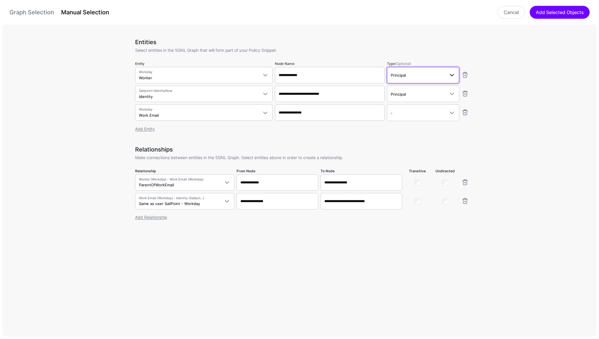
click at [395, 81] on link "Principal" at bounding box center [423, 75] width 72 height 16
click at [404, 91] on div "-" at bounding box center [423, 90] width 63 height 5
click at [405, 91] on span "Principal" at bounding box center [418, 94] width 54 height 6
click at [397, 109] on div "-" at bounding box center [423, 109] width 63 height 5
click at [564, 12] on button "Add Selected Objects" at bounding box center [560, 12] width 60 height 13
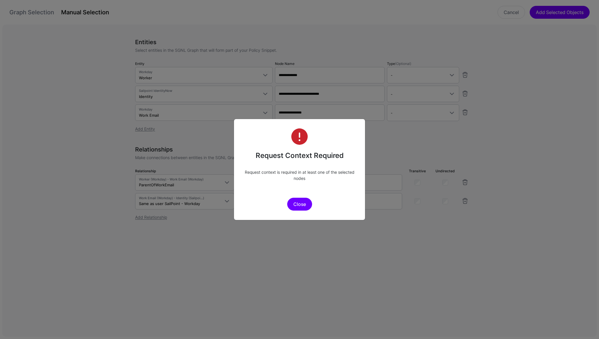
click at [302, 205] on button "Close" at bounding box center [299, 204] width 25 height 13
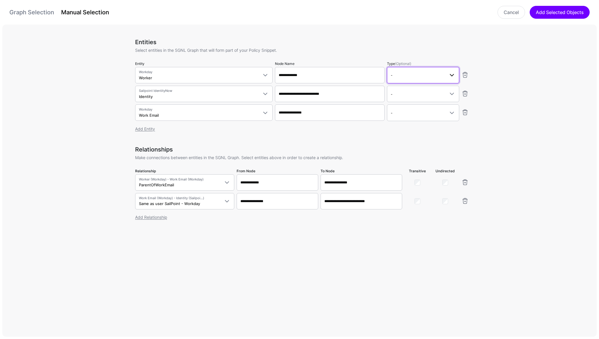
click at [422, 74] on span "-" at bounding box center [418, 75] width 54 height 6
click at [406, 101] on div "Principal" at bounding box center [423, 99] width 63 height 5
click at [407, 94] on span "-" at bounding box center [418, 94] width 54 height 6
click at [400, 117] on span "Principal" at bounding box center [399, 118] width 14 height 4
click at [406, 115] on span "-" at bounding box center [418, 113] width 54 height 6
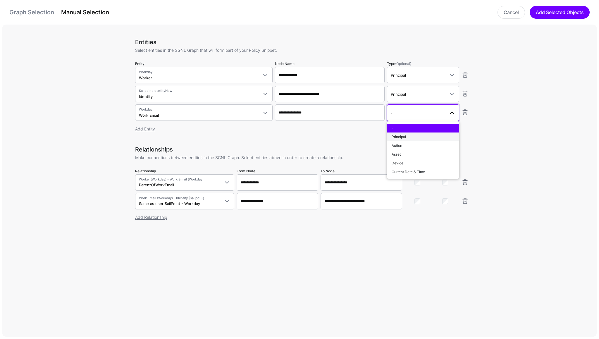
click at [400, 134] on div "Principal" at bounding box center [423, 136] width 63 height 5
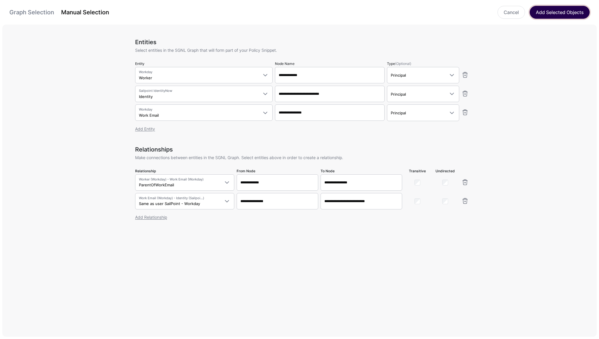
click at [550, 16] on button "Add Selected Objects" at bounding box center [560, 12] width 60 height 13
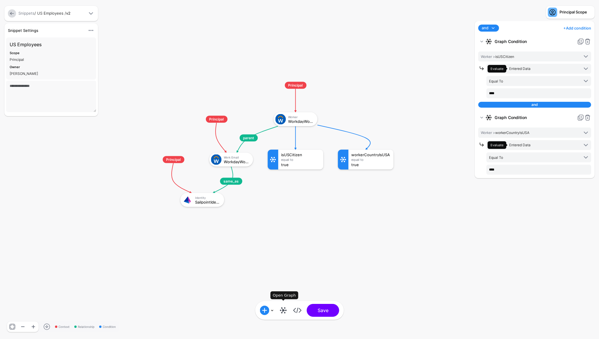
click at [284, 309] on link at bounding box center [283, 310] width 9 height 9
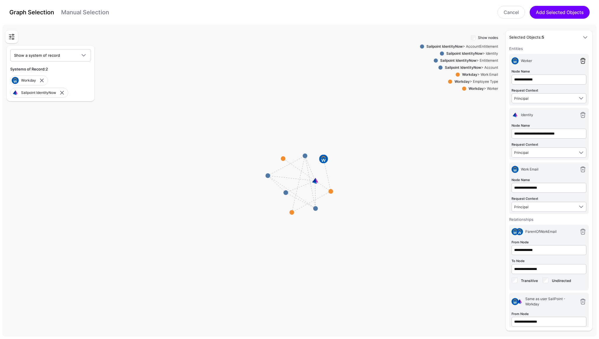
click at [582, 60] on link at bounding box center [583, 60] width 7 height 7
type input "**********"
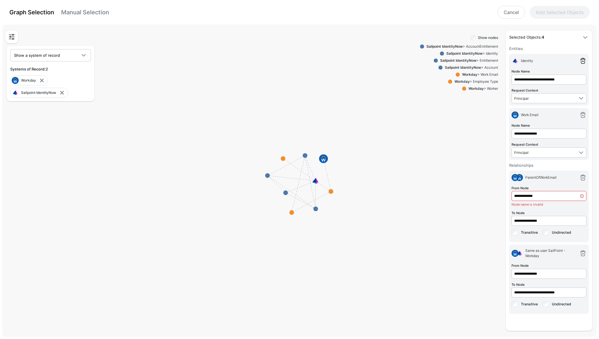
click at [582, 60] on link at bounding box center [583, 60] width 7 height 7
type input "**********"
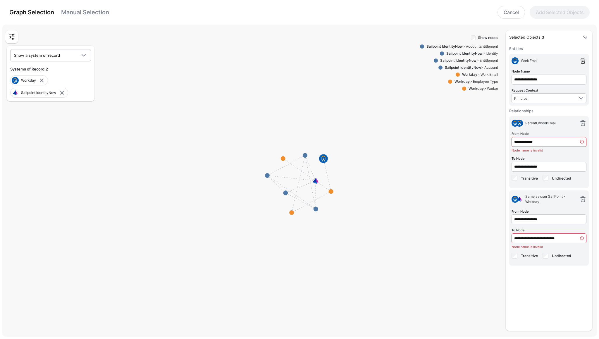
click at [582, 60] on link at bounding box center [583, 60] width 7 height 7
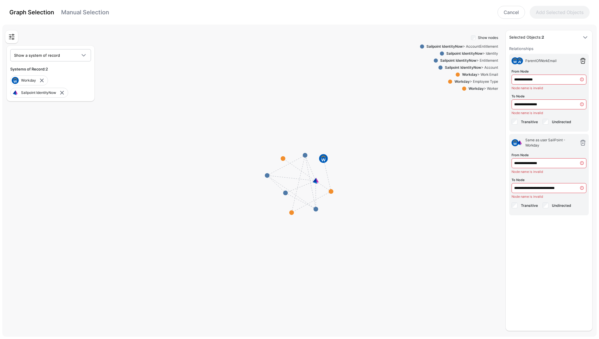
click at [583, 61] on link at bounding box center [583, 60] width 7 height 7
type input "**********"
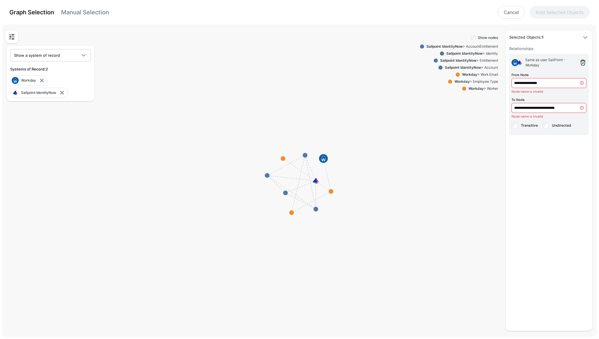
click at [583, 64] on link at bounding box center [583, 62] width 7 height 7
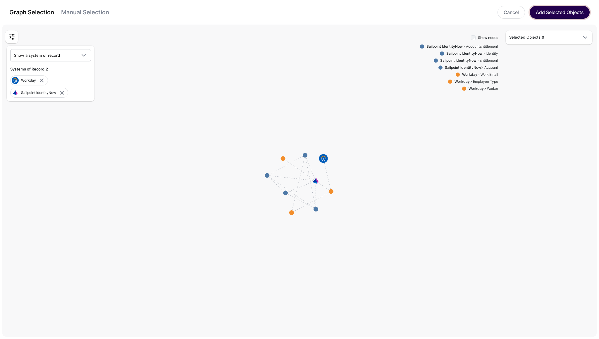
click at [542, 17] on button "Add Selected Objects" at bounding box center [560, 12] width 60 height 13
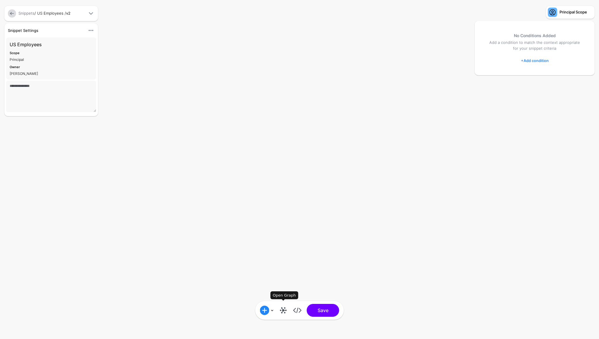
click at [281, 312] on link at bounding box center [283, 310] width 9 height 9
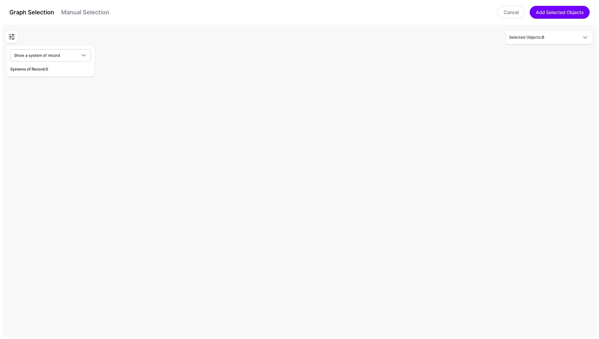
click at [90, 16] on link "Manual Selection" at bounding box center [85, 12] width 48 height 7
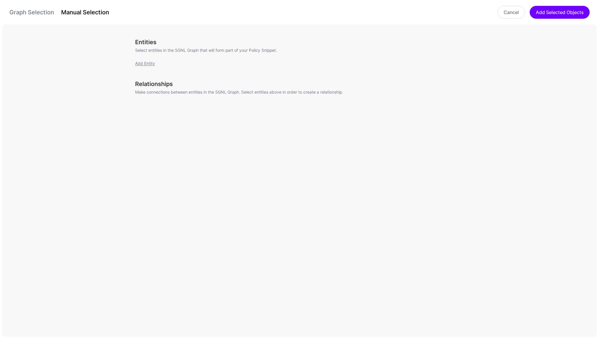
click at [144, 68] on div "Entities Select entities in the SGNL Graph that will form part of your Policy S…" at bounding box center [302, 56] width 334 height 35
click at [147, 66] on div "Entities Select entities in the SGNL Graph that will form part of your Policy S…" at bounding box center [302, 56] width 334 height 35
click at [151, 63] on link "Add Entity" at bounding box center [145, 63] width 20 height 5
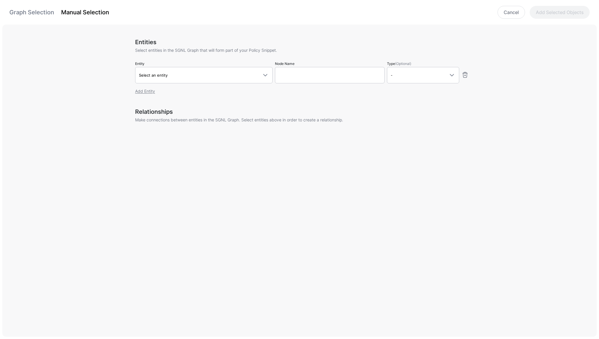
click at [174, 84] on div "Entities Select entities in the SGNL Graph that will form part of your Policy S…" at bounding box center [302, 70] width 334 height 63
click at [187, 76] on span "Select an entity" at bounding box center [198, 75] width 119 height 6
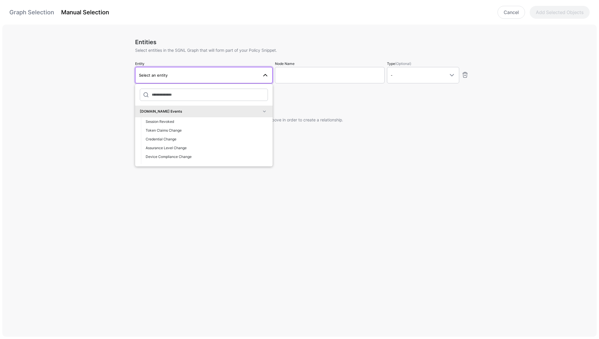
click at [263, 112] on span at bounding box center [264, 111] width 7 height 7
click at [265, 123] on span at bounding box center [264, 123] width 7 height 7
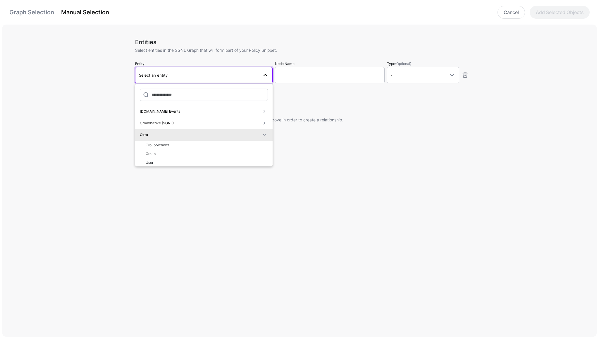
click at [264, 133] on span at bounding box center [264, 134] width 7 height 7
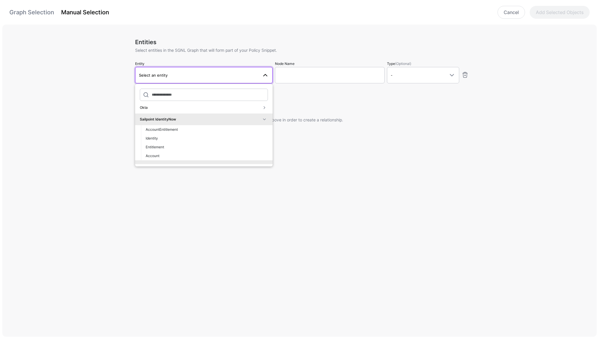
scroll to position [28, 0]
click at [210, 140] on div "Identity" at bounding box center [207, 138] width 122 height 5
type input "**********"
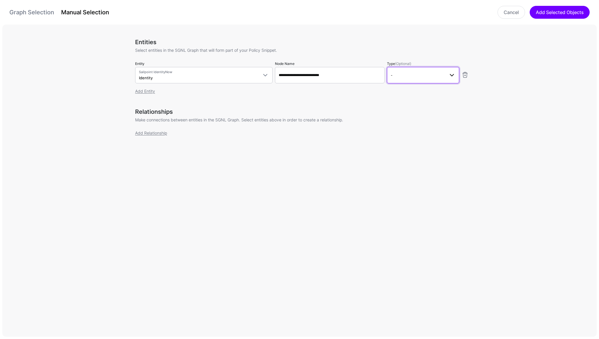
click at [416, 80] on link "-" at bounding box center [423, 75] width 72 height 16
click at [408, 96] on button "Principal" at bounding box center [423, 99] width 72 height 9
click at [149, 90] on link "Add Entity" at bounding box center [145, 91] width 20 height 5
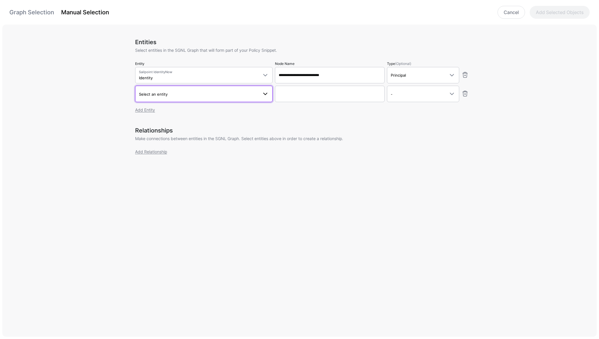
click at [206, 96] on span "Select an entity" at bounding box center [198, 94] width 119 height 6
click at [263, 131] on span at bounding box center [264, 130] width 7 height 7
click at [265, 142] on span at bounding box center [264, 141] width 7 height 7
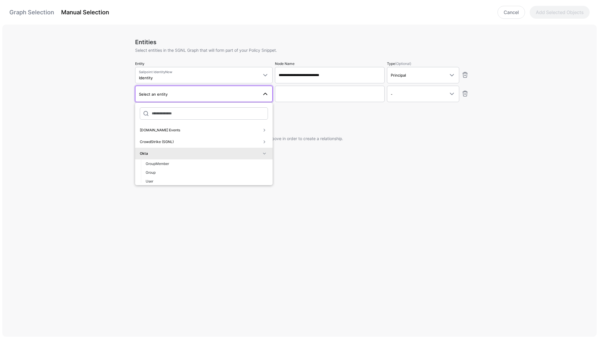
click at [265, 155] on span at bounding box center [264, 153] width 7 height 7
click at [265, 141] on span at bounding box center [264, 141] width 7 height 7
click at [265, 155] on span at bounding box center [264, 153] width 7 height 7
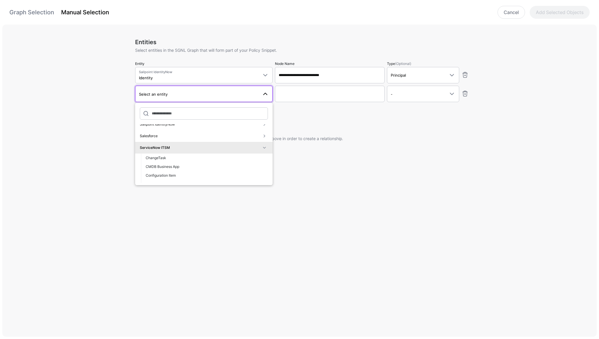
click at [265, 147] on span at bounding box center [264, 147] width 7 height 7
click at [153, 179] on span "Worker" at bounding box center [151, 178] width 11 height 4
type input "**********"
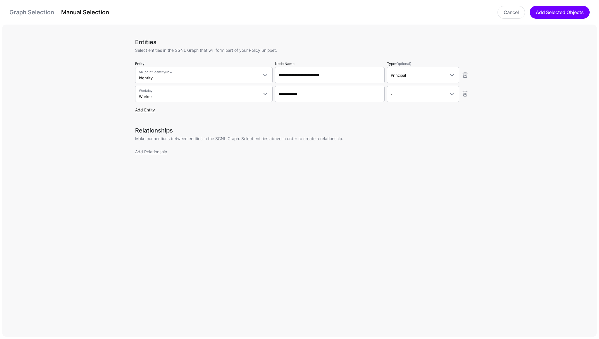
click at [149, 111] on link "Add Entity" at bounding box center [145, 109] width 20 height 5
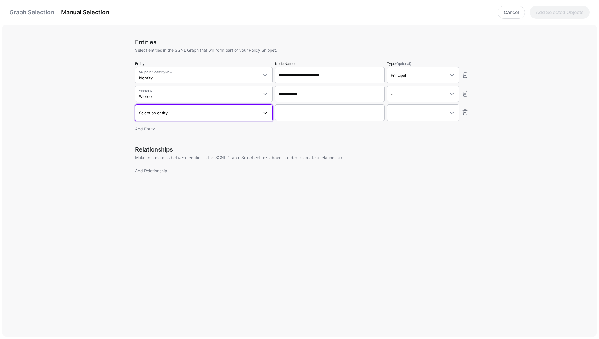
click at [170, 110] on span "Select an entity" at bounding box center [198, 113] width 119 height 6
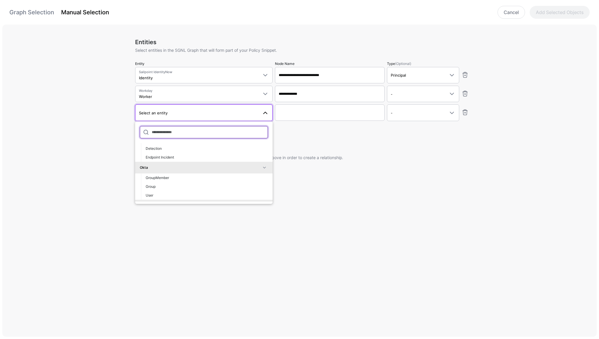
scroll to position [419, 0]
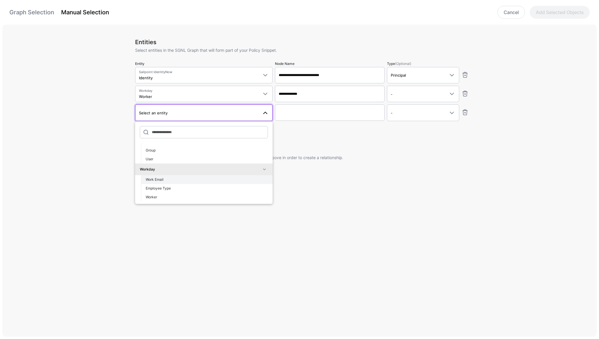
click at [163, 179] on span "Work Email" at bounding box center [155, 179] width 18 height 4
type input "**********"
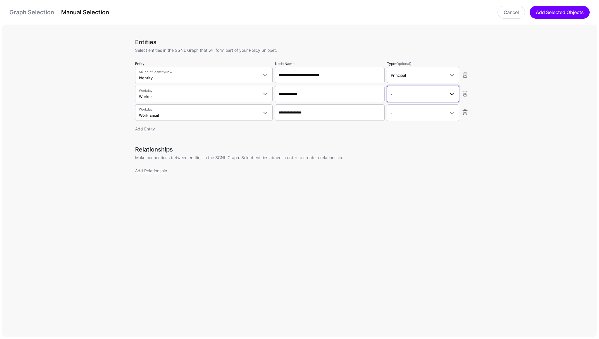
click at [417, 92] on span "-" at bounding box center [418, 94] width 54 height 6
click at [403, 117] on span "Principal" at bounding box center [399, 118] width 14 height 4
click at [153, 171] on link "Add Relationship" at bounding box center [151, 170] width 32 height 5
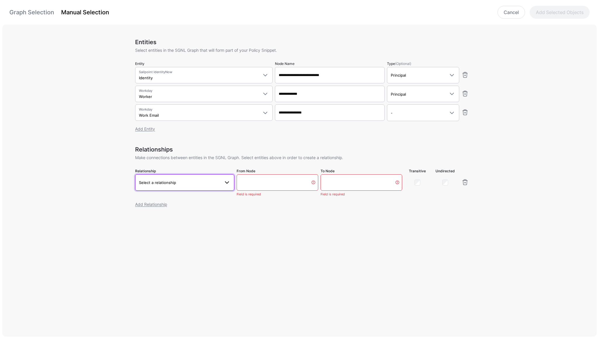
click at [168, 180] on span "Select a relationship" at bounding box center [157, 182] width 37 height 5
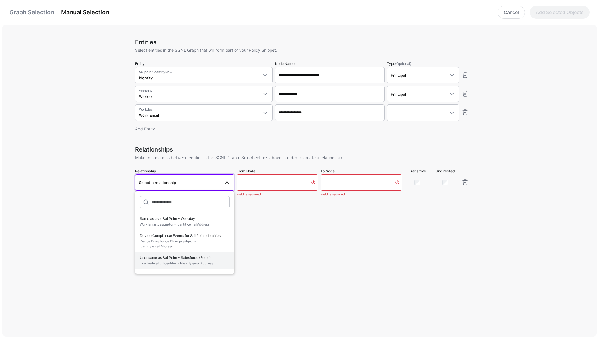
scroll to position [100, 0]
click at [155, 232] on span "Worker > Work Email" at bounding box center [185, 231] width 90 height 5
type input "**********"
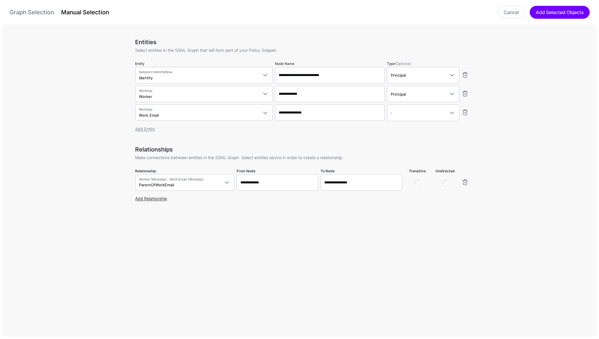
click at [155, 199] on link "Add Relationship" at bounding box center [151, 198] width 32 height 5
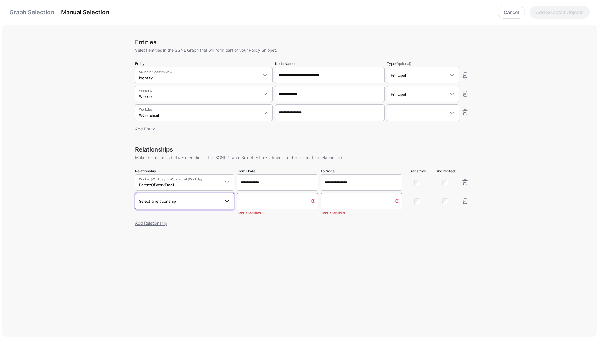
click at [160, 202] on span "Select a relationship" at bounding box center [157, 201] width 37 height 5
click at [158, 239] on span "Same as user SailPoint - Workday Work Email.descriptor - Identity.emailAddress" at bounding box center [185, 241] width 90 height 14
type input "**********"
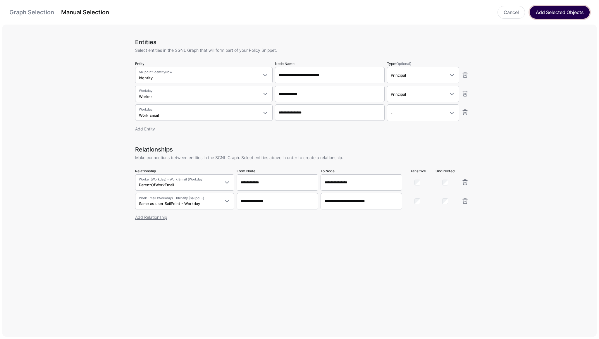
click at [553, 13] on button "Add Selected Objects" at bounding box center [560, 12] width 60 height 13
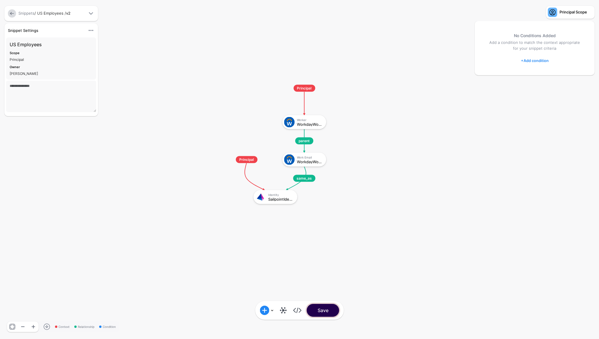
click at [332, 312] on button "Save" at bounding box center [323, 310] width 32 height 13
click at [323, 308] on button "Save" at bounding box center [323, 310] width 32 height 13
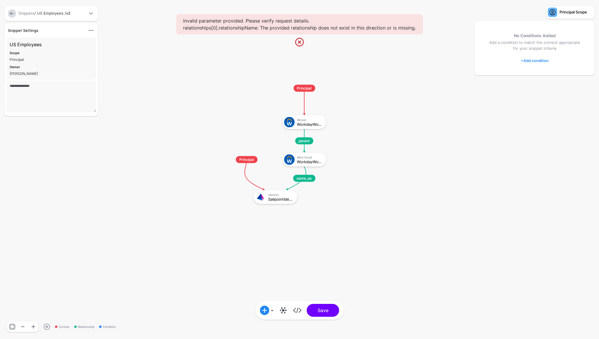
click at [9, 14] on link at bounding box center [12, 13] width 8 height 8
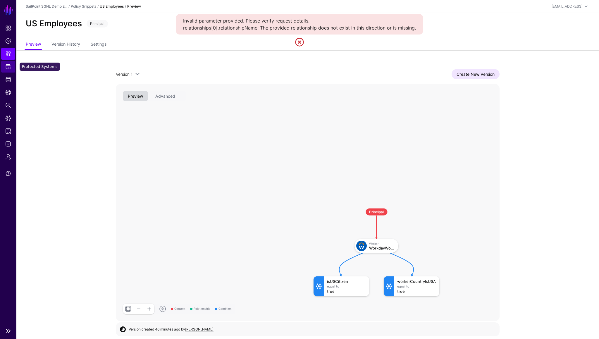
click at [8, 69] on span "Protected Systems" at bounding box center [8, 67] width 6 height 6
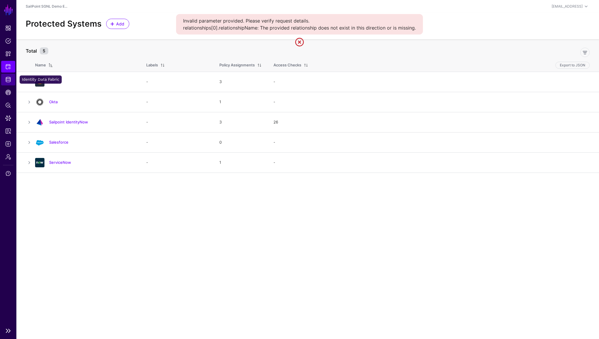
click at [8, 77] on span "Identity Data Fabric" at bounding box center [8, 80] width 6 height 6
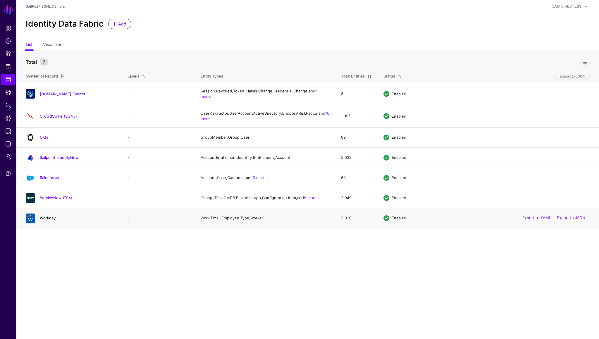
click at [48, 220] on link "Workday" at bounding box center [48, 218] width 16 height 5
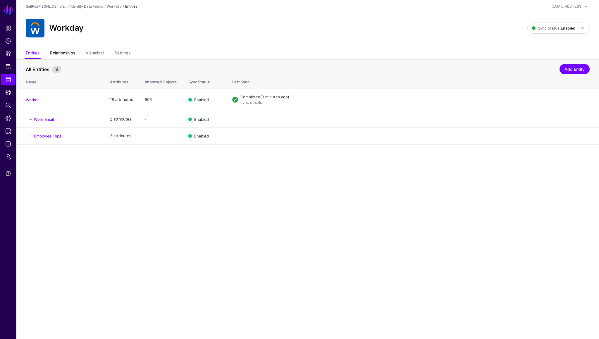
click at [67, 58] on link "Relationships" at bounding box center [62, 53] width 25 height 11
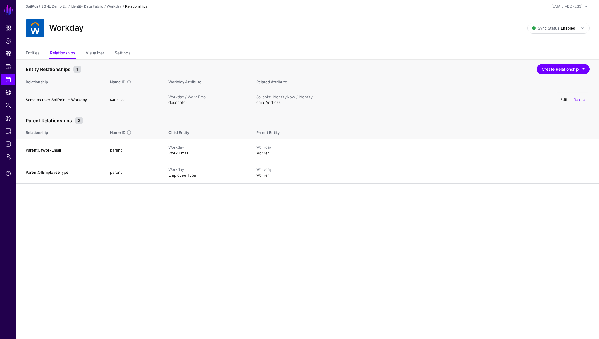
click at [565, 99] on link "Edit" at bounding box center [564, 99] width 7 height 5
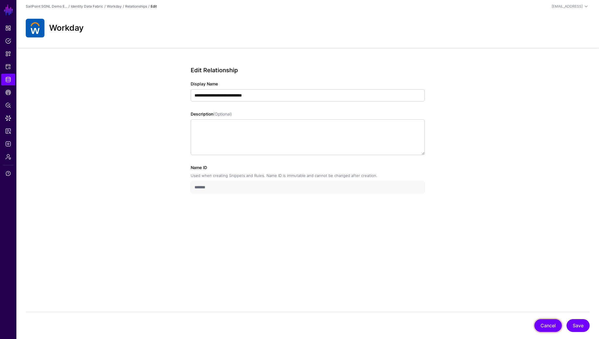
click at [549, 325] on button "Cancel" at bounding box center [549, 325] width 28 height 13
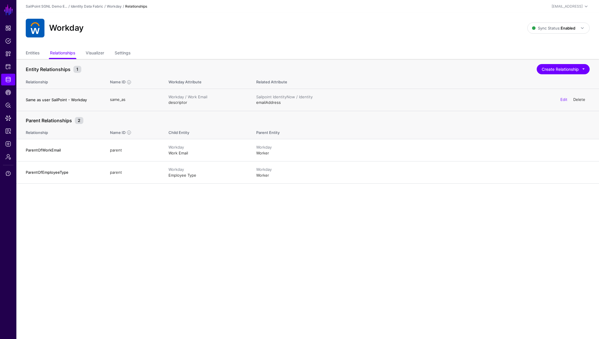
click at [582, 100] on link "Delete" at bounding box center [580, 99] width 12 height 5
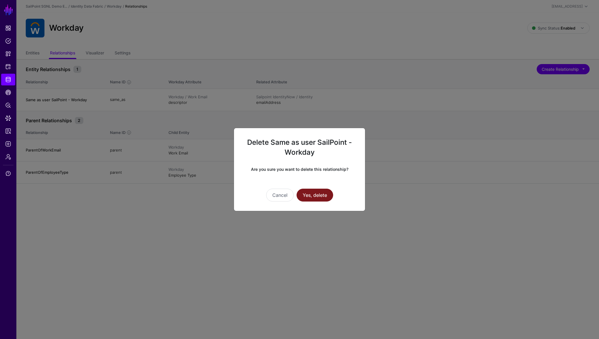
click at [322, 195] on button "Yes, delete" at bounding box center [315, 195] width 37 height 13
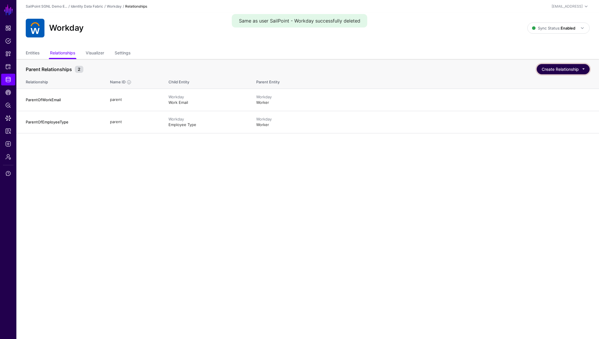
click at [546, 69] on button "Create Relationship" at bounding box center [563, 69] width 53 height 10
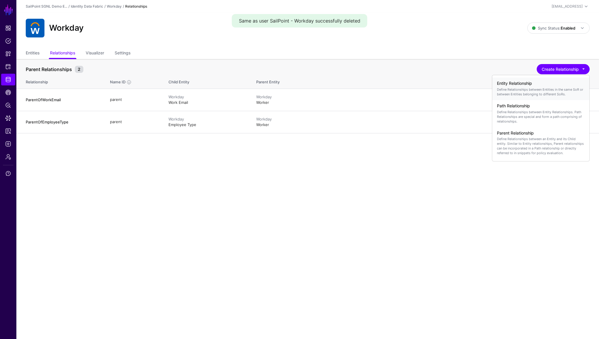
click at [518, 90] on p "Define Relationships between Entities in the same SoR or between Entities belon…" at bounding box center [541, 91] width 88 height 9
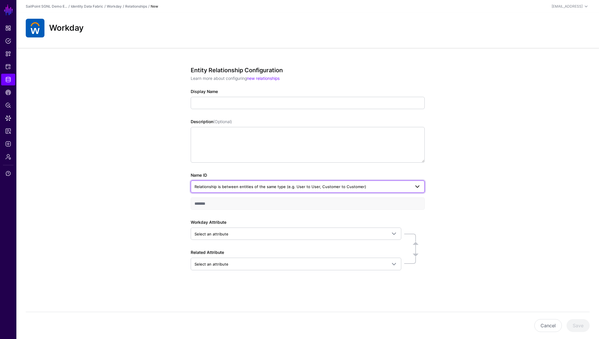
click at [234, 188] on span "Relationship is between entities of the same type (e.g. User to User, Customer …" at bounding box center [281, 186] width 172 height 5
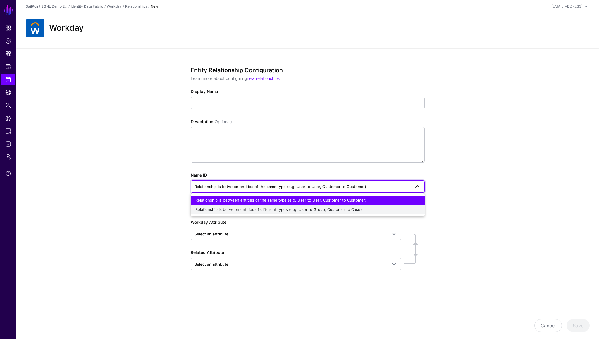
click at [225, 211] on span "Relationship is between entities of different types (e.g. User to Group, Custom…" at bounding box center [278, 209] width 167 height 5
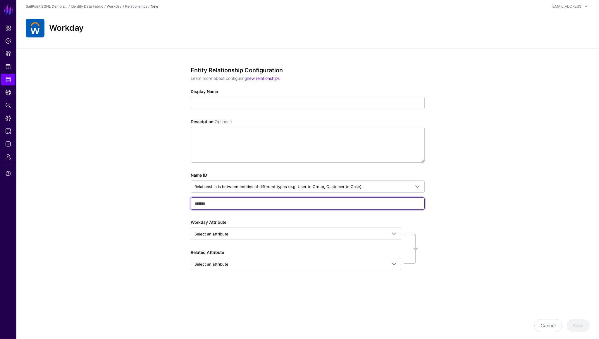
click at [215, 205] on input "text" at bounding box center [308, 204] width 234 height 12
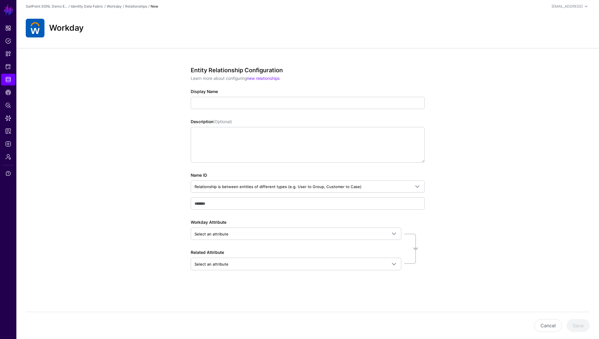
click at [157, 215] on div "Entity Relationship Configuration Learn more about configuring new relationship…" at bounding box center [307, 189] width 583 height 283
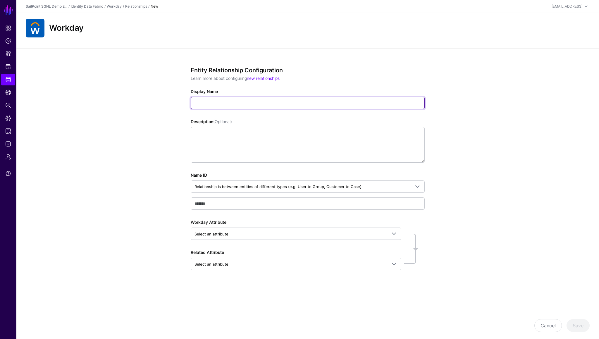
click at [207, 101] on input "Display Name" at bounding box center [308, 103] width 234 height 12
type input "**********"
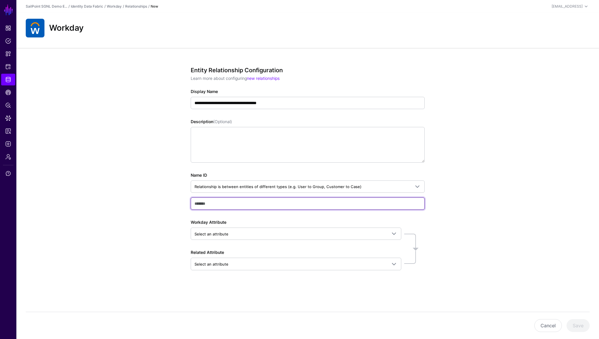
type input "**********"
click at [219, 206] on input "**********" at bounding box center [308, 204] width 234 height 12
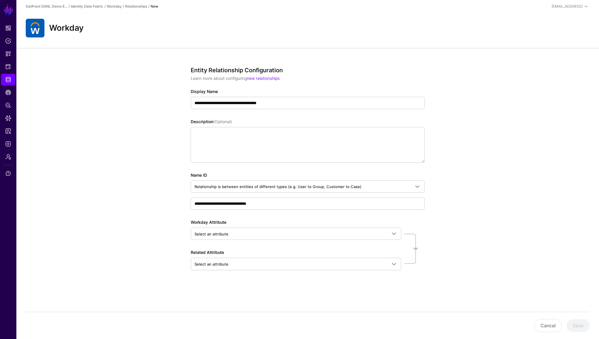
click at [150, 229] on div "**********" at bounding box center [307, 189] width 583 height 283
click at [222, 234] on span "Select an attribute" at bounding box center [212, 234] width 34 height 5
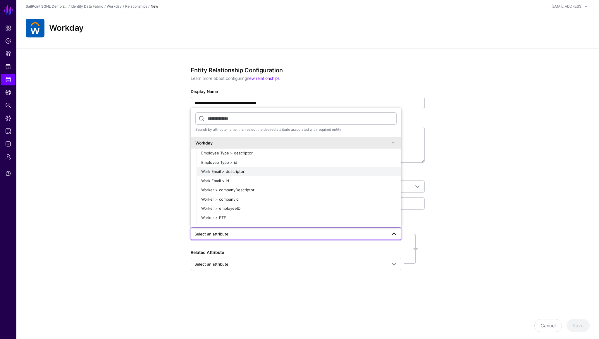
click at [240, 171] on span "Work Email > descriptor" at bounding box center [222, 171] width 43 height 5
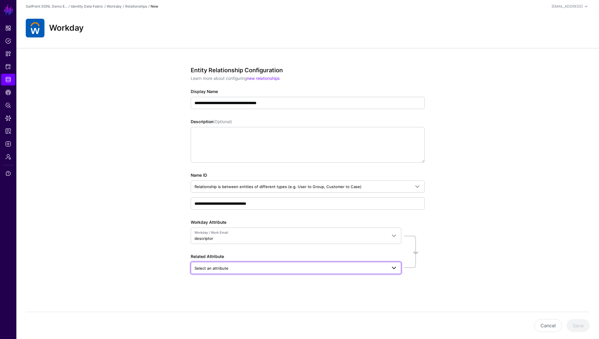
click at [221, 270] on span "Select an attribute" at bounding box center [212, 268] width 34 height 5
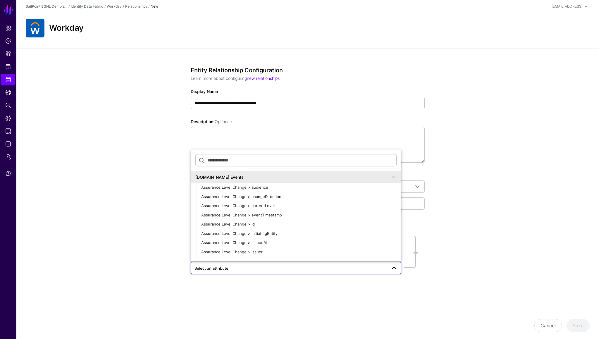
click at [395, 176] on span at bounding box center [393, 177] width 7 height 7
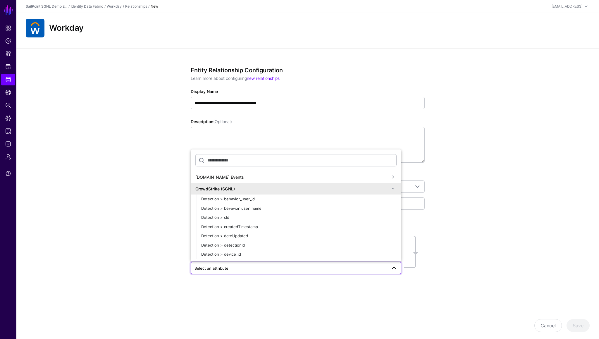
click at [394, 190] on span at bounding box center [393, 188] width 7 height 7
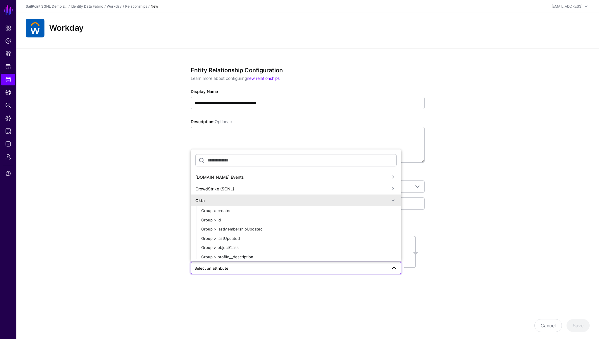
click at [394, 202] on span at bounding box center [393, 200] width 7 height 7
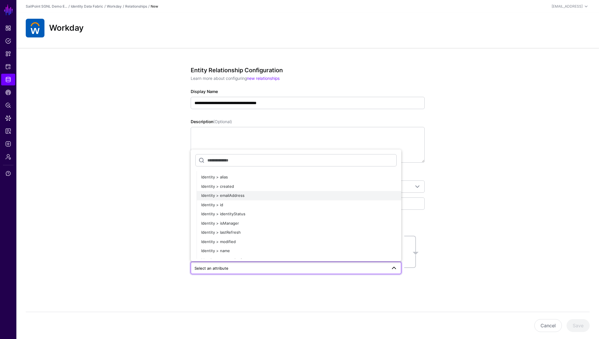
scroll to position [321, 0]
click at [232, 195] on span "Identity > emailAddress" at bounding box center [222, 196] width 43 height 5
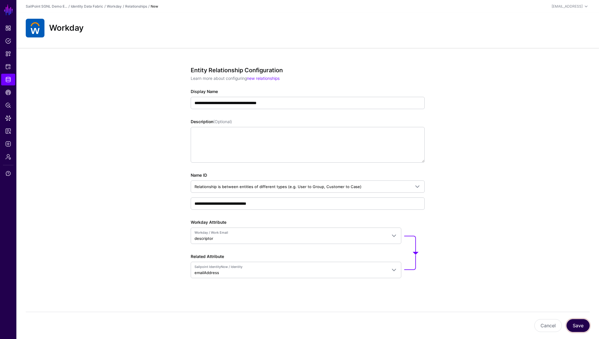
click at [574, 327] on button "Save" at bounding box center [578, 325] width 23 height 13
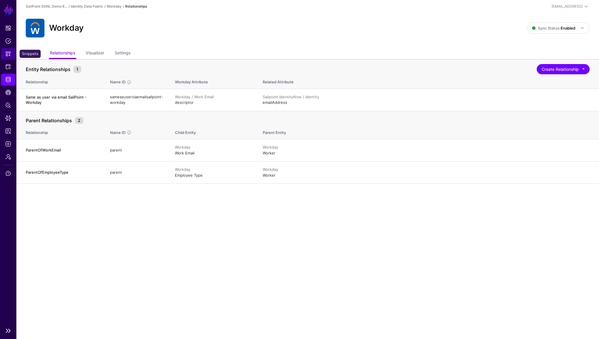
click at [11, 54] on span "Snippets" at bounding box center [8, 54] width 6 height 6
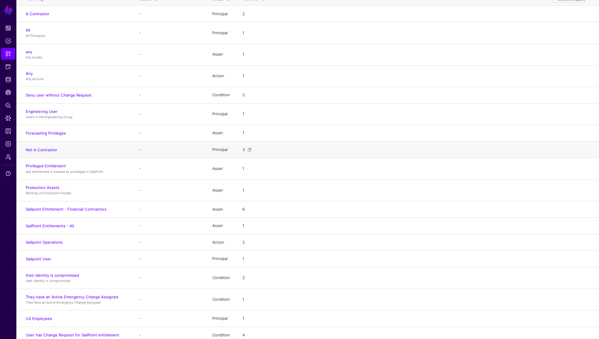
scroll to position [71, 0]
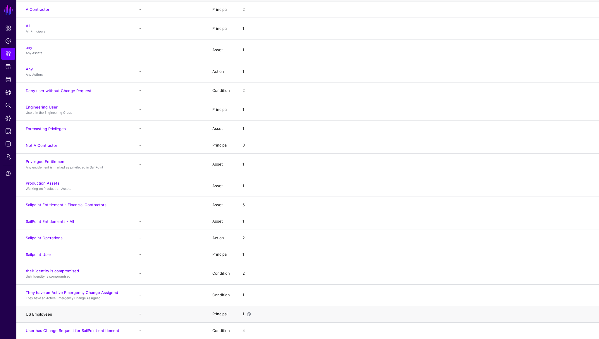
click at [45, 314] on link "US Employees" at bounding box center [39, 314] width 26 height 5
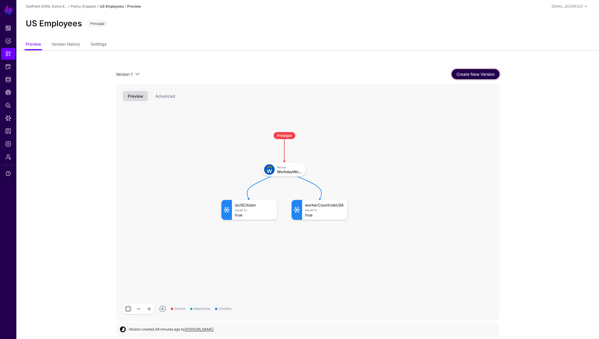
click at [470, 77] on link "Create New Version" at bounding box center [476, 74] width 48 height 10
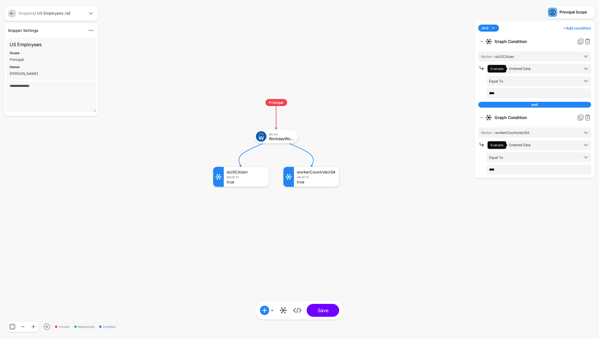
click at [283, 312] on link at bounding box center [283, 310] width 9 height 9
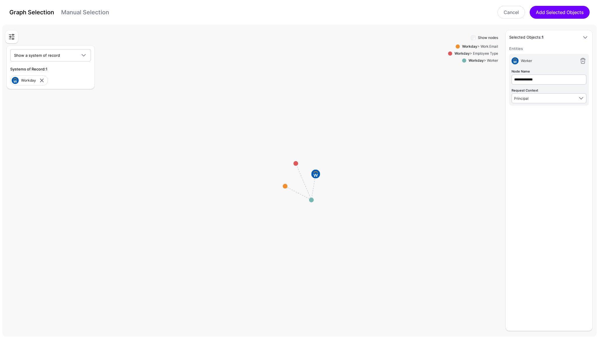
click at [91, 14] on link "Manual Selection" at bounding box center [85, 12] width 48 height 7
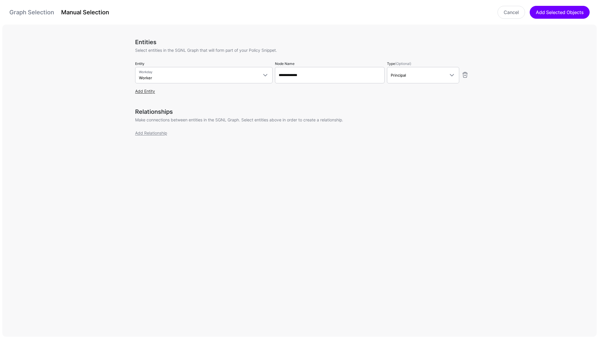
click at [149, 90] on link "Add Entity" at bounding box center [145, 91] width 20 height 5
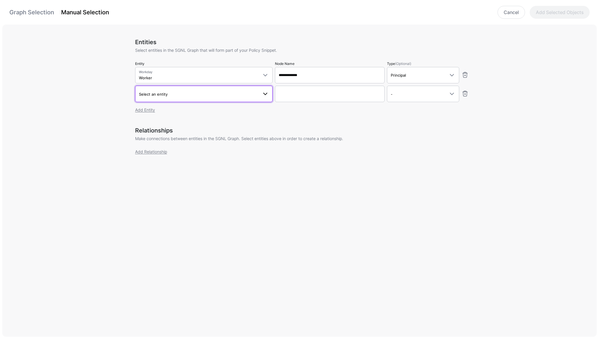
click at [151, 95] on span "Select an entity" at bounding box center [153, 94] width 29 height 5
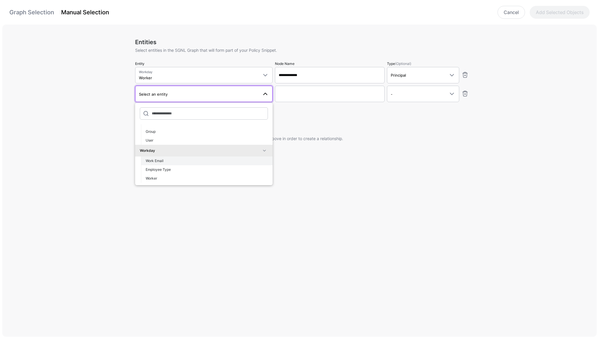
click at [153, 161] on span "Work Email" at bounding box center [155, 161] width 18 height 4
type input "**********"
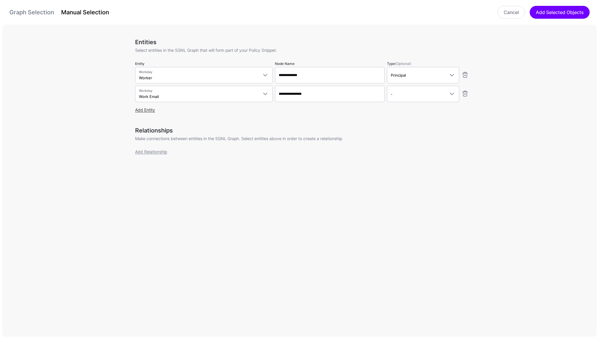
click at [147, 110] on link "Add Entity" at bounding box center [145, 109] width 20 height 5
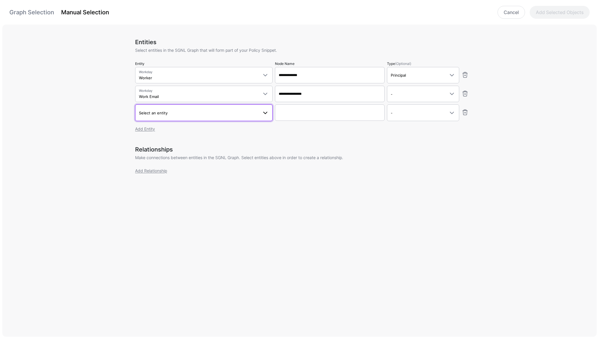
click at [155, 114] on span "Select an entity" at bounding box center [153, 113] width 29 height 5
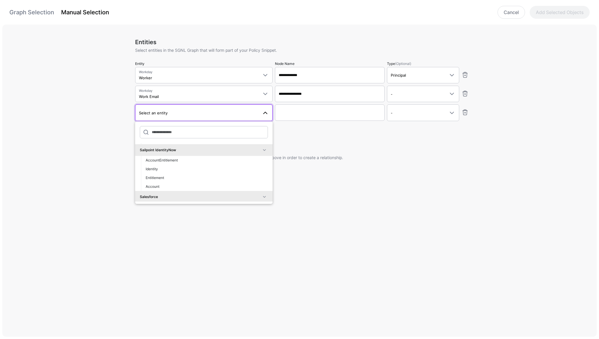
scroll to position [236, 0]
click at [155, 170] on span "Identity" at bounding box center [152, 169] width 12 height 4
type input "**********"
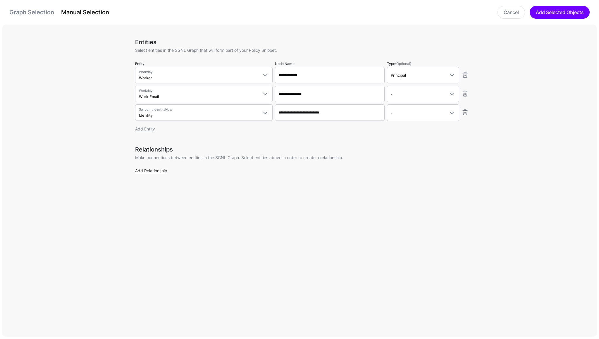
click at [164, 171] on link "Add Relationship" at bounding box center [151, 170] width 32 height 5
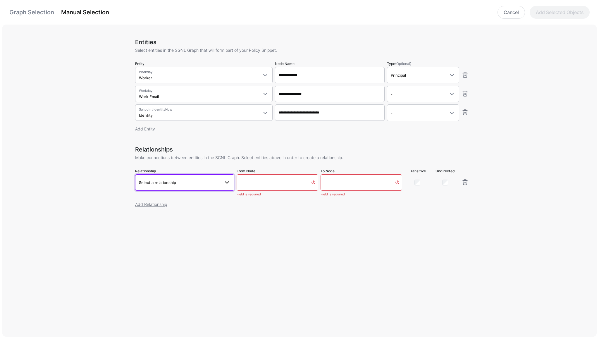
click at [163, 186] on span "Select a relationship" at bounding box center [185, 182] width 92 height 7
click at [153, 225] on span "Work Email.descriptor - Identity.emailAddress" at bounding box center [185, 224] width 90 height 5
type input "**********"
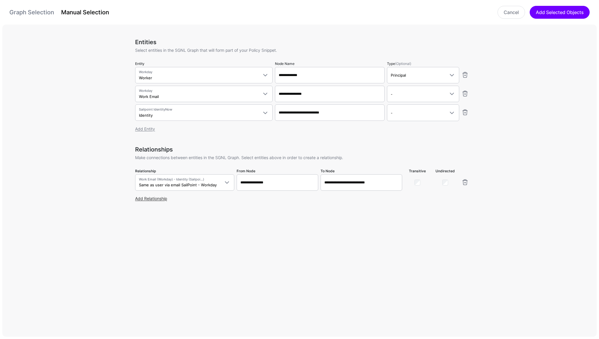
click at [155, 199] on link "Add Relationship" at bounding box center [151, 198] width 32 height 5
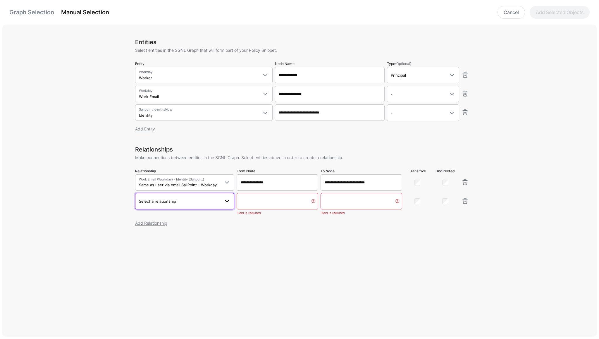
click at [155, 204] on span "Select a relationship" at bounding box center [185, 201] width 92 height 7
click at [154, 248] on span "Worker > Work Email" at bounding box center [185, 250] width 90 height 5
type input "**********"
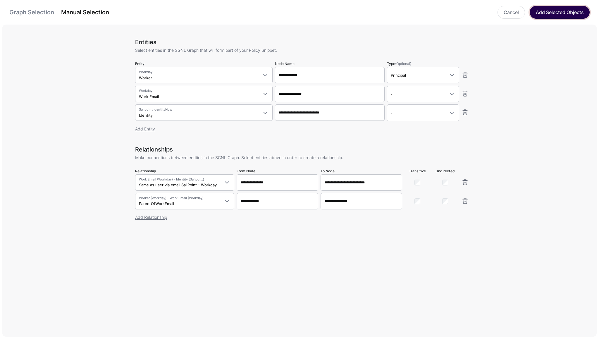
click at [547, 11] on button "Add Selected Objects" at bounding box center [560, 12] width 60 height 13
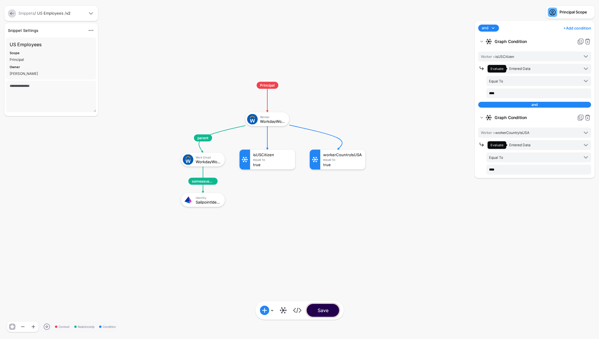
click at [324, 311] on button "Save" at bounding box center [323, 310] width 32 height 13
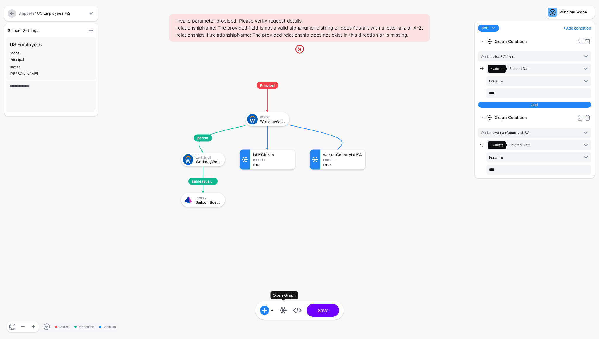
click at [283, 310] on link at bounding box center [283, 310] width 9 height 9
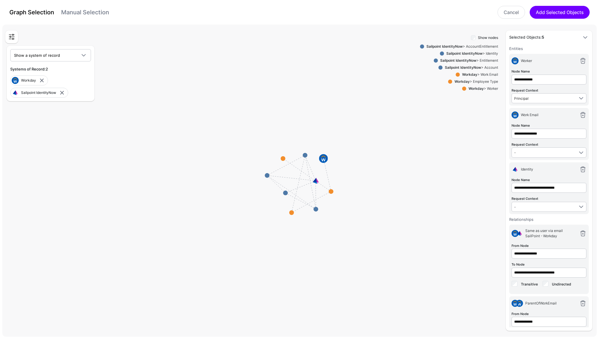
scroll to position [37, 0]
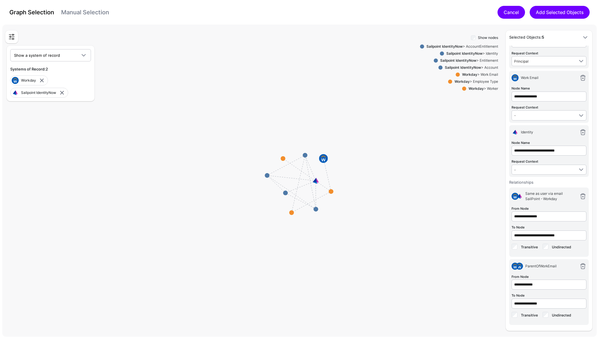
click at [513, 13] on link "Cancel" at bounding box center [512, 12] width 28 height 13
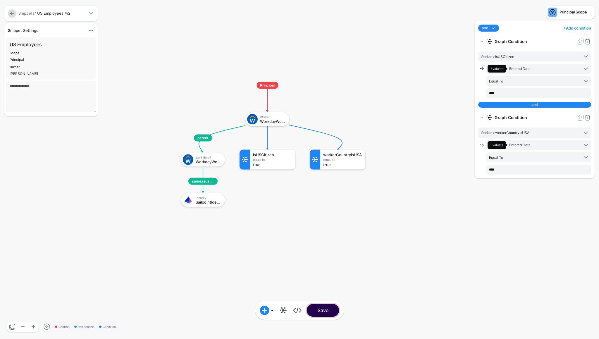
click at [325, 309] on button "Save" at bounding box center [323, 310] width 32 height 13
click at [526, 145] on span "Entered Data" at bounding box center [520, 145] width 21 height 4
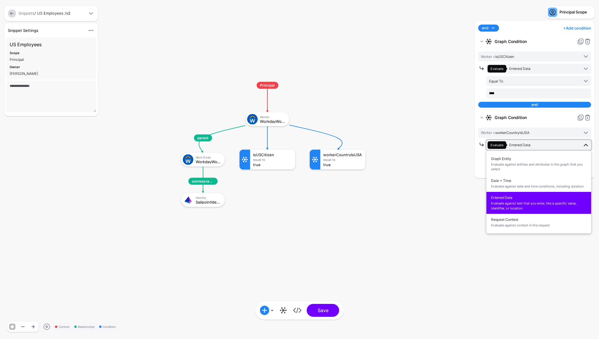
click at [526, 145] on span "Entered Data" at bounding box center [520, 145] width 21 height 4
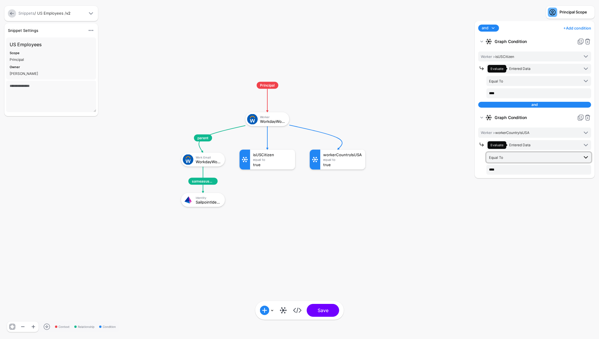
click at [520, 157] on span "Equal To" at bounding box center [534, 157] width 90 height 6
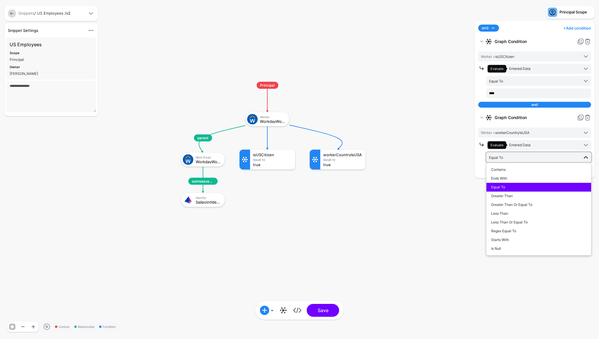
click at [520, 157] on span "Equal To" at bounding box center [534, 157] width 90 height 6
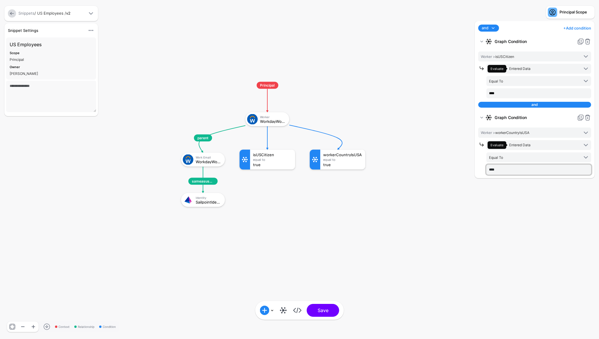
click at [504, 169] on input "****" at bounding box center [539, 170] width 105 height 10
type input "*"
click at [502, 188] on div "and and or + Add condition Add Condition Graph Condition Time Condition Locatio…" at bounding box center [535, 177] width 123 height 312
click at [500, 96] on input "****" at bounding box center [539, 93] width 105 height 10
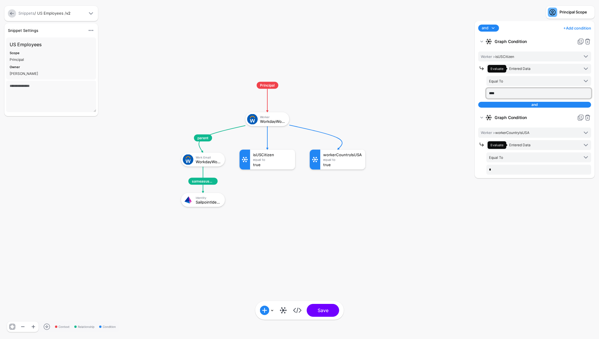
click at [500, 96] on input "****" at bounding box center [539, 93] width 105 height 10
type input "*"
click at [468, 176] on rect at bounding box center [175, 76] width 59936 height 33919
click at [327, 313] on button "Save" at bounding box center [323, 310] width 32 height 13
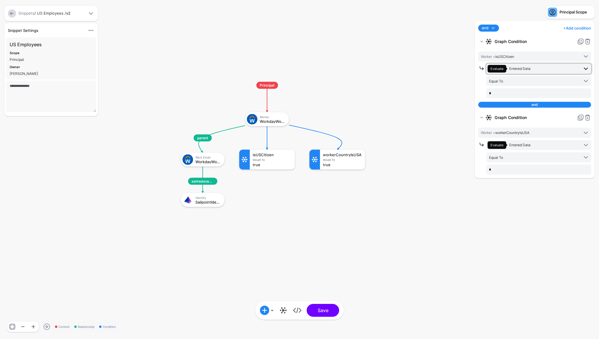
click at [524, 71] on span "Evaluate Entered Data" at bounding box center [533, 69] width 91 height 8
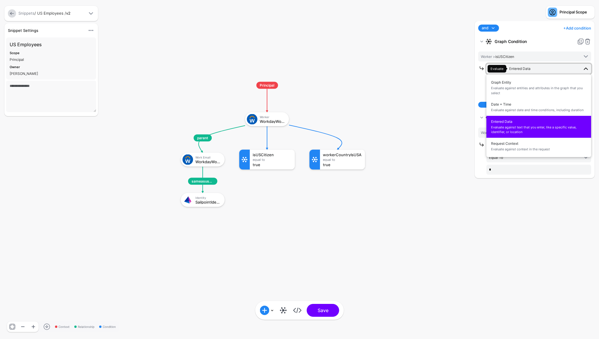
click at [507, 132] on span "Evaluate against text that you enter, like a specific value, identifier, or loc…" at bounding box center [538, 130] width 95 height 10
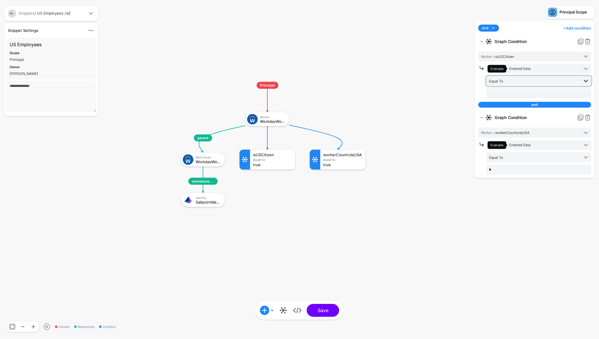
click at [506, 82] on span "Equal To" at bounding box center [534, 81] width 90 height 6
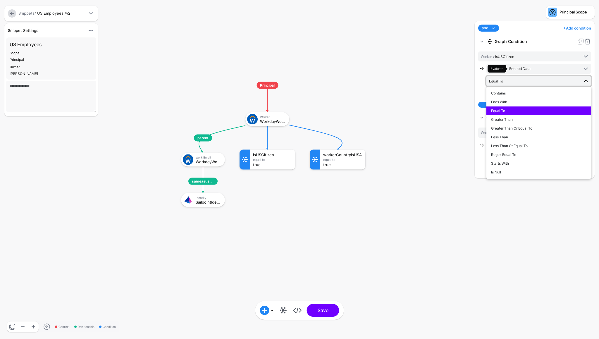
click at [499, 111] on span "Equal To" at bounding box center [498, 111] width 14 height 4
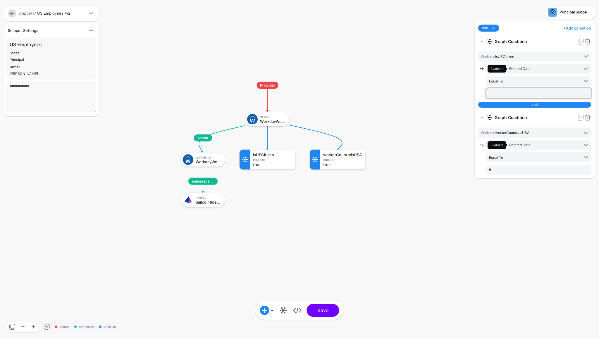
click at [503, 94] on input "text" at bounding box center [539, 93] width 105 height 10
type input "****"
click at [511, 157] on span "Equal To" at bounding box center [534, 157] width 90 height 6
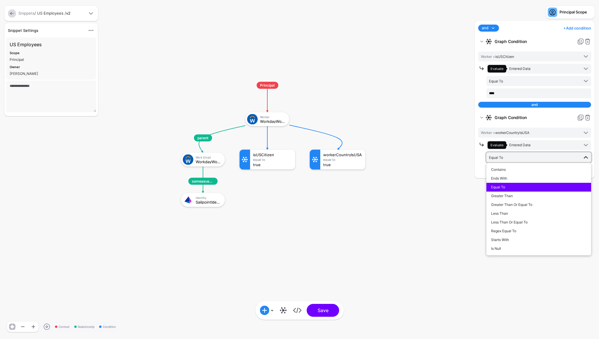
click at [504, 186] on span "Equal To" at bounding box center [498, 187] width 14 height 4
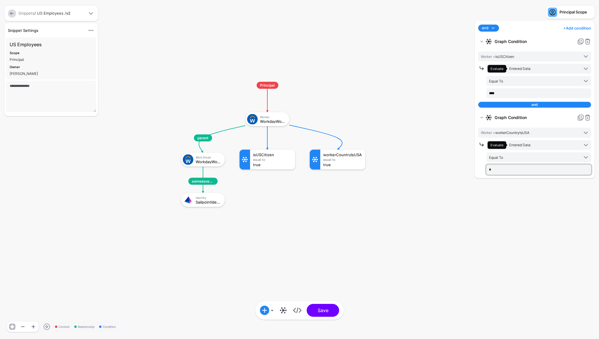
click at [505, 167] on input "*" at bounding box center [539, 170] width 105 height 10
type input "****"
click at [489, 201] on div "and and or + Add condition Add Condition Graph Condition Time Condition Locatio…" at bounding box center [535, 177] width 123 height 312
click at [331, 309] on button "Save" at bounding box center [323, 310] width 32 height 13
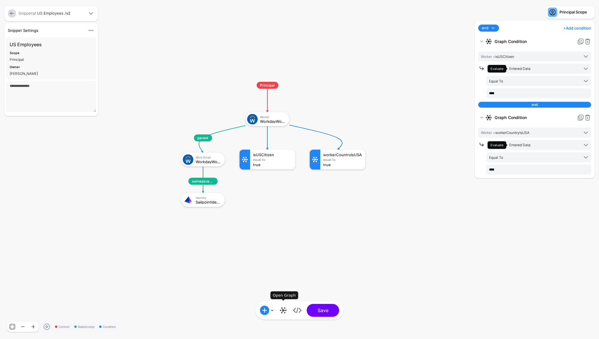
click at [281, 311] on link at bounding box center [283, 310] width 9 height 9
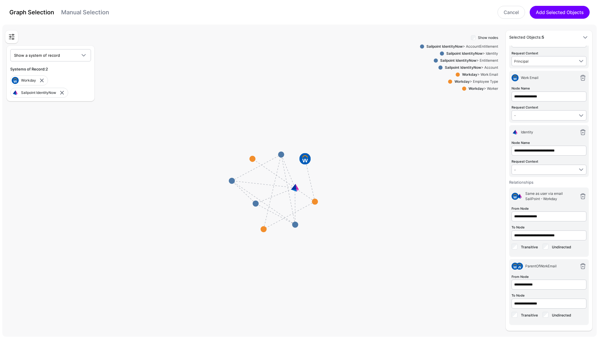
click at [295, 58] on rect at bounding box center [277, 189] width 77917 height 40899
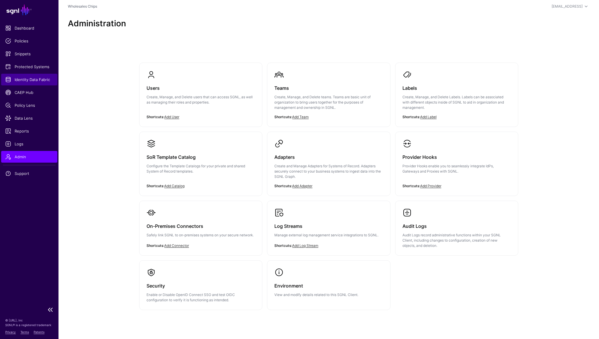
click at [24, 78] on span "Identity Data Fabric" at bounding box center [29, 80] width 48 height 6
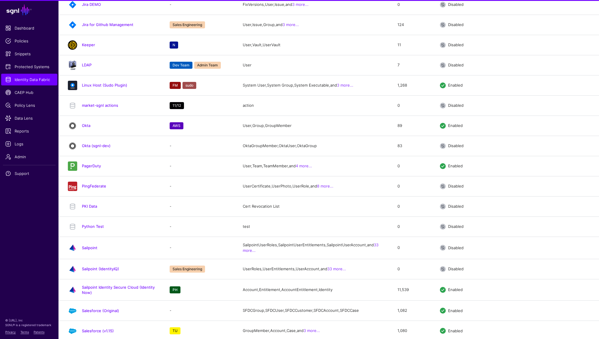
scroll to position [925, 0]
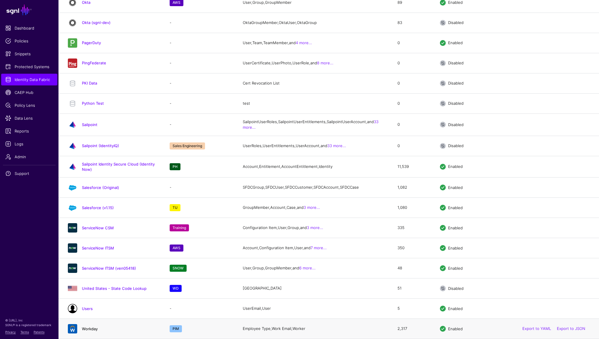
click at [90, 331] on link "Workday" at bounding box center [90, 329] width 16 height 5
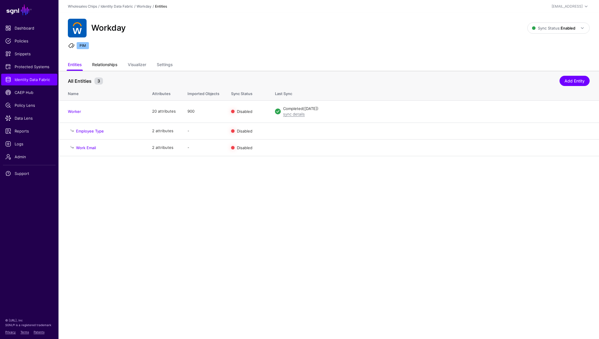
click at [105, 66] on link "Relationships" at bounding box center [104, 65] width 25 height 11
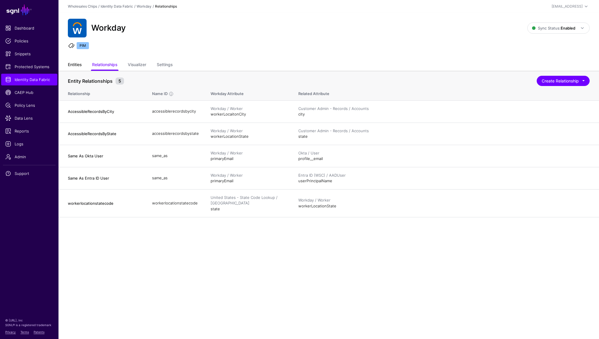
click at [79, 66] on link "Entities" at bounding box center [75, 65] width 14 height 11
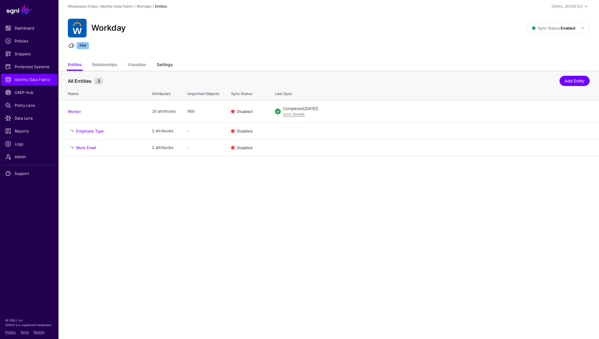
click at [169, 67] on link "Settings" at bounding box center [165, 65] width 16 height 11
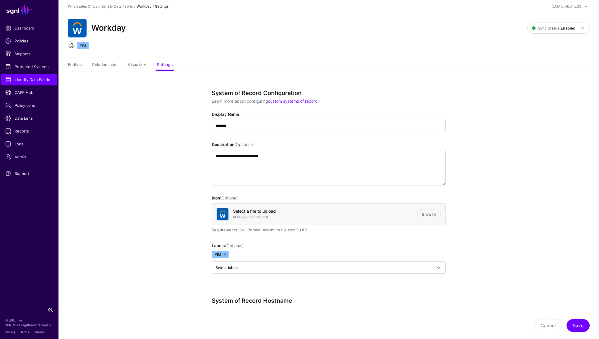
click at [27, 82] on span "Identity Data Fabric" at bounding box center [29, 80] width 48 height 6
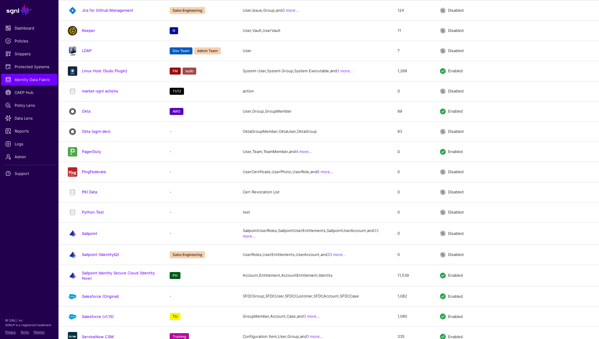
scroll to position [925, 0]
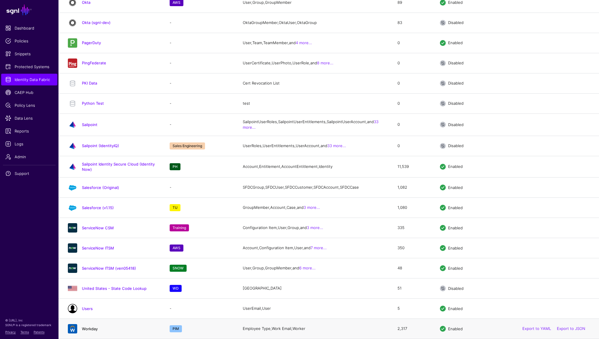
click at [89, 330] on link "Workday" at bounding box center [90, 329] width 16 height 5
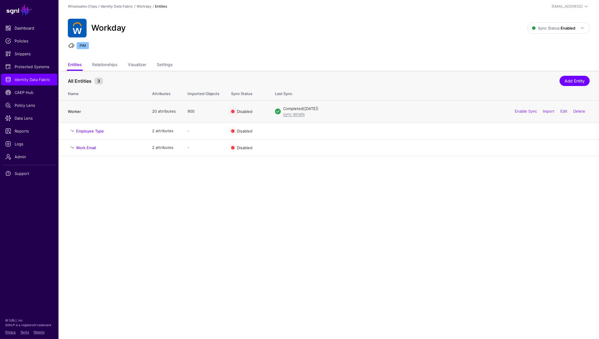
click at [76, 112] on link "Worker" at bounding box center [74, 111] width 13 height 5
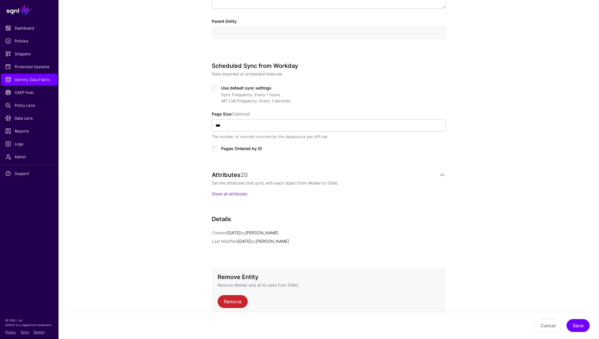
scroll to position [248, 0]
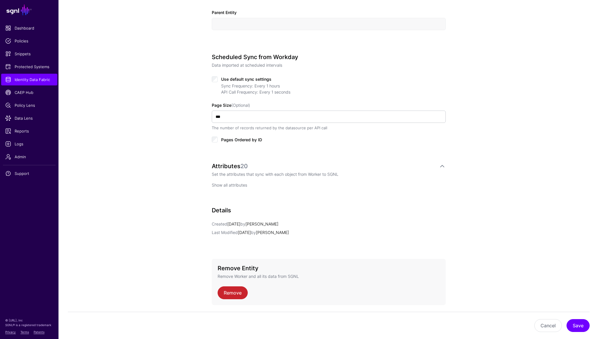
click at [238, 184] on link "Show all attributes" at bounding box center [229, 185] width 35 height 5
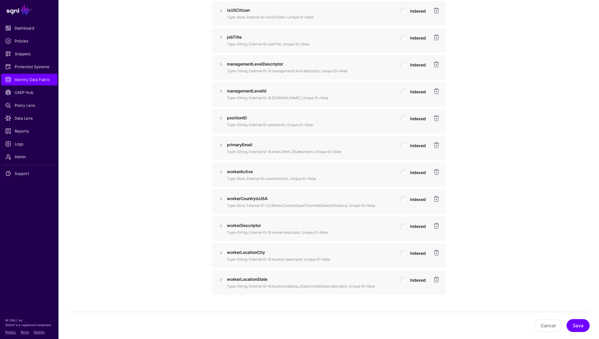
scroll to position [692, 0]
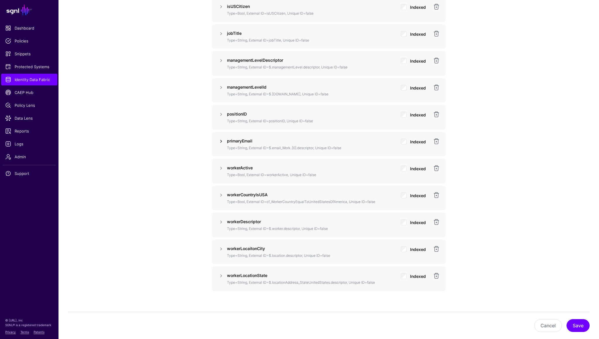
click at [221, 140] on link at bounding box center [221, 141] width 7 height 7
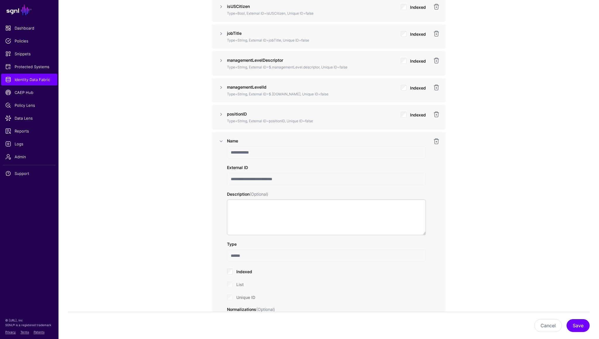
drag, startPoint x: 292, startPoint y: 180, endPoint x: 233, endPoint y: 181, distance: 59.4
click at [233, 181] on input "**********" at bounding box center [326, 179] width 199 height 12
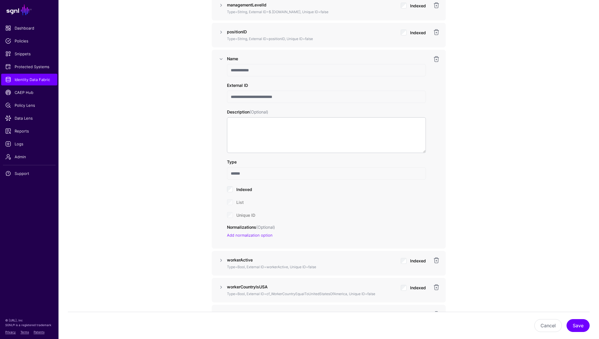
scroll to position [774, 0]
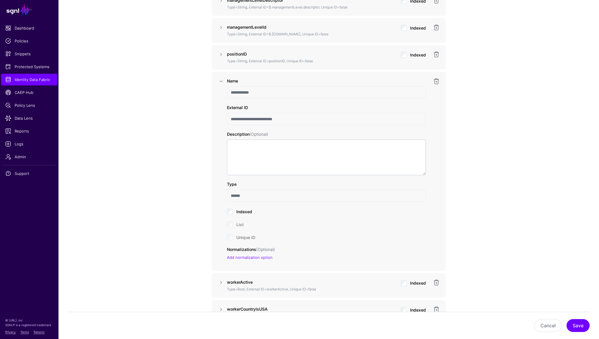
scroll to position [753, 0]
click at [267, 120] on input "**********" at bounding box center [326, 118] width 199 height 12
click at [268, 120] on input "**********" at bounding box center [326, 118] width 199 height 12
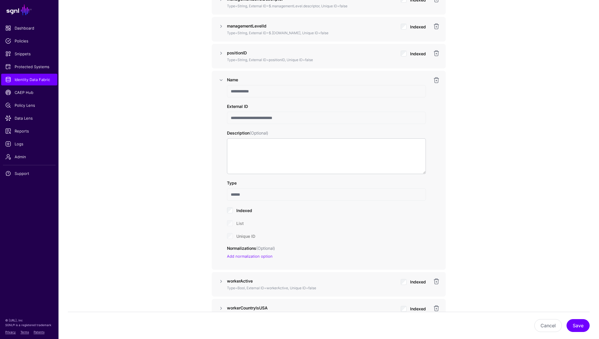
click at [268, 120] on input "**********" at bounding box center [326, 118] width 199 height 12
click at [263, 119] on input "**********" at bounding box center [326, 118] width 199 height 12
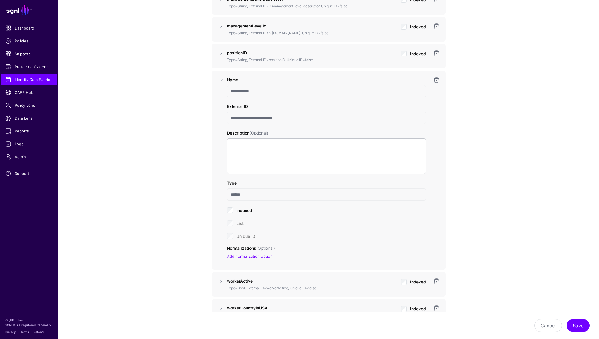
click at [263, 119] on input "**********" at bounding box center [326, 118] width 199 height 12
click at [300, 119] on input "**********" at bounding box center [326, 118] width 199 height 12
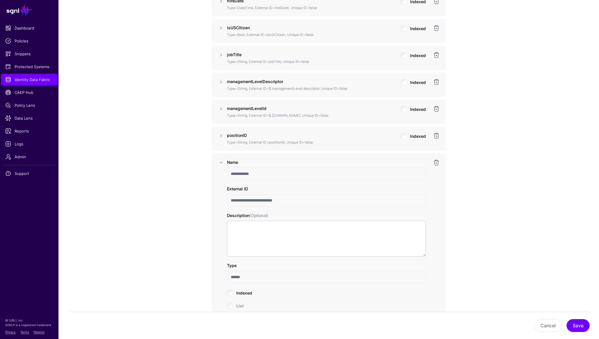
scroll to position [672, 0]
click at [279, 198] on input "**********" at bounding box center [326, 199] width 199 height 12
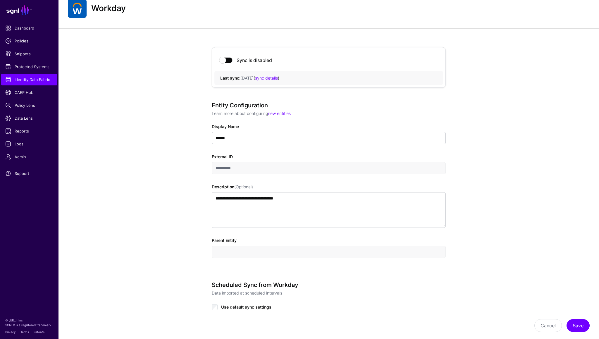
scroll to position [0, 0]
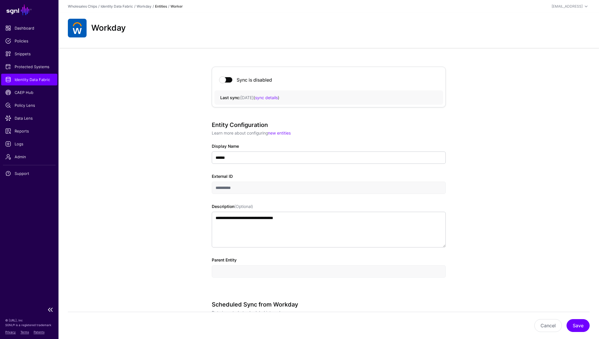
click at [33, 77] on span "Identity Data Fabric" at bounding box center [29, 80] width 48 height 6
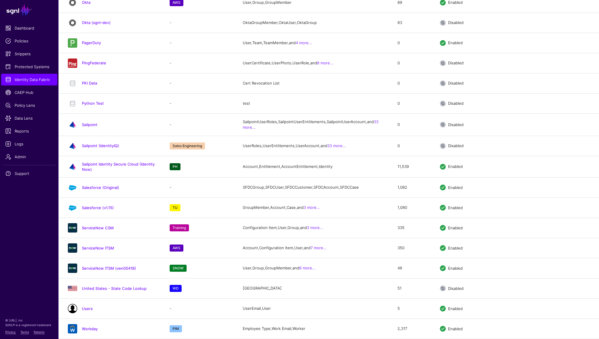
scroll to position [925, 0]
click at [83, 327] on link "Workday" at bounding box center [90, 329] width 16 height 5
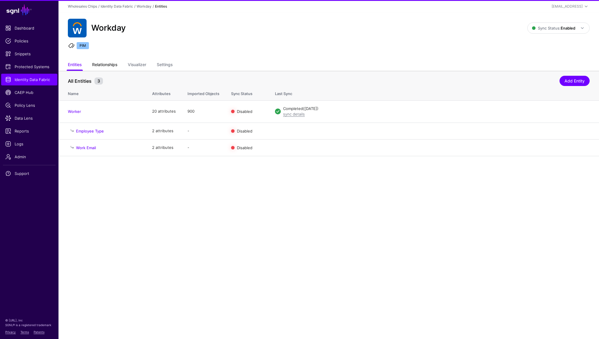
click at [115, 67] on link "Relationships" at bounding box center [104, 65] width 25 height 11
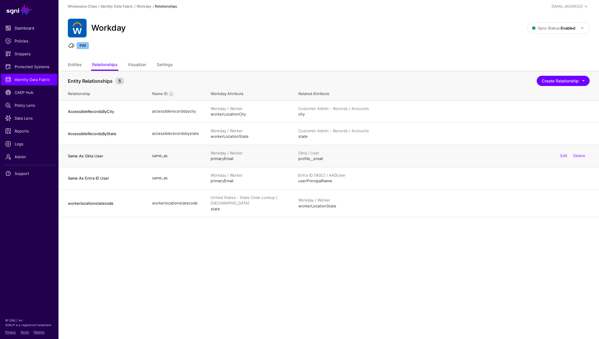
drag, startPoint x: 211, startPoint y: 159, endPoint x: 234, endPoint y: 159, distance: 23.7
click at [234, 159] on td "Workday / Worker primaryEmail" at bounding box center [249, 156] width 88 height 22
click at [68, 64] on link "Entities" at bounding box center [75, 65] width 14 height 11
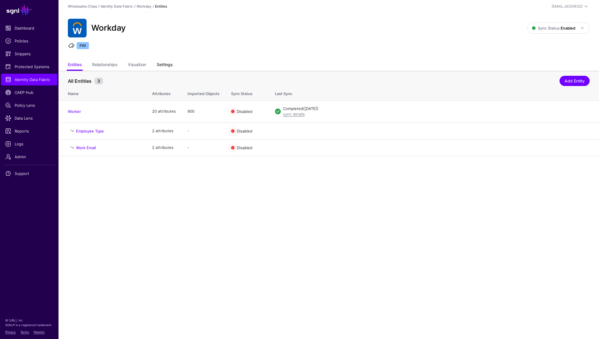
click at [171, 65] on link "Settings" at bounding box center [165, 65] width 16 height 11
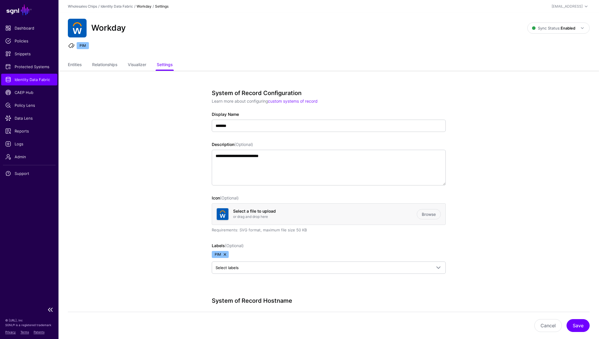
click at [21, 79] on span "Identity Data Fabric" at bounding box center [29, 80] width 48 height 6
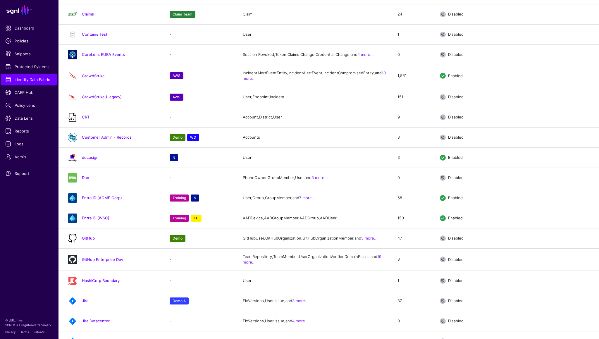
scroll to position [925, 0]
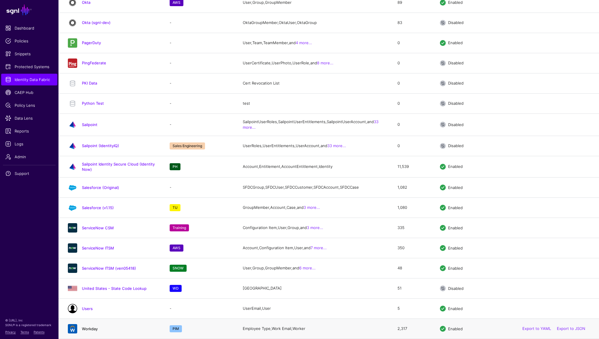
click at [92, 329] on link "Workday" at bounding box center [90, 329] width 16 height 5
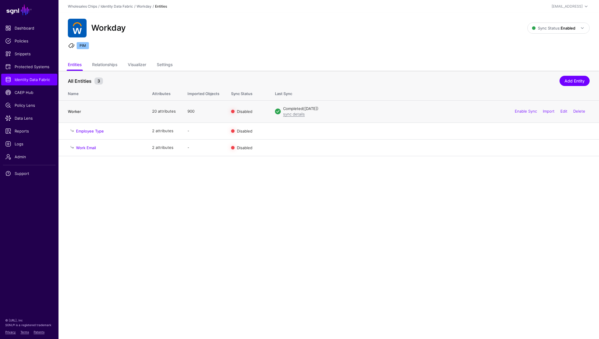
click at [77, 113] on link "Worker" at bounding box center [74, 111] width 13 height 5
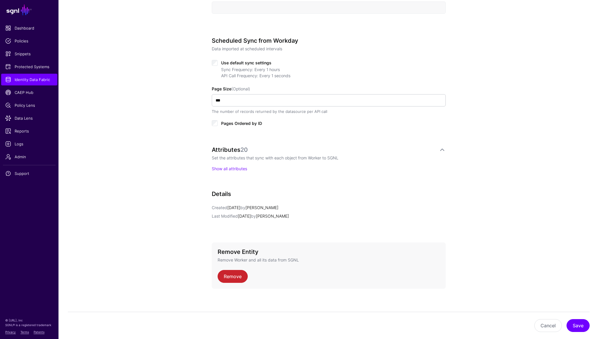
scroll to position [267, 0]
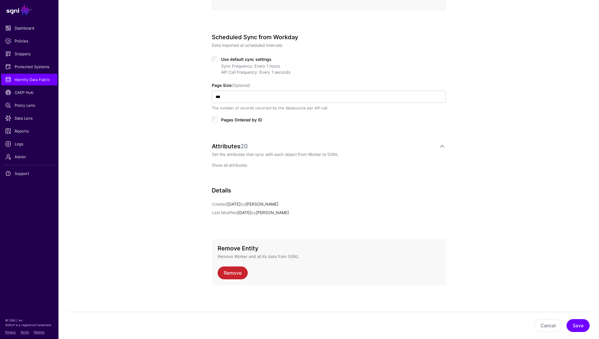
click at [238, 164] on link "Show all attributes" at bounding box center [229, 165] width 35 height 5
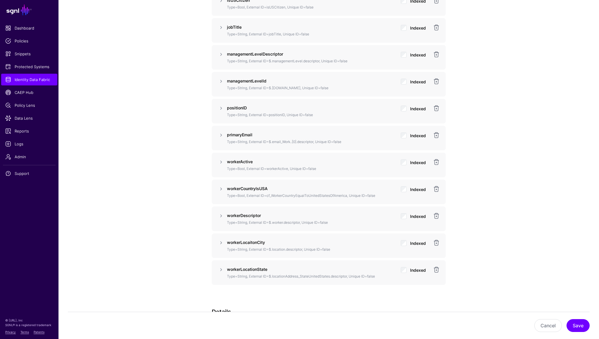
scroll to position [697, 0]
click at [223, 136] on link at bounding box center [221, 136] width 7 height 7
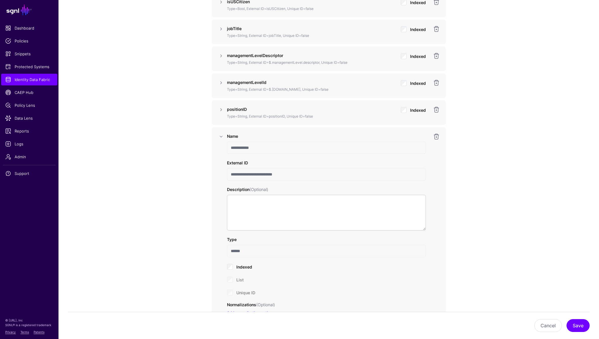
drag, startPoint x: 231, startPoint y: 174, endPoint x: 294, endPoint y: 173, distance: 63.5
click at [294, 173] on input "**********" at bounding box center [326, 174] width 199 height 12
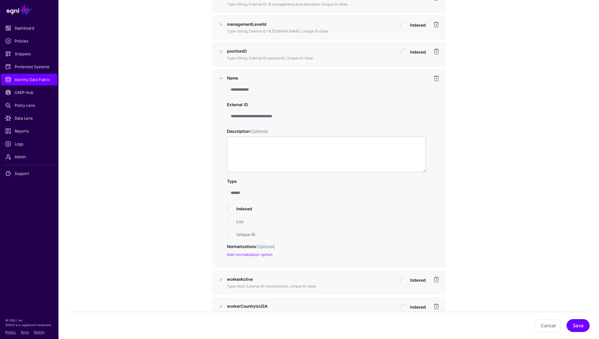
scroll to position [755, 0]
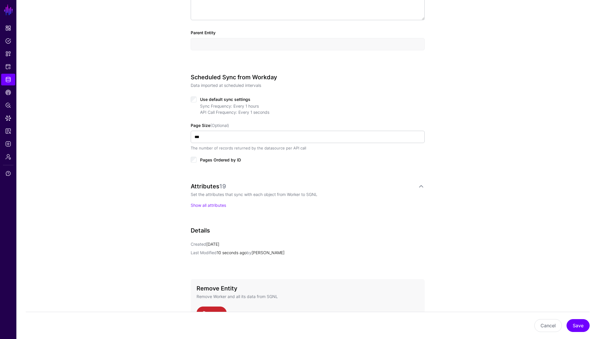
scroll to position [267, 0]
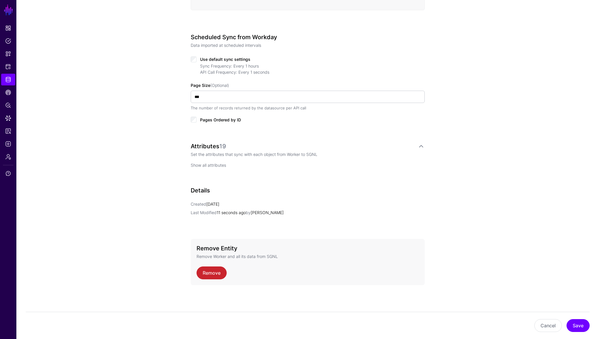
click at [199, 163] on link "Show all attributes" at bounding box center [208, 165] width 35 height 5
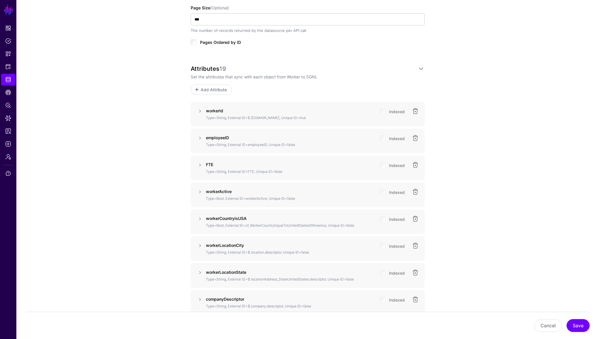
scroll to position [370, 0]
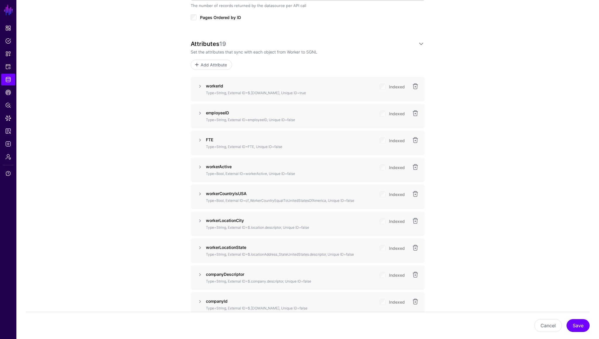
click at [385, 90] on div "Indexed" at bounding box center [392, 89] width 25 height 12
click at [383, 88] on div "Indexed" at bounding box center [392, 89] width 25 height 12
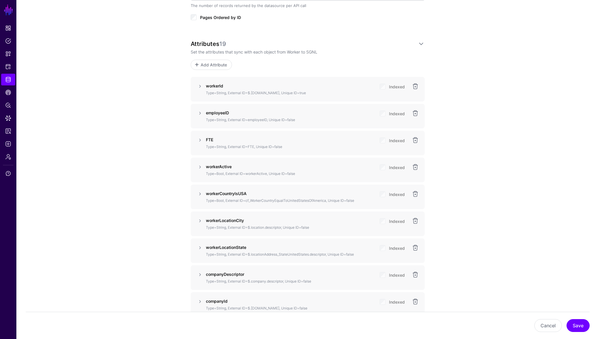
click at [383, 88] on div "Indexed" at bounding box center [392, 89] width 25 height 12
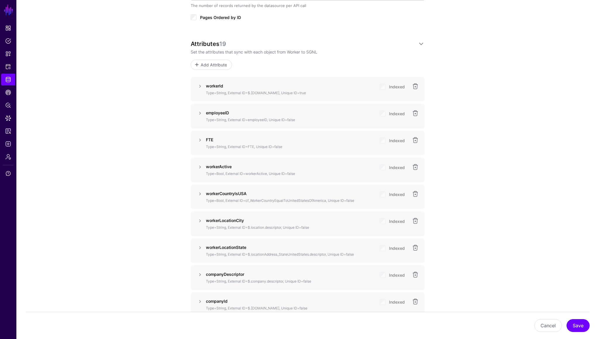
click at [383, 88] on div "Indexed" at bounding box center [392, 89] width 25 height 12
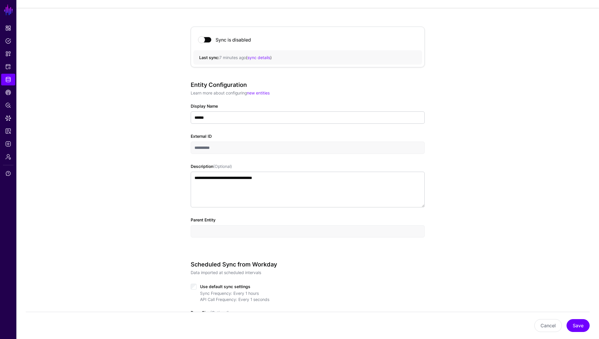
scroll to position [0, 0]
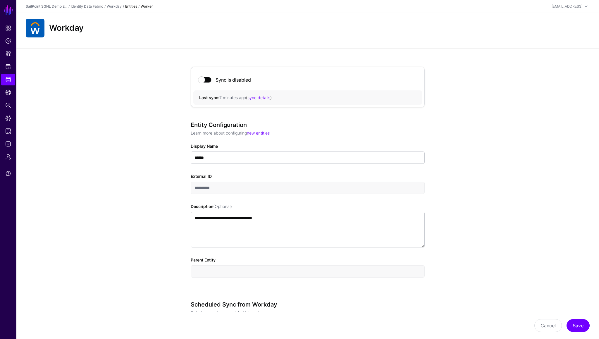
click at [210, 80] on span at bounding box center [205, 80] width 13 height 6
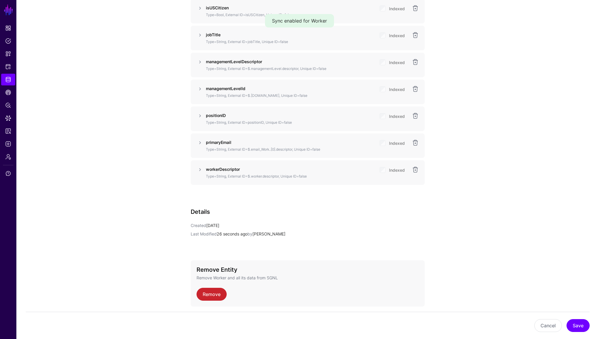
scroll to position [793, 0]
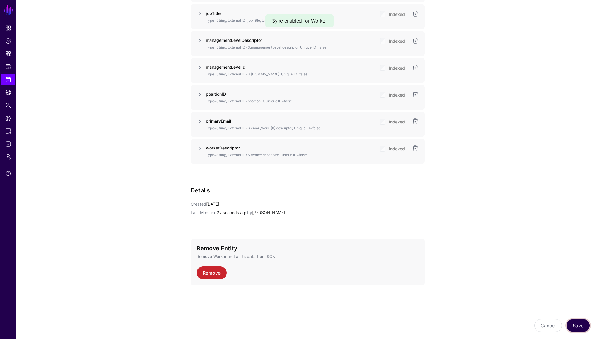
click at [575, 326] on button "Save" at bounding box center [578, 325] width 23 height 13
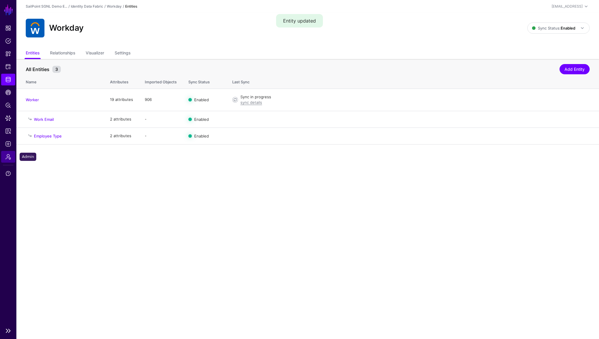
click at [9, 157] on span "Admin" at bounding box center [8, 157] width 6 height 6
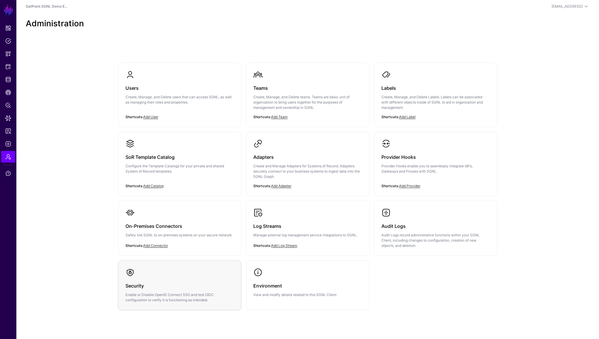
click at [184, 277] on div "Security Enable or Disable OpenID Connect SSO and test OIDC configuration to ve…" at bounding box center [180, 290] width 109 height 26
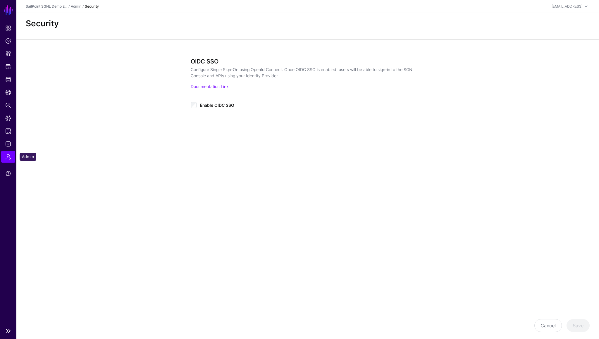
click at [8, 155] on span "Admin" at bounding box center [8, 157] width 6 height 6
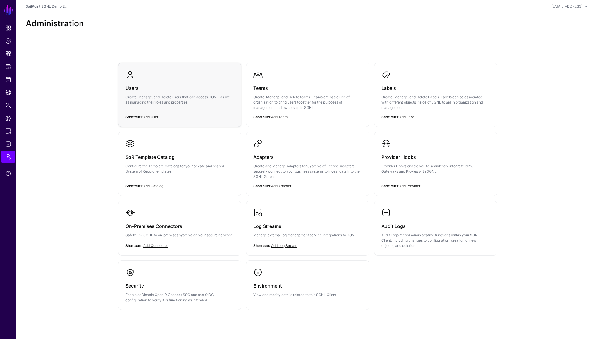
click at [201, 109] on div "Users Create, Manage, and Delete users that can access SGNL, as well as managin…" at bounding box center [180, 96] width 109 height 35
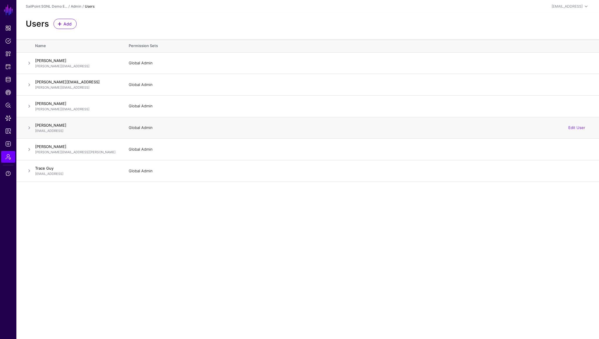
click at [30, 127] on span at bounding box center [29, 127] width 7 height 7
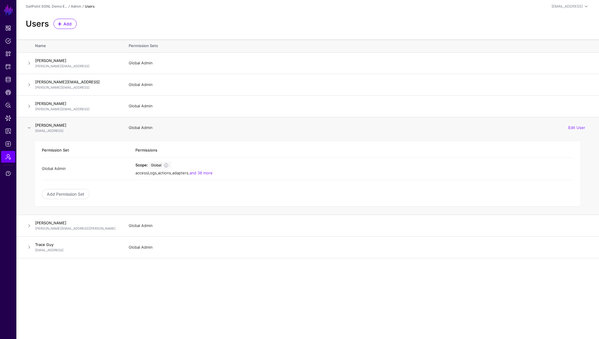
click at [29, 128] on span at bounding box center [29, 127] width 7 height 7
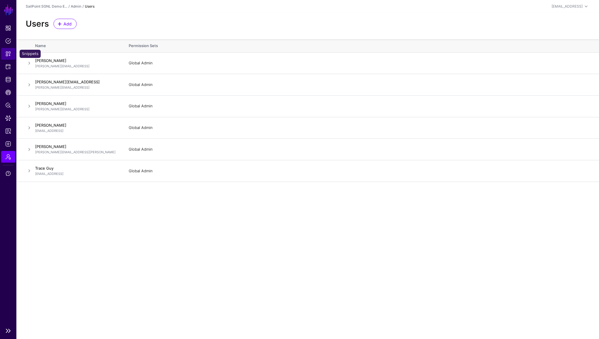
click at [5, 54] on link "Snippets" at bounding box center [8, 54] width 14 height 12
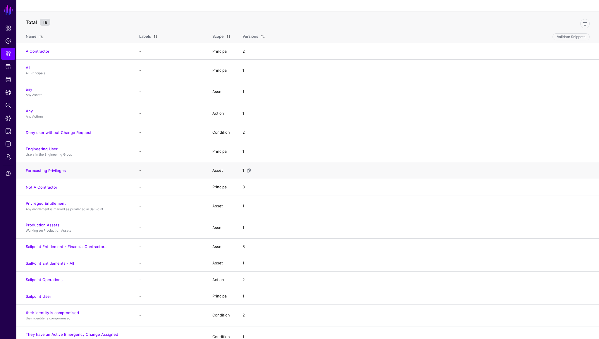
scroll to position [71, 0]
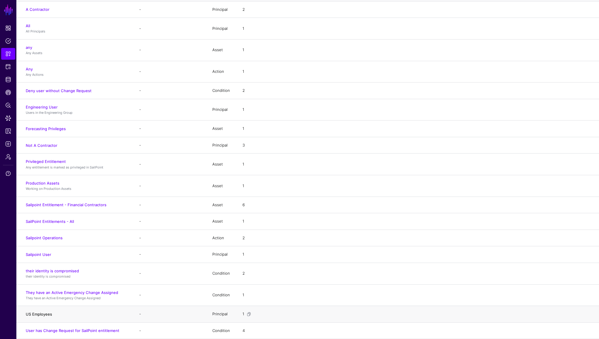
click at [42, 315] on link "US Employees" at bounding box center [39, 314] width 26 height 5
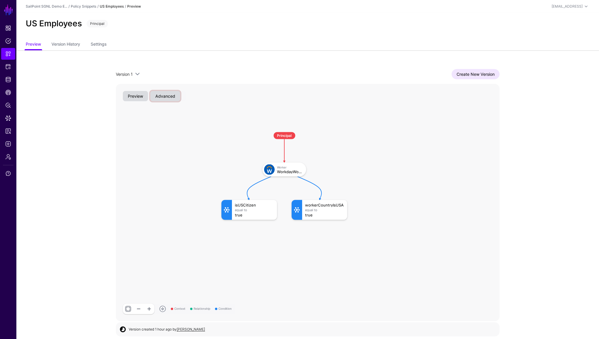
click at [180, 98] on button "Advanced" at bounding box center [165, 96] width 30 height 10
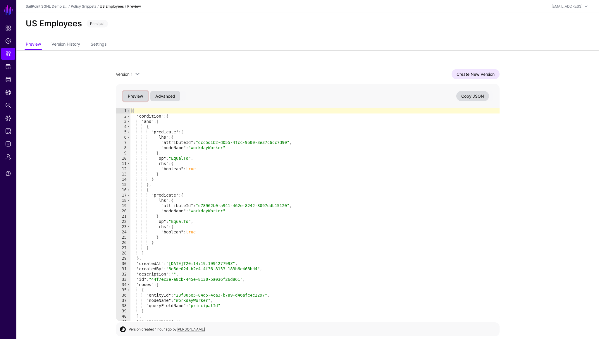
click at [138, 96] on button "Preview" at bounding box center [135, 96] width 25 height 10
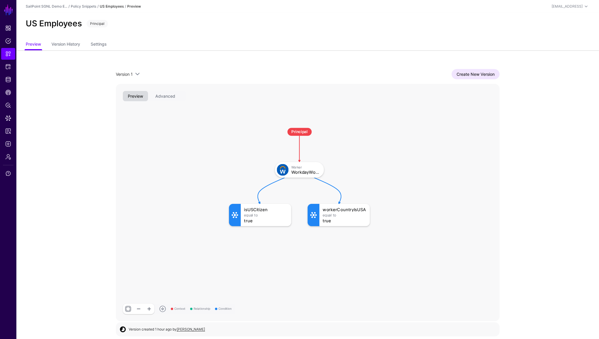
click at [110, 157] on div "Version 1 Version 1 Create New Version Context Relationship Condition Principal…" at bounding box center [307, 195] width 421 height 290
click at [140, 74] on span at bounding box center [137, 74] width 7 height 7
click at [162, 66] on div "Version 1 Version 1 Create New Version Context Relationship Condition Principal…" at bounding box center [307, 195] width 421 height 290
click at [67, 43] on link "Version History" at bounding box center [66, 44] width 29 height 11
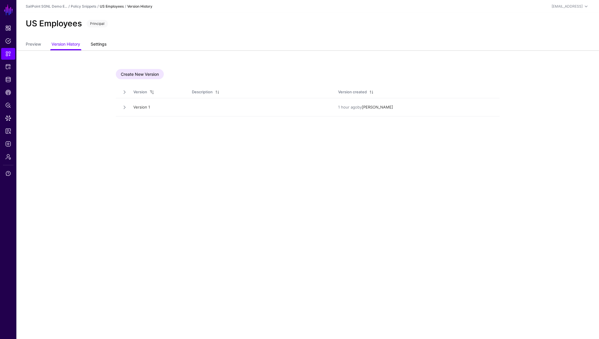
click at [102, 46] on link "Settings" at bounding box center [99, 44] width 16 height 11
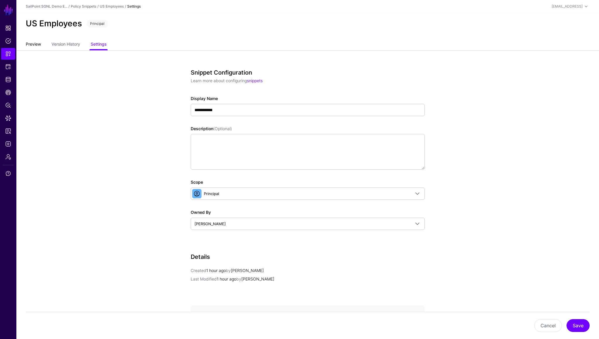
click at [35, 45] on link "Preview" at bounding box center [33, 44] width 15 height 11
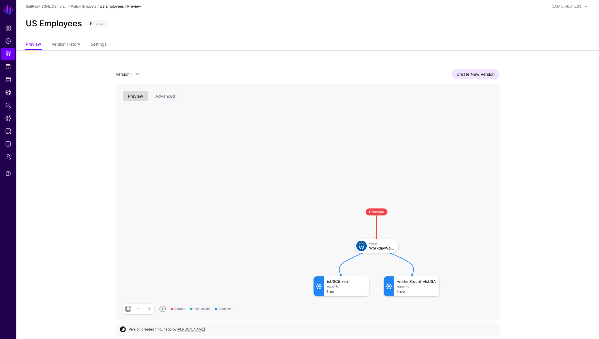
scroll to position [1, 0]
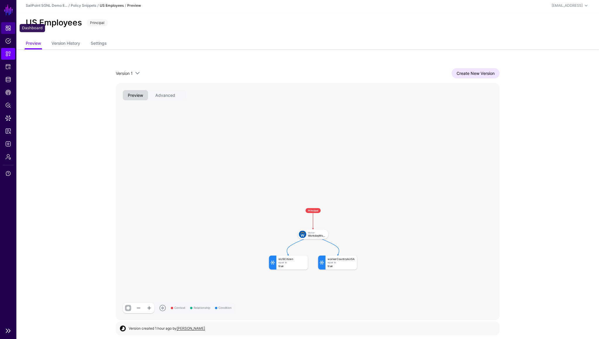
click at [7, 27] on span "Dashboard" at bounding box center [8, 28] width 6 height 6
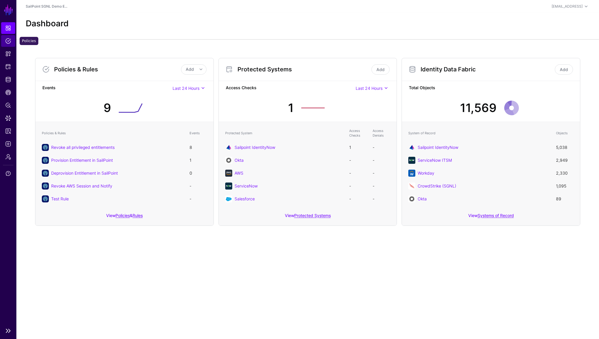
click at [8, 38] on span "Policies" at bounding box center [8, 41] width 6 height 6
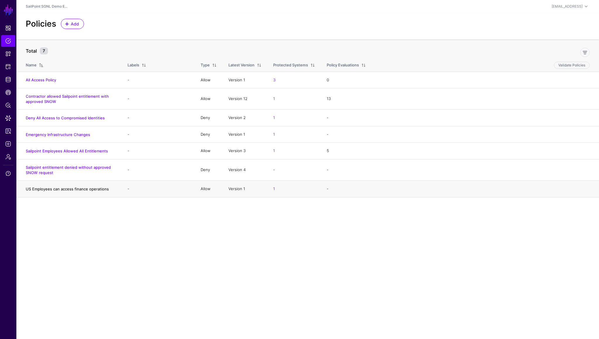
click at [67, 189] on link "US Employees can access finance operations" at bounding box center [67, 189] width 83 height 5
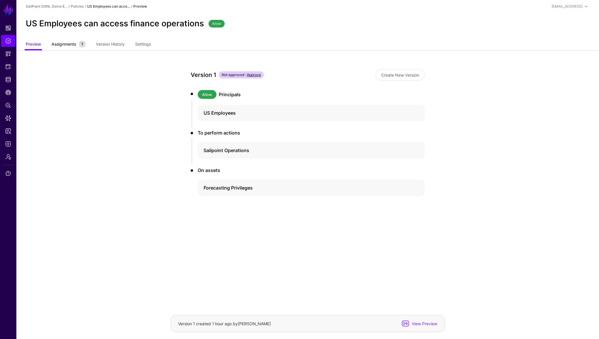
click at [72, 49] on link "Assignments 1" at bounding box center [69, 44] width 34 height 11
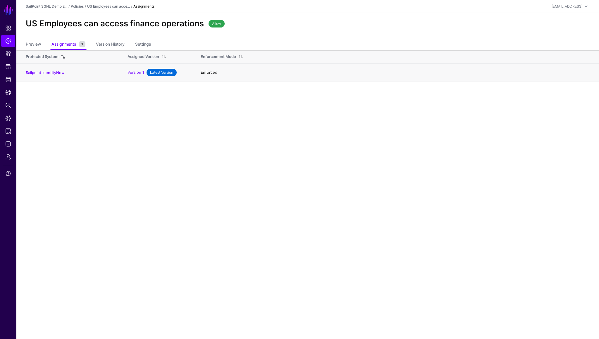
click at [168, 74] on span "Latest Version" at bounding box center [162, 73] width 30 height 8
click at [147, 46] on link "Settings" at bounding box center [143, 44] width 16 height 11
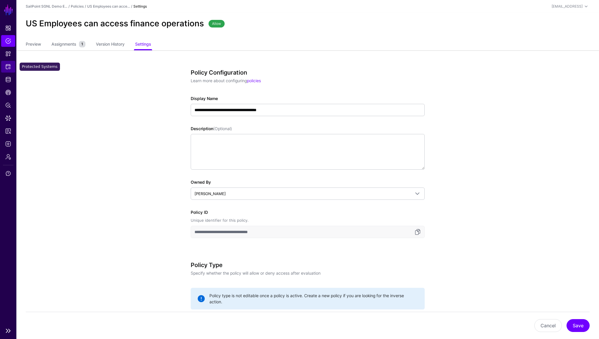
click at [8, 66] on span "Protected Systems" at bounding box center [8, 67] width 6 height 6
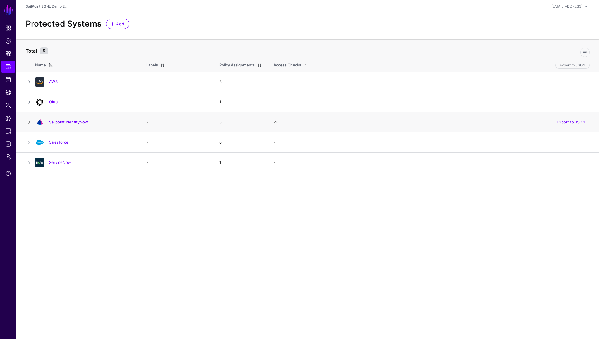
click at [29, 122] on link at bounding box center [29, 122] width 7 height 7
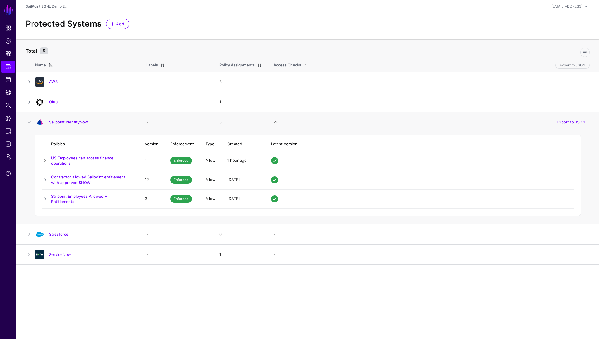
click at [45, 159] on link at bounding box center [45, 160] width 7 height 7
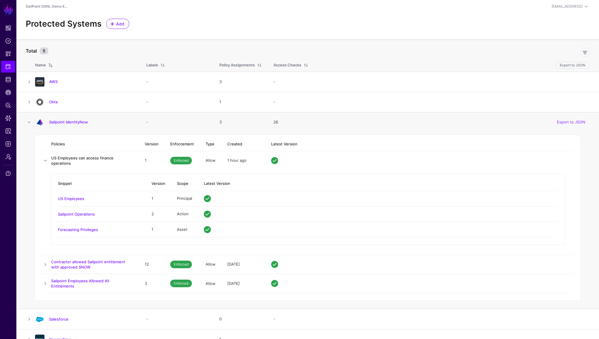
click at [114, 160] on link "US Employees can access finance operations" at bounding box center [82, 161] width 62 height 10
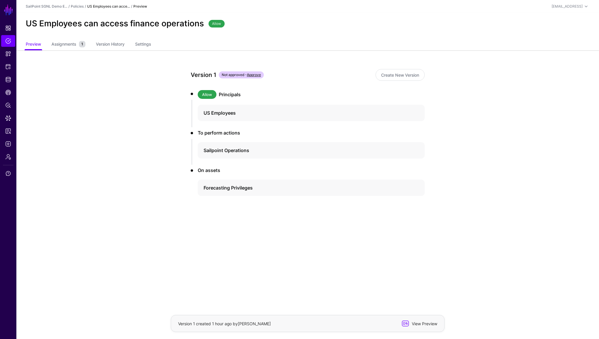
click at [414, 324] on span "View Preview" at bounding box center [424, 324] width 29 height 6
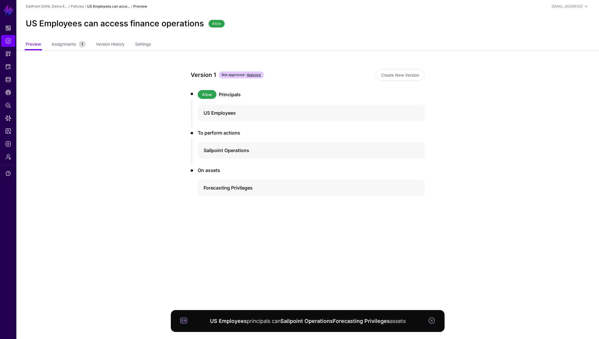
click at [363, 293] on main "SGNL Dashboard Policies Snippets Protected Systems Identity Data Fabric CAEP Hu…" at bounding box center [299, 169] width 599 height 339
click at [433, 321] on link at bounding box center [431, 320] width 7 height 7
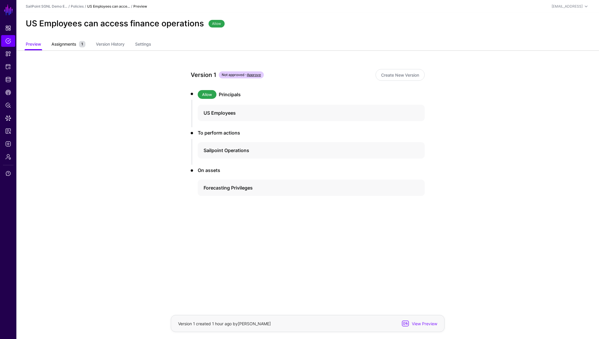
click at [68, 46] on span "Assignments" at bounding box center [64, 44] width 28 height 6
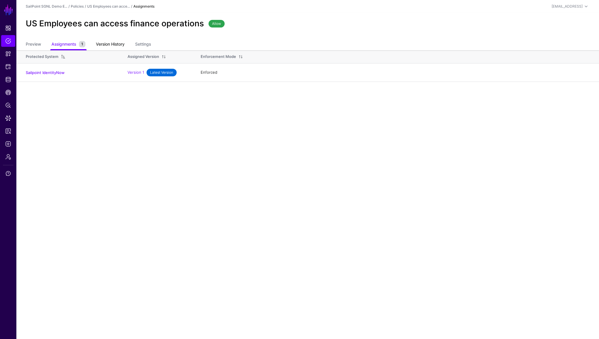
click at [116, 47] on link "Version History" at bounding box center [110, 44] width 29 height 11
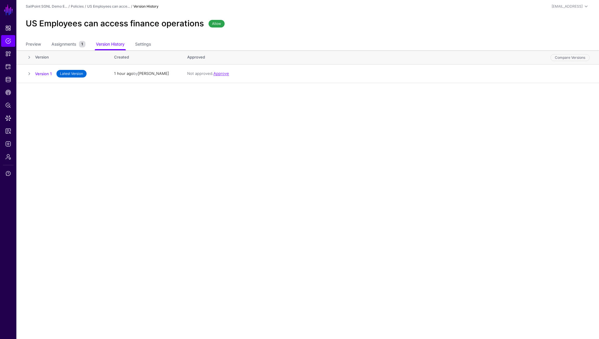
click at [153, 47] on ul "Preview Assignments 1 Version History Settings" at bounding box center [308, 44] width 564 height 11
click at [143, 45] on link "Settings" at bounding box center [143, 44] width 16 height 11
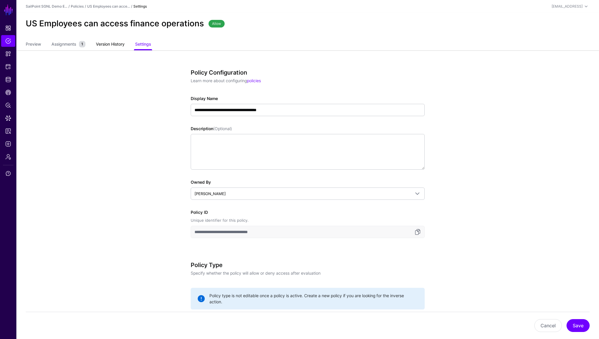
click at [125, 44] on link "Version History" at bounding box center [110, 44] width 29 height 11
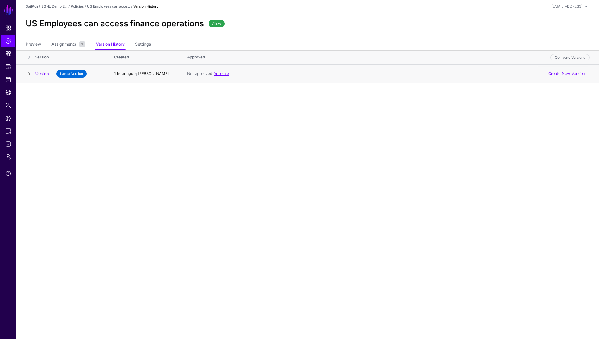
click at [30, 74] on link at bounding box center [29, 73] width 7 height 7
click at [70, 46] on span "Assignments" at bounding box center [64, 44] width 28 height 6
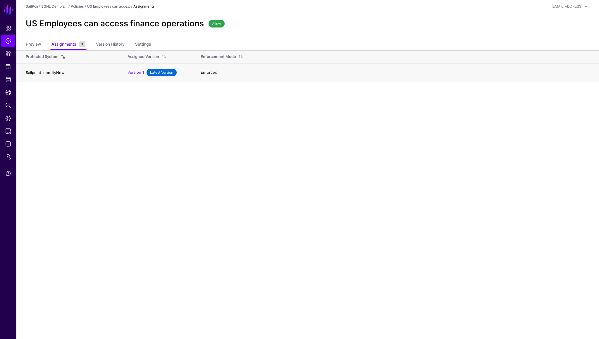
click at [58, 73] on link "Sailpoint IdentityNow" at bounding box center [45, 72] width 39 height 5
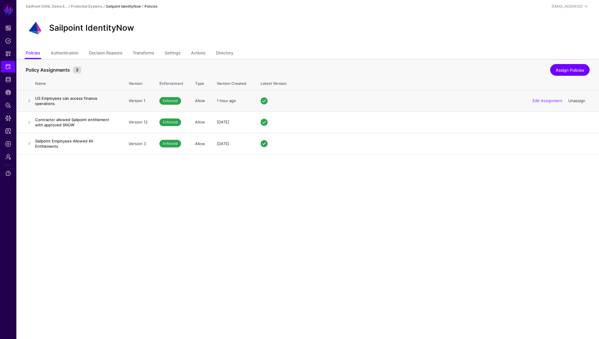
click at [582, 99] on link "Unassign" at bounding box center [577, 100] width 17 height 5
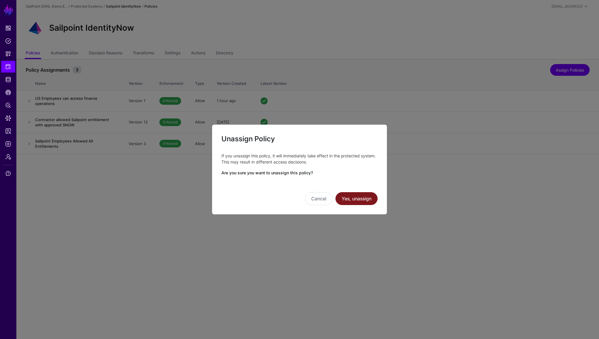
click at [362, 198] on button "Yes, unassign" at bounding box center [357, 198] width 42 height 13
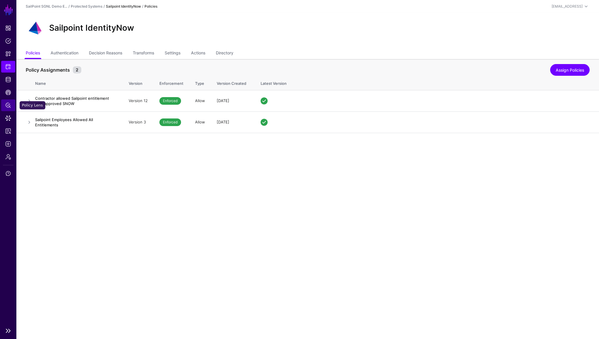
click at [8, 102] on span "Policy Lens" at bounding box center [8, 105] width 6 height 6
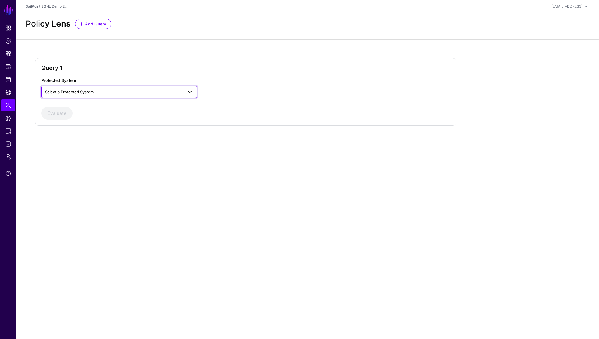
click at [136, 93] on span "Select a Protected System" at bounding box center [114, 92] width 138 height 6
click at [96, 126] on div "Sailpoint IdentityNow" at bounding box center [119, 124] width 147 height 6
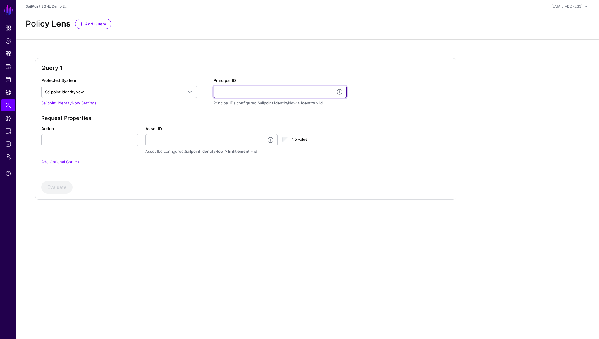
click at [263, 96] on input "Principal ID" at bounding box center [280, 92] width 133 height 12
paste input "**********"
type input "**********"
click at [167, 109] on div "**********" at bounding box center [246, 124] width 414 height 95
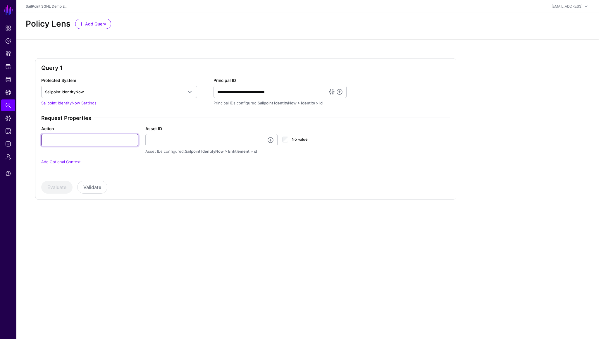
click at [118, 140] on input "Action" at bounding box center [89, 140] width 97 height 12
type input "***"
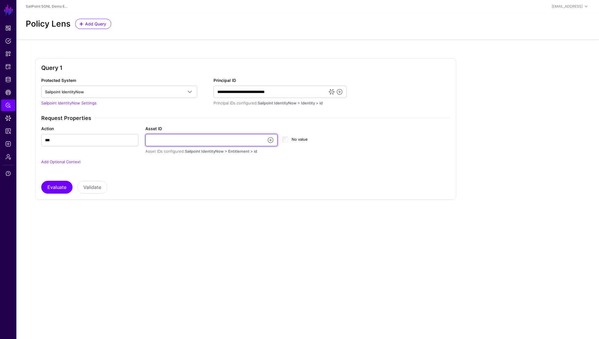
paste input "**********"
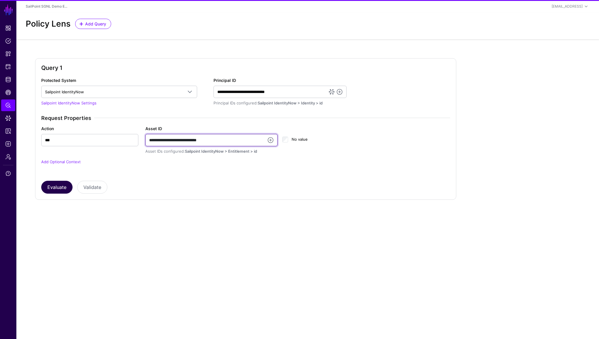
type input "**********"
click at [51, 186] on button "Evaluate" at bounding box center [56, 187] width 31 height 13
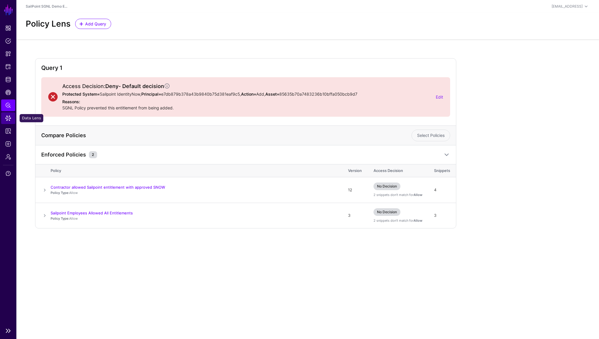
click at [9, 119] on span "Data Lens" at bounding box center [8, 118] width 6 height 6
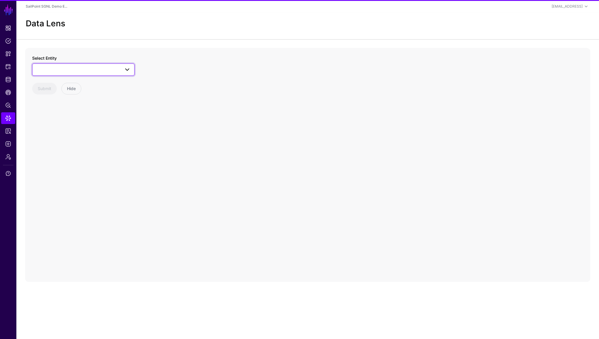
click at [54, 73] on link at bounding box center [83, 70] width 102 height 12
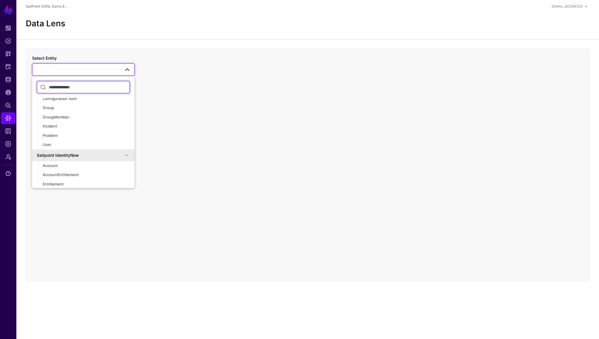
scroll to position [409, 0]
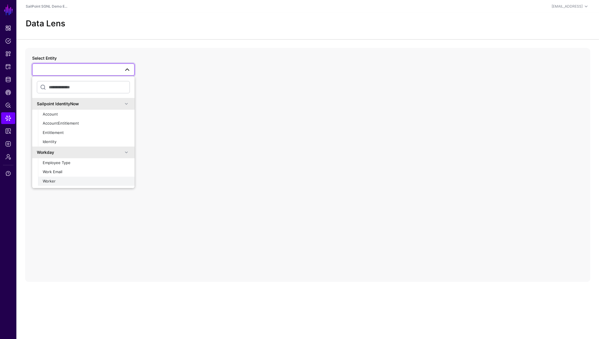
click at [52, 182] on span "Worker" at bounding box center [49, 181] width 13 height 5
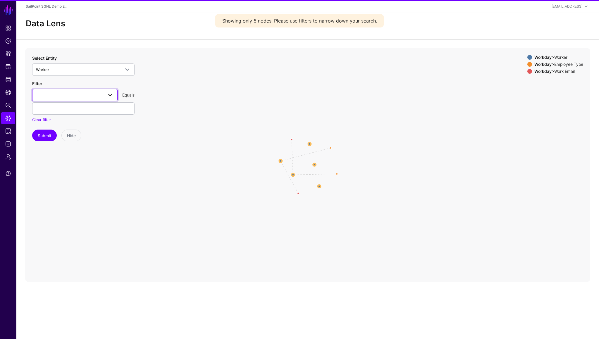
click at [79, 99] on link at bounding box center [74, 95] width 85 height 12
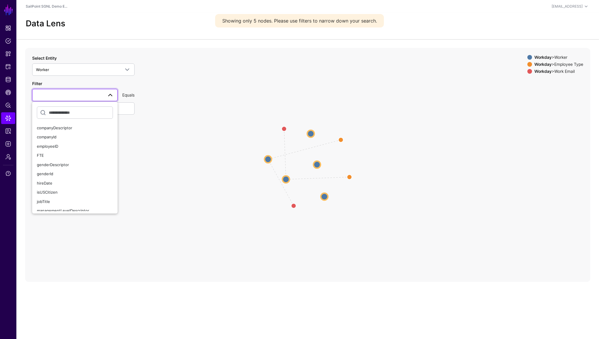
click at [154, 115] on icon "parent parent parent parent Worker Worker Worker Worker Worker Worker Worker Wo…" at bounding box center [307, 165] width 565 height 234
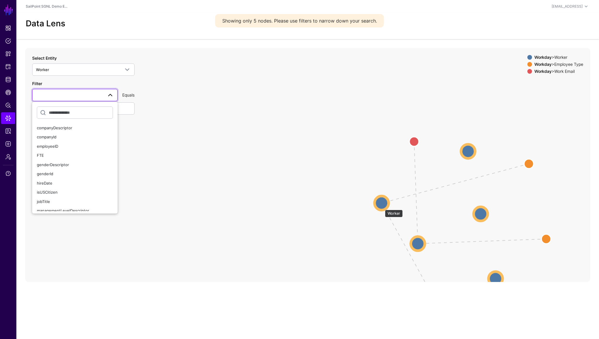
click at [382, 207] on circle at bounding box center [382, 203] width 14 height 14
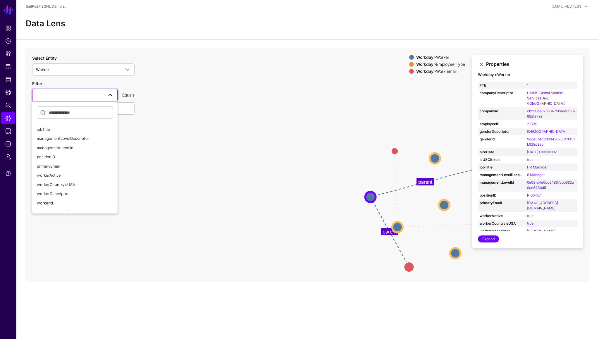
scroll to position [73, 0]
click at [52, 164] on span "primaryEmail" at bounding box center [48, 165] width 23 height 5
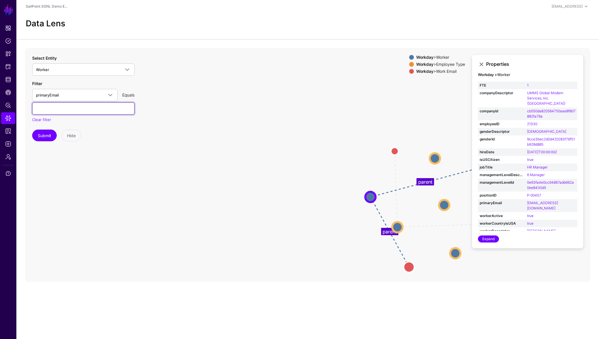
click at [111, 104] on input "text" at bounding box center [83, 108] width 102 height 12
type input "***"
type input "**********"
click at [40, 135] on button "Submit" at bounding box center [44, 136] width 25 height 12
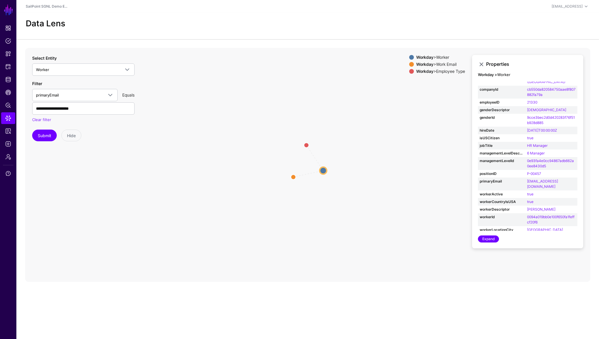
scroll to position [7, 0]
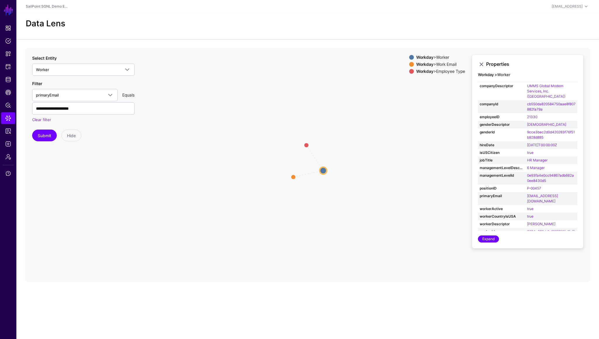
click at [325, 171] on circle at bounding box center [323, 170] width 7 height 7
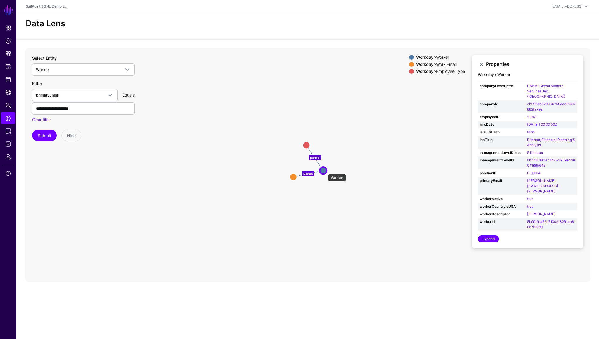
scroll to position [6, 0]
click at [325, 171] on circle at bounding box center [323, 170] width 7 height 7
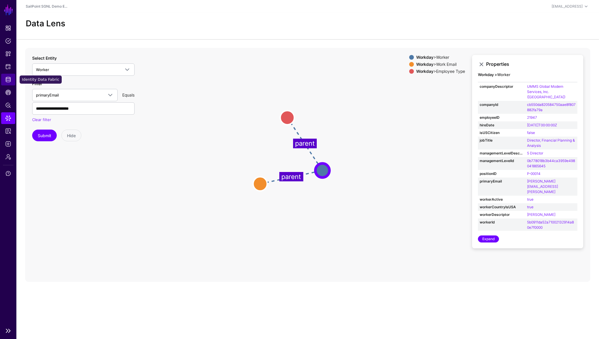
click at [8, 81] on span "Identity Data Fabric" at bounding box center [8, 80] width 6 height 6
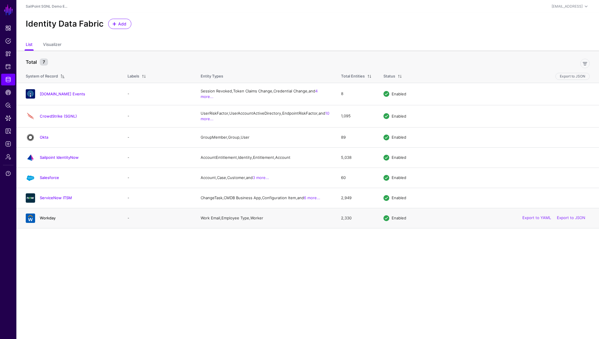
click at [50, 220] on link "Workday" at bounding box center [48, 218] width 16 height 5
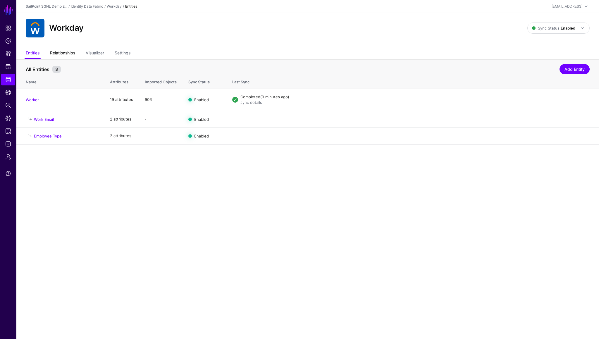
click at [63, 52] on link "Relationships" at bounding box center [62, 53] width 25 height 11
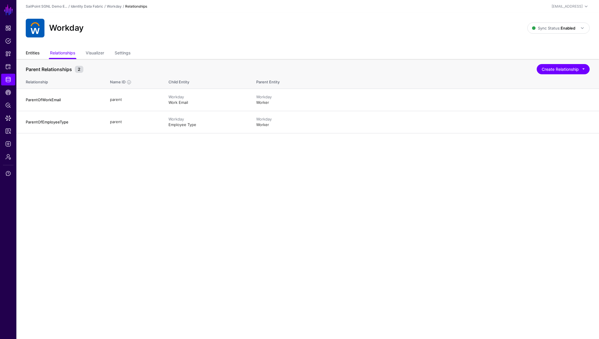
click at [34, 53] on link "Entities" at bounding box center [33, 53] width 14 height 11
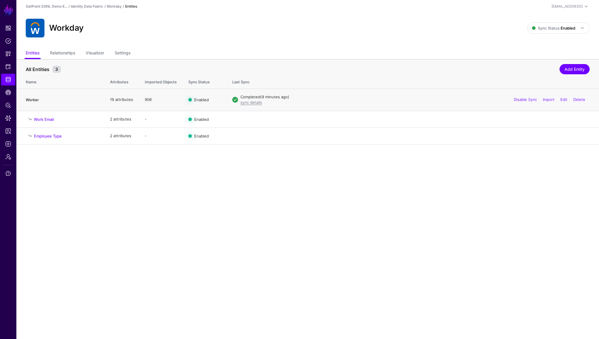
click at [33, 99] on link "Worker" at bounding box center [32, 99] width 13 height 5
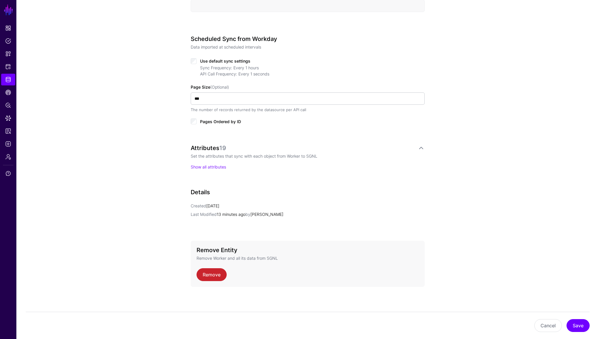
scroll to position [267, 0]
click at [224, 166] on link "Show all attributes" at bounding box center [208, 165] width 35 height 5
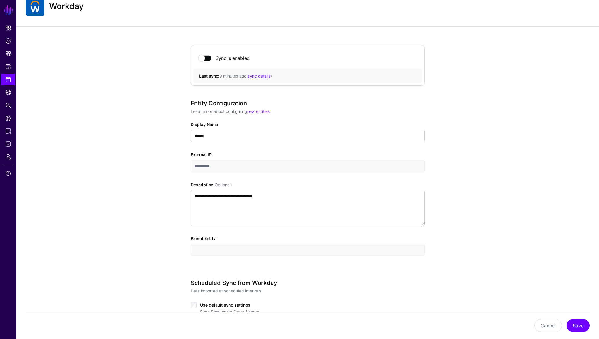
scroll to position [0, 0]
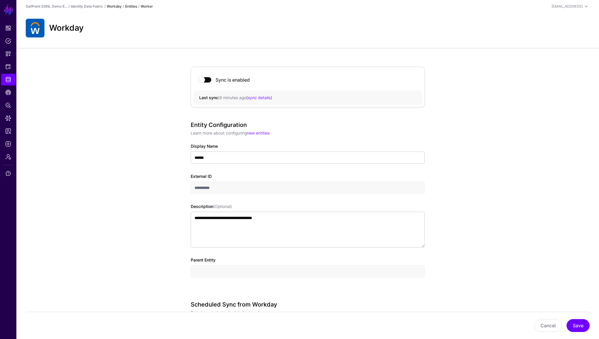
click at [119, 6] on link "Workday" at bounding box center [114, 6] width 15 height 4
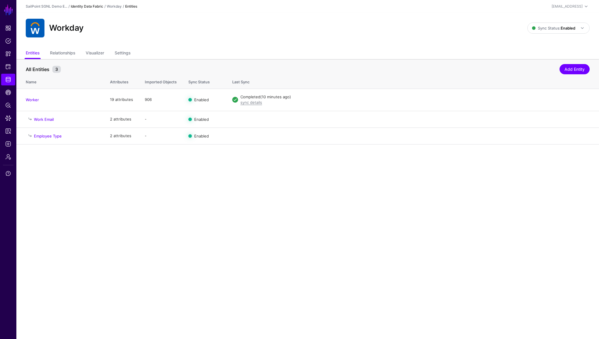
click at [94, 7] on link "Identity Data Fabric" at bounding box center [87, 6] width 32 height 4
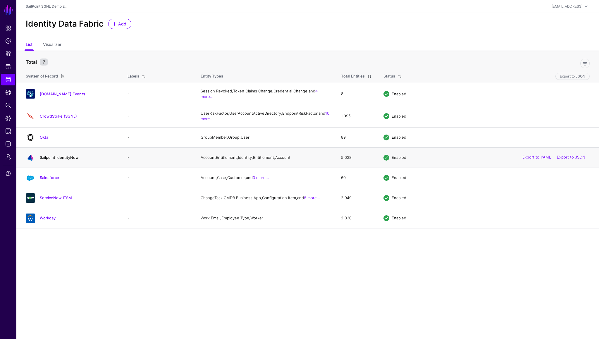
click at [47, 160] on link "Sailpoint IdentityNow" at bounding box center [59, 157] width 39 height 5
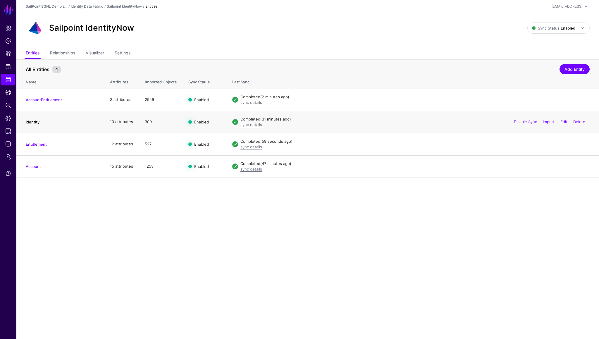
click at [29, 123] on link "Identity" at bounding box center [33, 122] width 14 height 5
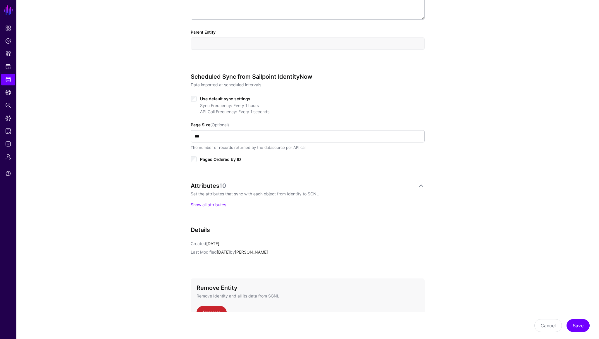
scroll to position [267, 0]
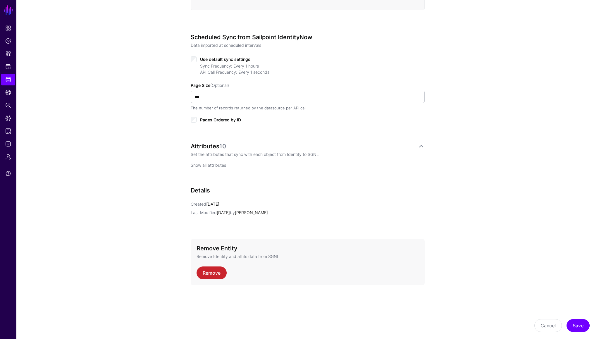
click at [219, 165] on link "Show all attributes" at bounding box center [208, 165] width 35 height 5
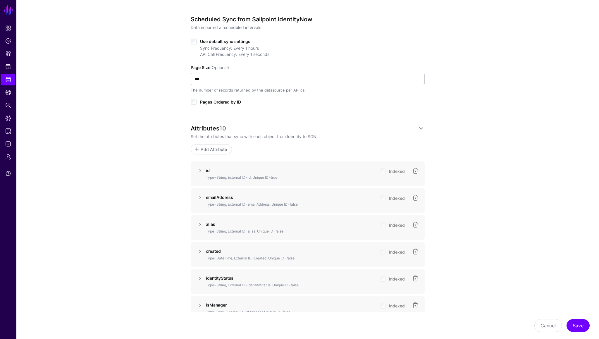
scroll to position [285, 0]
click at [96, 88] on div "**********" at bounding box center [307, 183] width 583 height 841
click at [542, 325] on button "Cancel" at bounding box center [549, 325] width 28 height 13
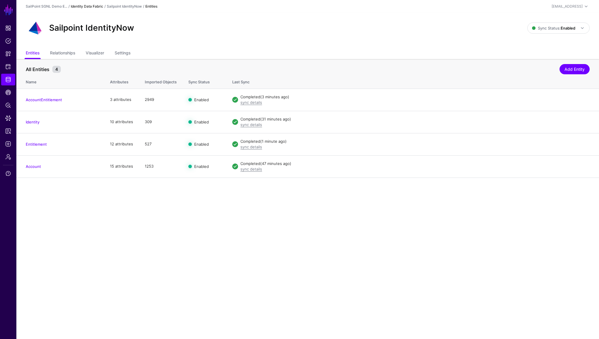
click at [99, 4] on link "Identity Data Fabric" at bounding box center [87, 6] width 32 height 4
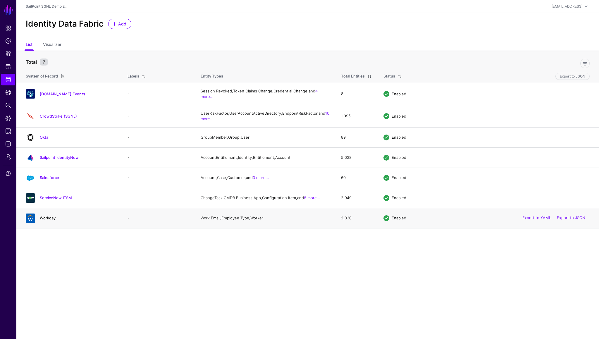
click at [46, 220] on link "Workday" at bounding box center [48, 218] width 16 height 5
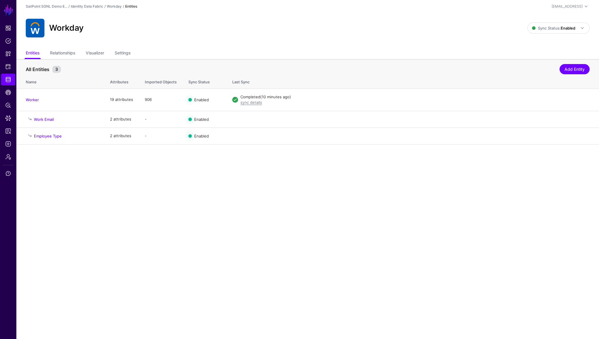
click at [69, 53] on link "Relationships" at bounding box center [62, 53] width 25 height 11
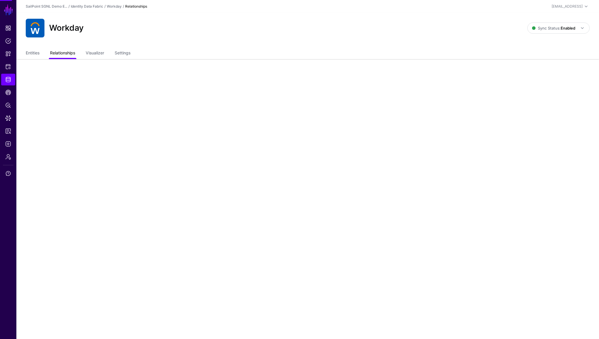
click at [69, 53] on link "Relationships" at bounding box center [62, 53] width 25 height 11
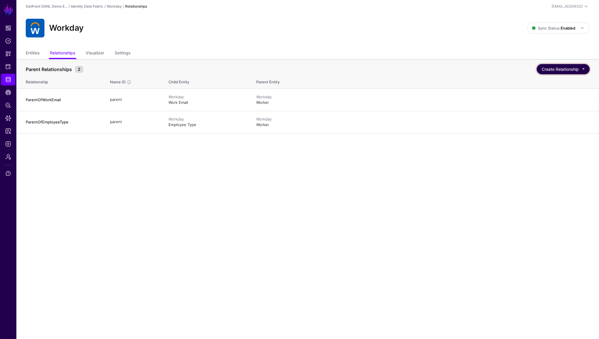
click at [541, 70] on button "Create Relationship" at bounding box center [563, 69] width 53 height 10
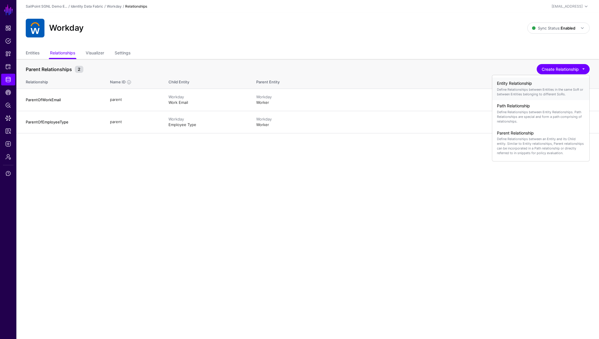
click at [532, 90] on p "Define Relationships between Entities in the same SoR or between Entities belon…" at bounding box center [541, 91] width 88 height 9
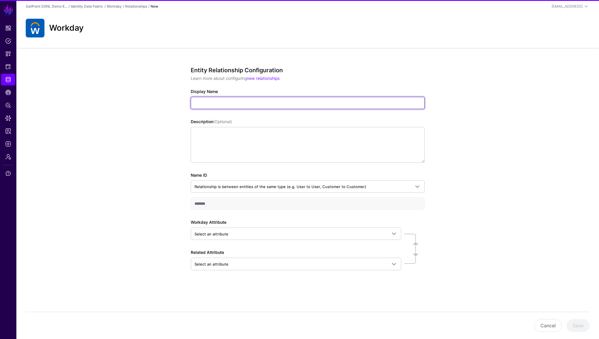
click at [290, 109] on input "Display Name" at bounding box center [308, 103] width 234 height 12
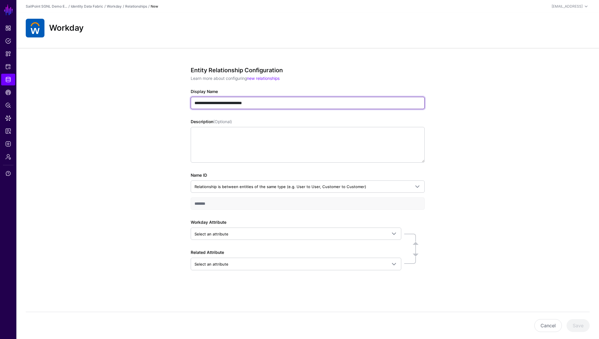
type input "**********"
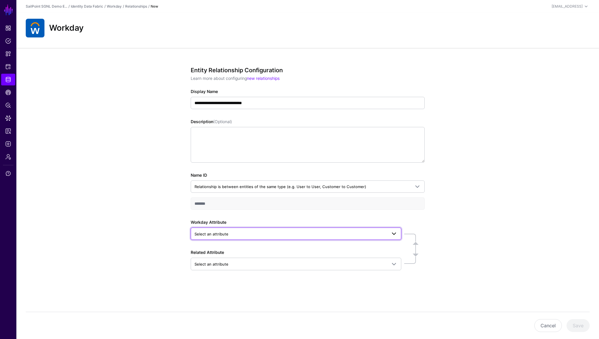
click at [218, 236] on span "Select an attribute" at bounding box center [212, 234] width 34 height 5
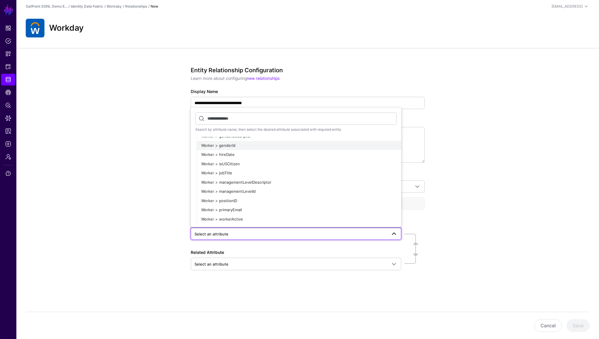
scroll to position [91, 0]
click at [229, 209] on span "Worker > primaryEmail" at bounding box center [221, 209] width 41 height 5
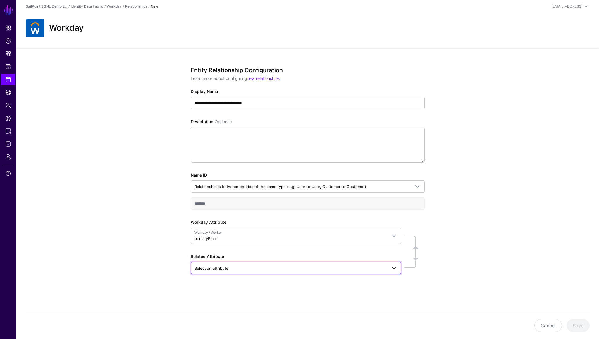
click at [224, 271] on span "Select an attribute" at bounding box center [291, 268] width 193 height 6
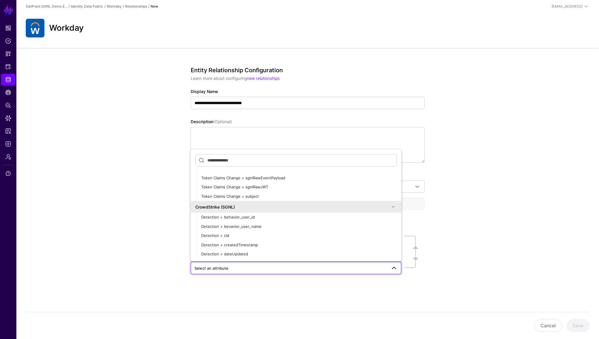
scroll to position [944, 0]
click at [392, 203] on span at bounding box center [393, 203] width 7 height 7
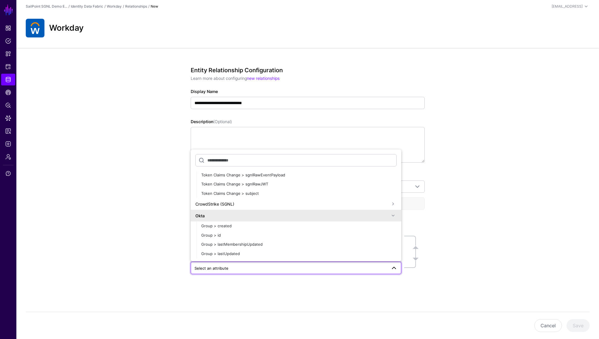
click at [393, 215] on span at bounding box center [393, 215] width 7 height 7
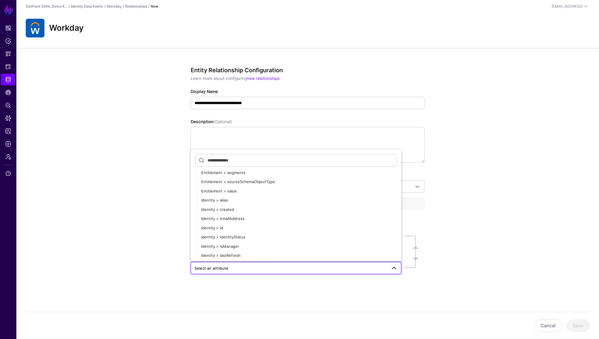
scroll to position [1275, 0]
click at [233, 201] on span "Identity > emailAddress" at bounding box center [222, 201] width 43 height 5
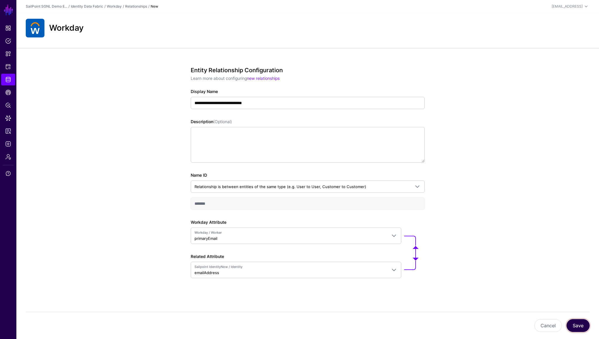
click at [577, 325] on button "Save" at bounding box center [578, 325] width 23 height 13
click at [578, 328] on button "Save" at bounding box center [578, 325] width 23 height 13
click at [553, 324] on button "Cancel" at bounding box center [549, 325] width 28 height 13
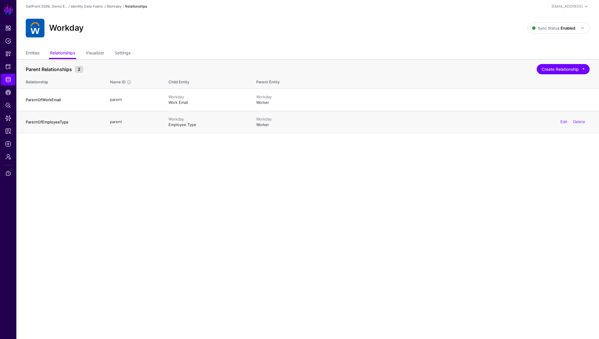
click at [123, 117] on td "parent" at bounding box center [133, 122] width 59 height 22
click at [8, 159] on span "Admin" at bounding box center [8, 157] width 6 height 6
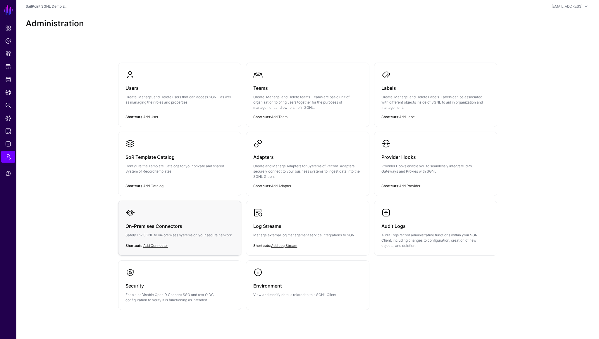
scroll to position [15, 0]
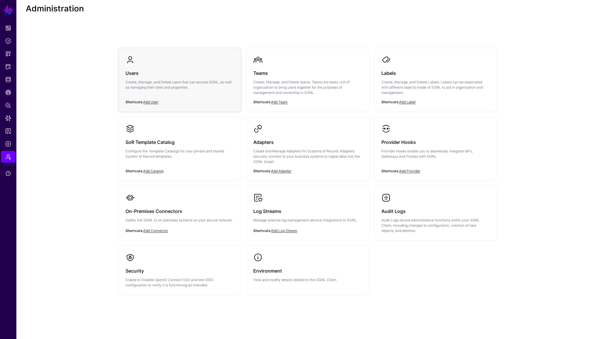
click at [163, 90] on div "Users Create, Manage, and Delete users that can access SGNL, as well as managin…" at bounding box center [180, 81] width 109 height 35
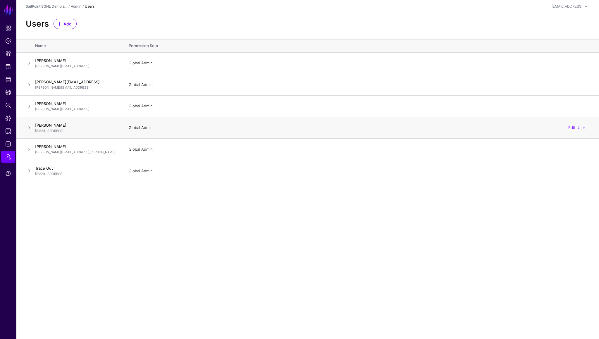
click at [29, 128] on span at bounding box center [29, 127] width 7 height 7
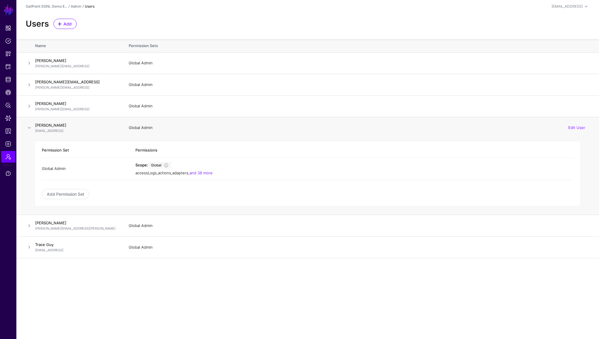
click at [29, 128] on span at bounding box center [29, 127] width 7 height 7
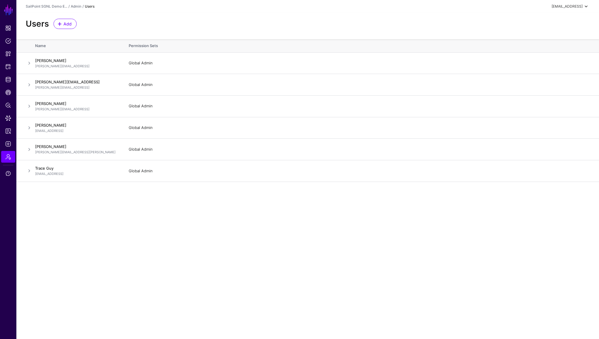
click at [584, 6] on span at bounding box center [586, 6] width 7 height 7
click at [378, 17] on div "Users Add" at bounding box center [307, 26] width 583 height 27
click at [8, 80] on span "Identity Data Fabric" at bounding box center [8, 80] width 6 height 6
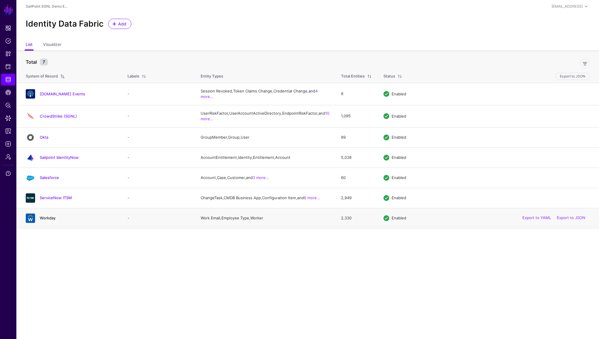
click at [49, 220] on link "Workday" at bounding box center [48, 218] width 16 height 5
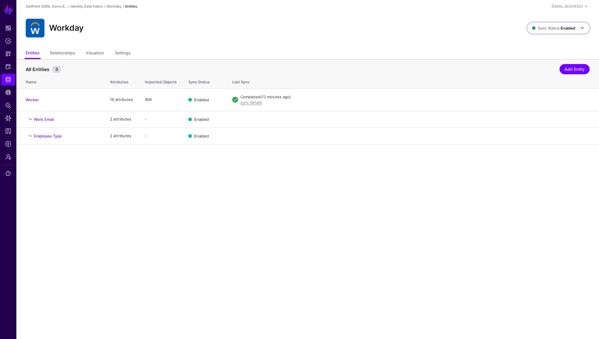
click at [538, 32] on link "Sync Status: Enabled" at bounding box center [559, 28] width 62 height 11
click at [534, 67] on span "Disabled Syncing inactive for all configured entities" at bounding box center [553, 70] width 66 height 19
click at [517, 98] on link "Disable Sync" at bounding box center [525, 99] width 23 height 5
click at [383, 176] on main "SGNL Dashboard Policies Snippets Protected Systems Identity Data Fabric CAEP Hu…" at bounding box center [299, 169] width 599 height 339
click at [34, 98] on link "Worker" at bounding box center [32, 99] width 13 height 5
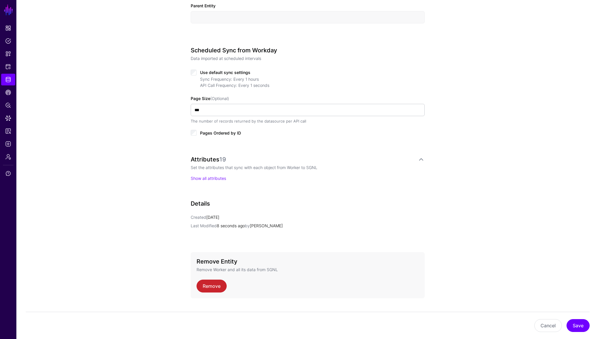
scroll to position [260, 0]
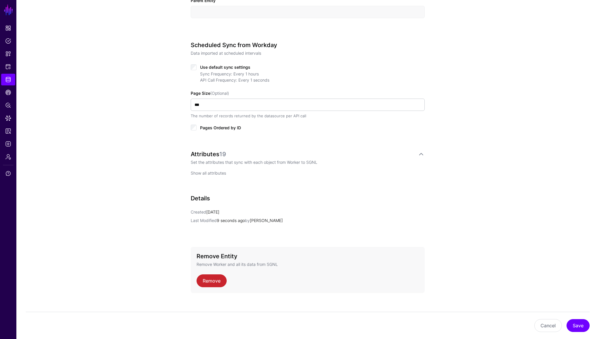
click at [206, 175] on link "Show all attributes" at bounding box center [208, 173] width 35 height 5
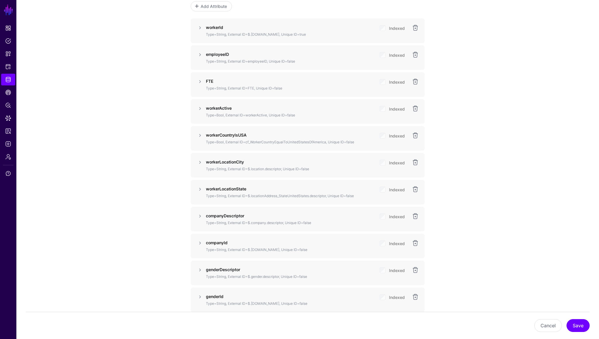
scroll to position [429, 0]
click at [343, 187] on p "workerLocationState" at bounding box center [290, 188] width 169 height 6
drag, startPoint x: 343, startPoint y: 187, endPoint x: 199, endPoint y: 190, distance: 144.3
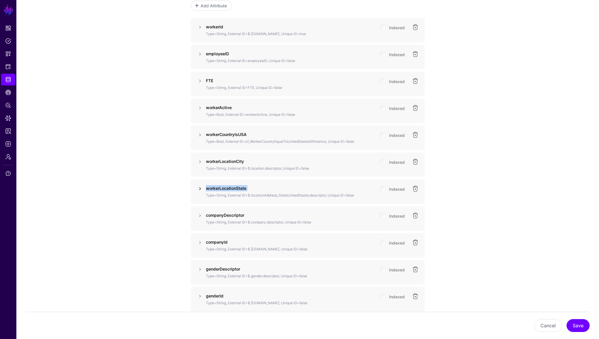
click at [199, 190] on div "workerLocationState Type=String, External ID=$.locationAddress_StateUnitedState…" at bounding box center [308, 191] width 222 height 13
click at [199, 190] on link at bounding box center [200, 188] width 7 height 7
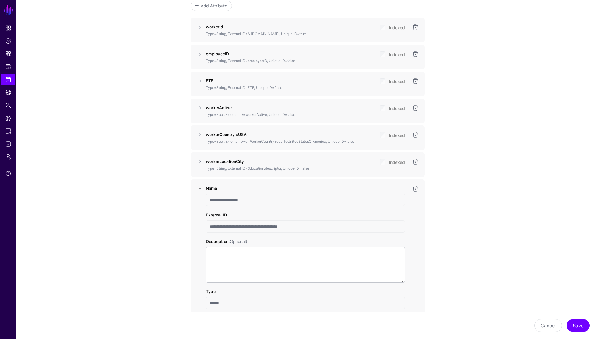
click at [199, 190] on link at bounding box center [200, 188] width 7 height 7
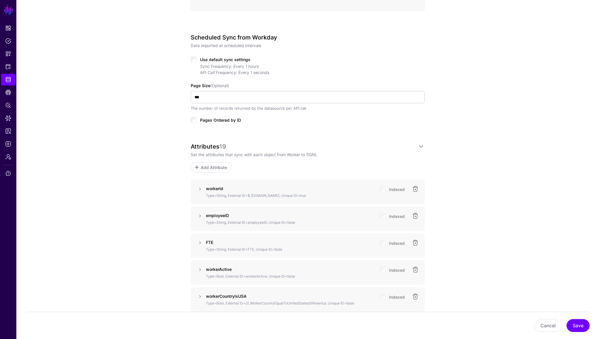
scroll to position [270, 0]
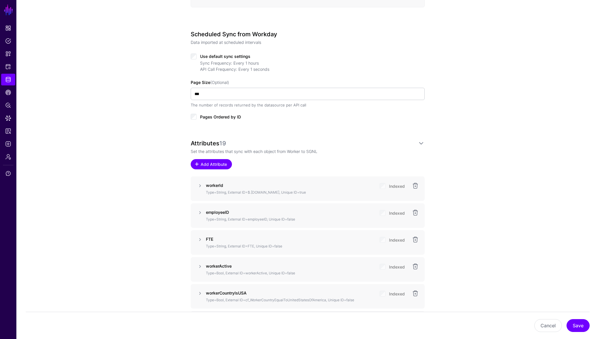
click at [210, 166] on span "Add Attribute" at bounding box center [214, 164] width 28 height 6
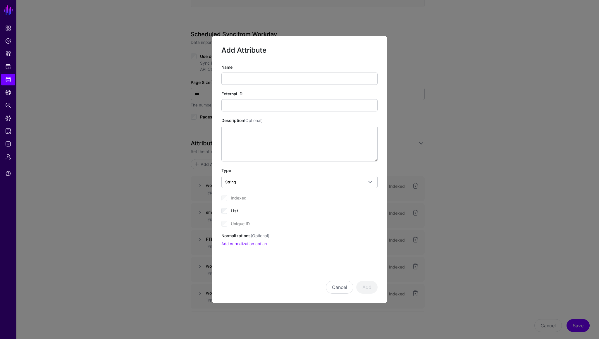
click at [225, 200] on div "Indexed" at bounding box center [300, 197] width 156 height 7
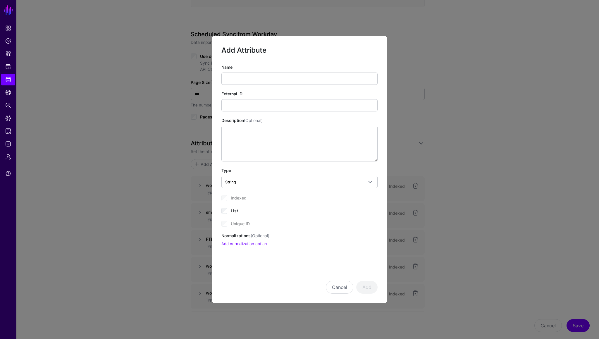
click at [225, 200] on div "Indexed" at bounding box center [300, 197] width 156 height 7
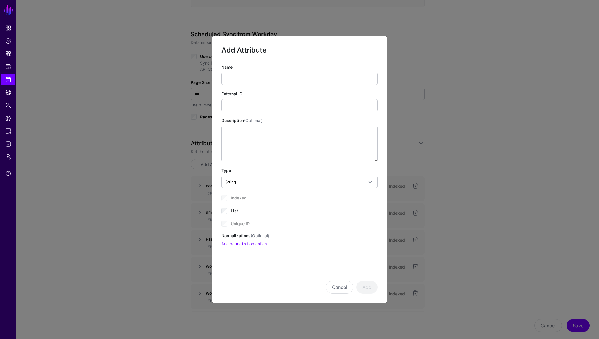
click at [225, 200] on div "Indexed" at bounding box center [300, 197] width 156 height 7
click at [231, 198] on span "Indexed" at bounding box center [239, 197] width 16 height 5
click at [342, 290] on button "Cancel" at bounding box center [340, 287] width 28 height 13
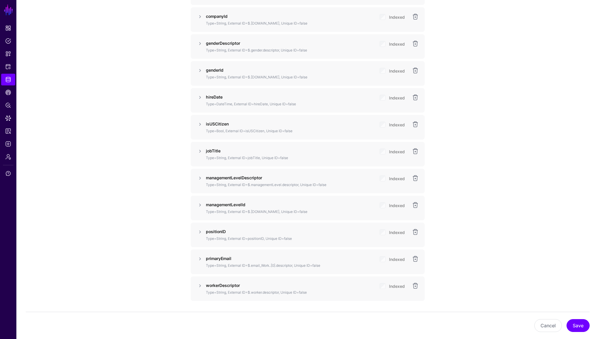
scroll to position [688, 0]
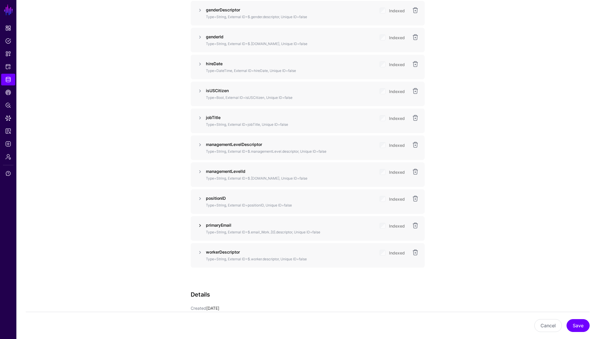
click at [199, 224] on link at bounding box center [200, 225] width 7 height 7
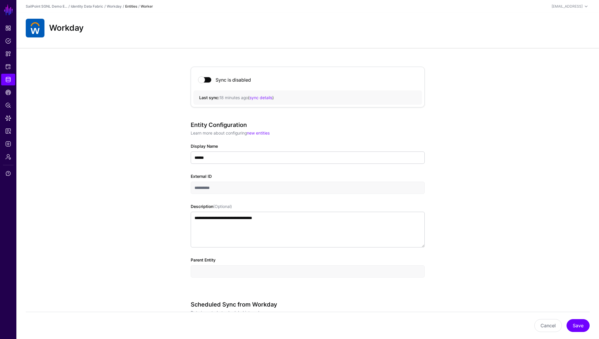
scroll to position [0, 0]
click at [9, 119] on span "Data Lens" at bounding box center [8, 118] width 6 height 6
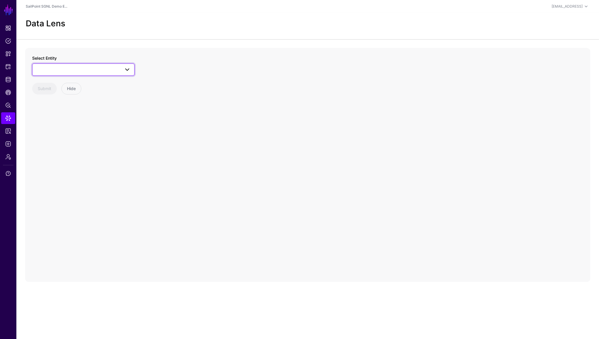
click at [60, 68] on span at bounding box center [83, 69] width 95 height 7
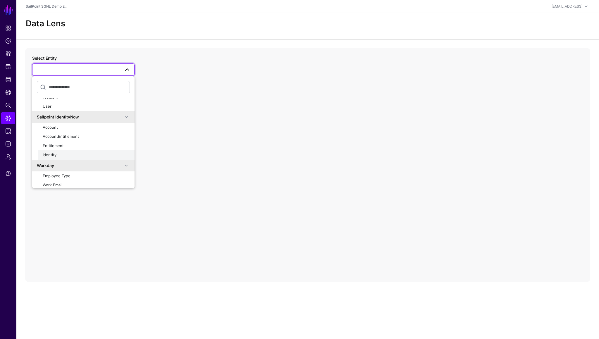
click at [58, 152] on div "Identity" at bounding box center [86, 155] width 87 height 6
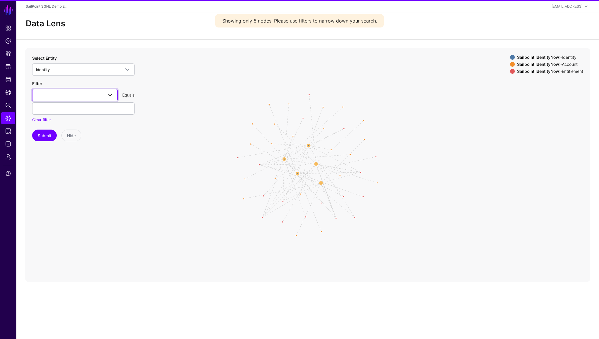
click at [66, 98] on span at bounding box center [75, 95] width 78 height 7
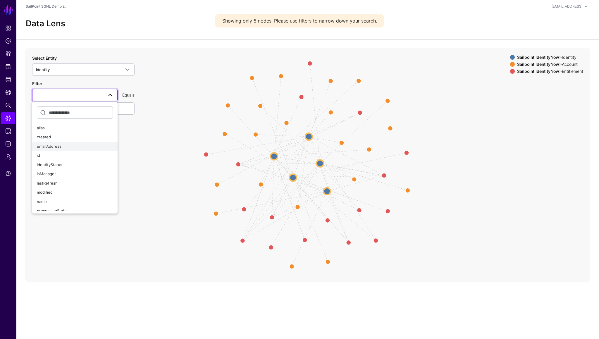
click at [57, 145] on span "emailAddress" at bounding box center [49, 146] width 25 height 5
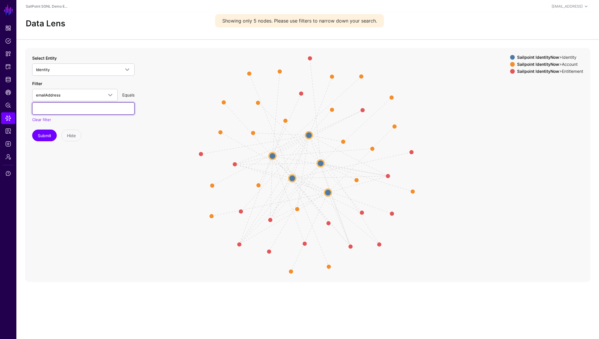
click at [57, 111] on input "text" at bounding box center [83, 108] width 102 height 12
type input "***"
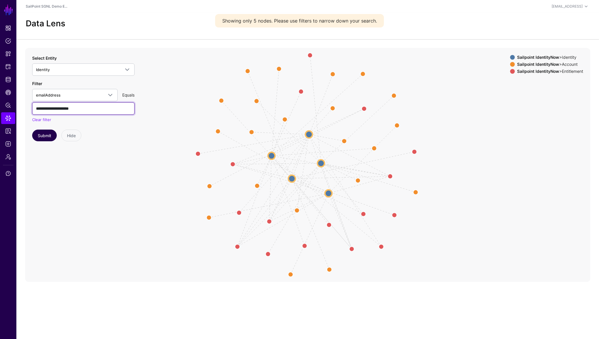
type input "**********"
click at [45, 140] on button "Submit" at bounding box center [44, 136] width 25 height 12
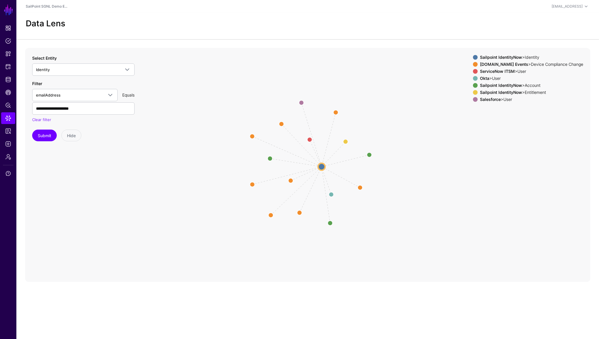
click at [478, 92] on span at bounding box center [475, 92] width 5 height 5
click at [478, 84] on span at bounding box center [475, 85] width 5 height 5
click at [9, 67] on span "Protected Systems" at bounding box center [8, 67] width 6 height 6
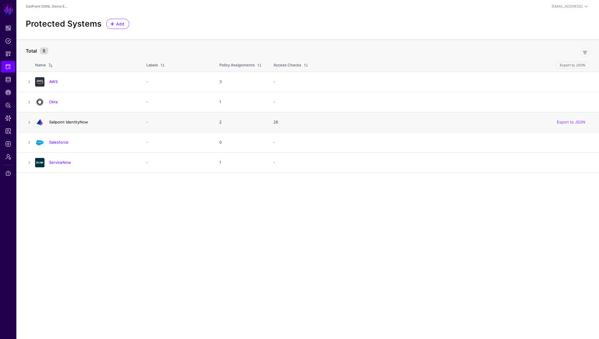
click at [71, 121] on link "Sailpoint IdentityNow" at bounding box center [68, 122] width 39 height 5
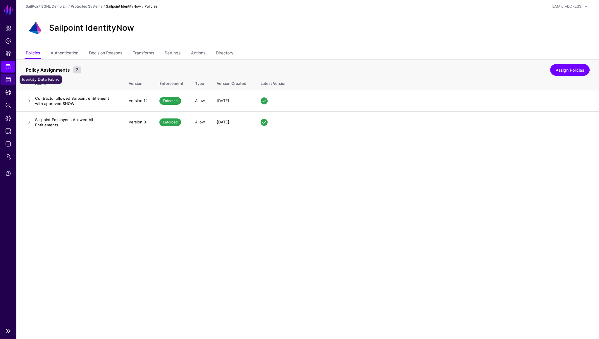
click at [11, 84] on link "Identity Data Fabric" at bounding box center [8, 80] width 14 height 12
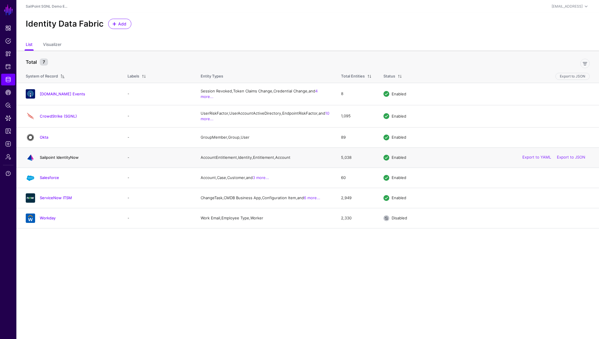
click at [59, 160] on link "Sailpoint IdentityNow" at bounding box center [59, 157] width 39 height 5
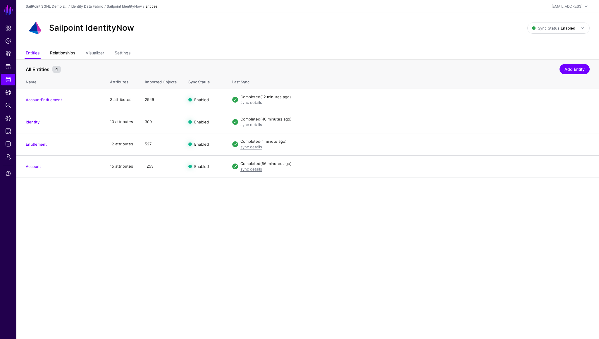
click at [63, 55] on link "Relationships" at bounding box center [62, 53] width 25 height 11
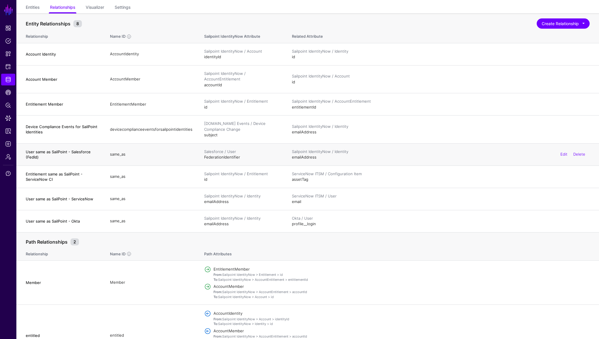
scroll to position [46, 0]
click at [234, 171] on div "Sailpoint IdentityNow / Entitlement" at bounding box center [242, 174] width 76 height 6
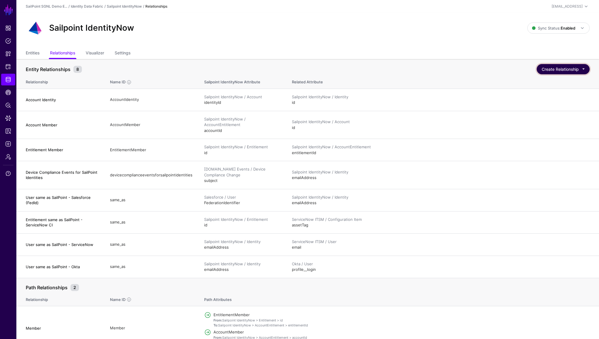
click at [574, 67] on button "Create Relationship" at bounding box center [563, 69] width 53 height 10
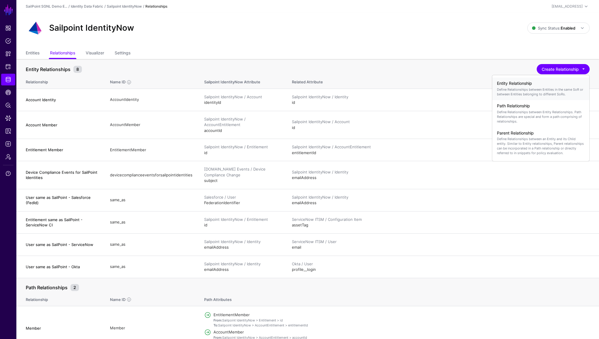
click at [512, 85] on h4 "Entity Relationship" at bounding box center [541, 83] width 88 height 5
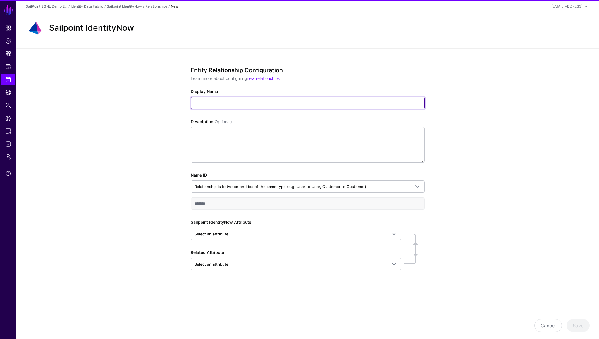
click at [275, 103] on input "Display Name" at bounding box center [308, 103] width 234 height 12
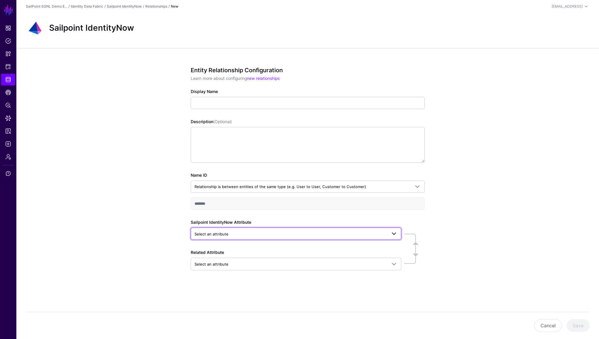
click at [224, 233] on span "Select an attribute" at bounding box center [212, 234] width 34 height 5
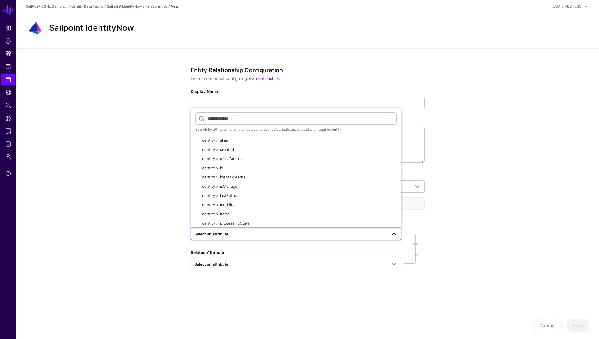
scroll to position [293, 0]
click at [239, 154] on span "Identity > emailAddress" at bounding box center [222, 155] width 43 height 5
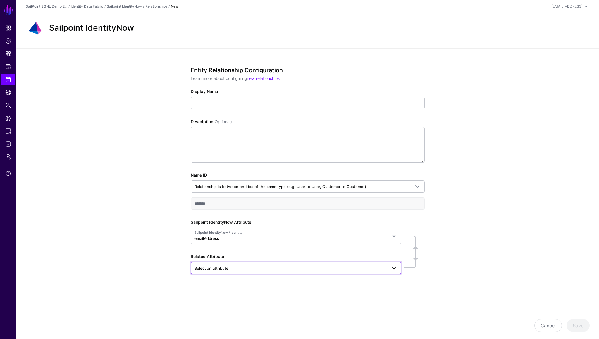
click at [225, 269] on span "Select an attribute" at bounding box center [212, 268] width 34 height 5
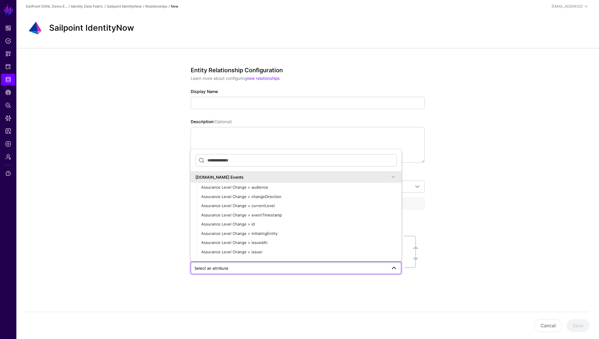
click at [394, 178] on span at bounding box center [393, 177] width 7 height 7
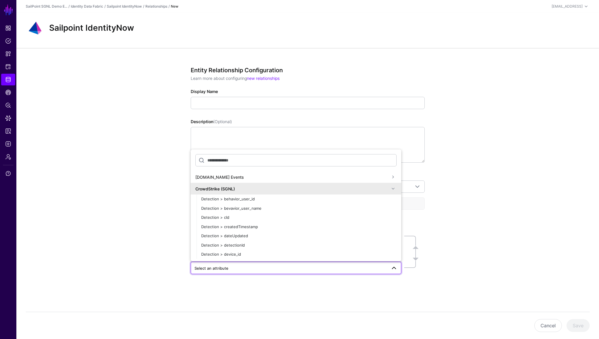
click at [394, 190] on span at bounding box center [393, 188] width 7 height 7
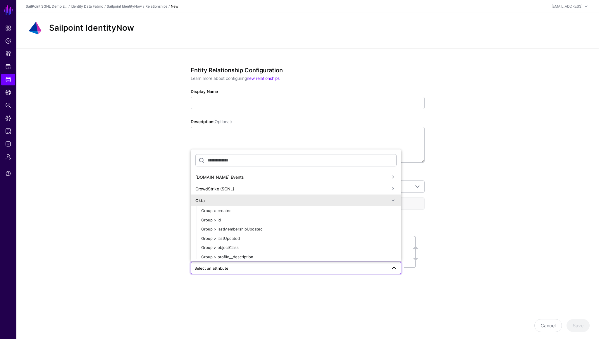
click at [394, 199] on span at bounding box center [393, 200] width 7 height 7
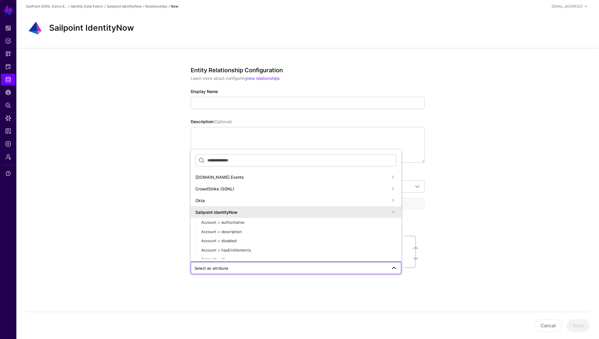
click at [394, 211] on span at bounding box center [393, 212] width 7 height 7
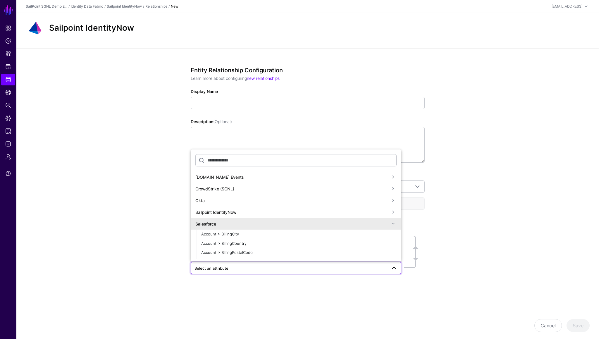
click at [394, 222] on span at bounding box center [393, 223] width 7 height 7
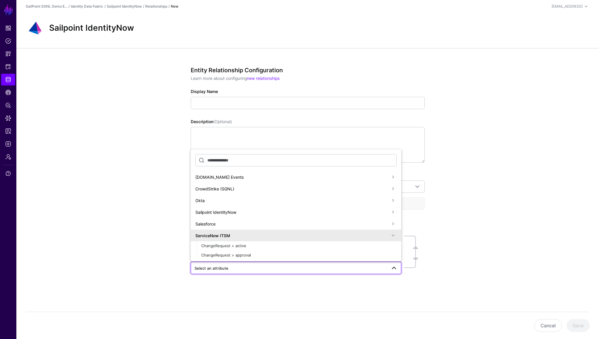
click at [394, 234] on span at bounding box center [393, 235] width 7 height 7
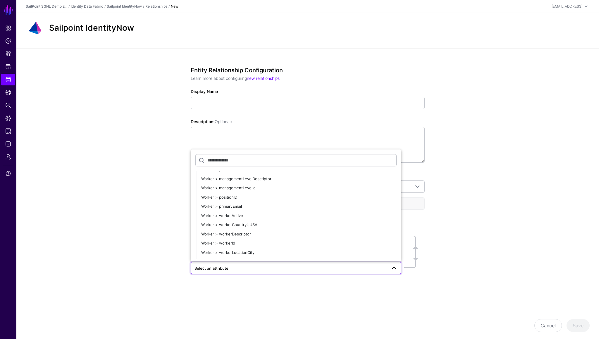
scroll to position [200, 0]
click at [253, 205] on div "Worker > primaryEmail" at bounding box center [298, 206] width 195 height 6
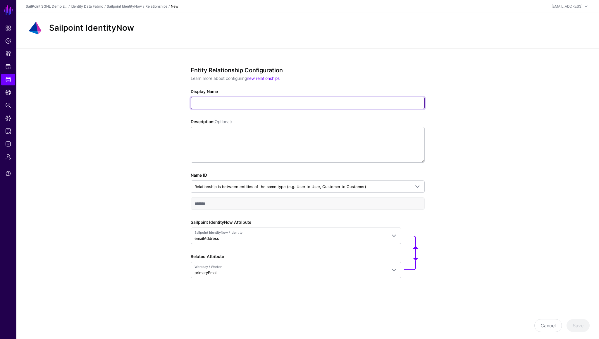
click at [220, 102] on input "Display Name" at bounding box center [308, 103] width 234 height 12
type input "****"
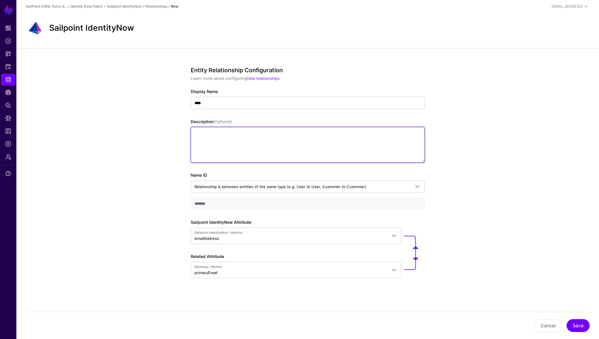
click at [221, 142] on textarea "Description (Optional)" at bounding box center [308, 145] width 234 height 36
type textarea "****"
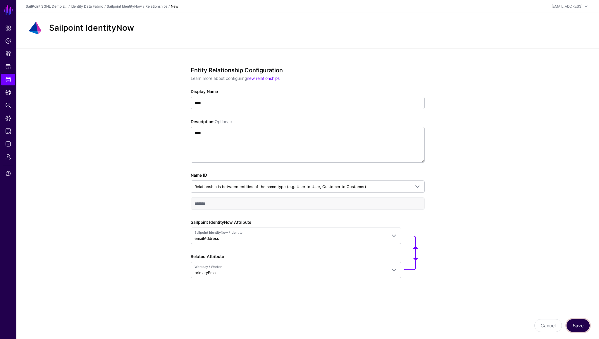
click at [575, 319] on button "Save" at bounding box center [578, 325] width 23 height 13
click at [9, 120] on span "Data Lens" at bounding box center [8, 118] width 6 height 6
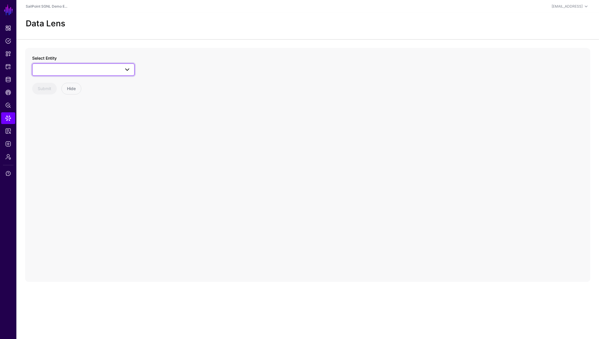
click at [118, 69] on span at bounding box center [83, 69] width 95 height 7
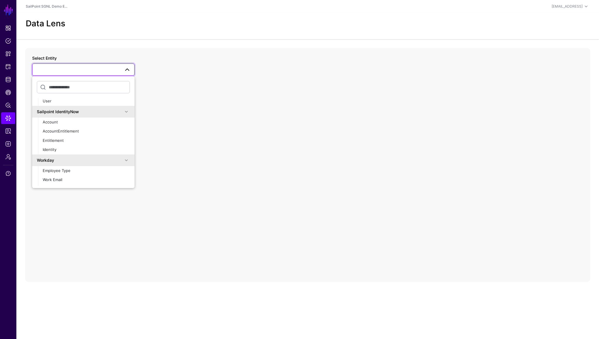
scroll to position [409, 0]
